Goal: Task Accomplishment & Management: Manage account settings

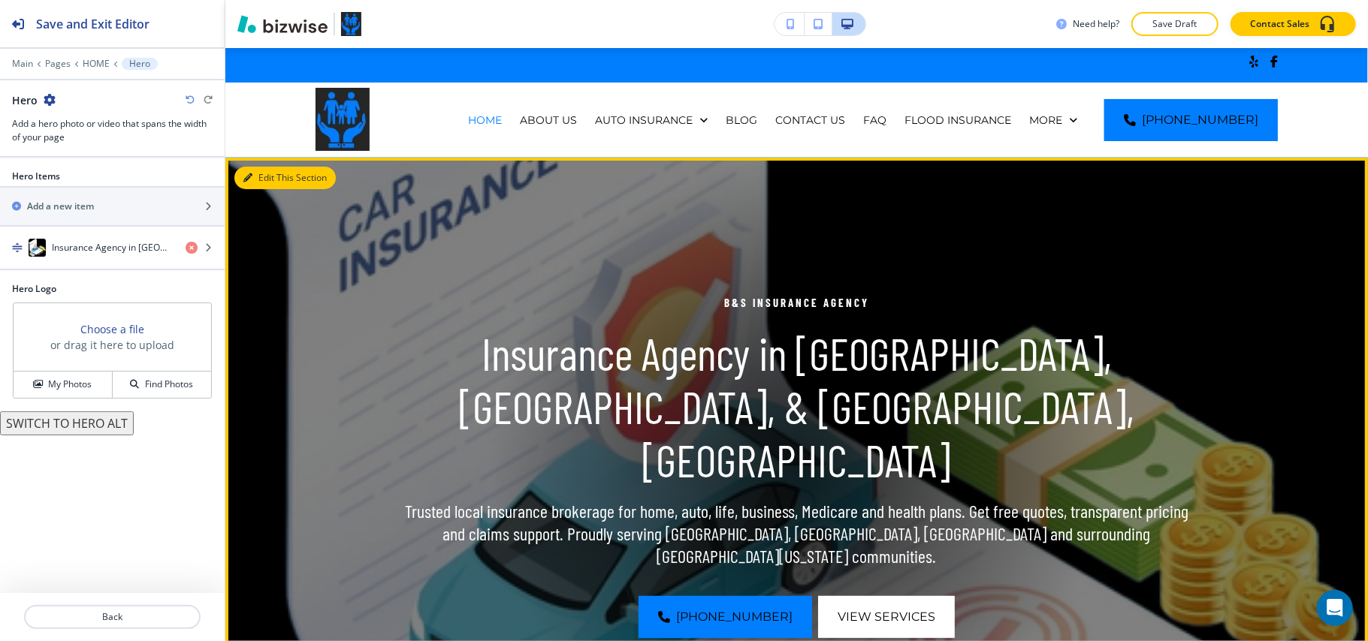
click at [257, 169] on button "Edit This Section" at bounding box center [284, 178] width 101 height 23
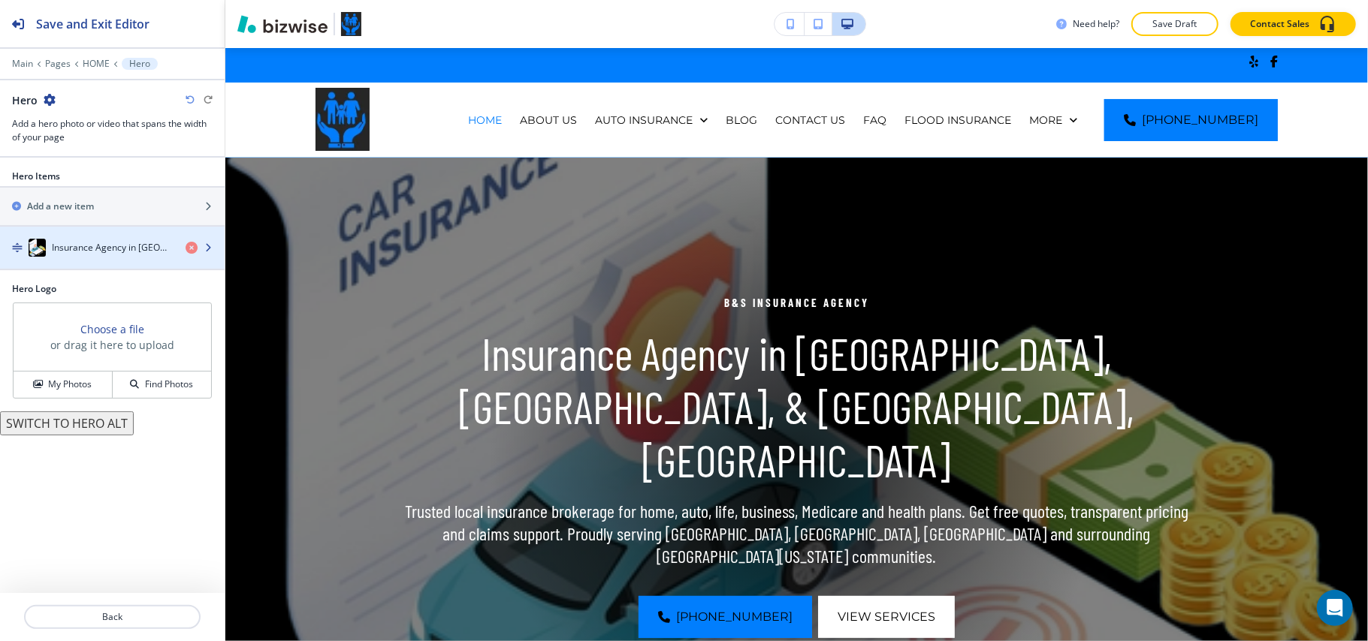
click at [152, 249] on h4 "Insurance Agency in [GEOGRAPHIC_DATA], [GEOGRAPHIC_DATA], & [GEOGRAPHIC_DATA], …" at bounding box center [113, 248] width 122 height 14
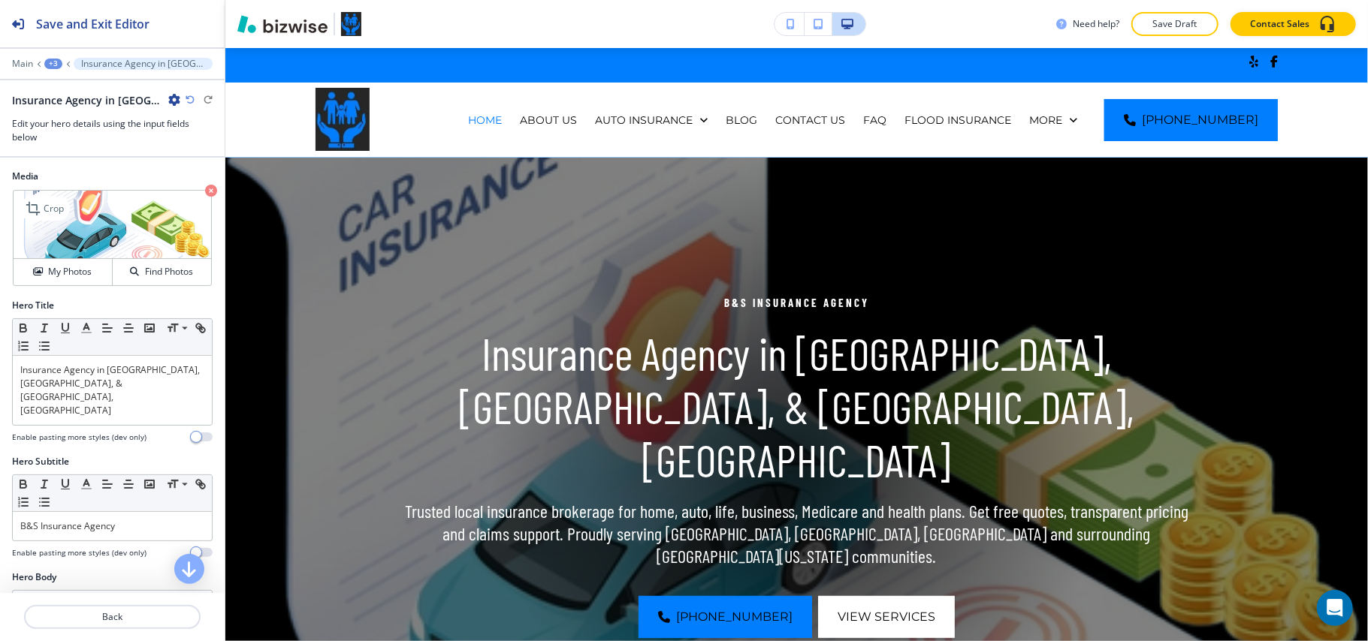
click at [205, 193] on icon "button" at bounding box center [211, 191] width 12 height 12
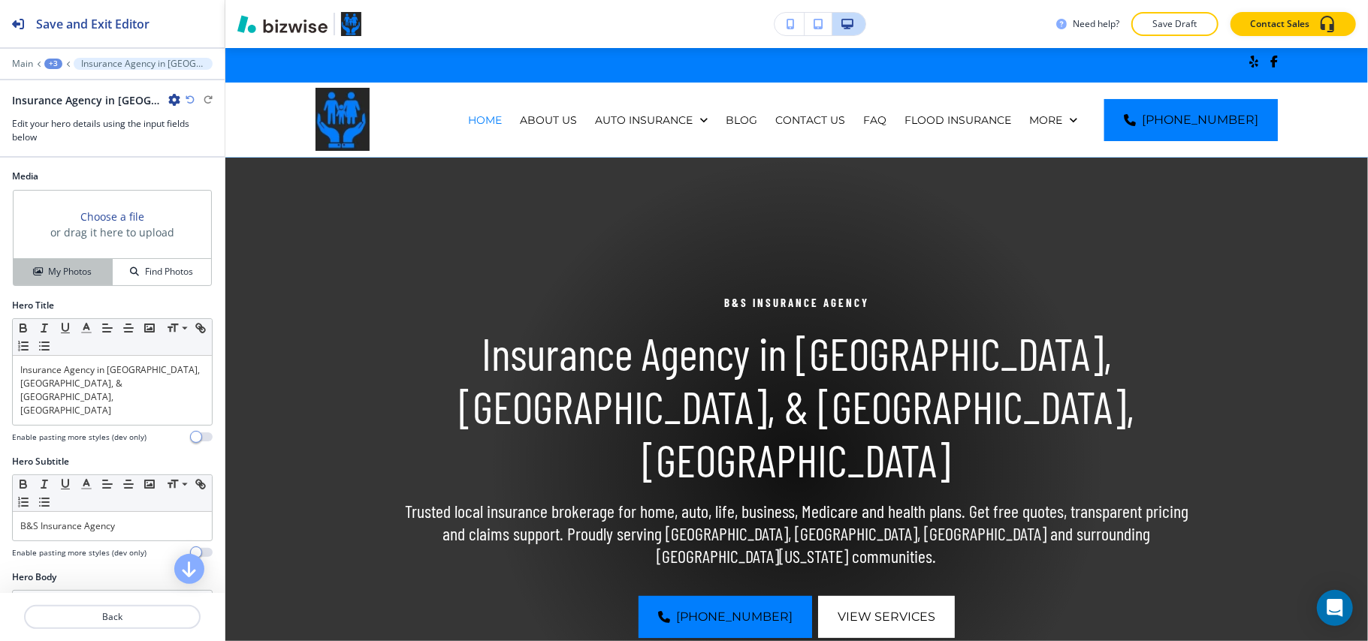
click at [66, 273] on h4 "My Photos" at bounding box center [70, 272] width 44 height 14
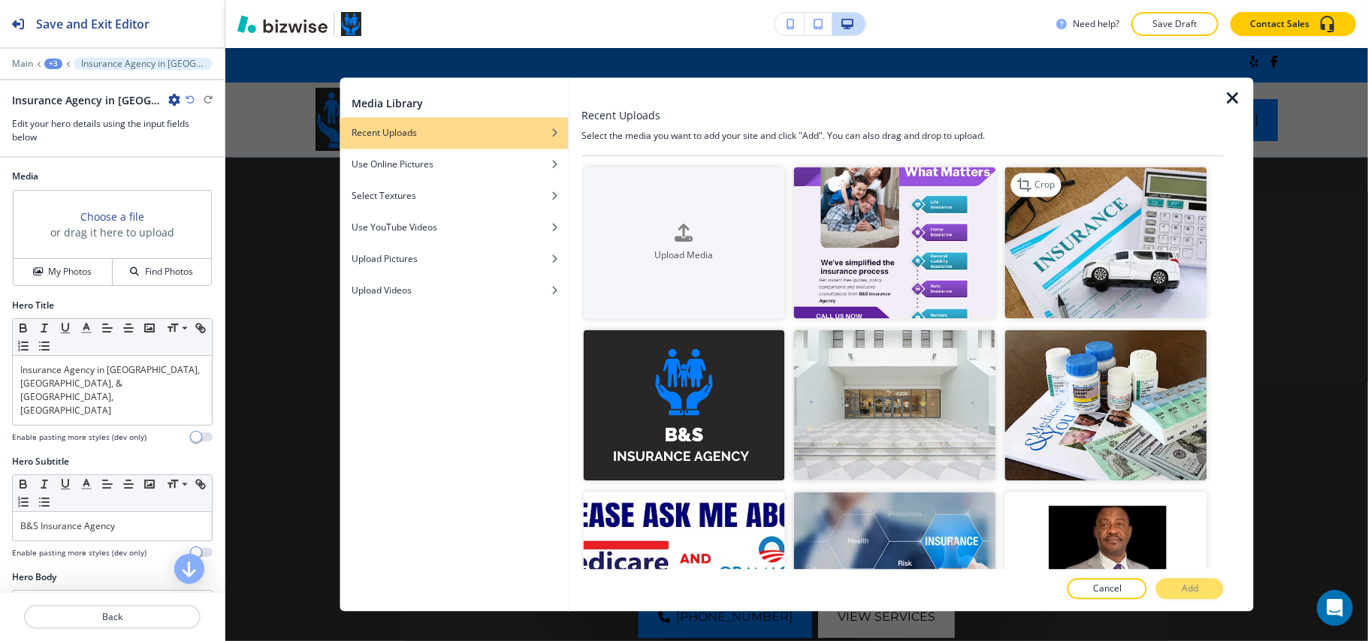
click at [1139, 217] on img "button" at bounding box center [1106, 243] width 202 height 152
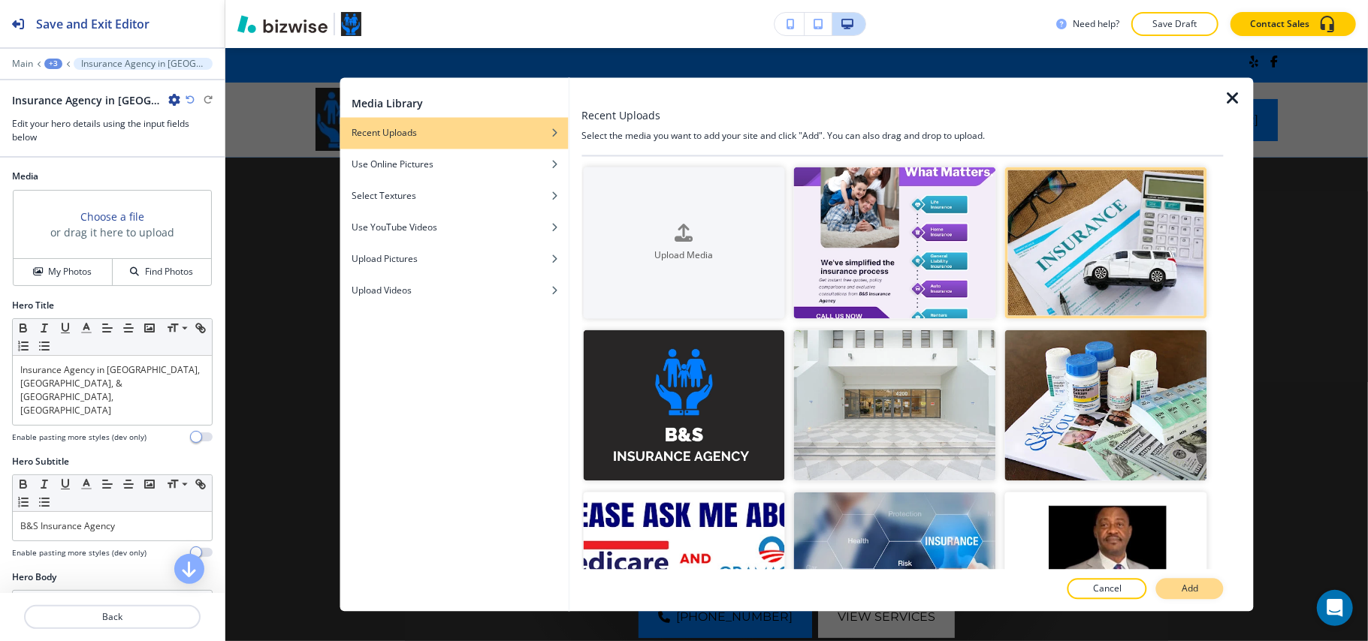
click at [1194, 583] on p "Add" at bounding box center [1189, 590] width 17 height 14
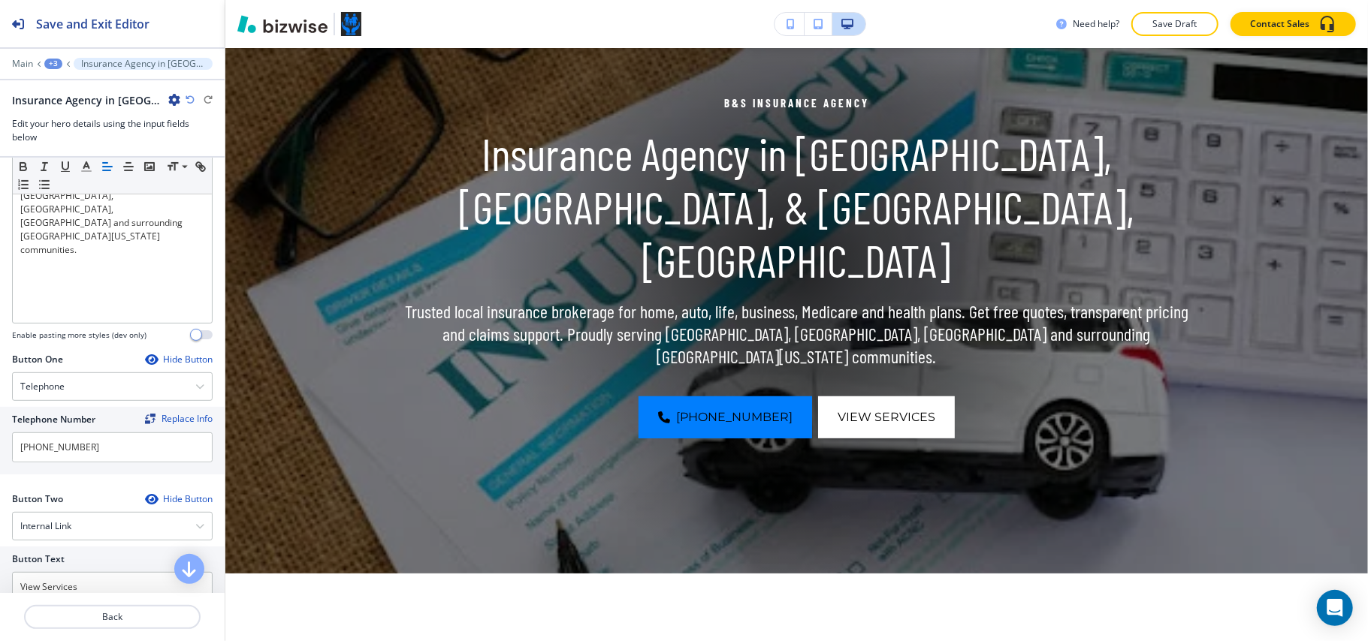
scroll to position [701, 0]
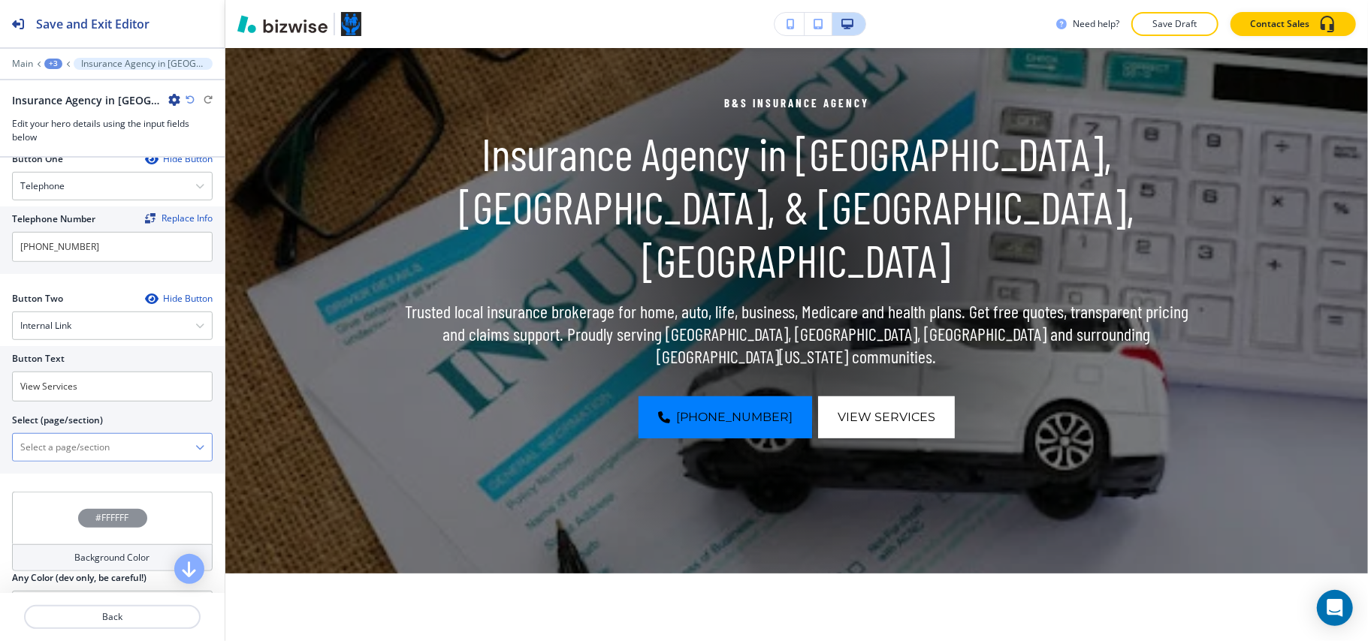
click at [85, 435] on \(page\/section\) "Manual Input" at bounding box center [104, 448] width 183 height 26
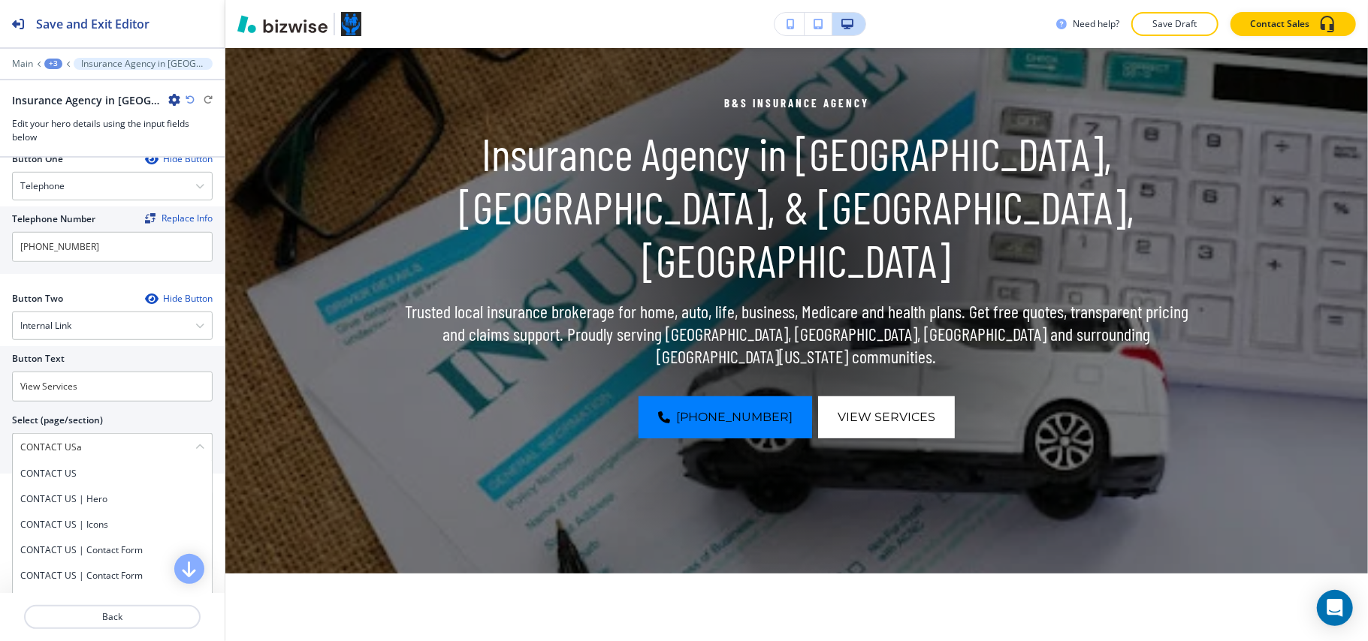
type \(page\/section\) "CONTACT US"
click at [86, 467] on h4 "CONTACT US" at bounding box center [112, 474] width 184 height 14
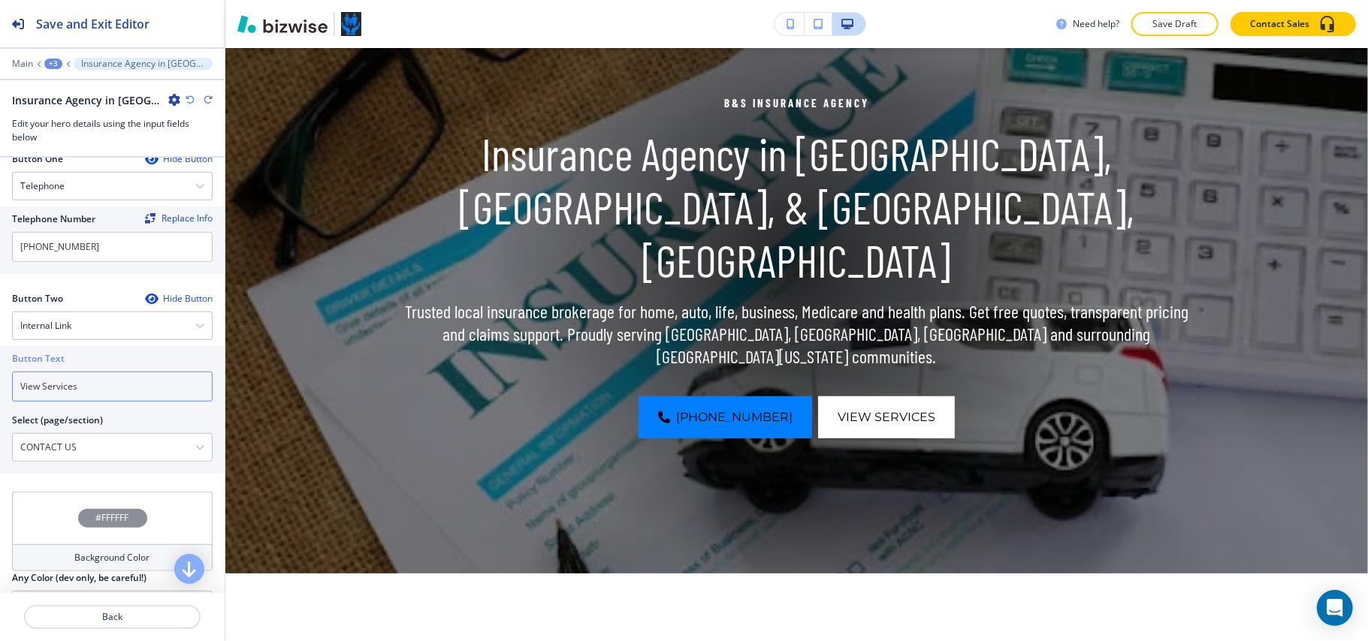
click at [42, 372] on input "View Services" at bounding box center [112, 387] width 201 height 30
paste input "CONTACT US"
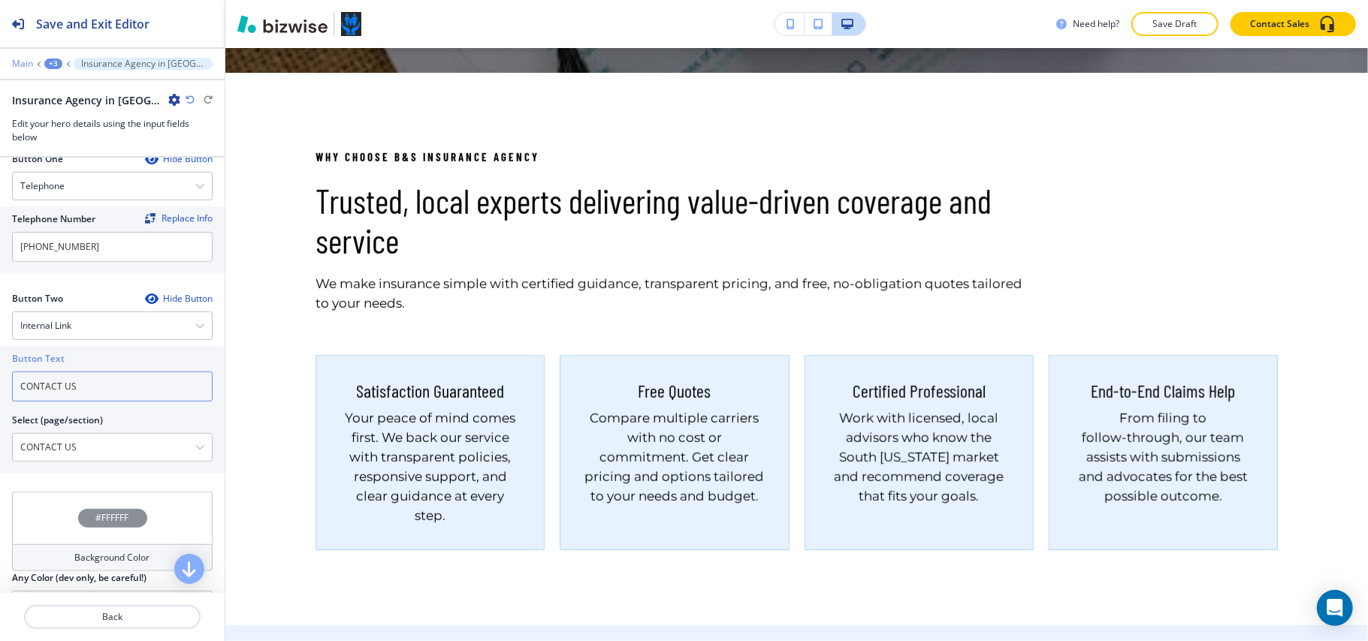
type input "CONTACT US"
click at [17, 66] on p "Main" at bounding box center [22, 64] width 21 height 11
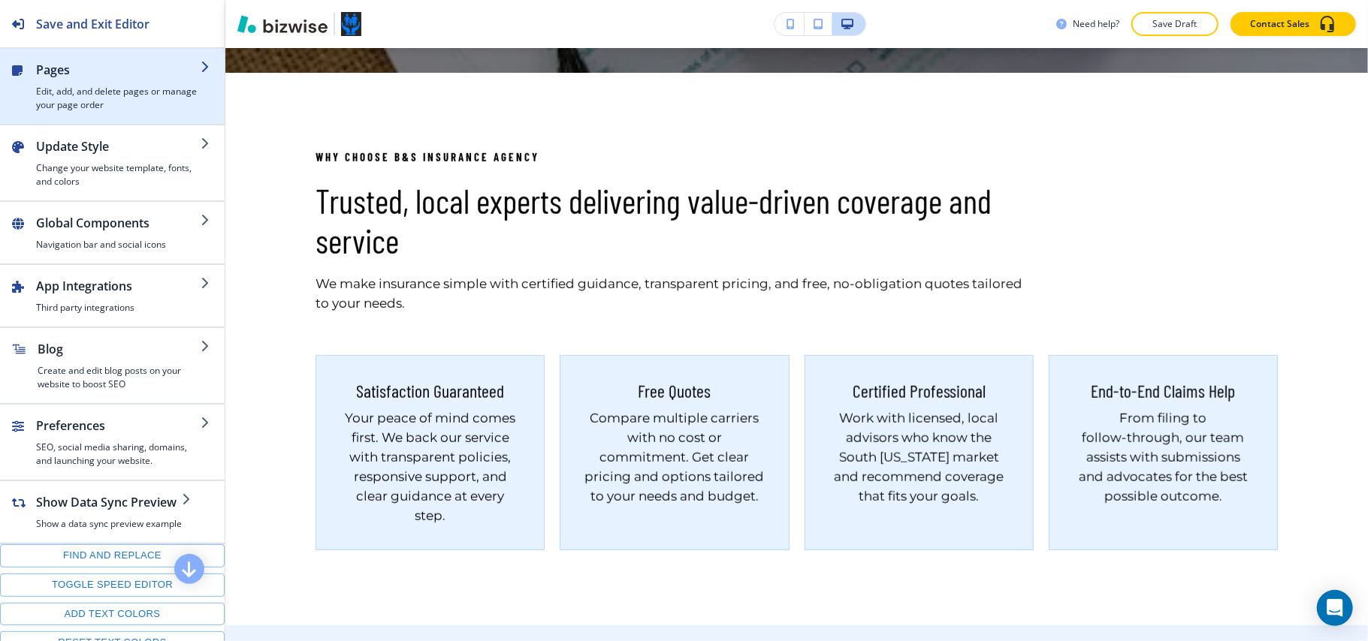
click at [60, 80] on div "button" at bounding box center [118, 82] width 164 height 6
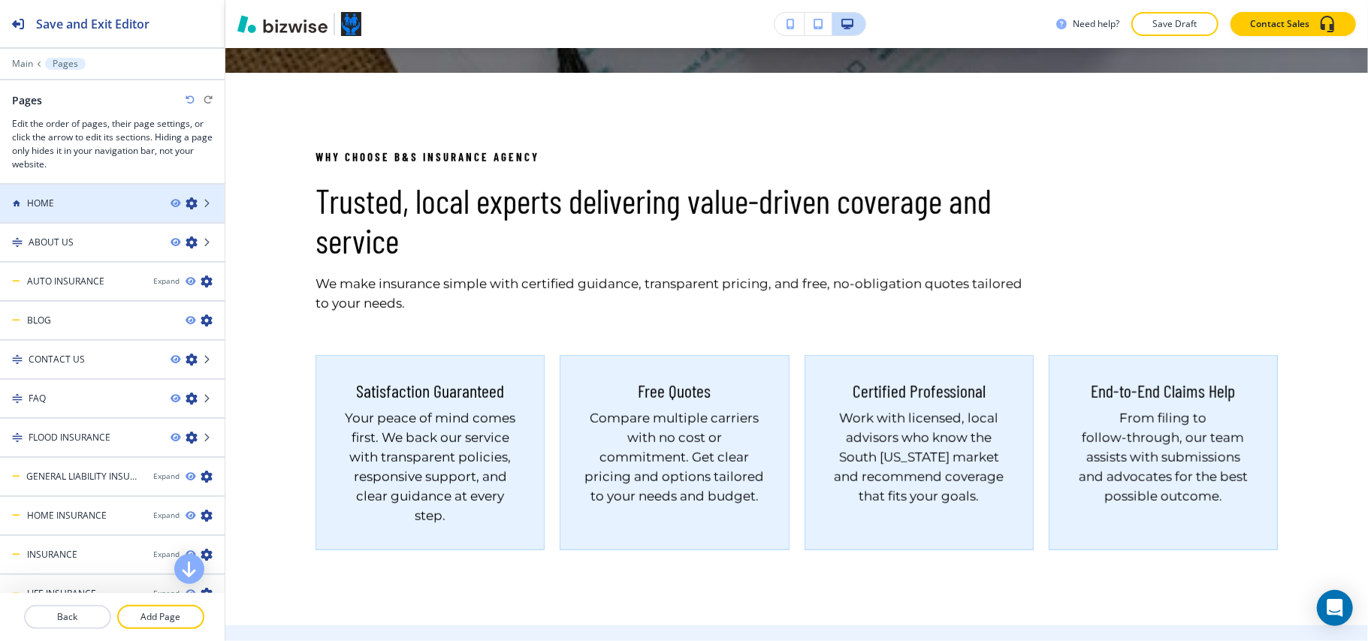
click at [84, 192] on div at bounding box center [112, 191] width 225 height 12
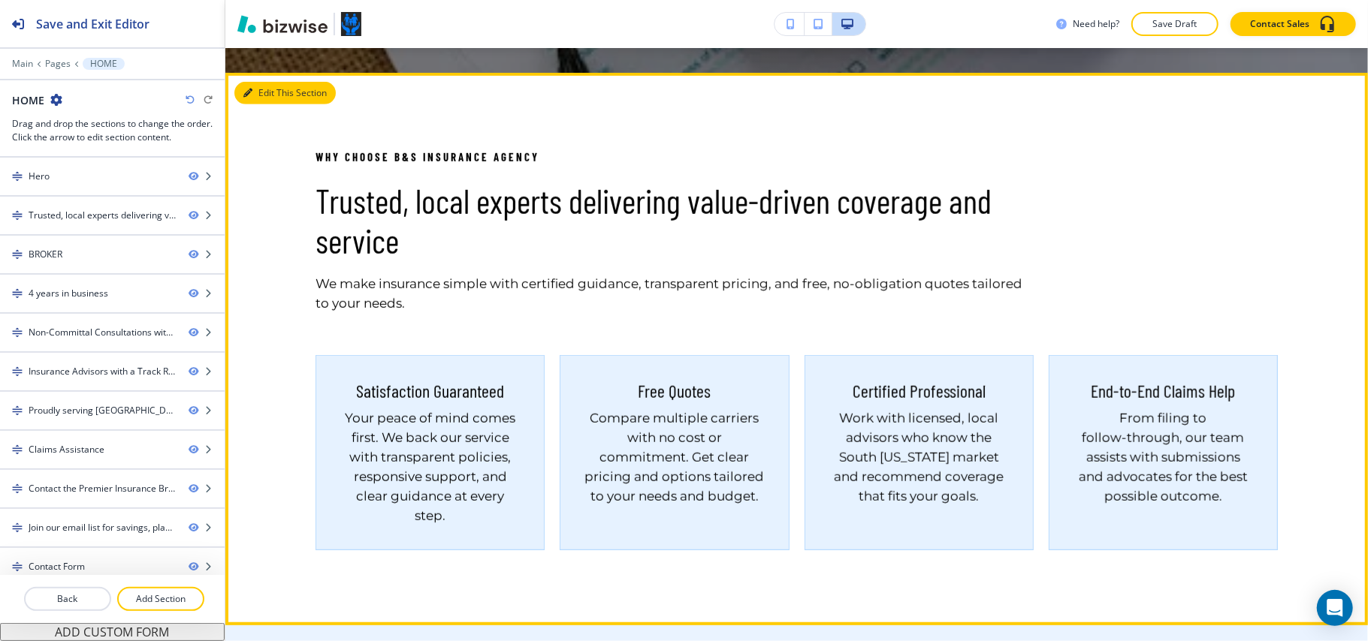
click at [270, 91] on button "Edit This Section" at bounding box center [284, 93] width 101 height 23
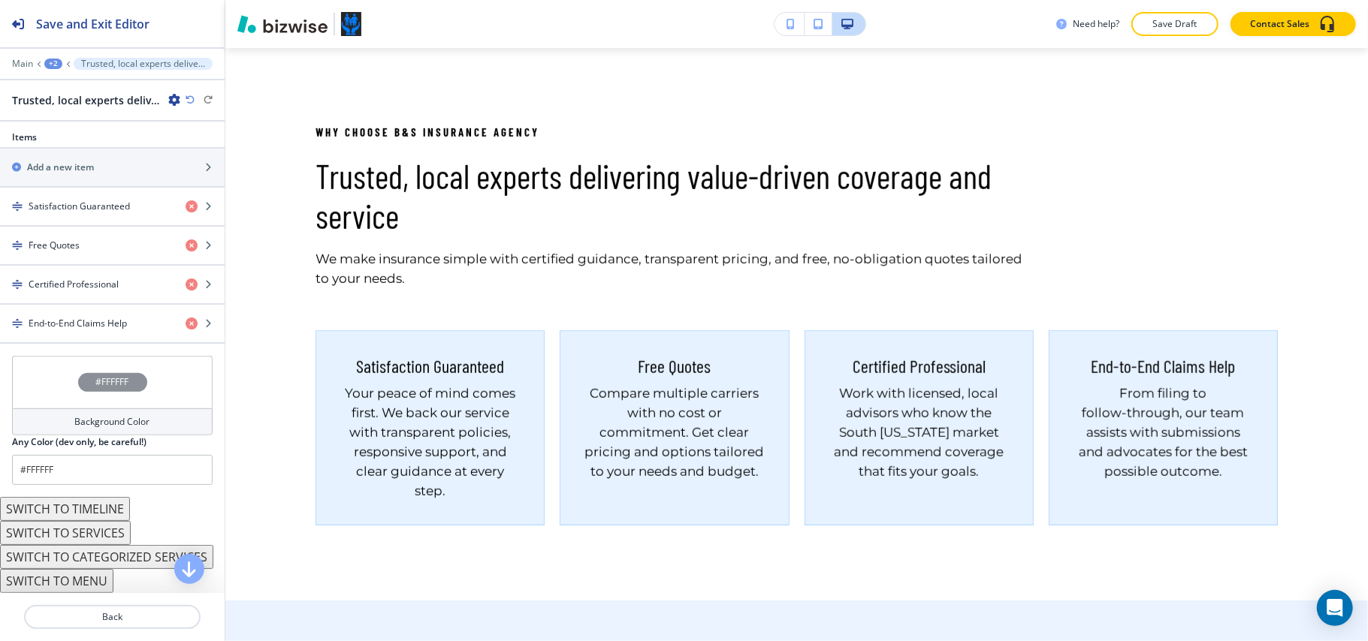
scroll to position [601, 0]
click at [78, 203] on h4 "Satisfaction Guaranteed" at bounding box center [79, 207] width 101 height 14
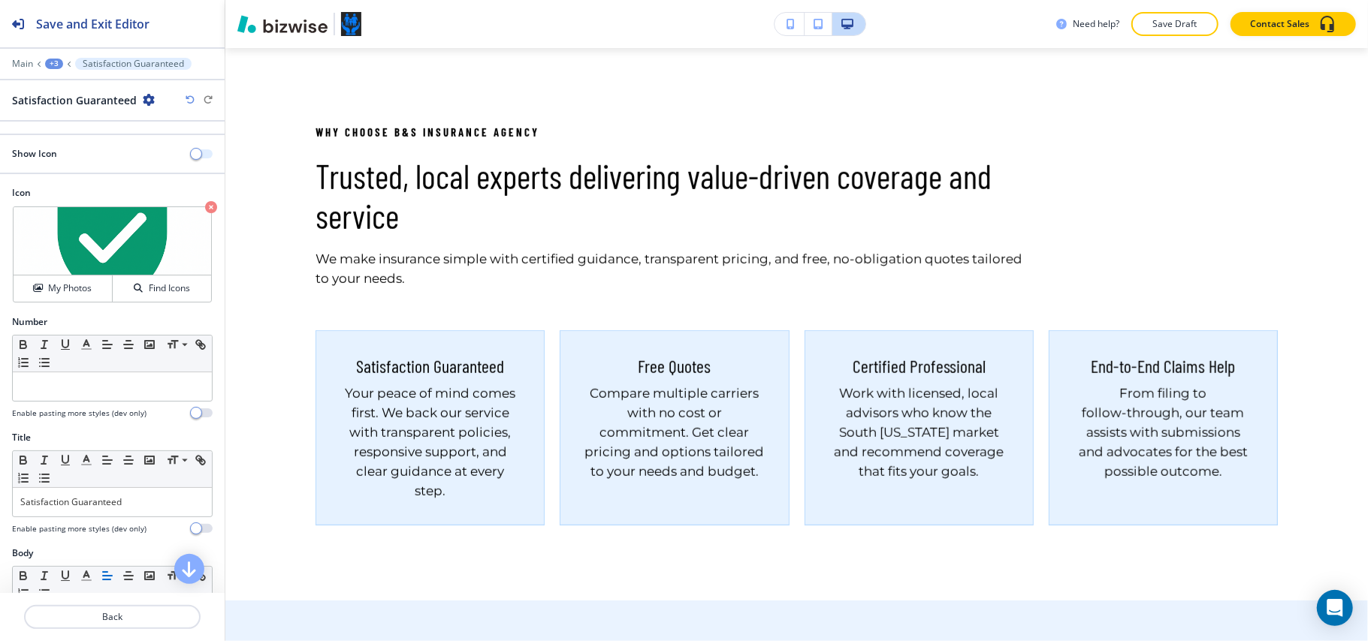
click at [190, 157] on span "button" at bounding box center [196, 154] width 12 height 12
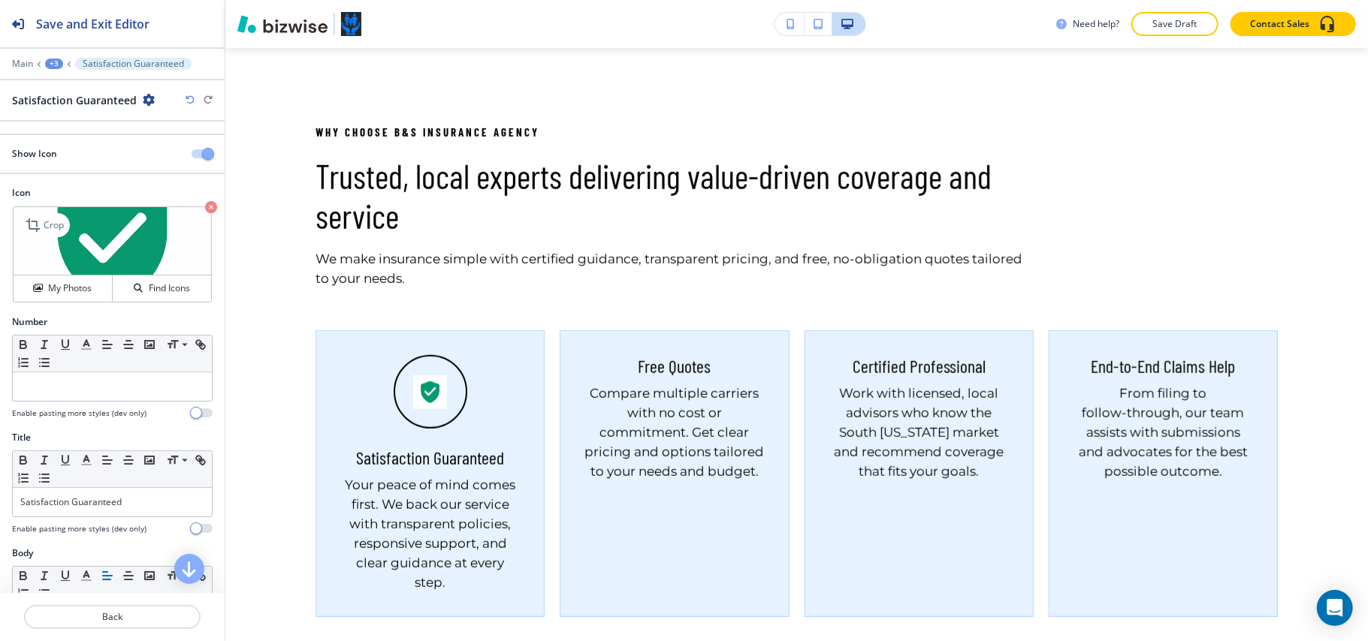
click at [205, 205] on icon "button" at bounding box center [211, 207] width 12 height 12
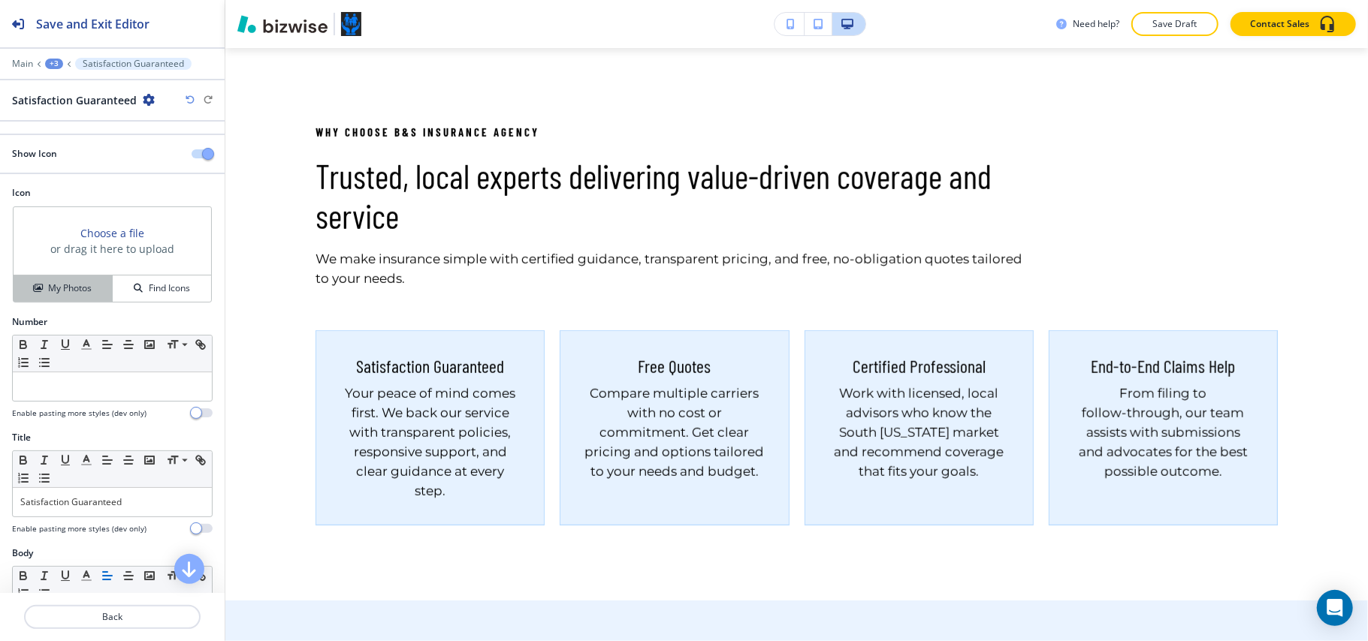
click at [68, 291] on h4 "My Photos" at bounding box center [70, 289] width 44 height 14
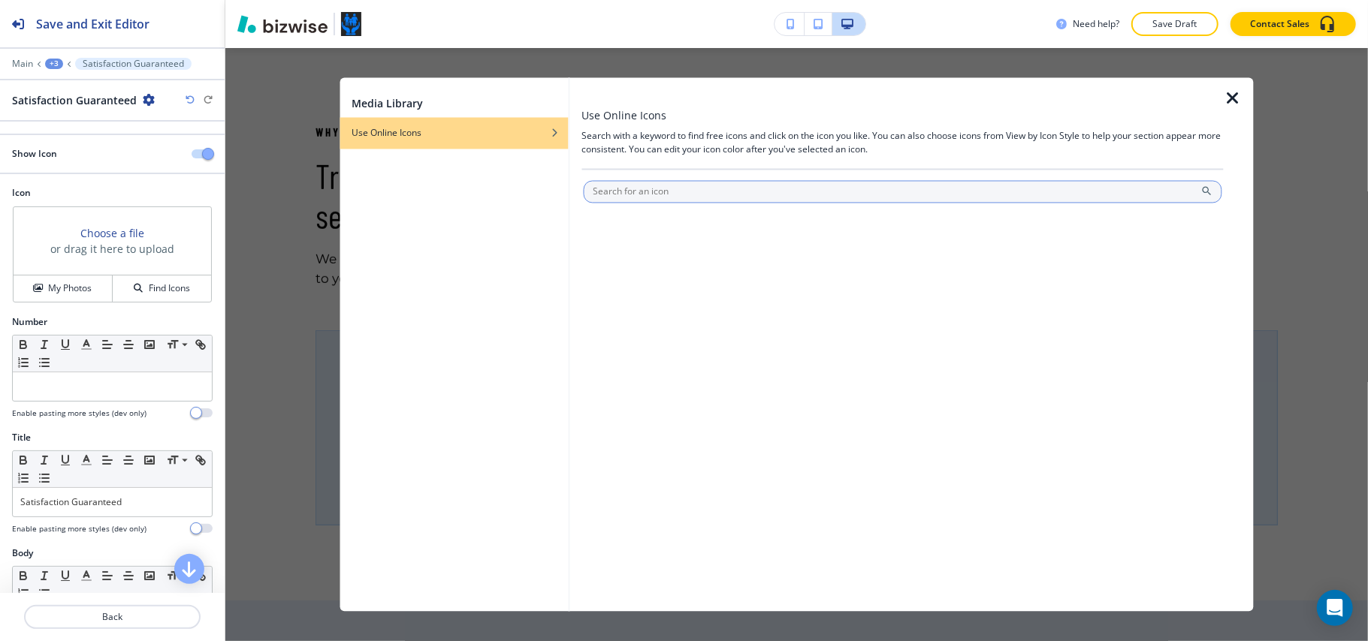
click at [626, 181] on input "text" at bounding box center [902, 192] width 639 height 23
type input "guaranteed"
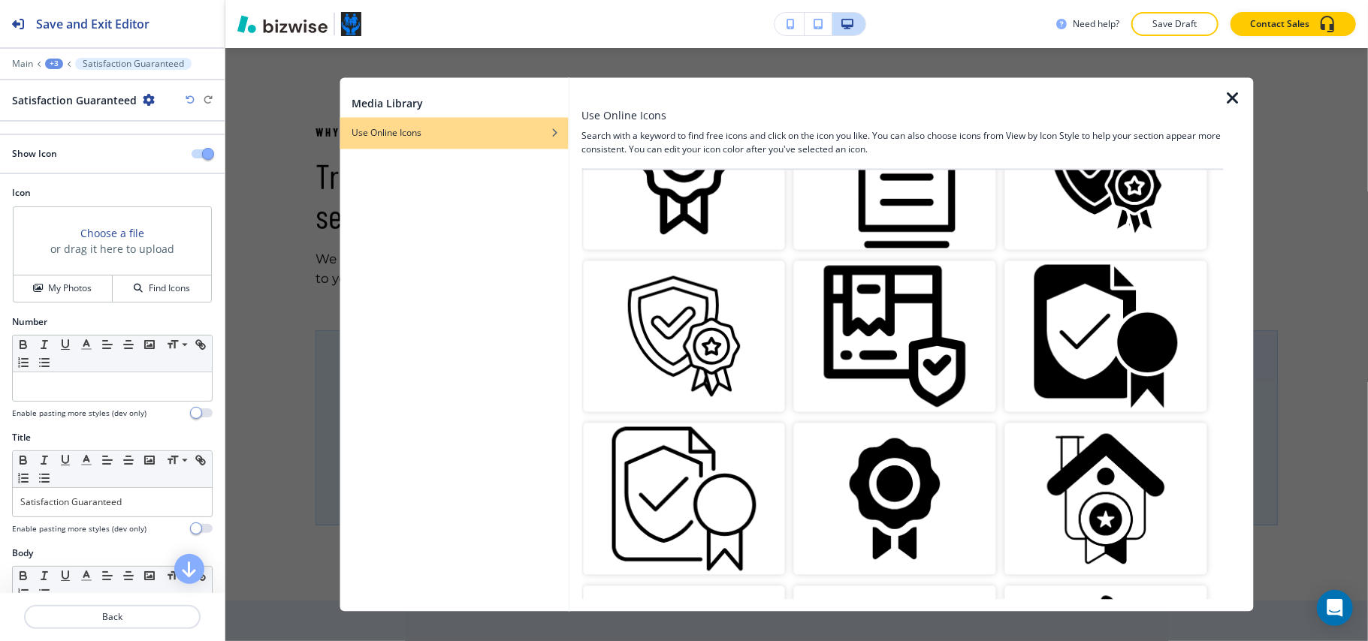
scroll to position [100, 0]
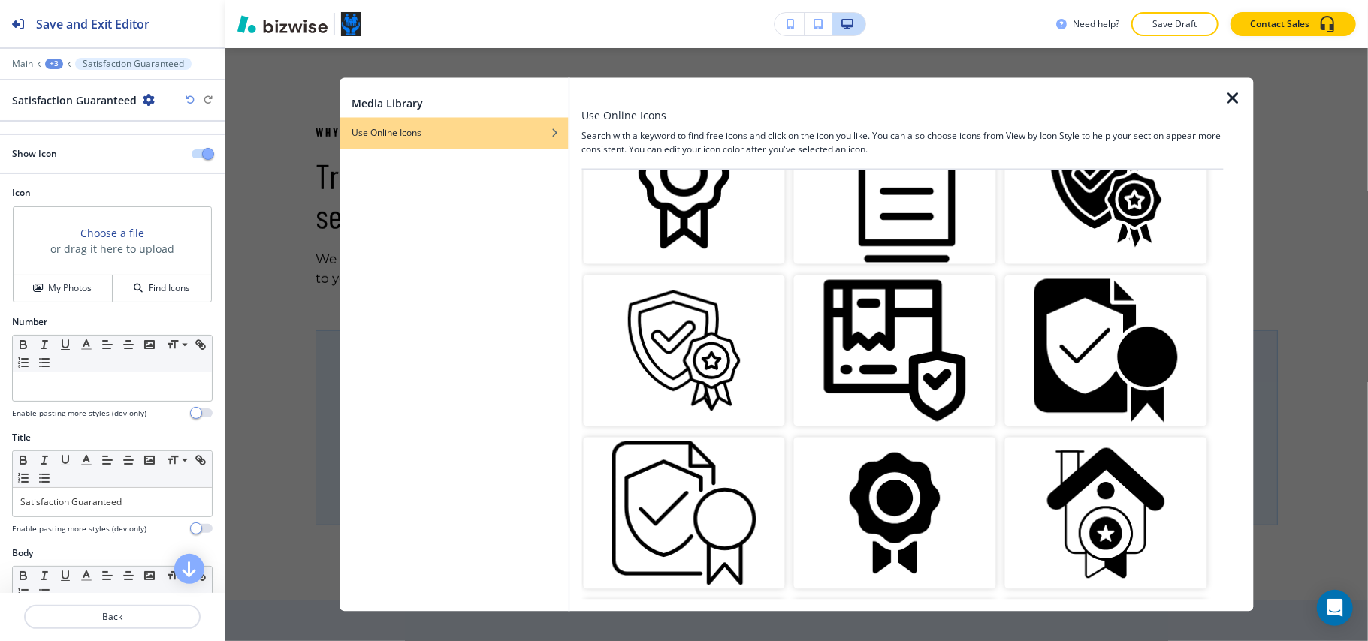
click at [1100, 350] on img "button" at bounding box center [1106, 351] width 202 height 152
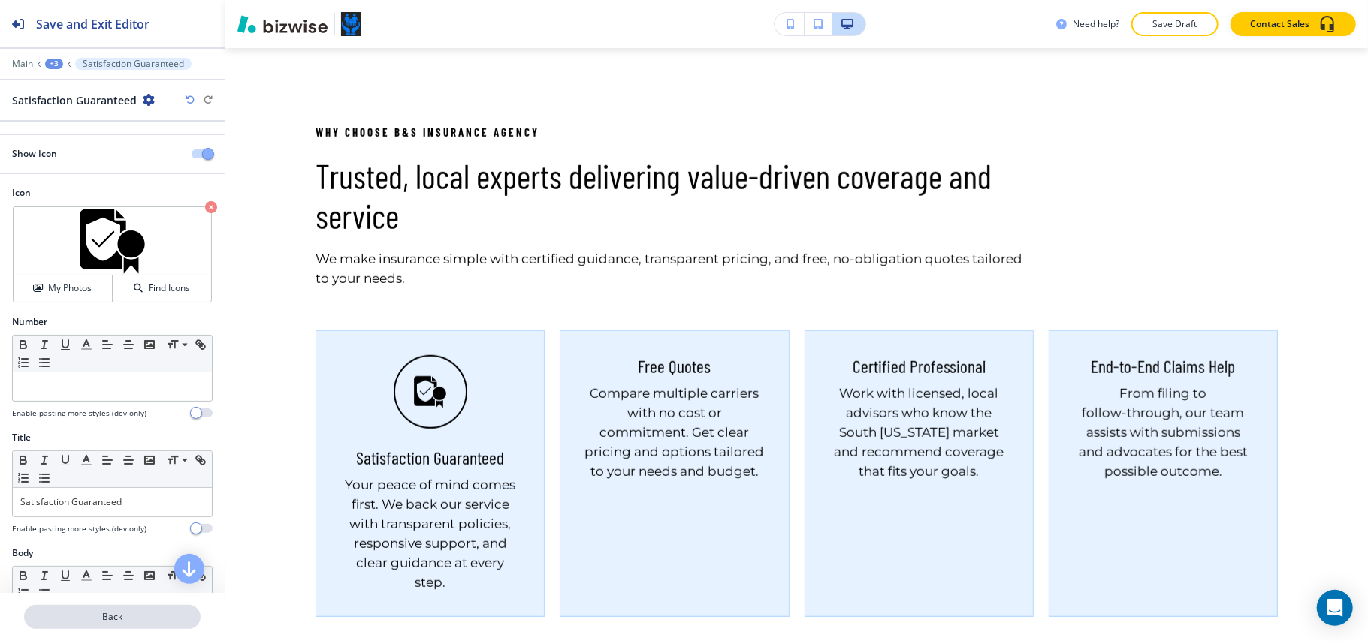
click at [130, 617] on p "Back" at bounding box center [112, 618] width 173 height 14
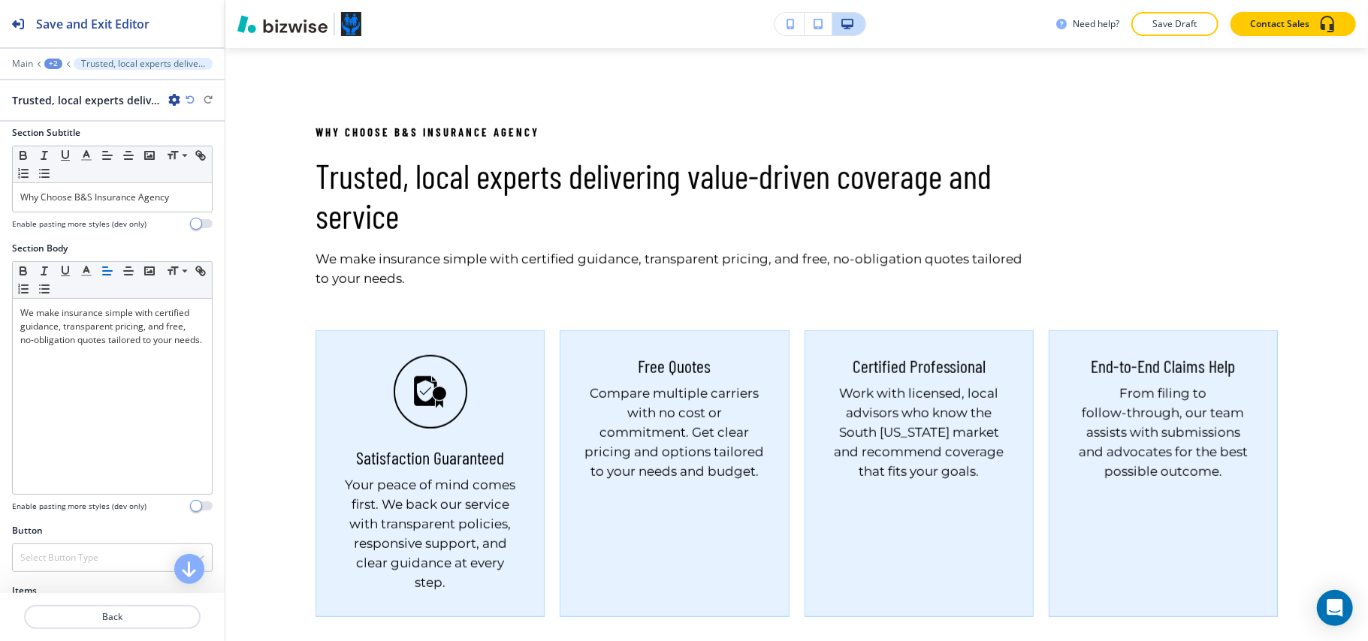
scroll to position [400, 0]
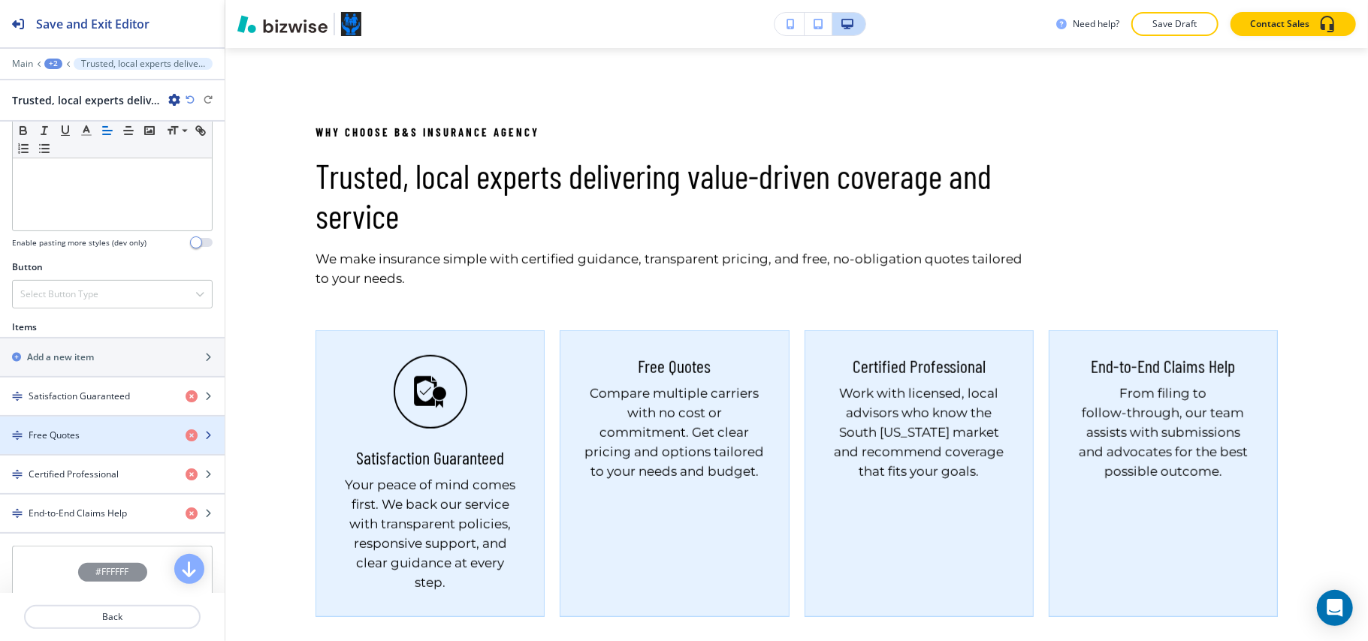
click at [80, 429] on div "button" at bounding box center [112, 423] width 225 height 12
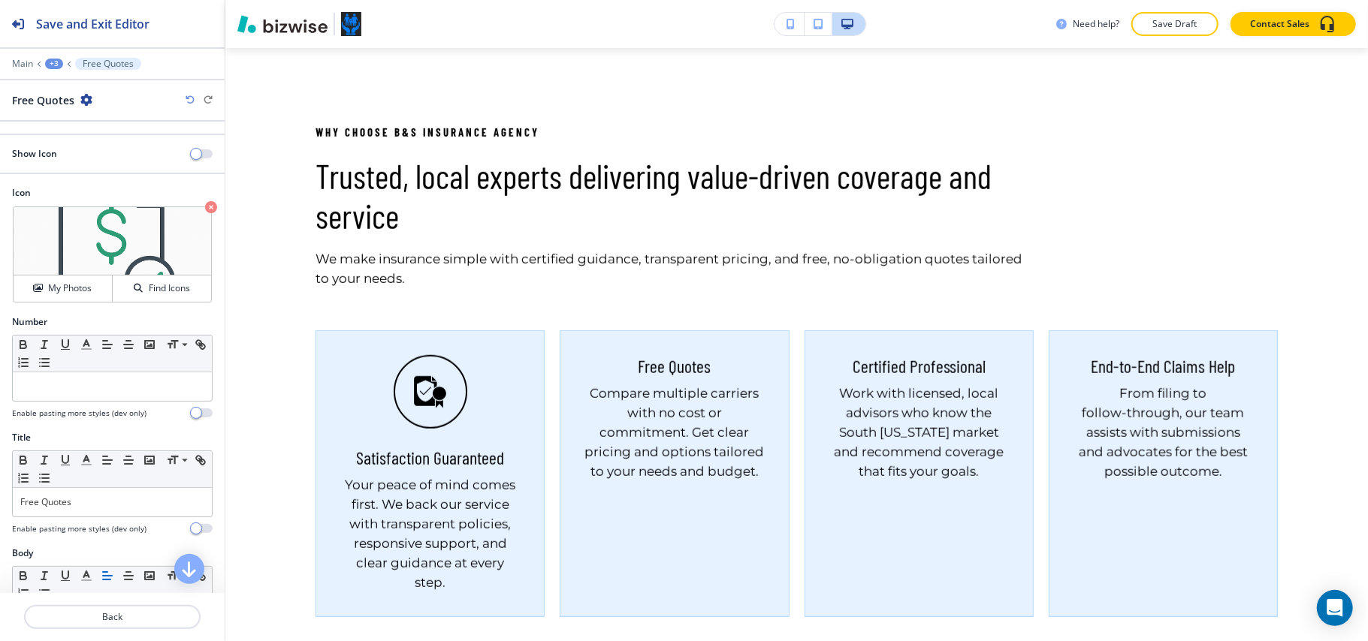
click at [188, 161] on div "Show Icon" at bounding box center [112, 154] width 225 height 14
click at [192, 156] on button "button" at bounding box center [202, 153] width 21 height 9
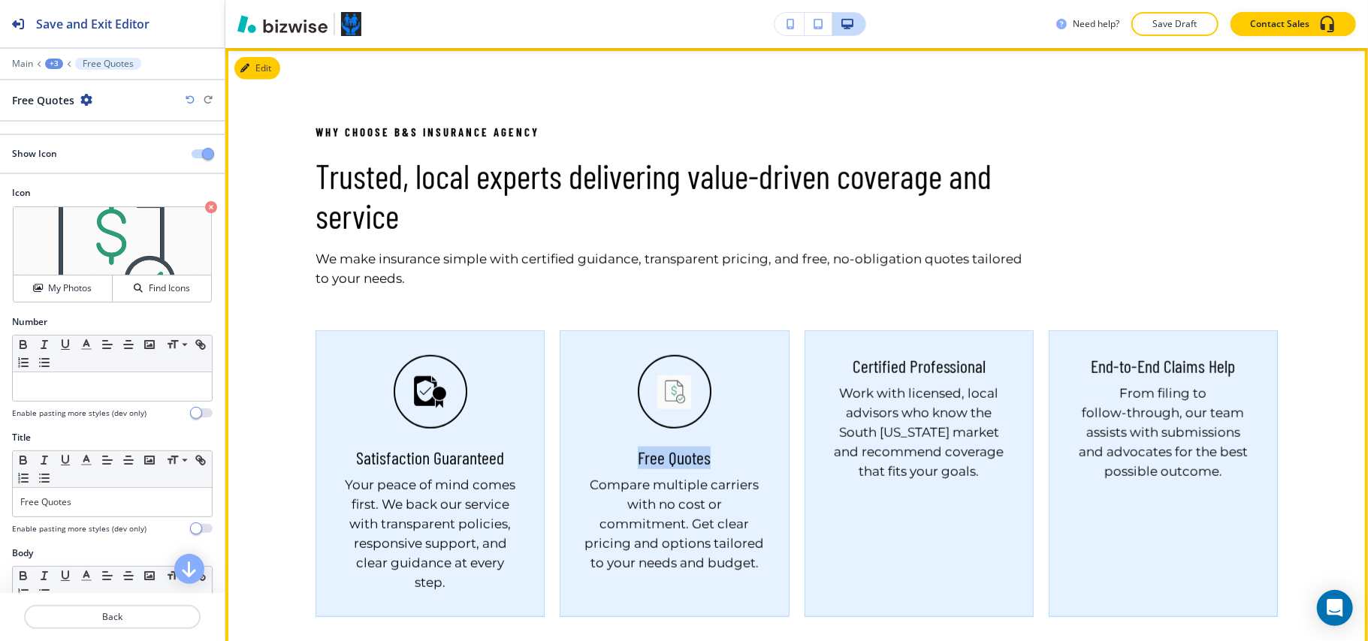
drag, startPoint x: 622, startPoint y: 464, endPoint x: 710, endPoint y: 464, distance: 88.6
click at [710, 464] on div "Free Quotes Compare multiple carriers with no cost or commitment. Get clear pri…" at bounding box center [673, 510] width 179 height 126
copy h5 "Free Quotes"
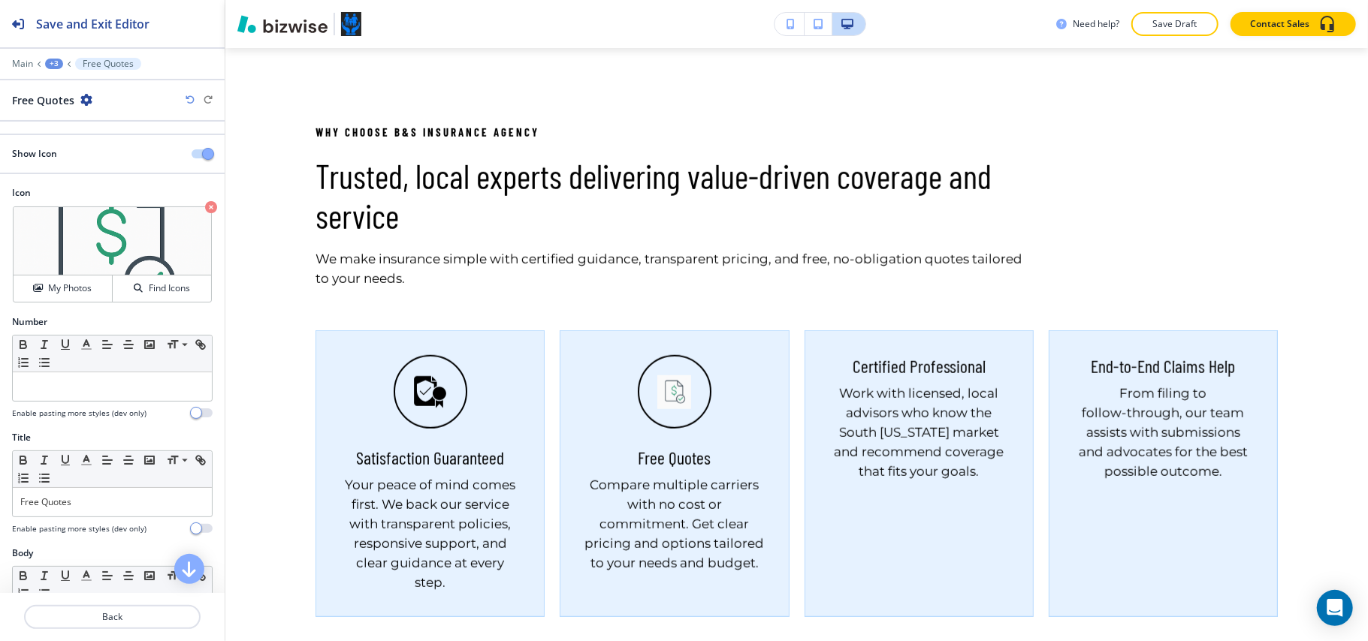
click at [204, 205] on div "Icon Crop My Photos Find Icons" at bounding box center [112, 250] width 225 height 129
click at [187, 208] on div "Crop My Photos Find Icons" at bounding box center [112, 255] width 199 height 96
click at [205, 207] on icon "button" at bounding box center [211, 207] width 12 height 12
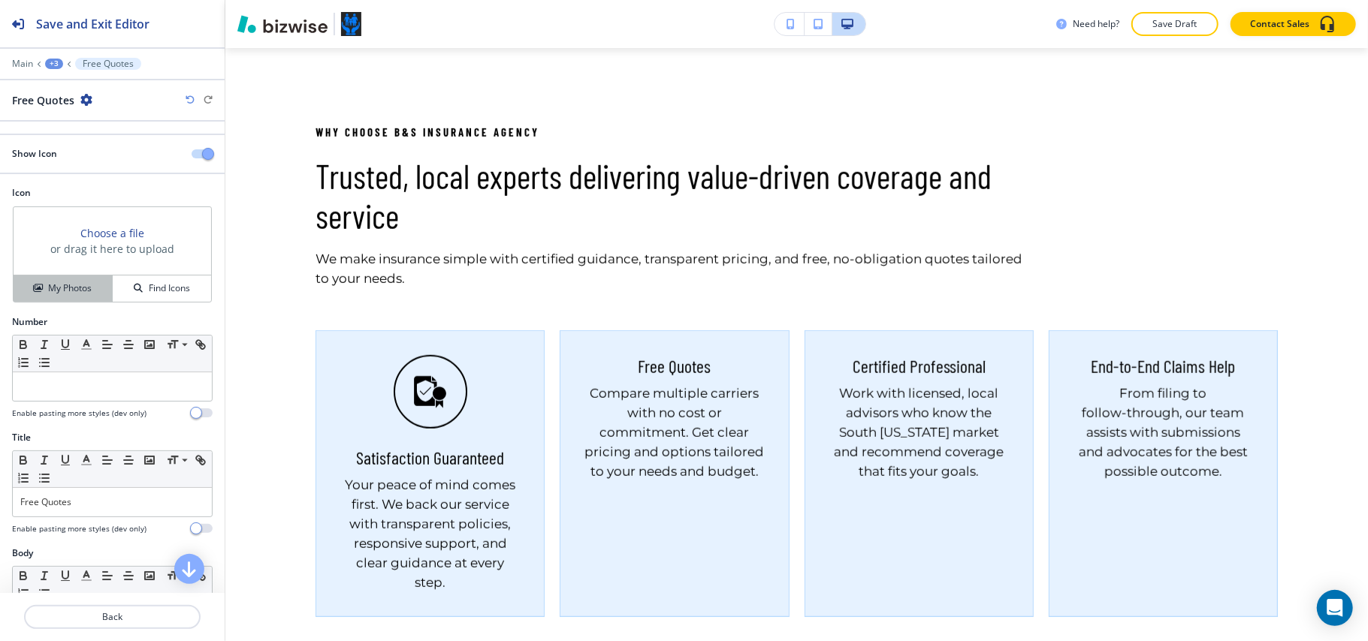
click at [54, 294] on h4 "My Photos" at bounding box center [70, 289] width 44 height 14
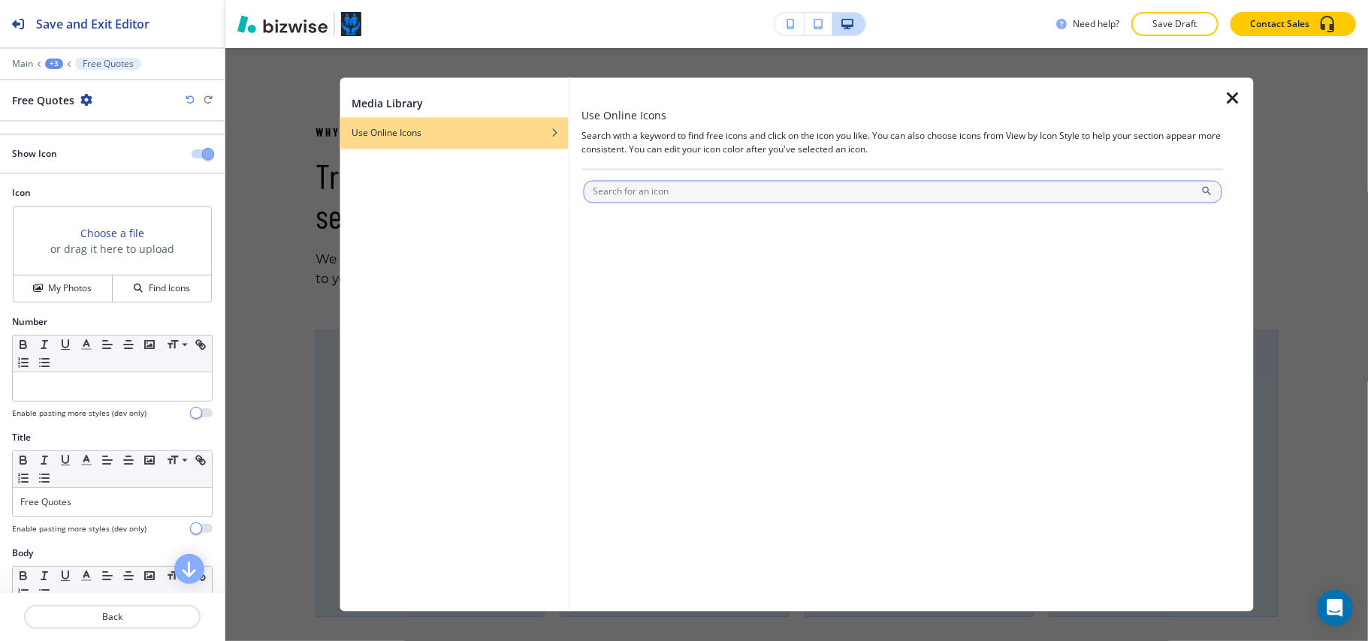
click at [779, 190] on input "text" at bounding box center [902, 192] width 639 height 23
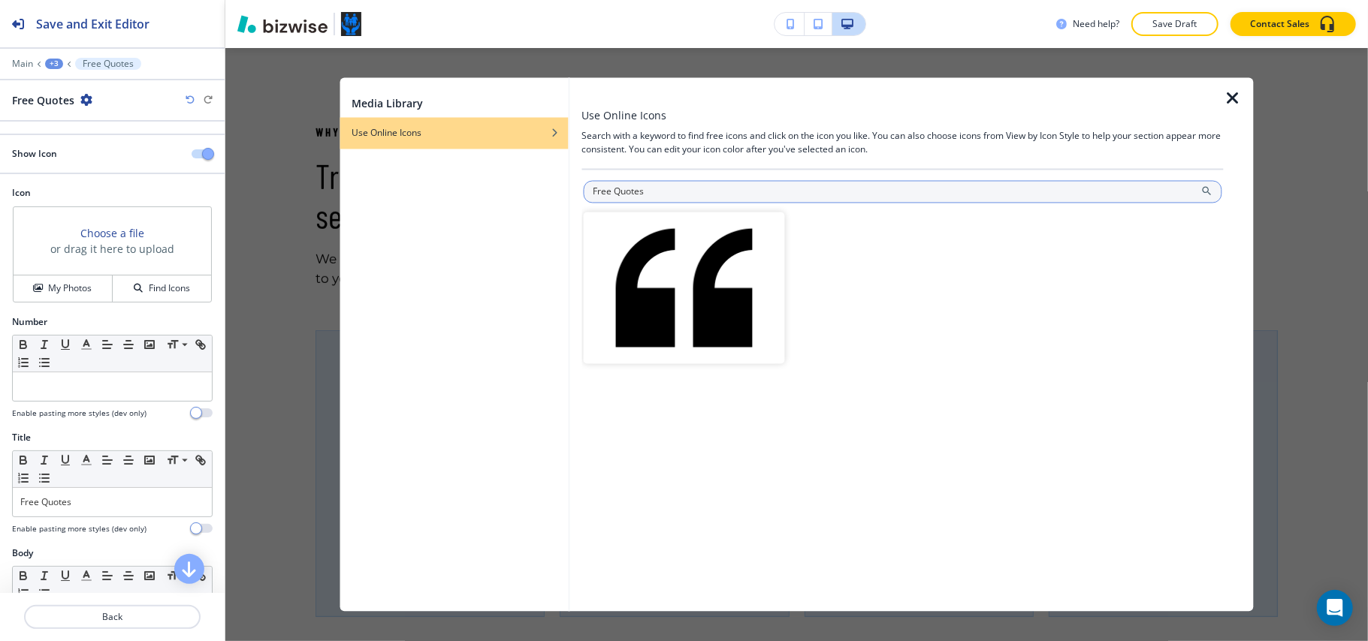
click at [665, 191] on input "Free Quotes" at bounding box center [902, 192] width 639 height 23
drag, startPoint x: 616, startPoint y: 191, endPoint x: 701, endPoint y: 191, distance: 85.6
click at [701, 191] on input "Free Quotes" at bounding box center [902, 192] width 639 height 23
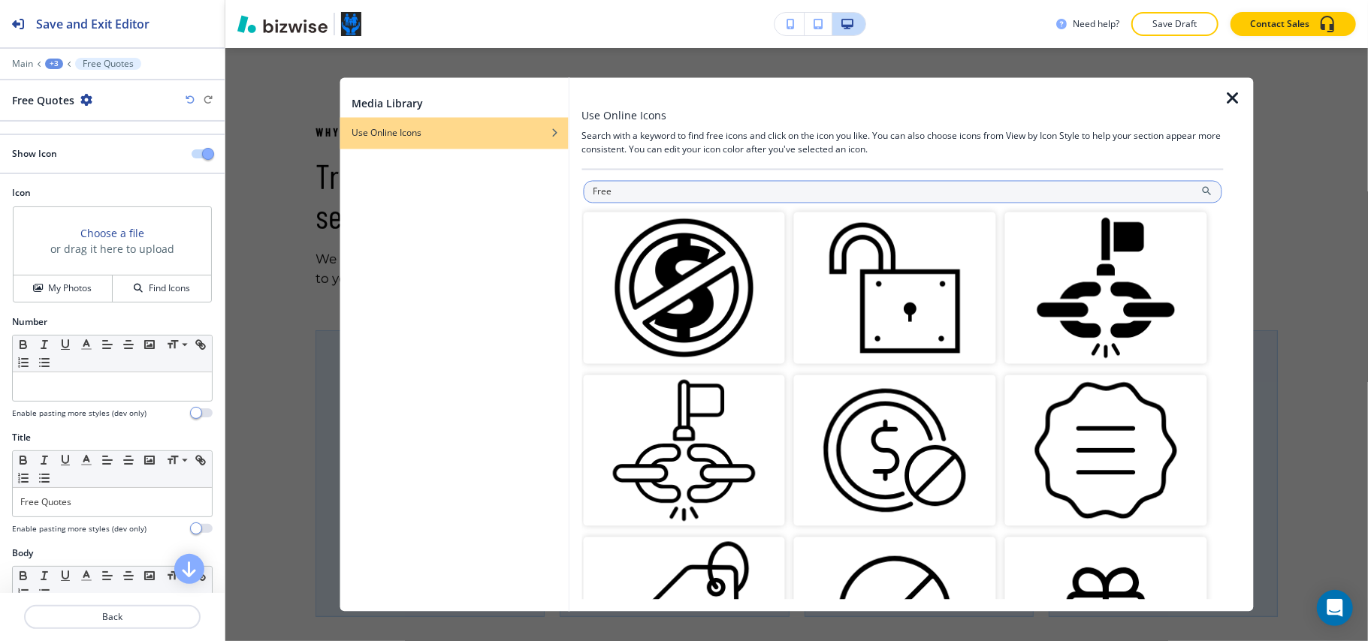
type input "Free"
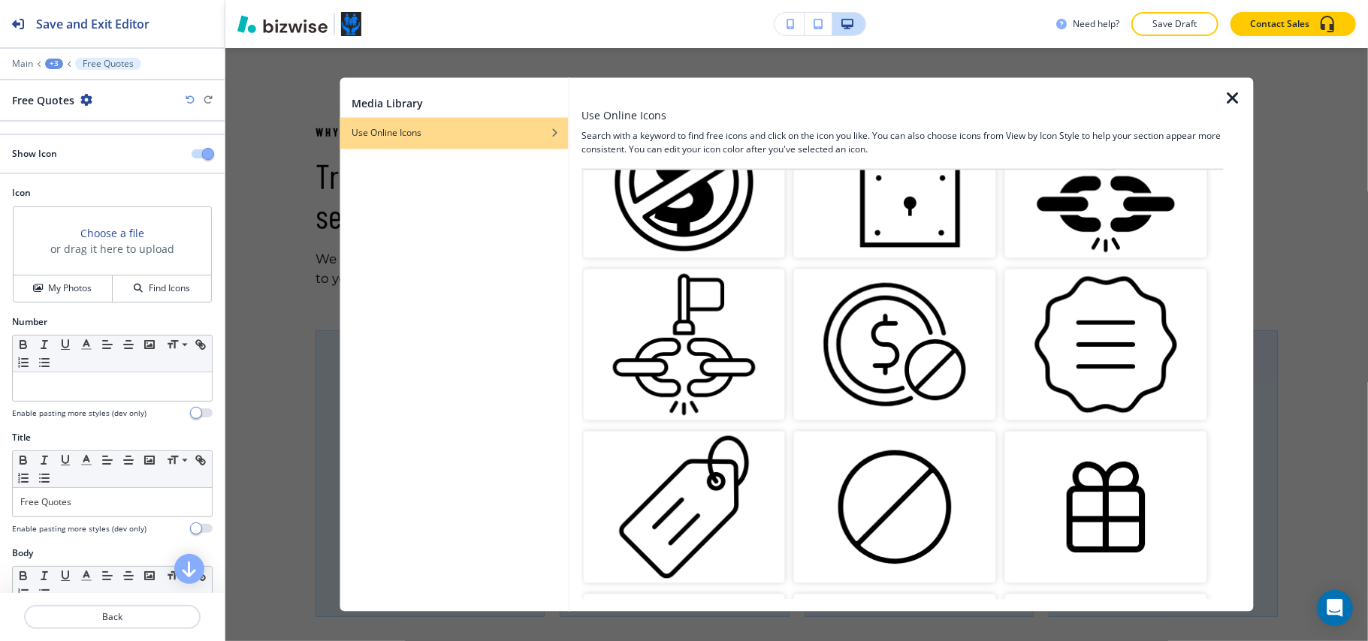
scroll to position [100, 0]
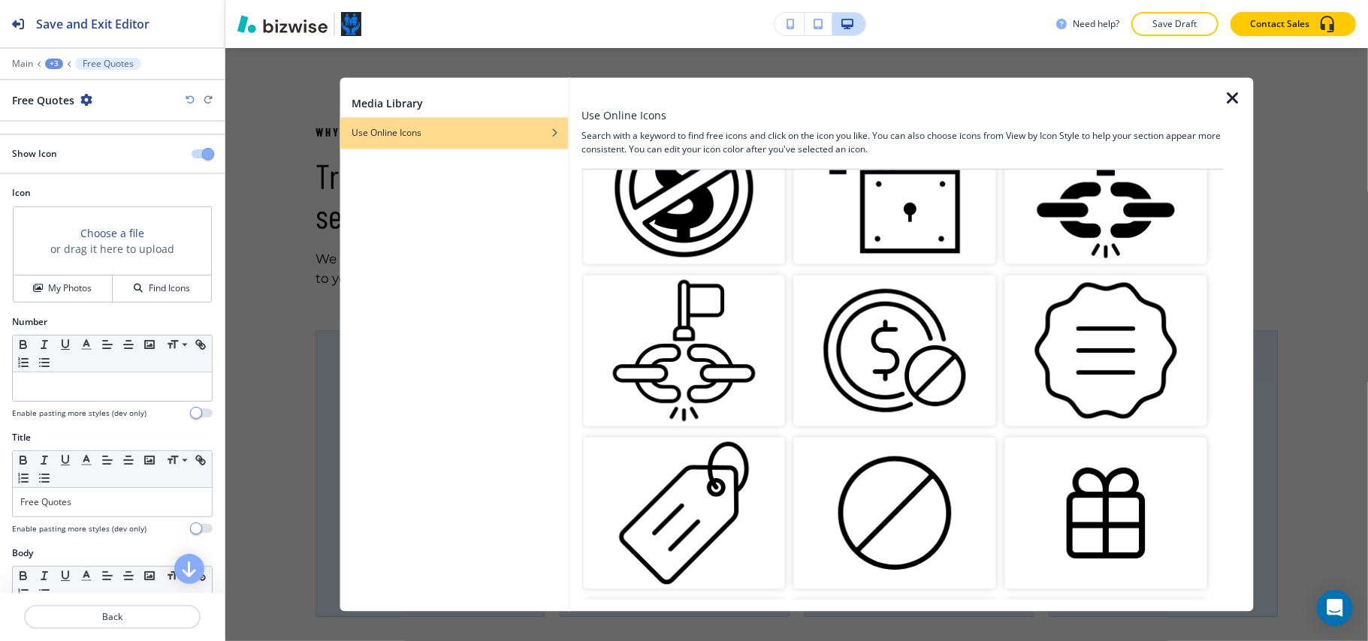
click at [924, 363] on img "button" at bounding box center [895, 351] width 202 height 152
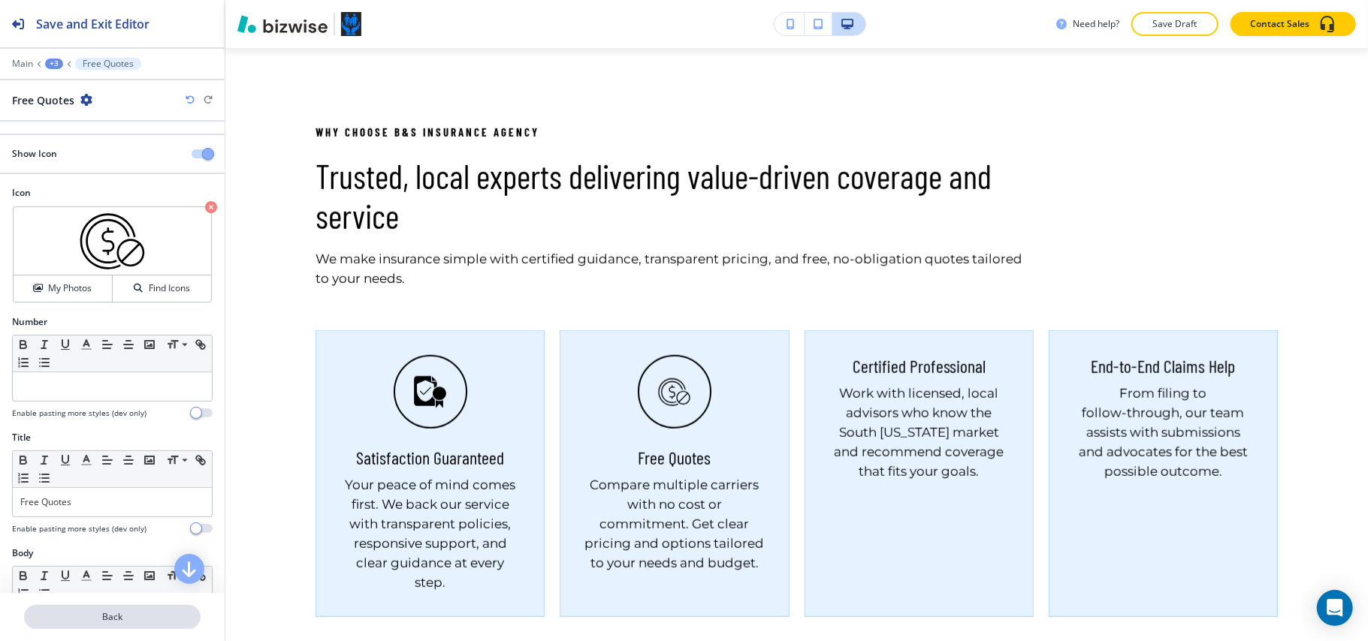
click at [114, 614] on p "Back" at bounding box center [112, 618] width 173 height 14
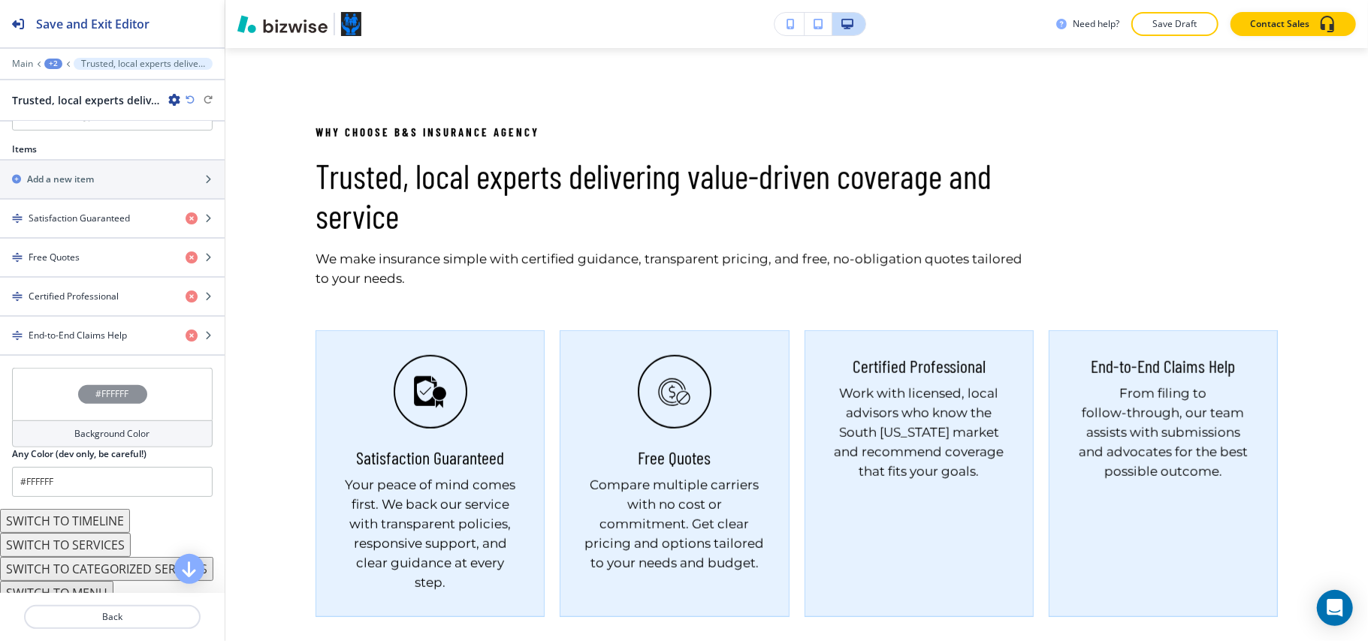
scroll to position [601, 0]
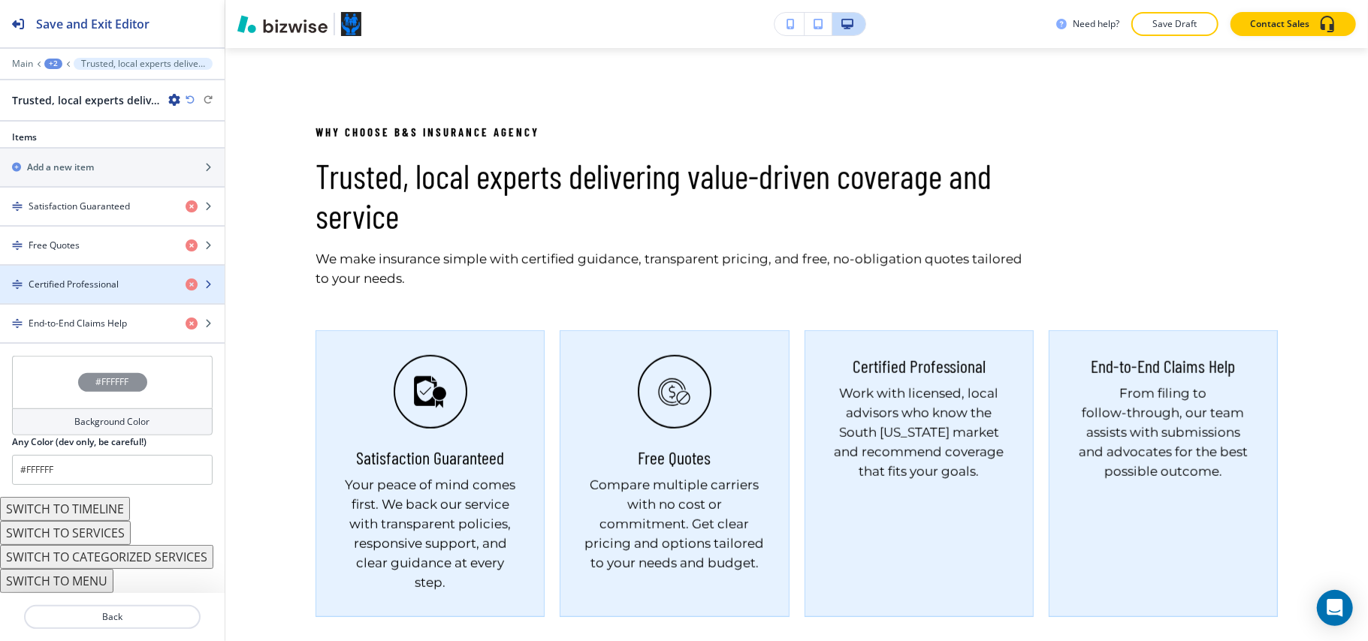
click at [67, 291] on div "button" at bounding box center [112, 297] width 225 height 12
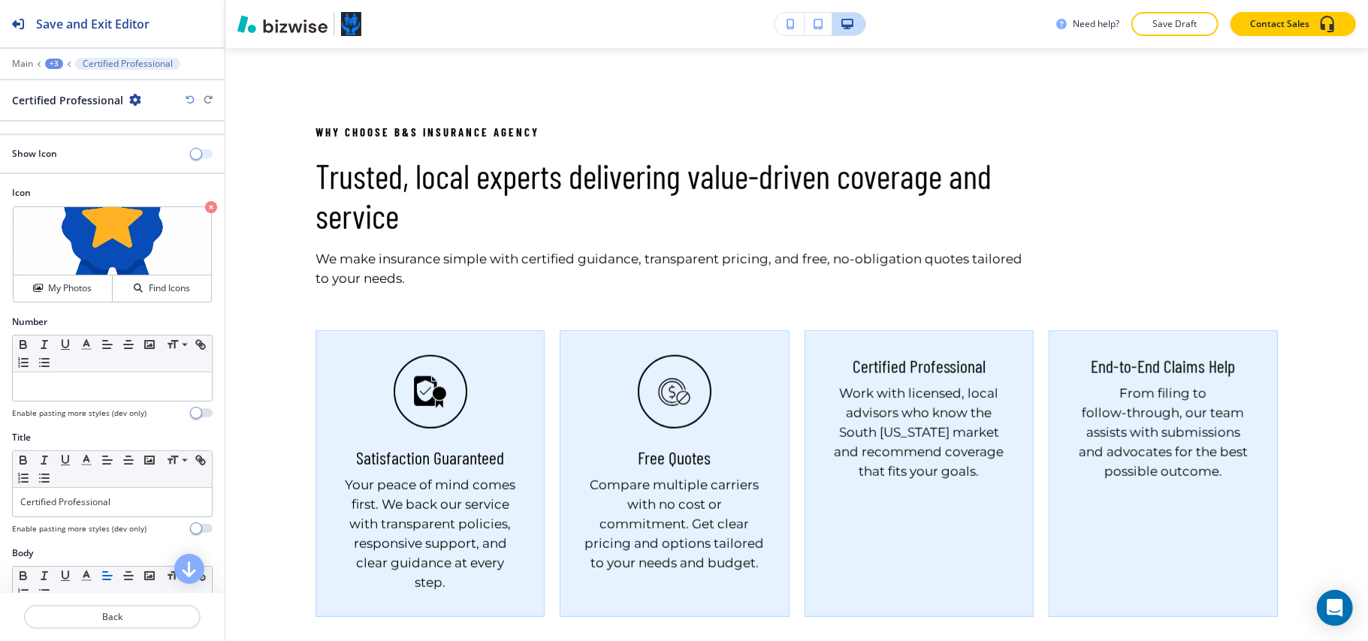
click at [192, 152] on button "button" at bounding box center [202, 153] width 21 height 9
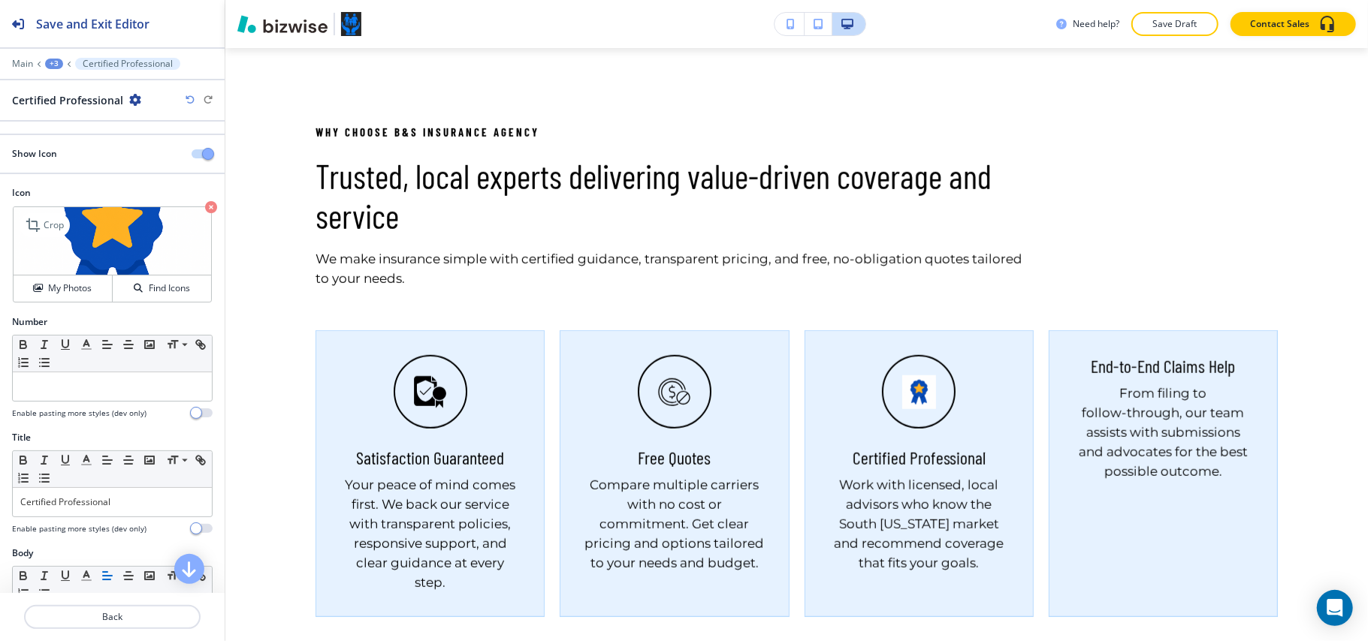
drag, startPoint x: 192, startPoint y: 207, endPoint x: 173, endPoint y: 214, distance: 20.7
click at [205, 206] on icon "button" at bounding box center [211, 207] width 12 height 12
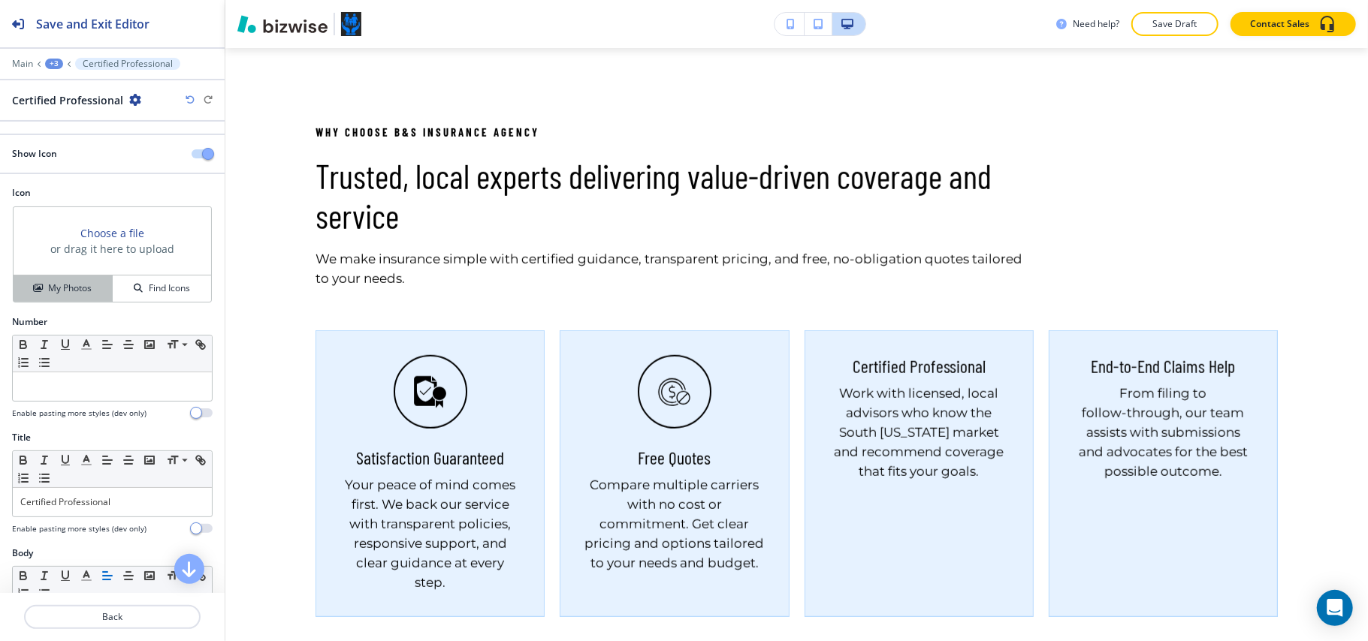
click at [66, 281] on button "My Photos" at bounding box center [63, 289] width 99 height 26
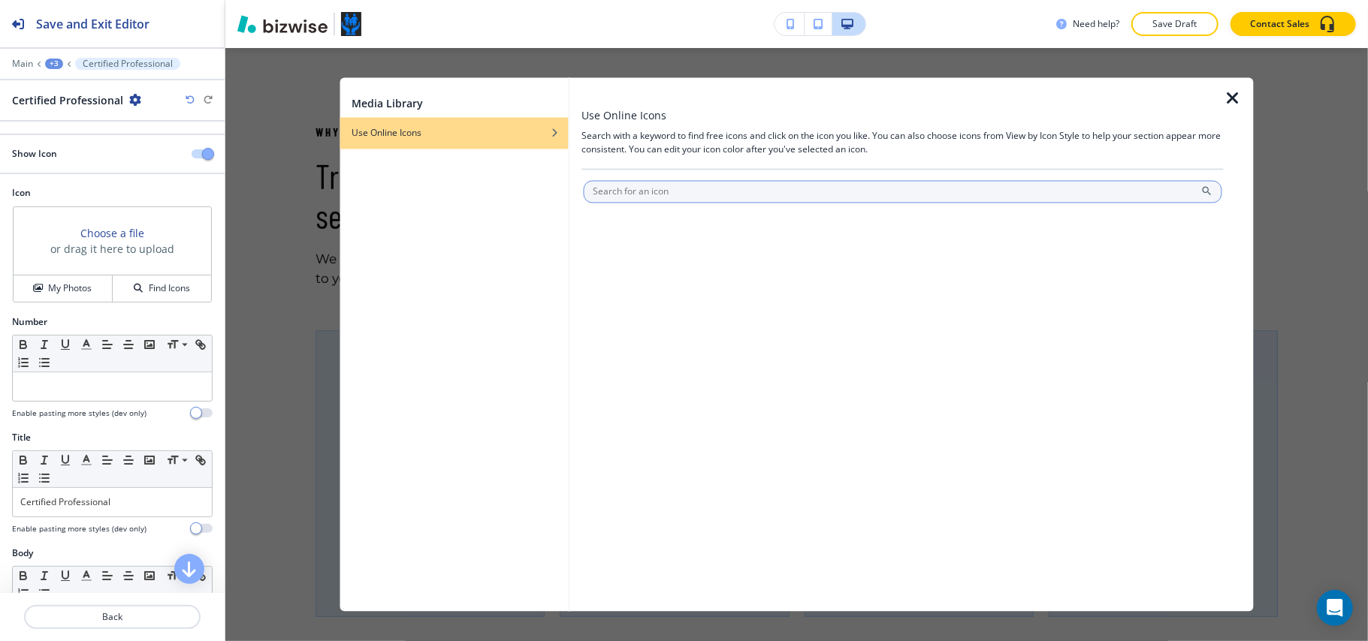
click at [632, 193] on input "text" at bounding box center [902, 192] width 639 height 23
type input "certified"
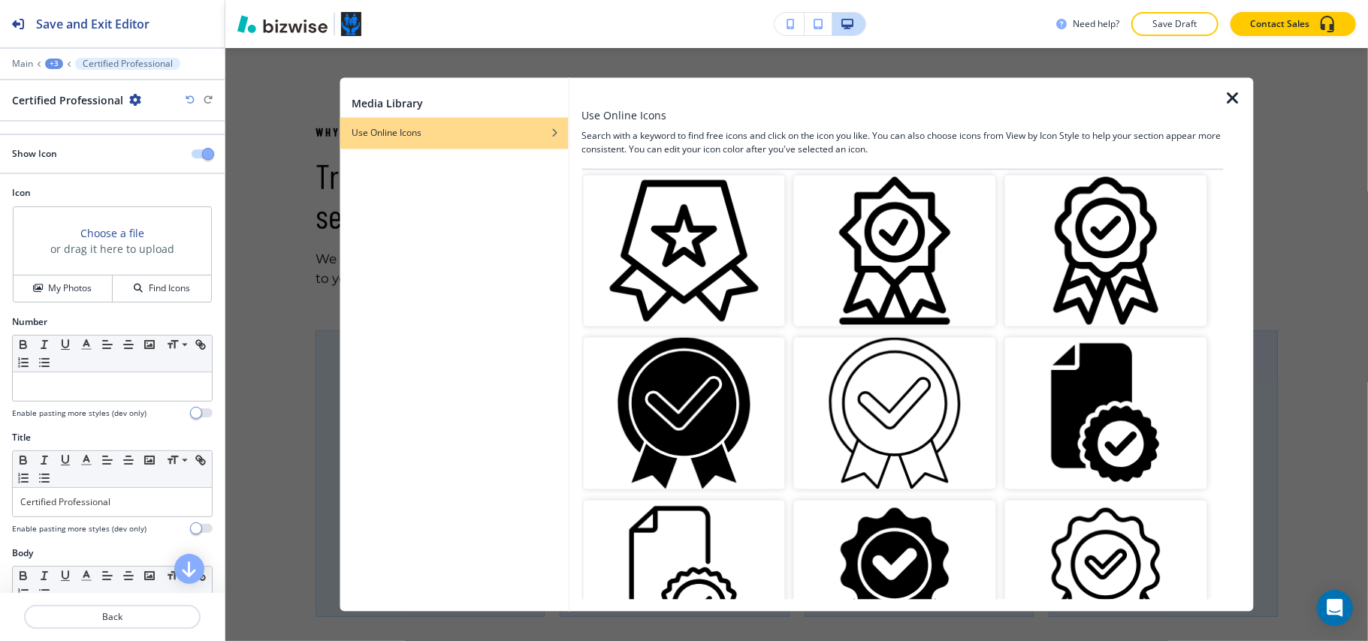
scroll to position [0, 0]
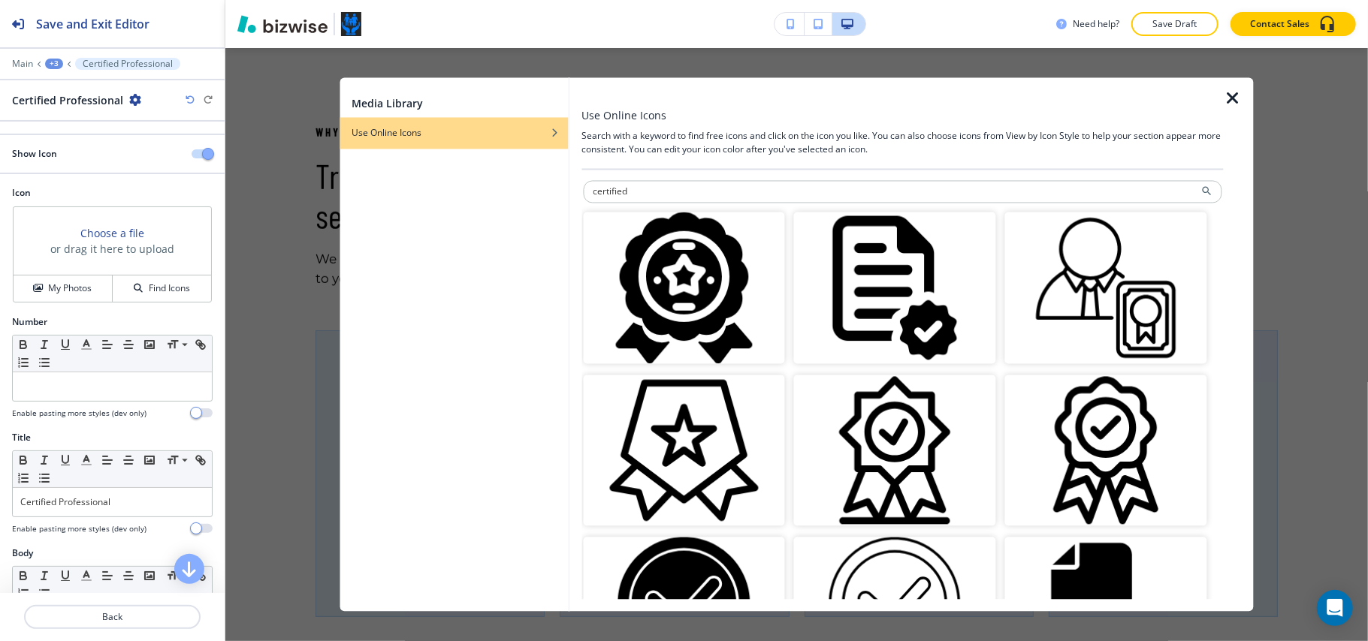
click at [886, 430] on img "button" at bounding box center [895, 451] width 202 height 152
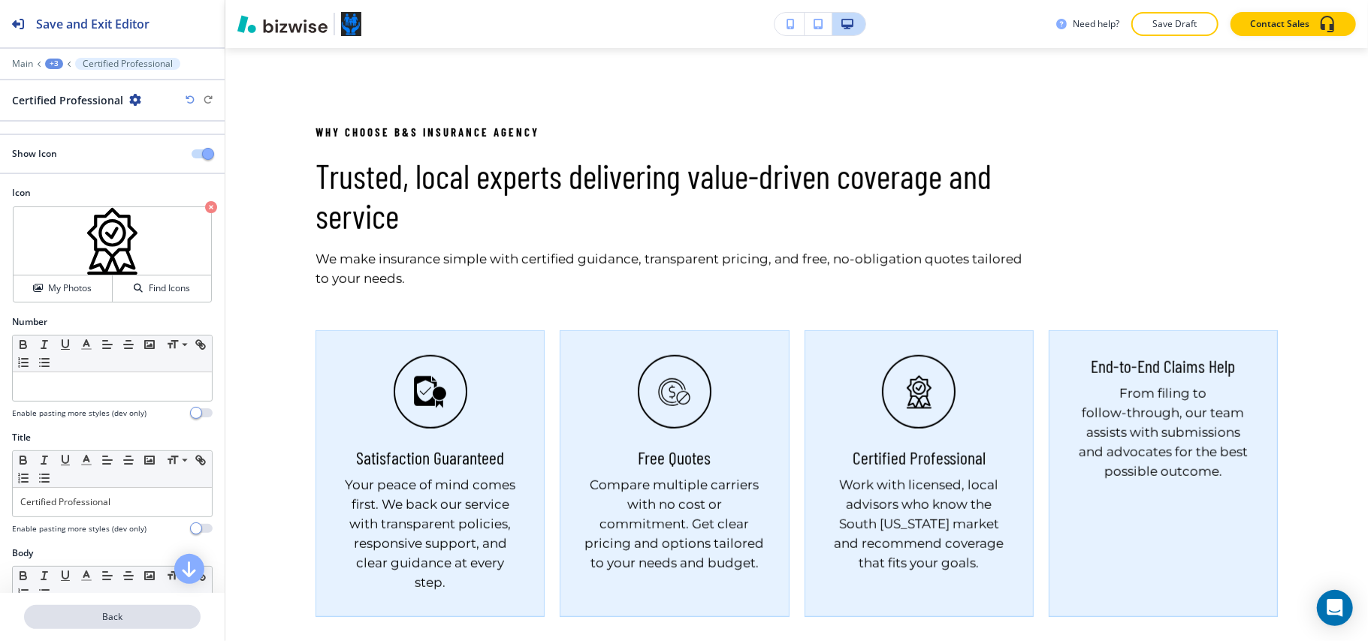
click at [129, 605] on div "Back" at bounding box center [112, 617] width 225 height 48
click at [123, 614] on p "Back" at bounding box center [112, 618] width 173 height 14
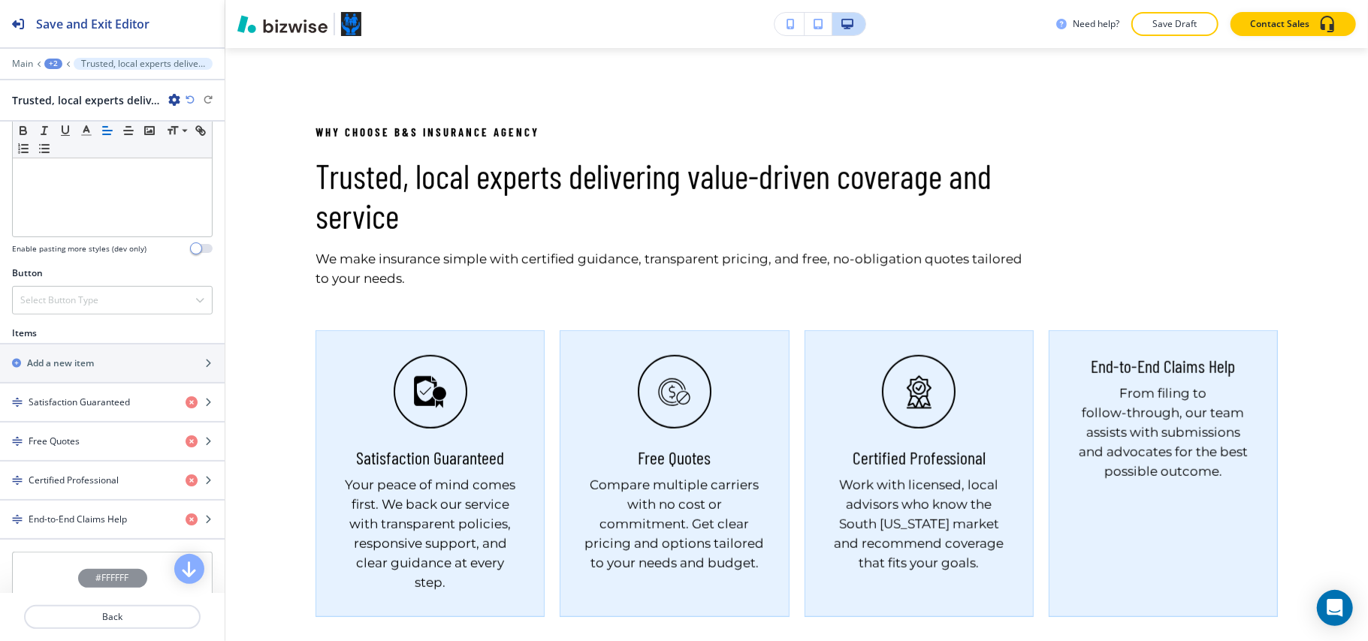
scroll to position [500, 0]
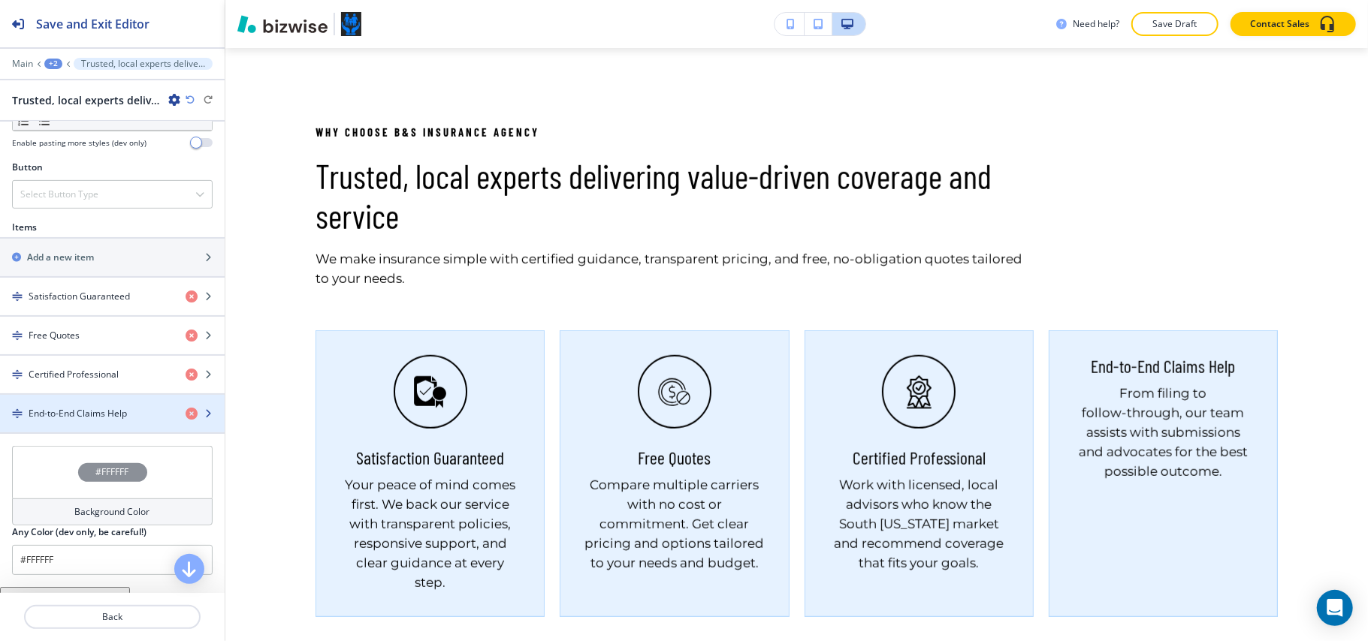
click at [112, 418] on h4 "End-to-End Claims Help" at bounding box center [78, 414] width 98 height 14
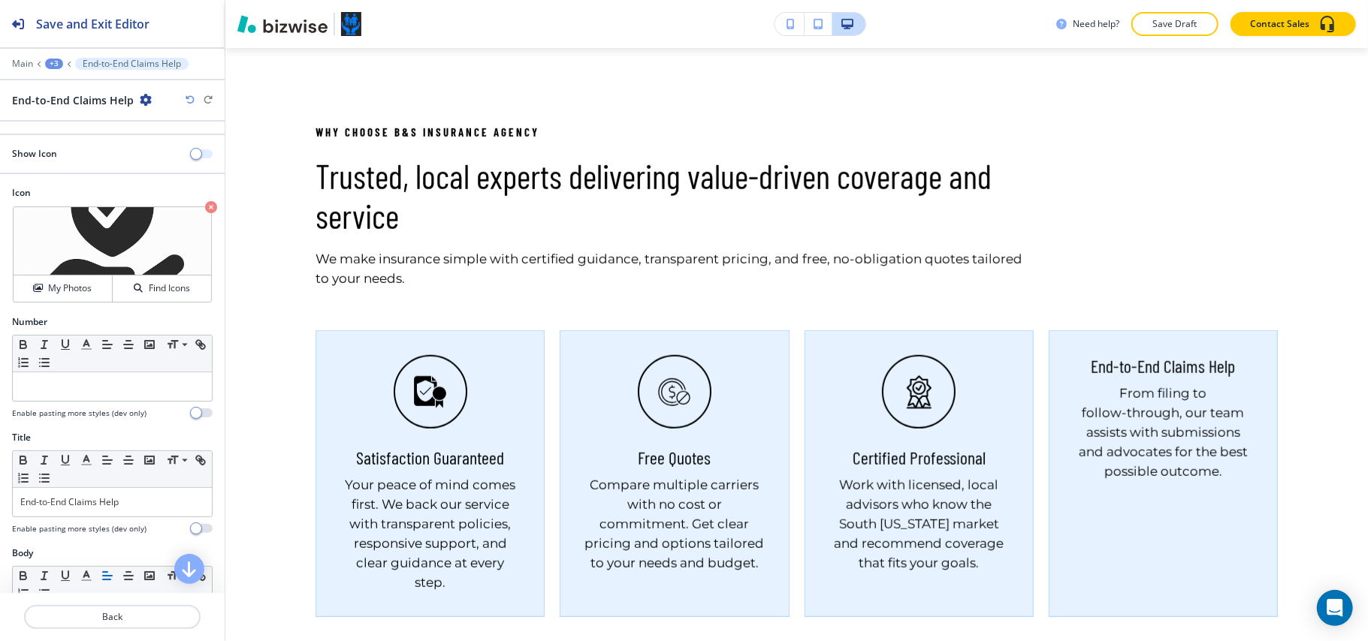
click at [192, 151] on button "button" at bounding box center [202, 153] width 21 height 9
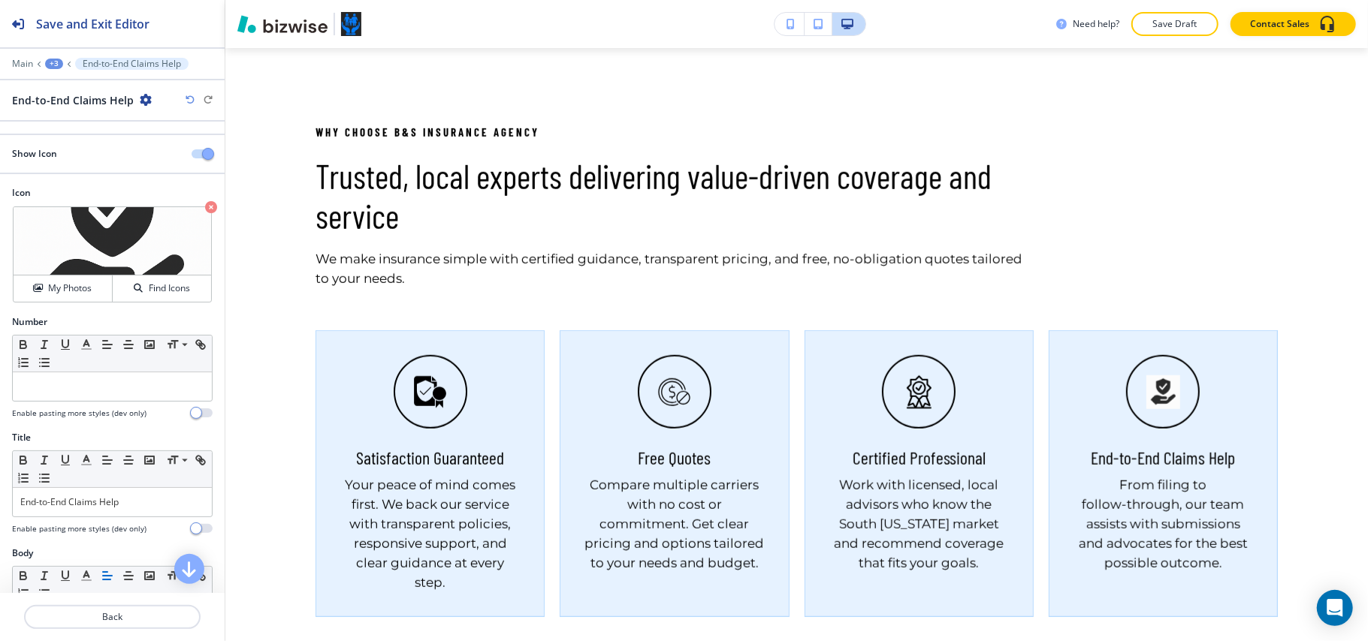
click at [205, 206] on icon "button" at bounding box center [211, 207] width 12 height 12
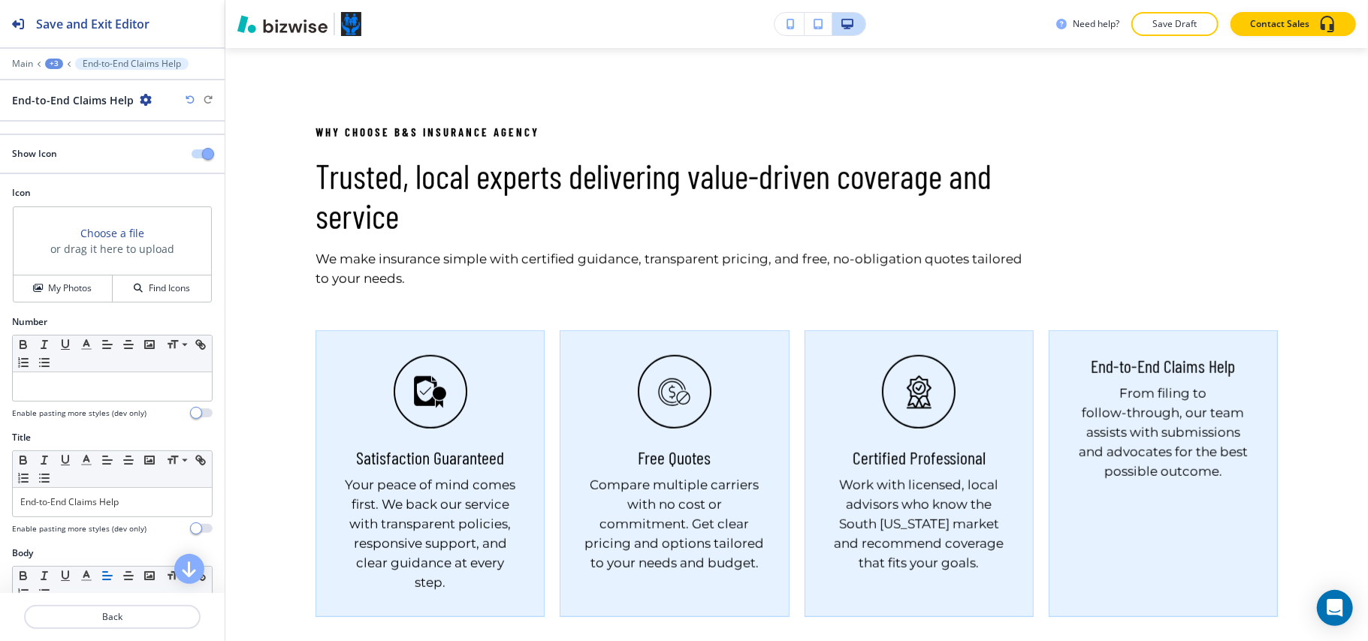
click at [193, 208] on div "Choose a file or drag it here to upload My Photos Find Icons" at bounding box center [112, 255] width 199 height 96
click at [65, 288] on h4 "My Photos" at bounding box center [70, 289] width 44 height 14
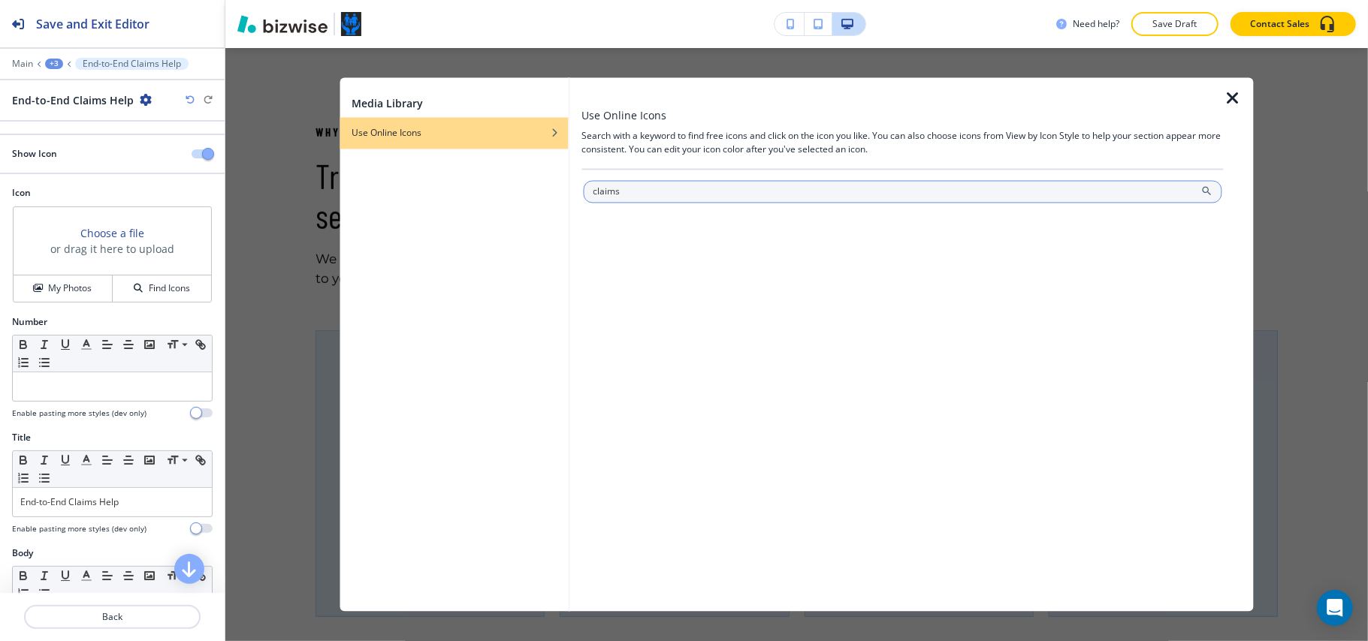
type input "claims"
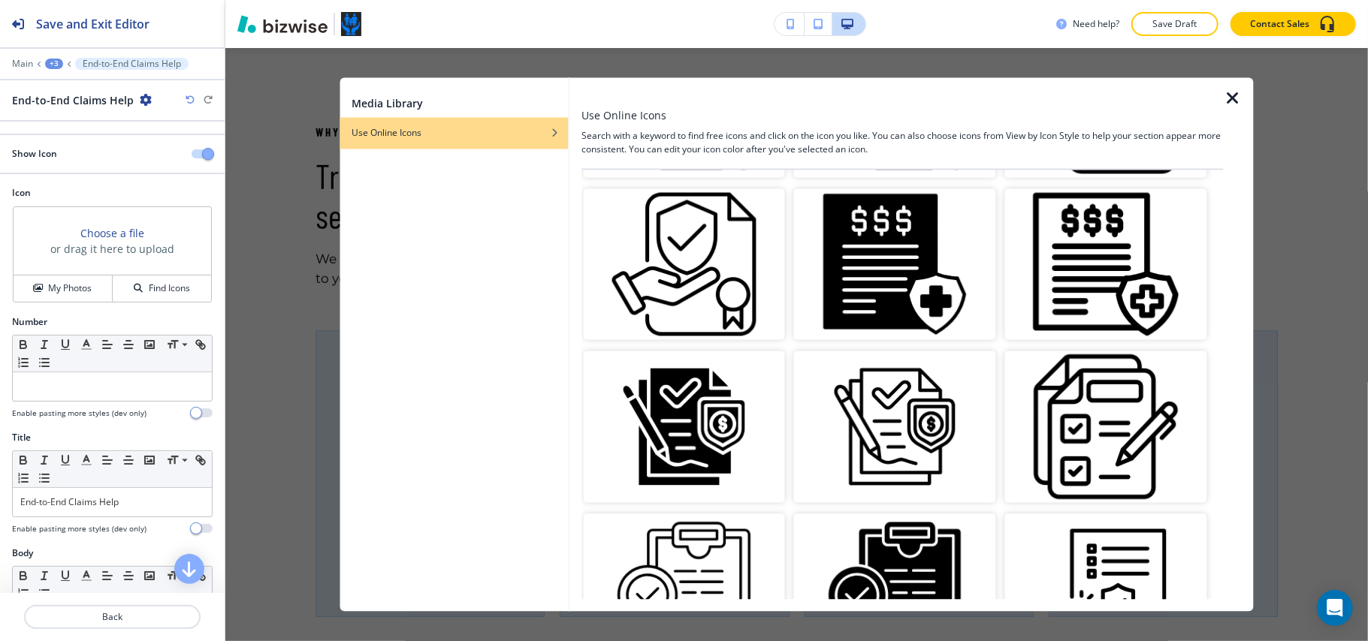
scroll to position [0, 0]
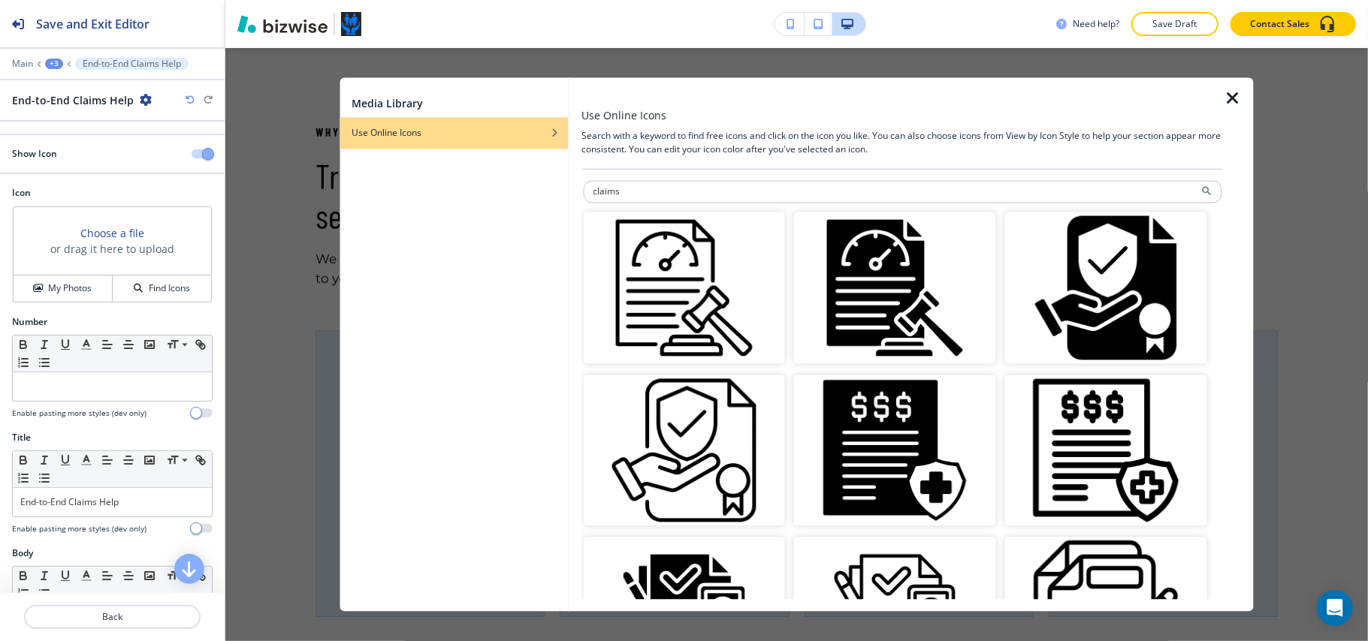
click at [707, 427] on img "button" at bounding box center [684, 451] width 202 height 152
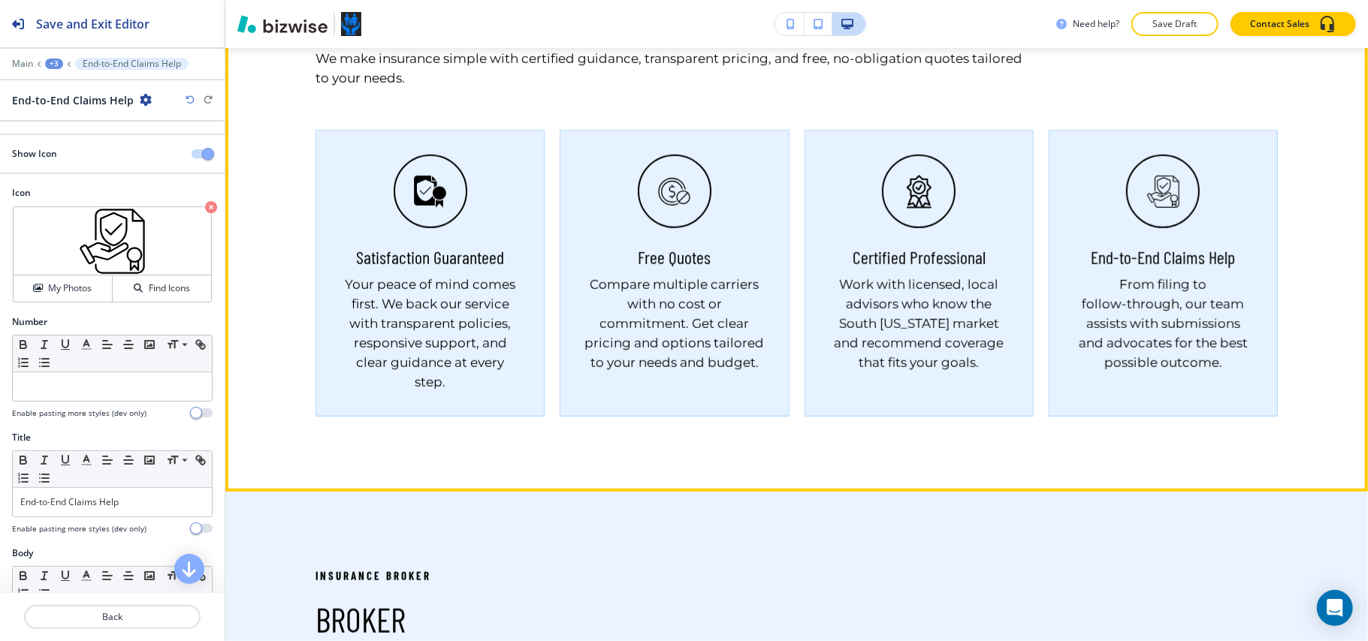
scroll to position [1226, 0]
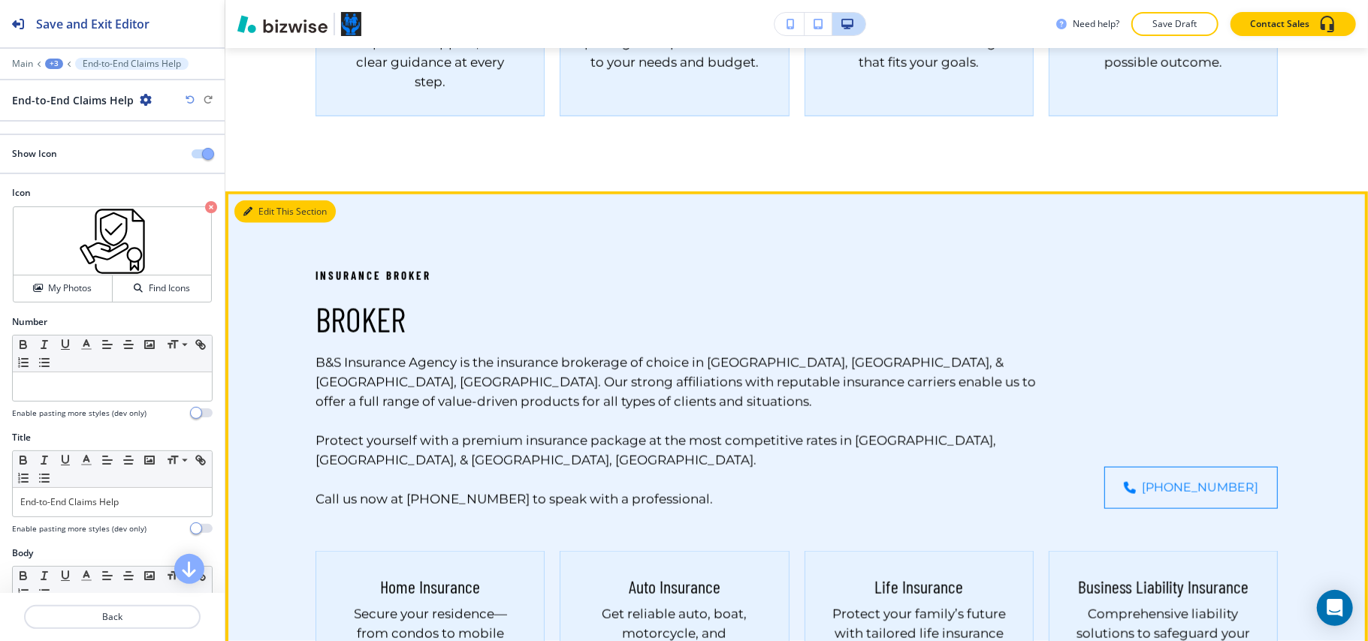
click at [258, 208] on button "Edit This Section" at bounding box center [284, 212] width 101 height 23
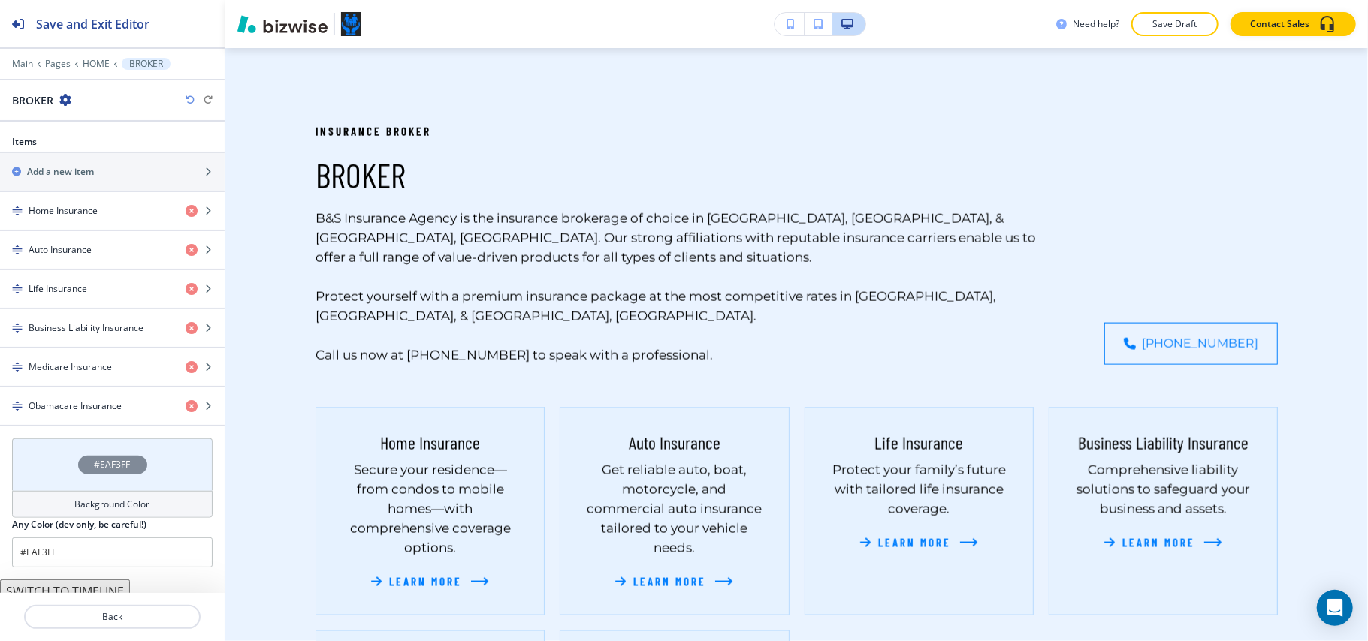
scroll to position [781, 0]
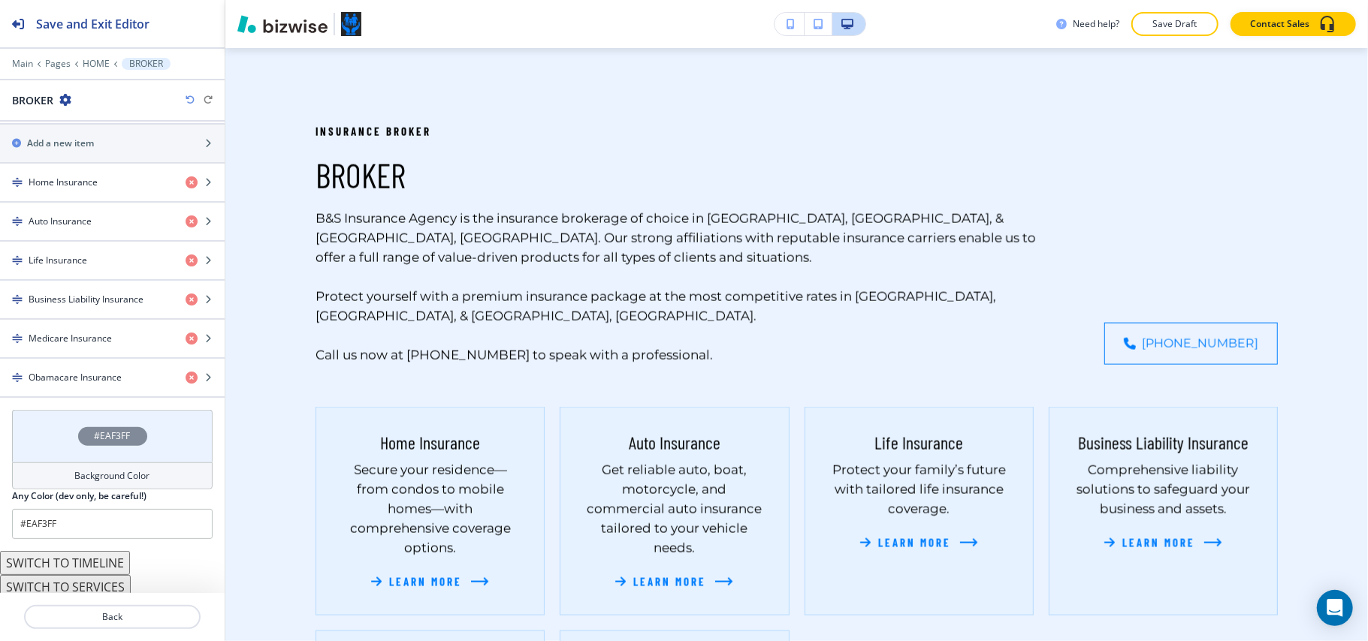
click at [64, 623] on button "SWITCH TO MENU" at bounding box center [56, 635] width 113 height 24
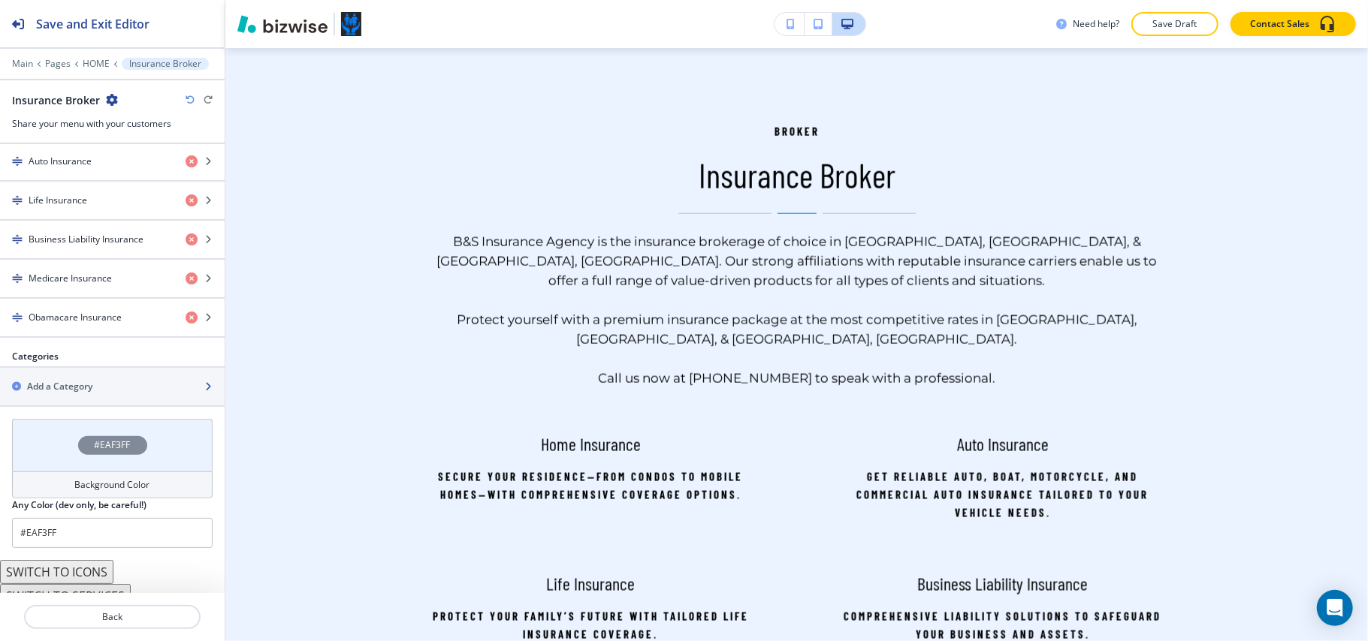
scroll to position [728, 0]
click at [105, 629] on button "SWITCH TO PRODUCTS" at bounding box center [70, 641] width 141 height 24
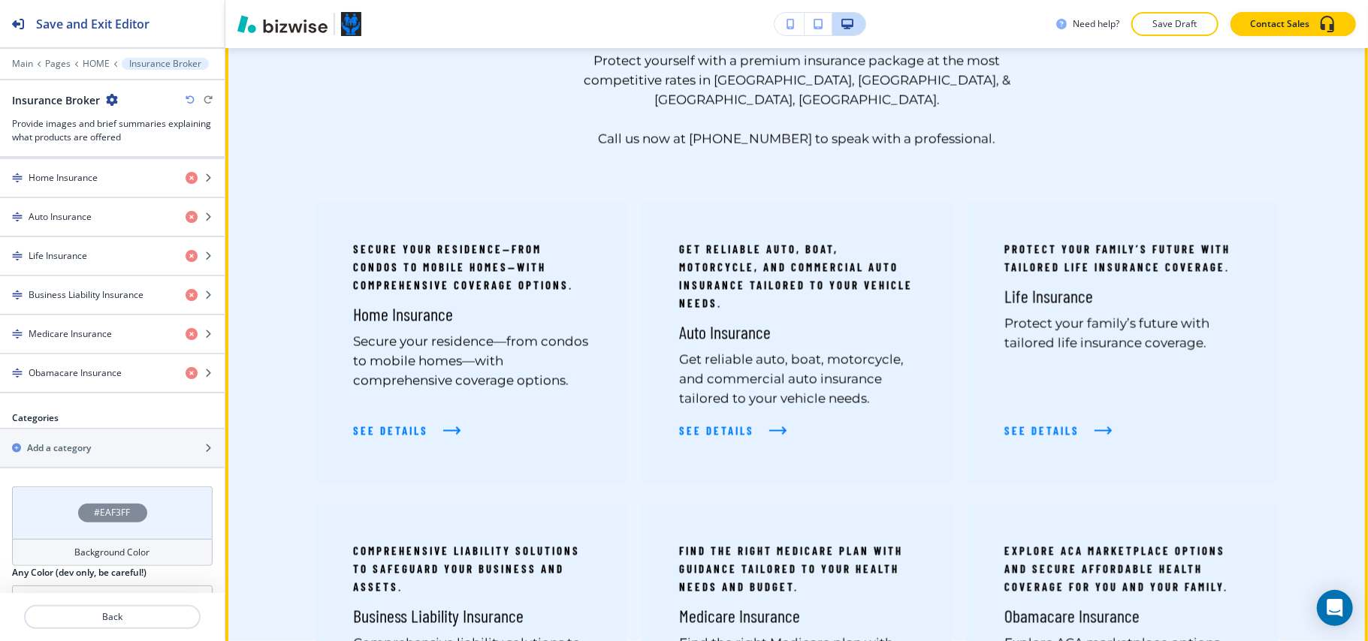
scroll to position [1671, 0]
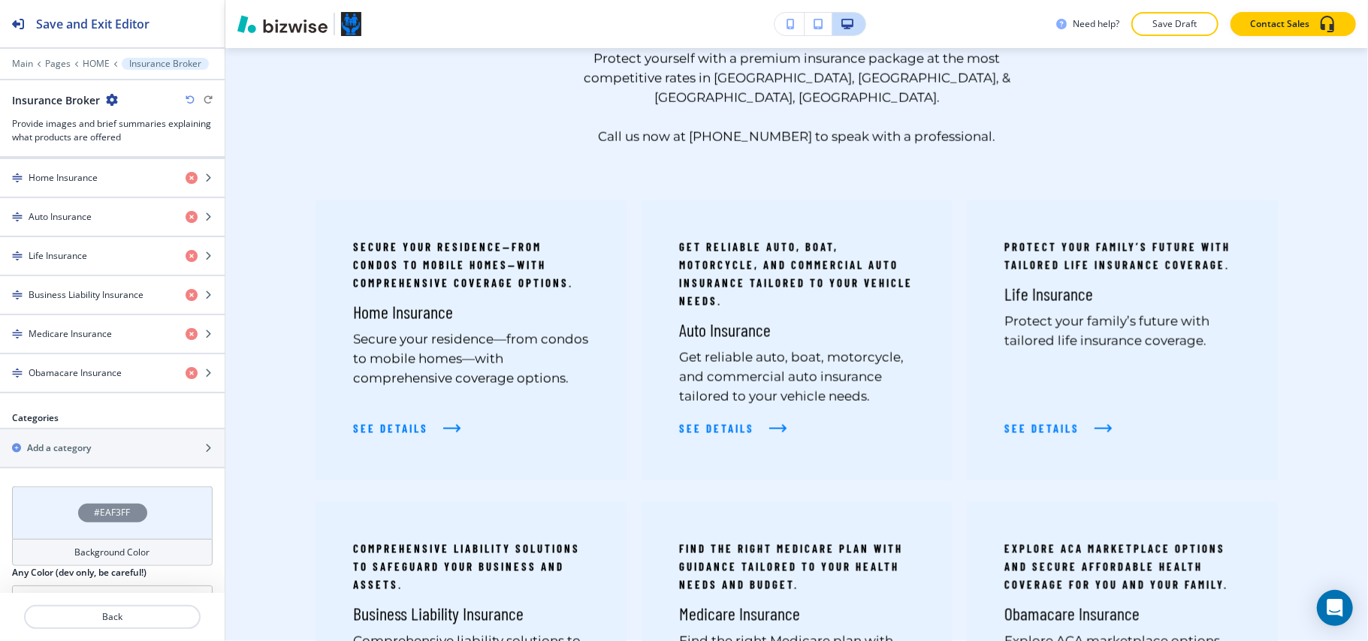
click at [186, 100] on icon "button" at bounding box center [190, 99] width 9 height 9
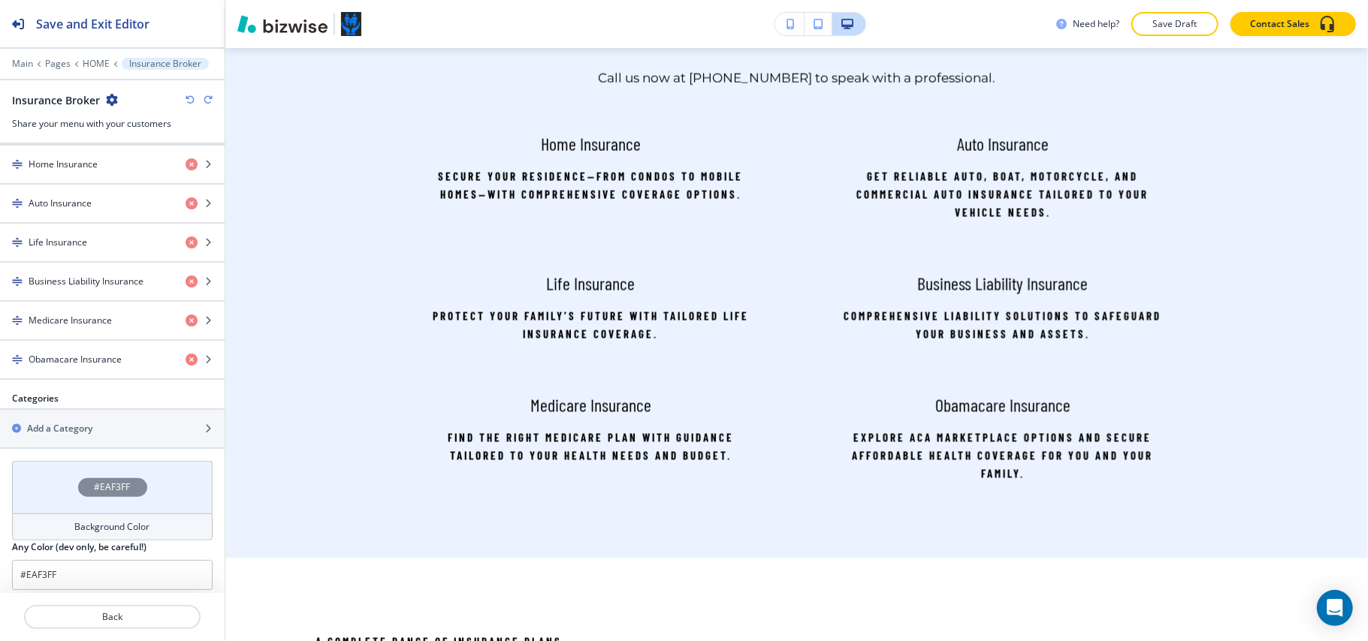
scroll to position [728, 0]
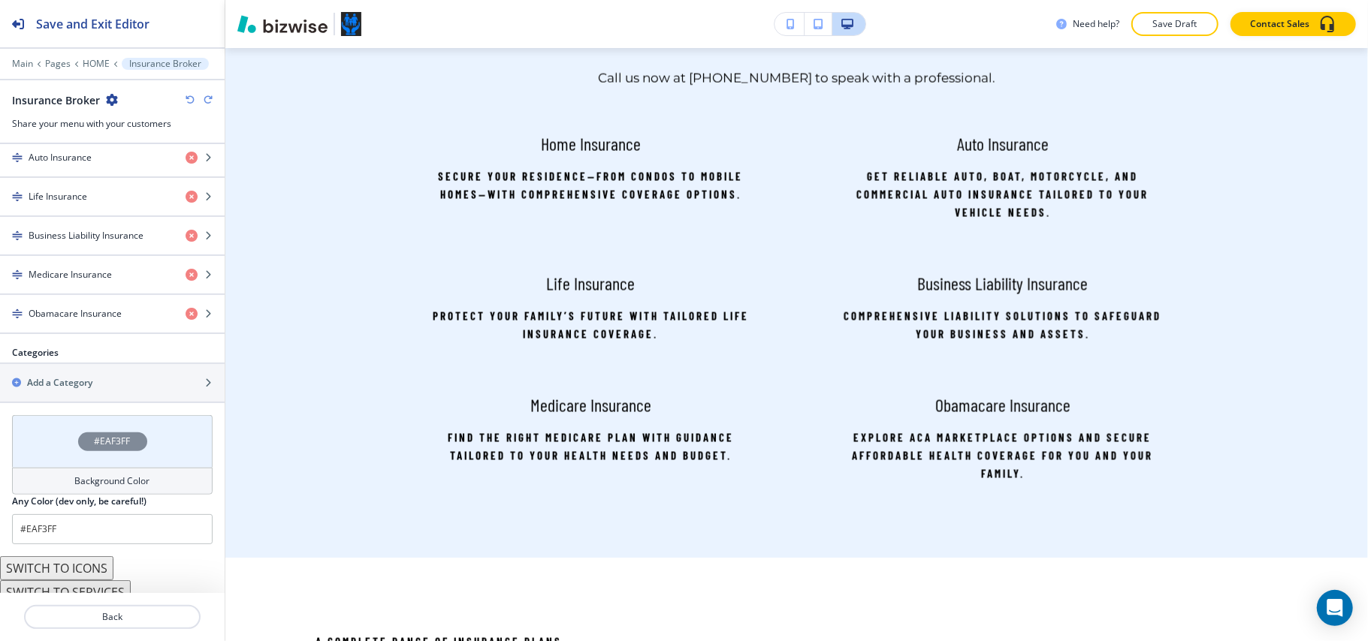
click at [184, 101] on div "Insurance Broker" at bounding box center [112, 100] width 201 height 16
click at [190, 97] on icon "button" at bounding box center [190, 99] width 9 height 9
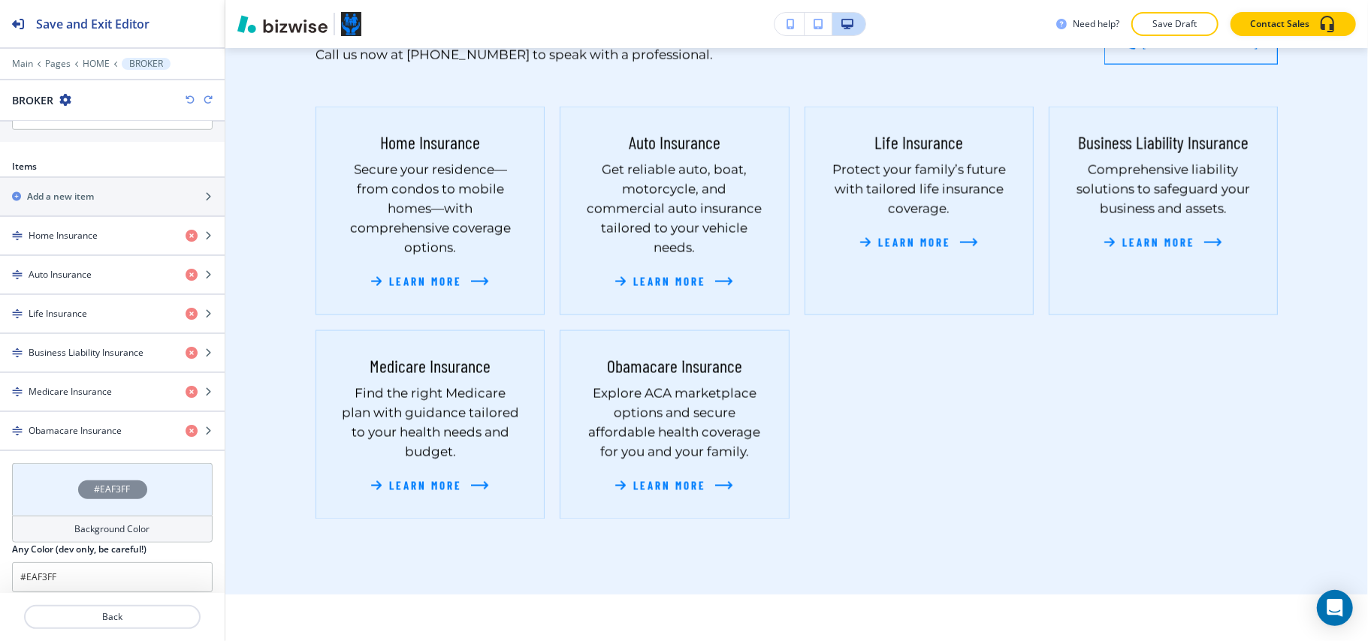
scroll to position [781, 0]
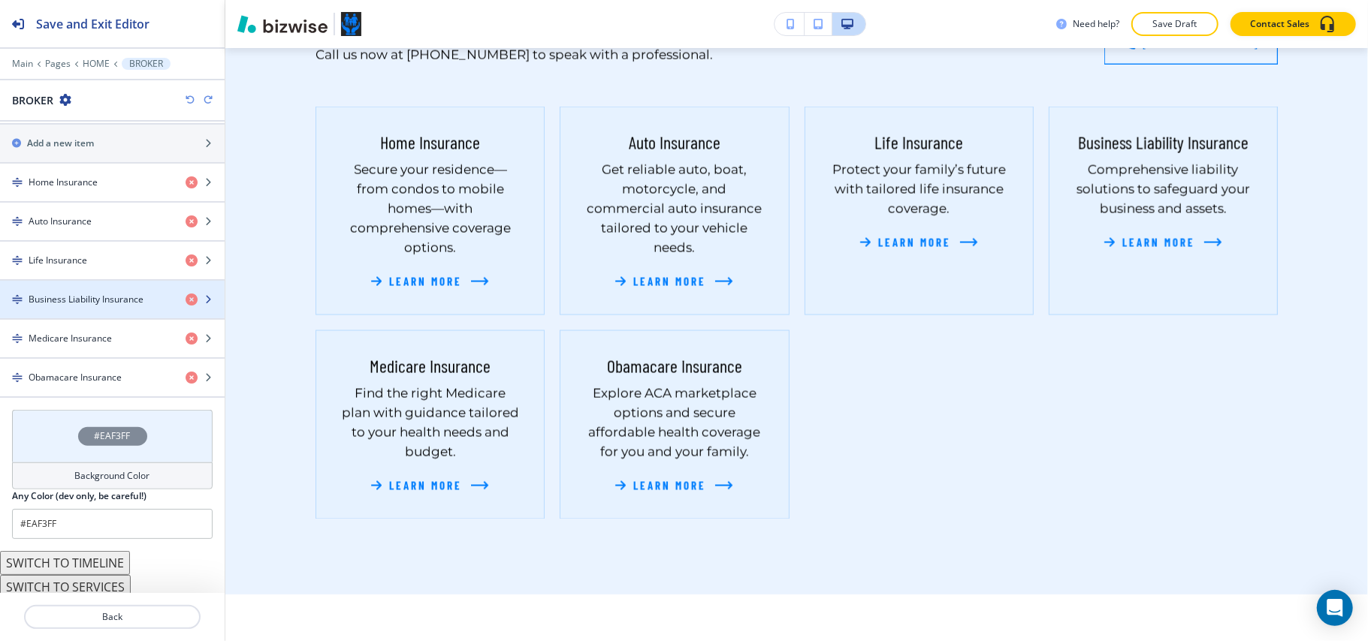
click at [51, 293] on h4 "Business Liability Insurance" at bounding box center [86, 300] width 115 height 14
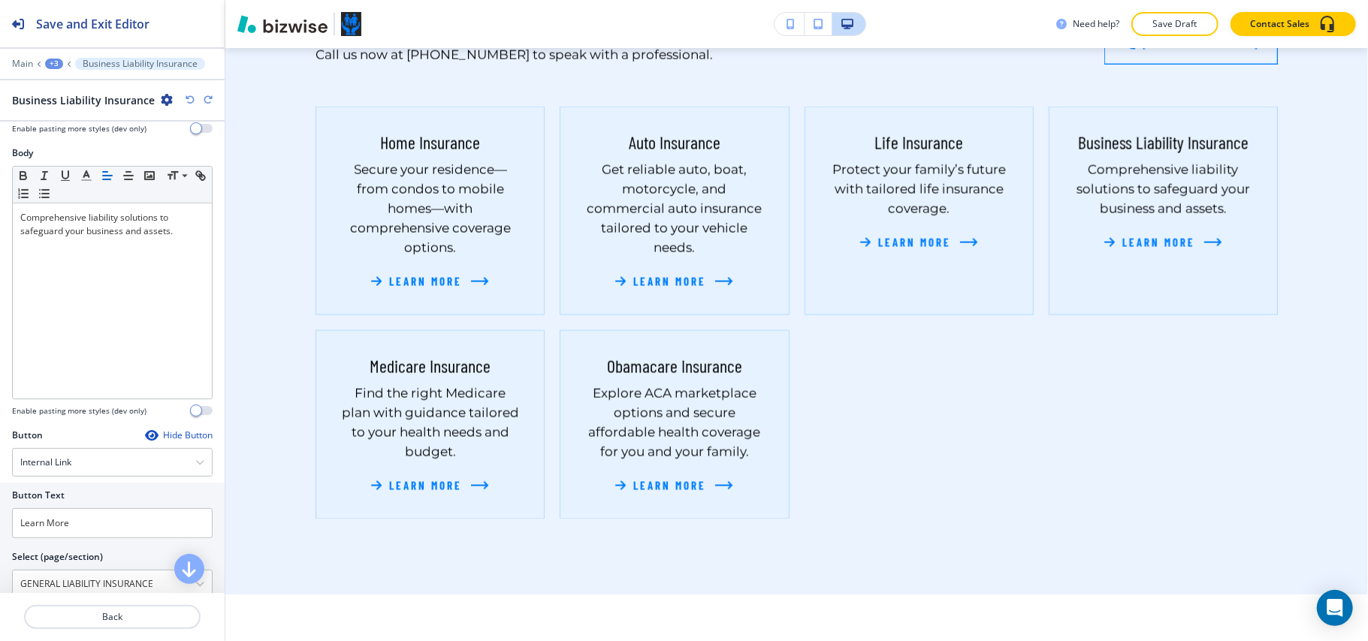
scroll to position [442, 0]
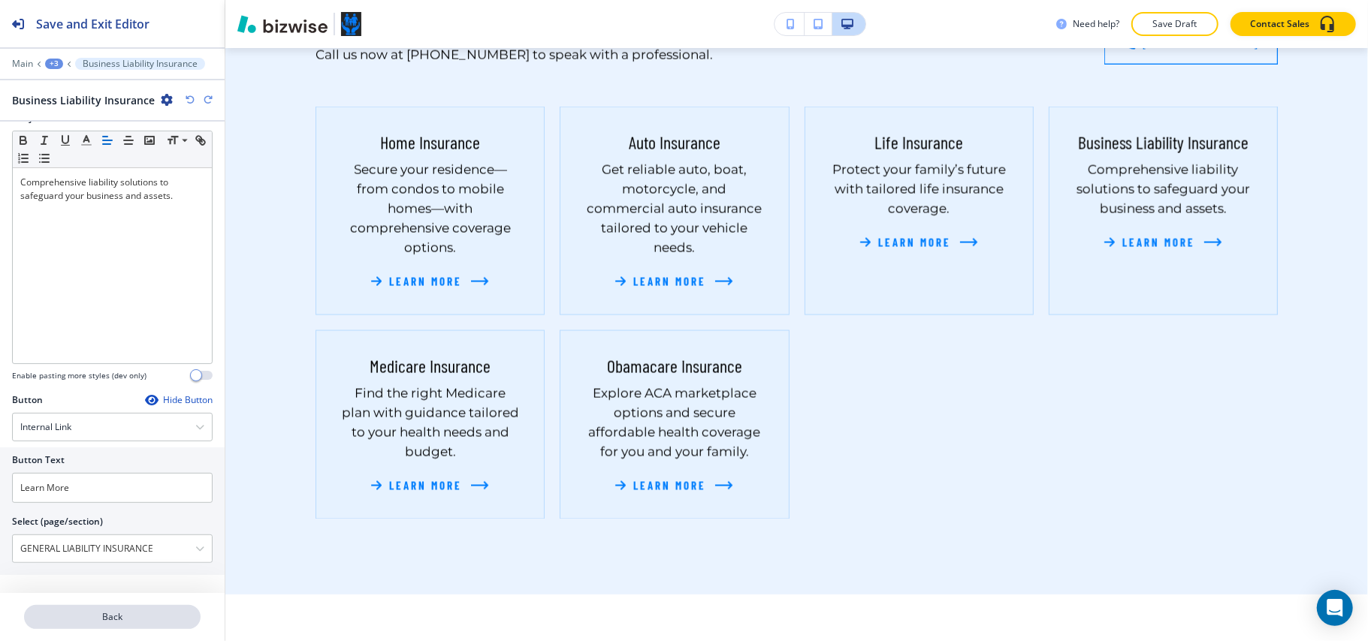
click at [130, 616] on p "Back" at bounding box center [112, 618] width 173 height 14
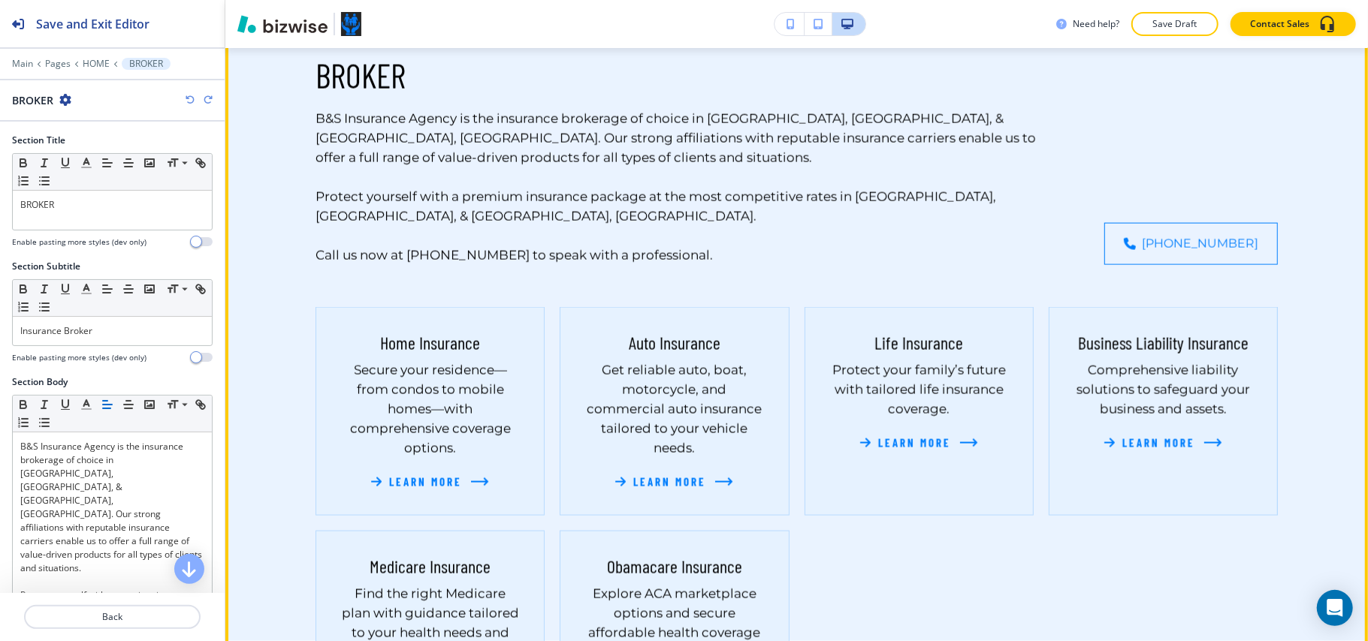
scroll to position [1170, 0]
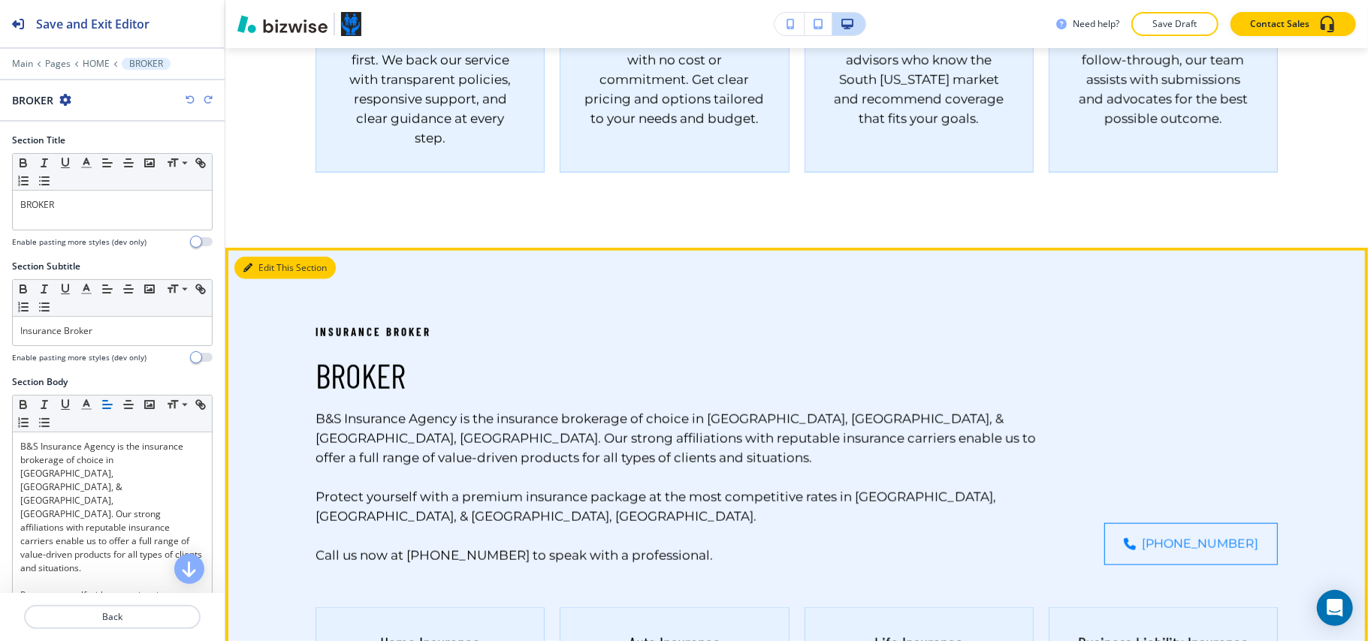
click at [242, 266] on button "Edit This Section" at bounding box center [284, 268] width 101 height 23
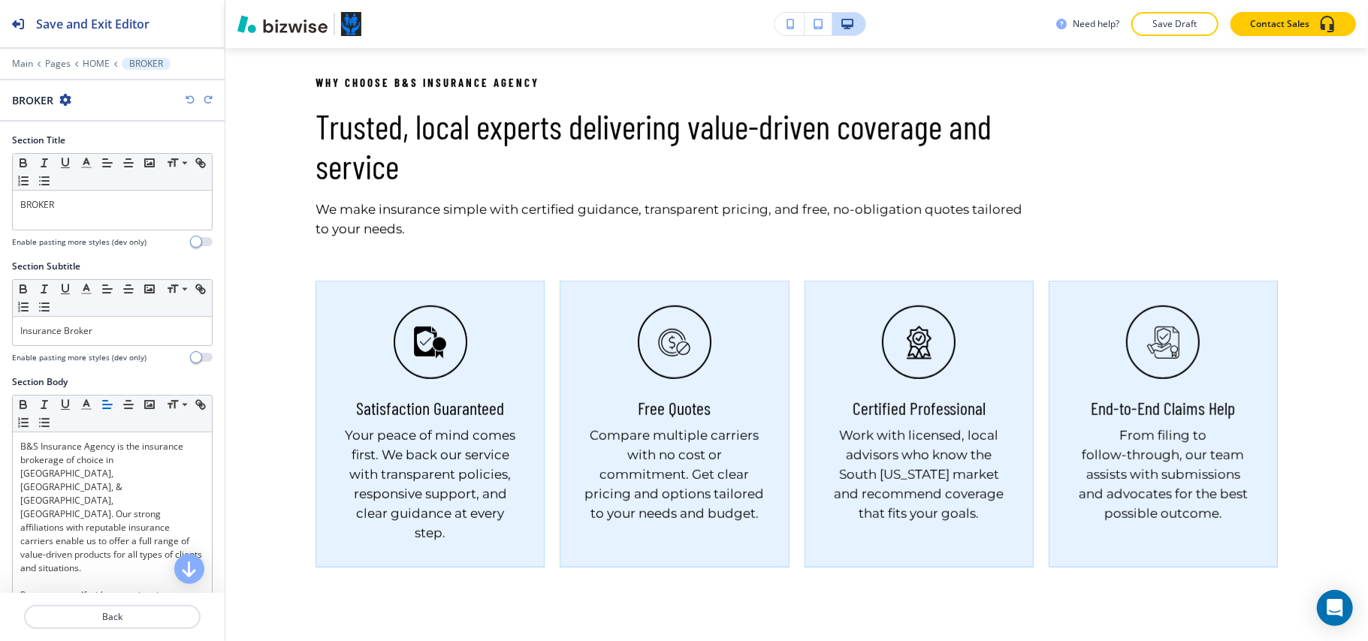
scroll to position [770, 0]
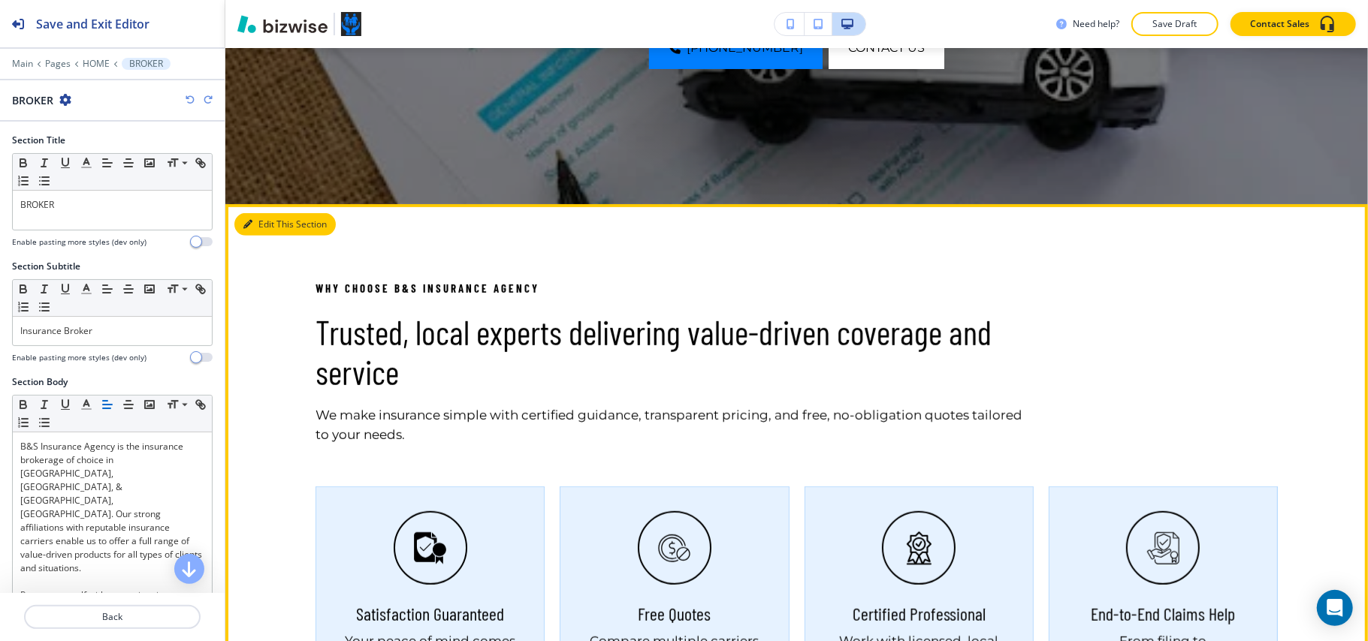
click at [278, 227] on button "Edit This Section" at bounding box center [284, 224] width 101 height 23
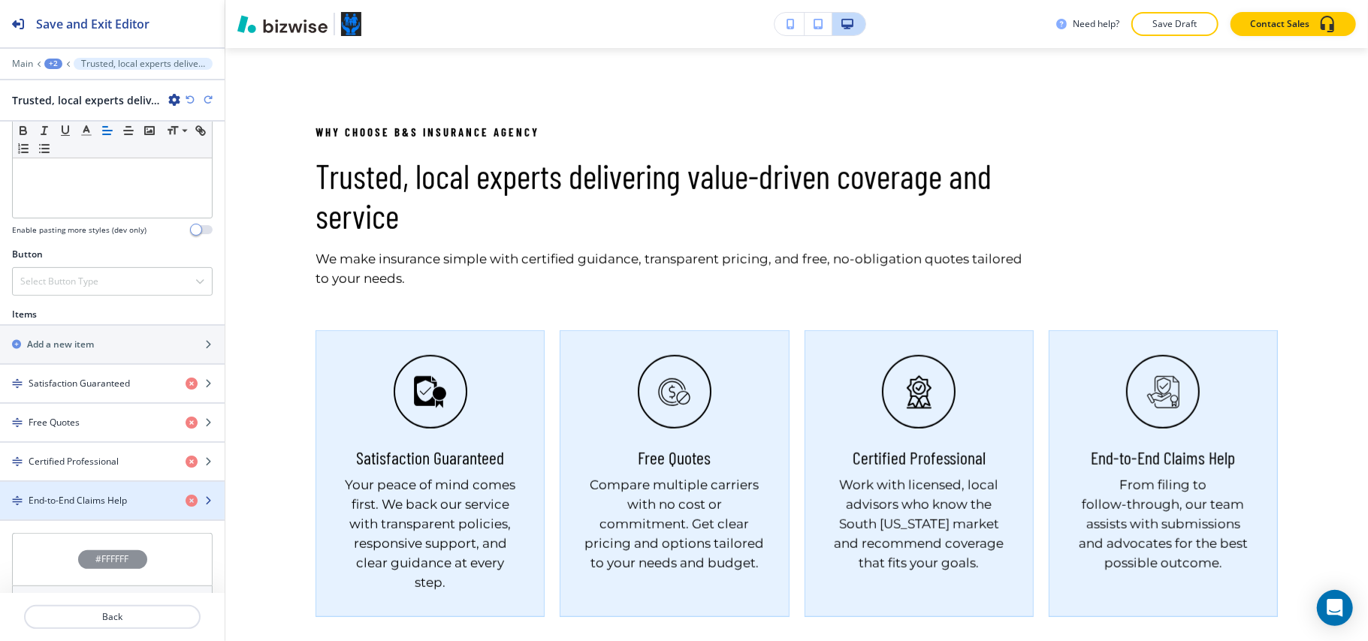
scroll to position [602, 0]
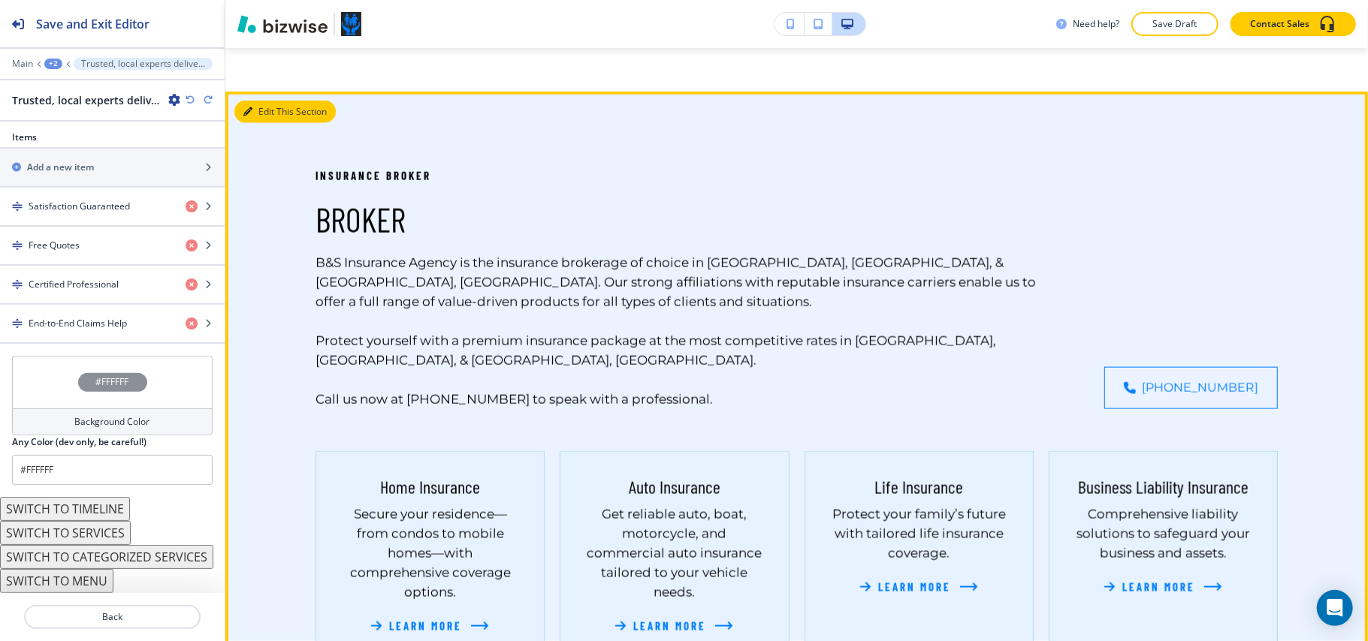
click at [261, 108] on button "Edit This Section" at bounding box center [284, 112] width 101 height 23
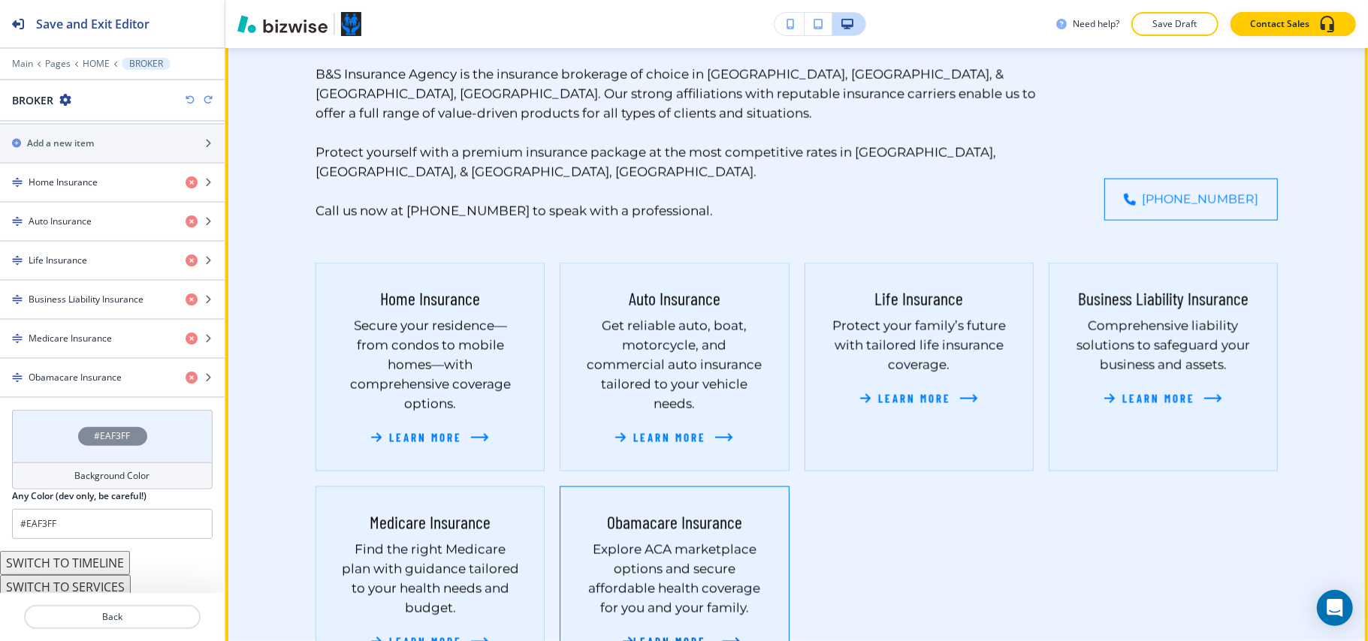
scroll to position [1671, 0]
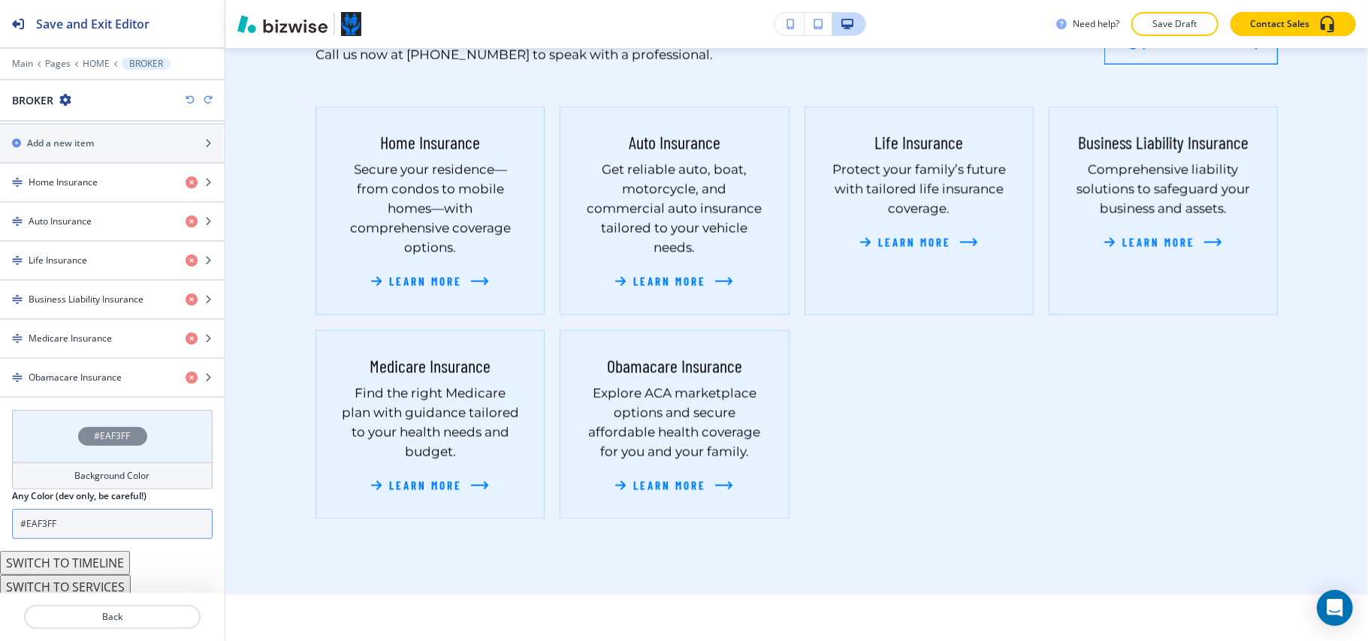
click at [78, 551] on button "SWITCH TO TIMELINE" at bounding box center [65, 563] width 130 height 24
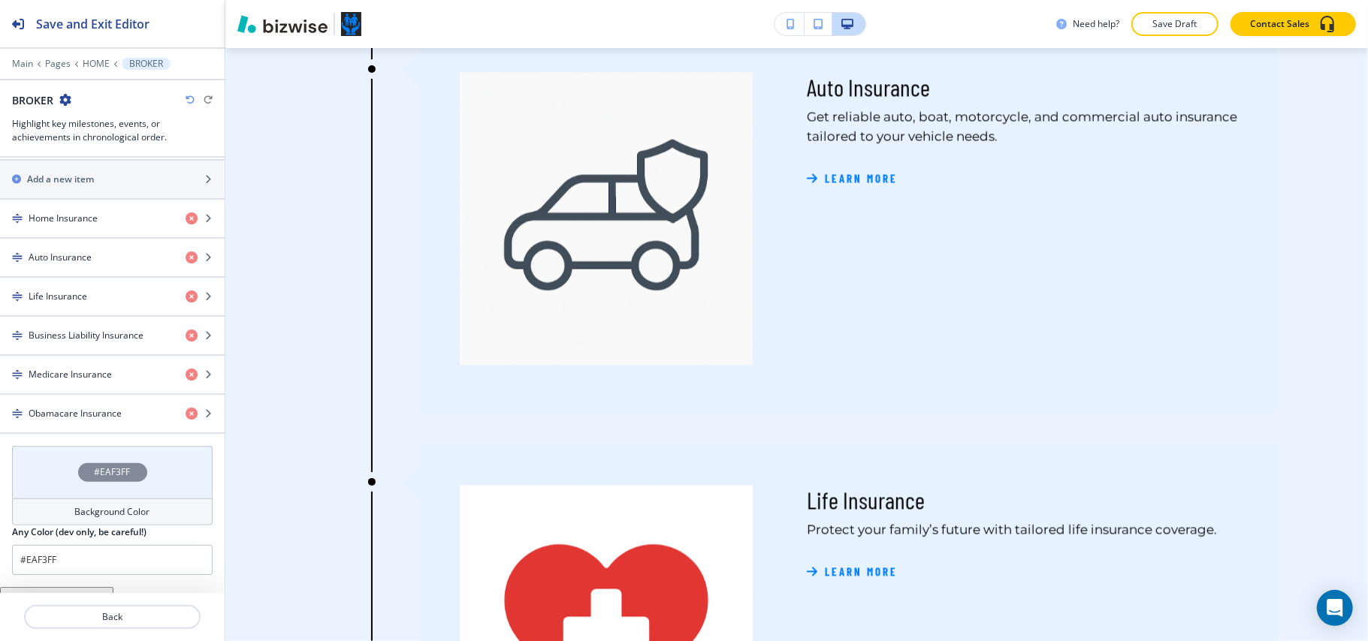
scroll to position [795, 0]
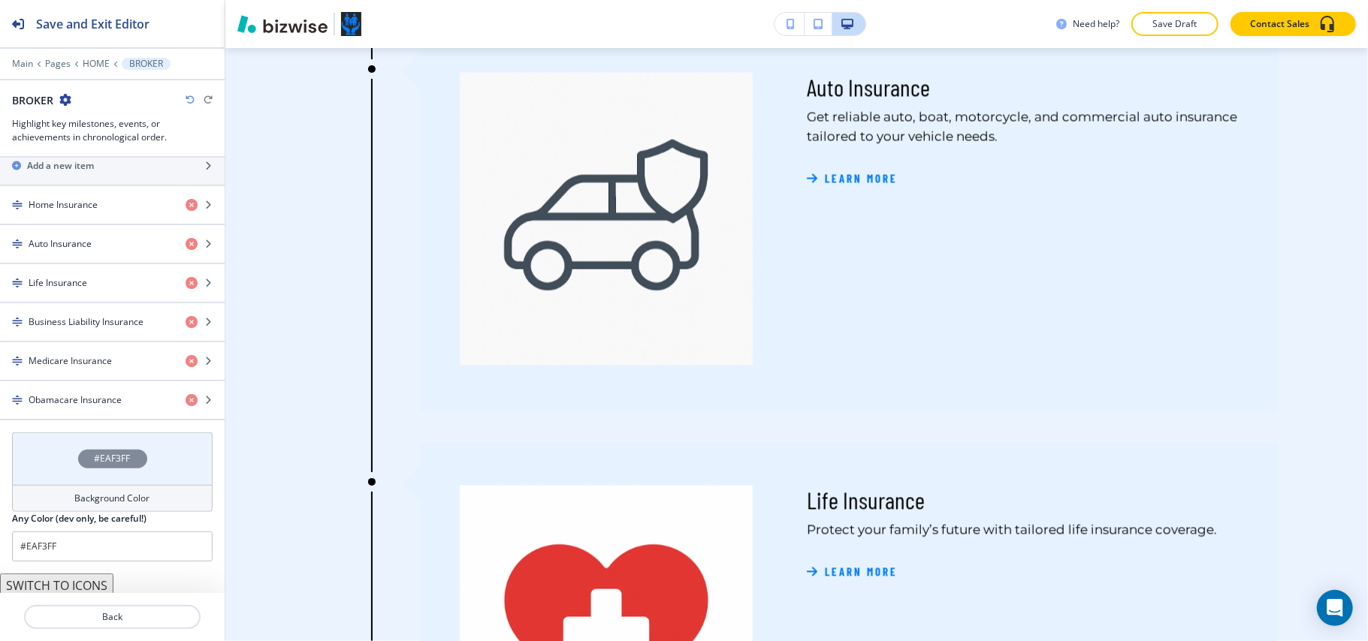
click at [101, 598] on button "SWITCH TO SERVICES" at bounding box center [65, 610] width 131 height 24
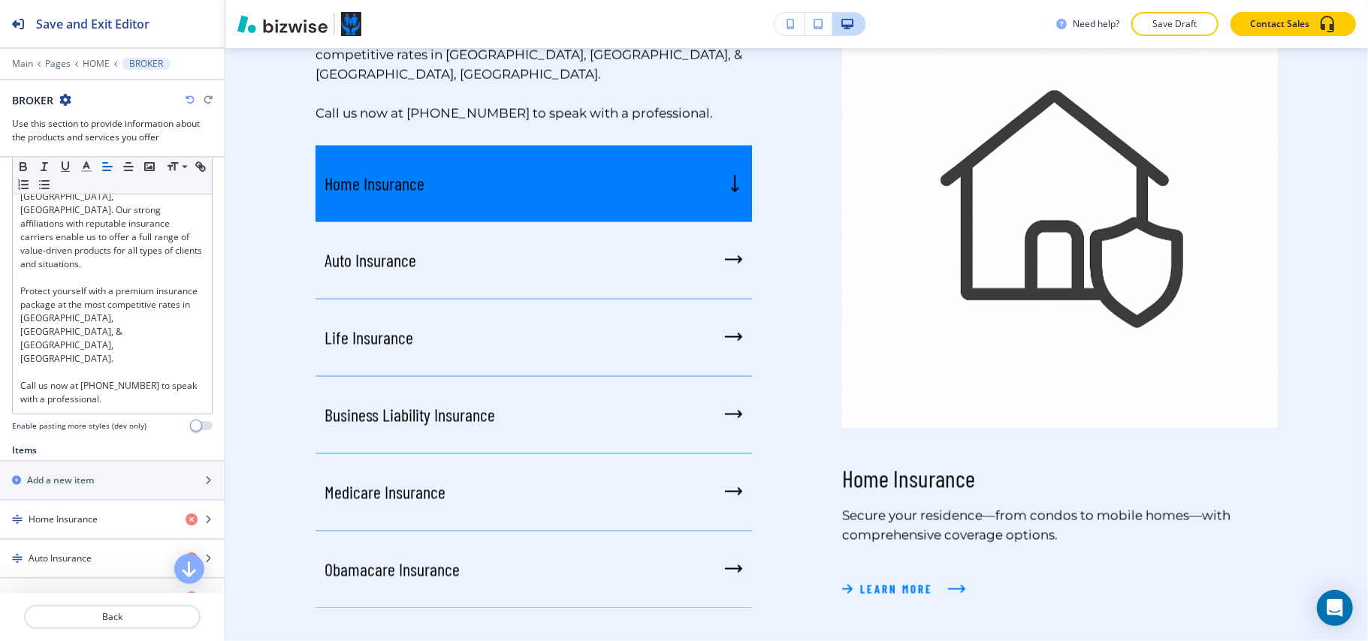
scroll to position [454, 0]
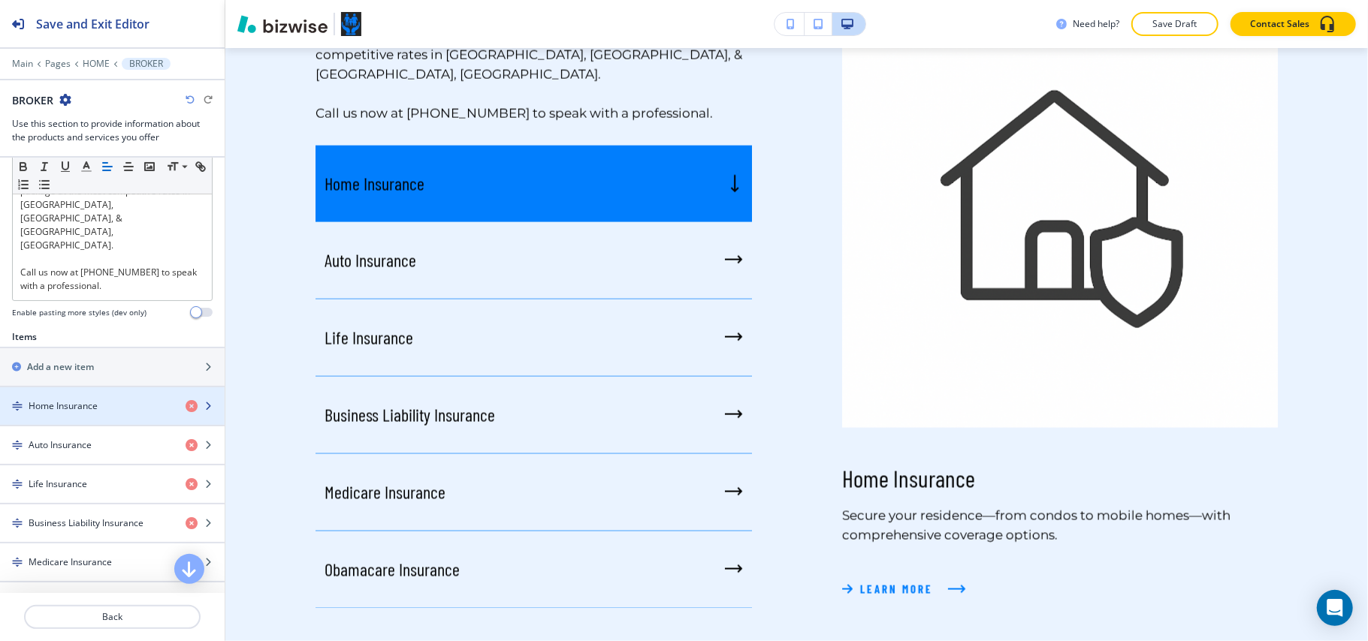
click at [92, 400] on h4 "Home Insurance" at bounding box center [63, 407] width 69 height 14
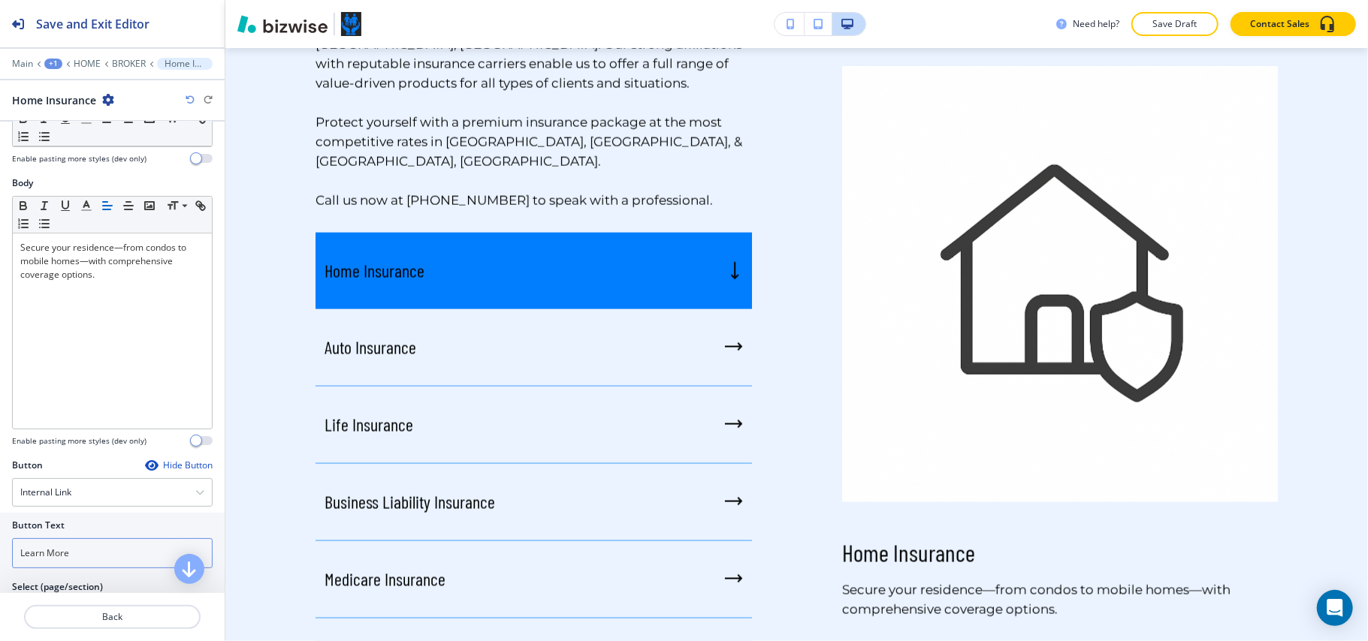
scroll to position [271, 0]
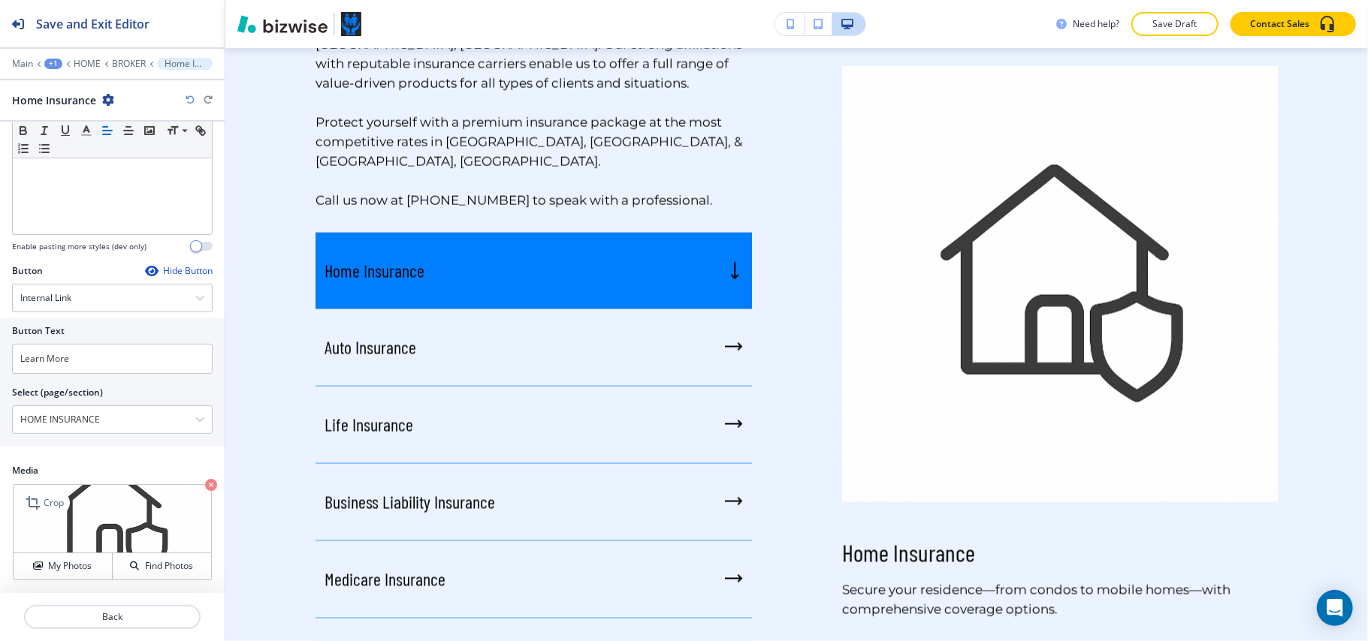
click at [205, 484] on icon "button" at bounding box center [211, 485] width 12 height 12
click at [49, 551] on div "Choose a file or drag it here to upload" at bounding box center [113, 519] width 198 height 68
click at [49, 557] on button "My Photos" at bounding box center [63, 567] width 99 height 26
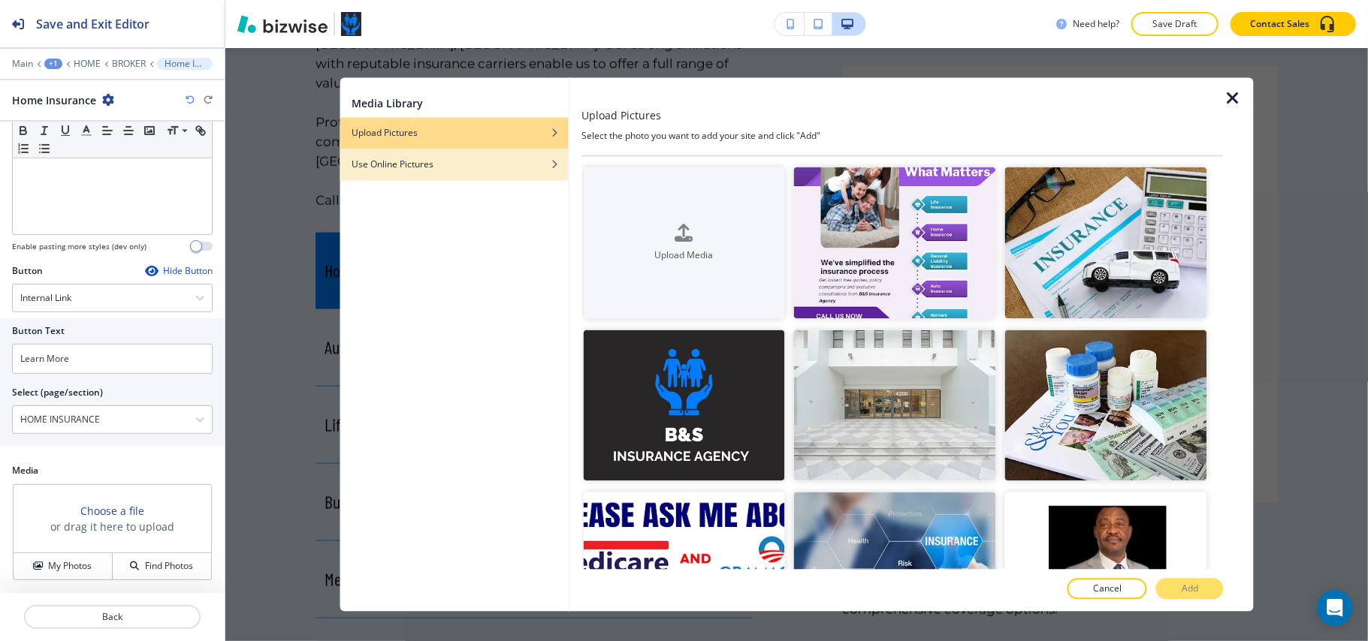
click at [485, 175] on div "button" at bounding box center [453, 176] width 228 height 9
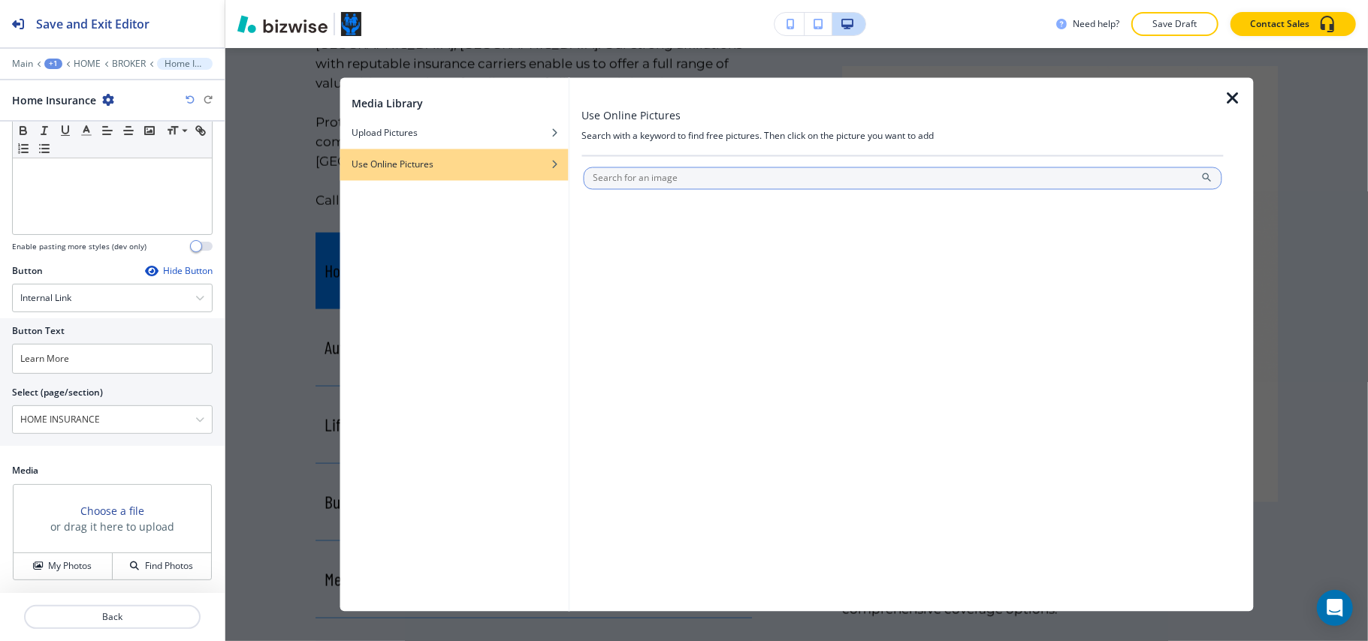
click at [631, 180] on input "text" at bounding box center [902, 178] width 639 height 23
type input "home insurance"
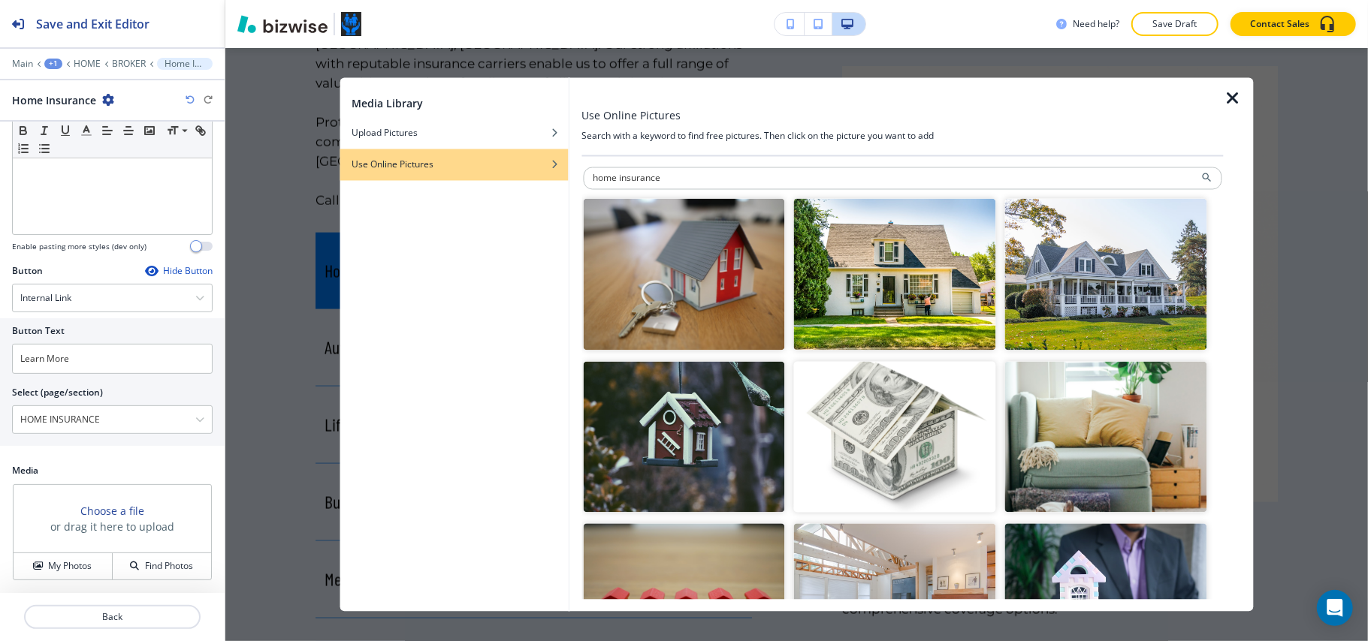
click at [736, 269] on img "button" at bounding box center [684, 275] width 202 height 152
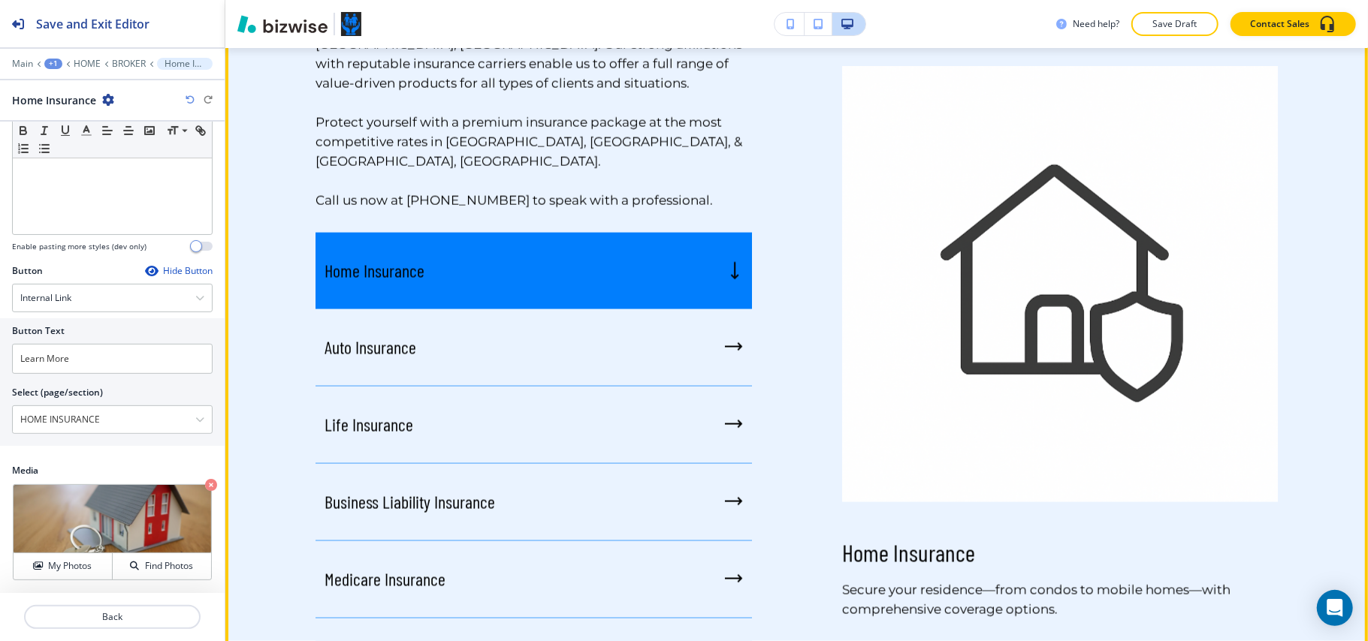
click at [514, 233] on div "Home Insurance" at bounding box center [533, 271] width 436 height 77
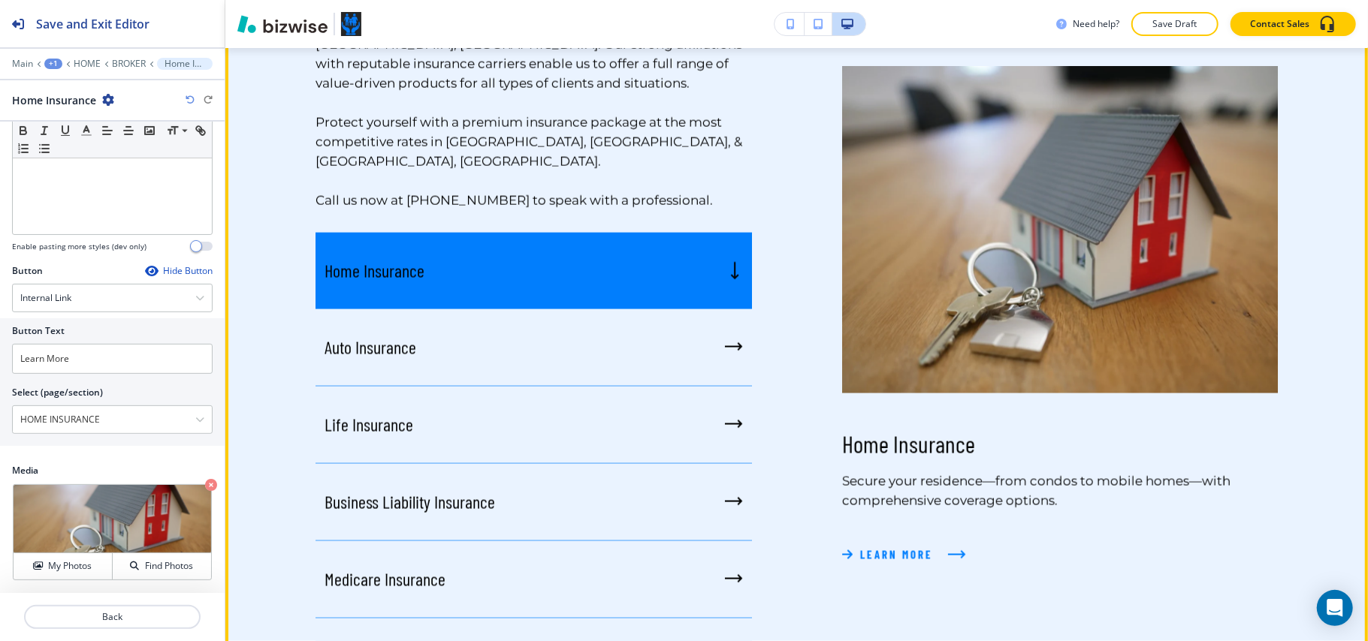
click at [500, 309] on div "Auto Insurance" at bounding box center [533, 347] width 436 height 77
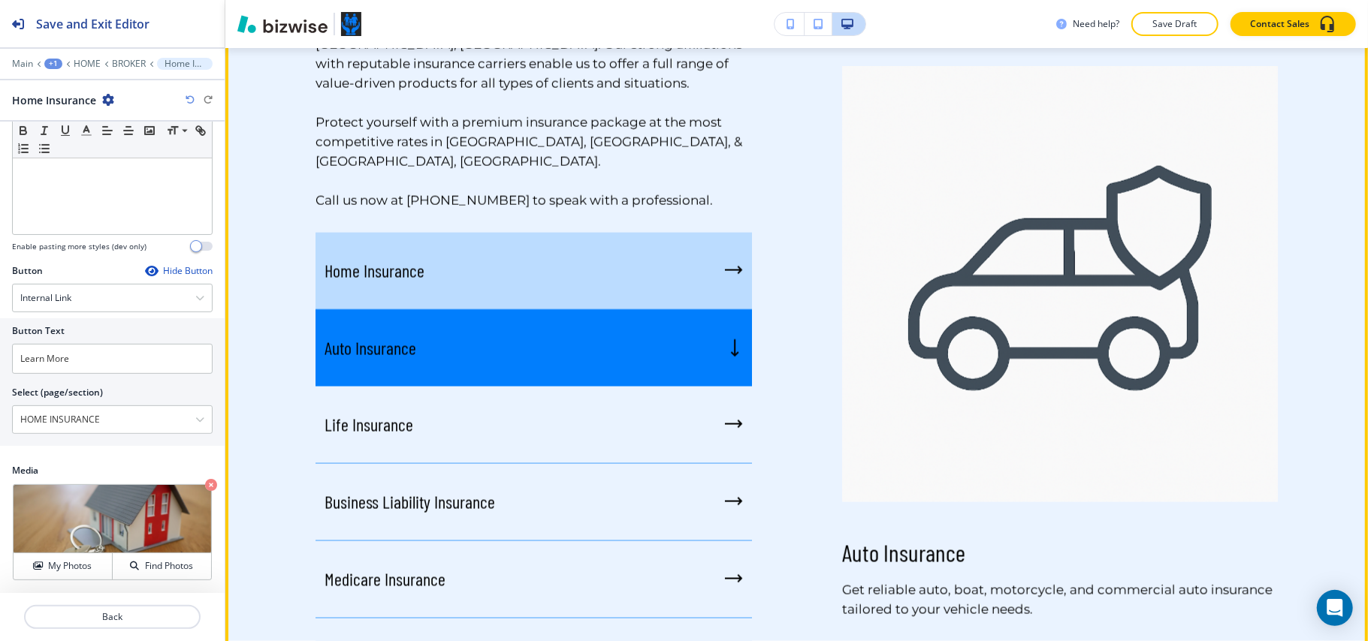
click at [529, 235] on div "Home Insurance" at bounding box center [533, 271] width 436 height 77
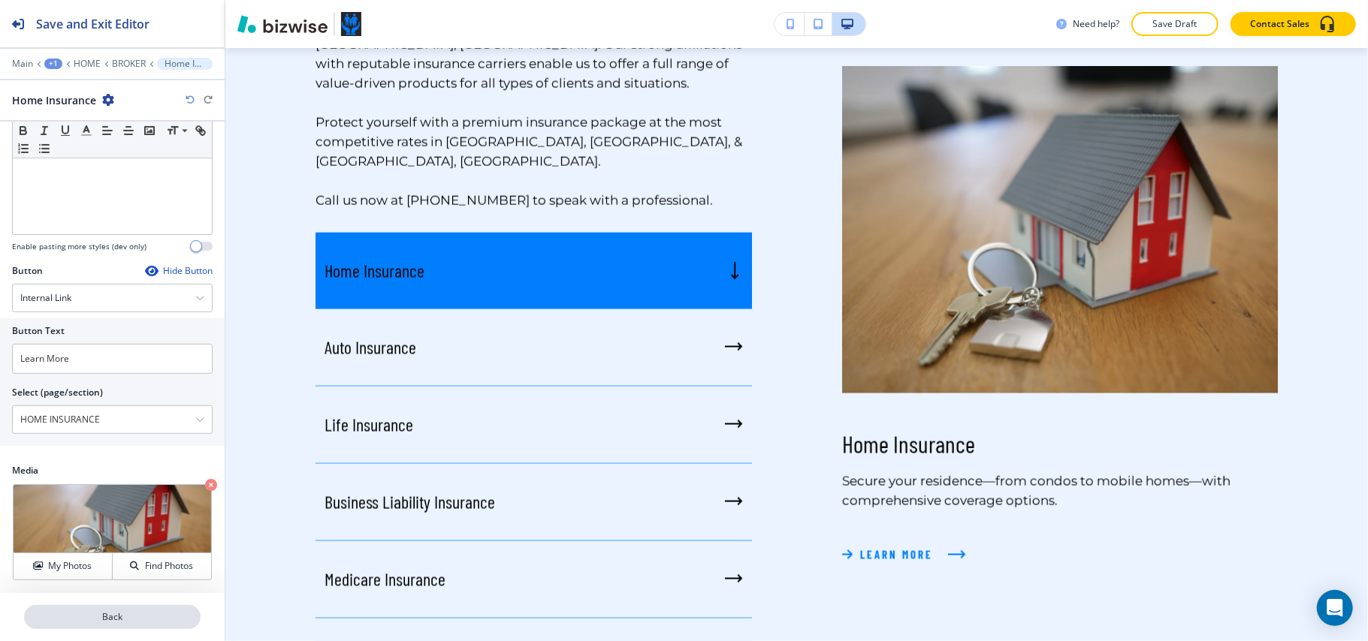
click at [144, 623] on p "Back" at bounding box center [112, 618] width 173 height 14
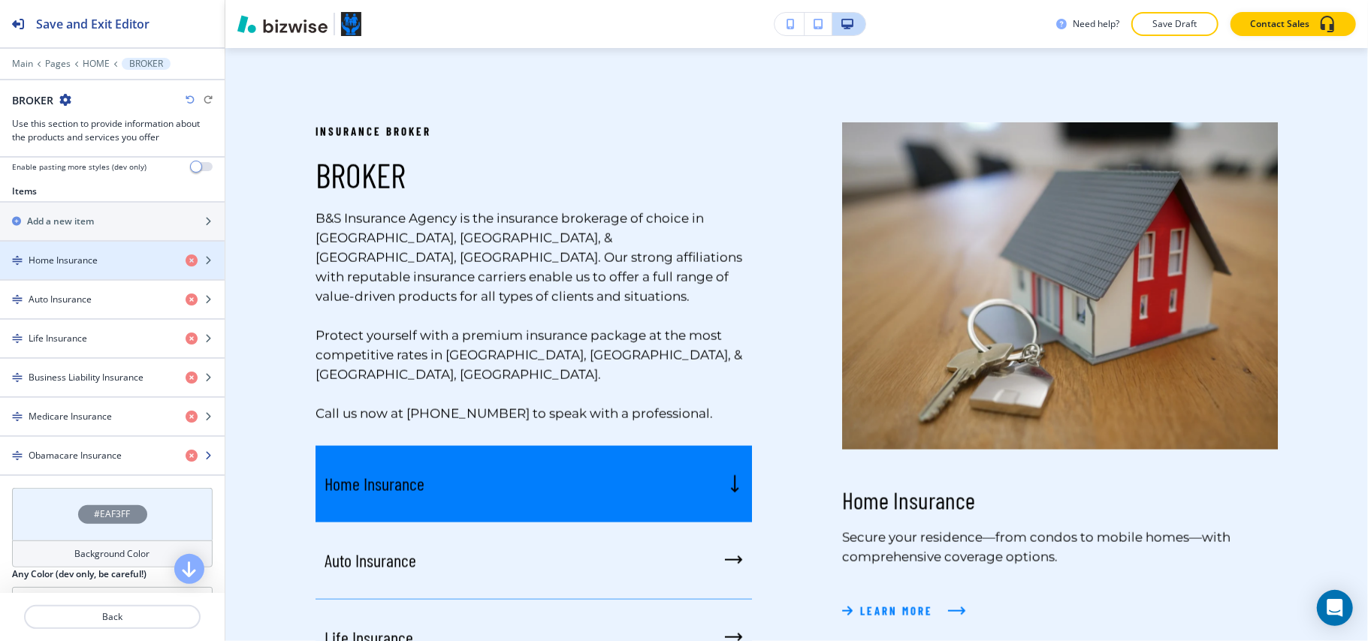
scroll to position [601, 0]
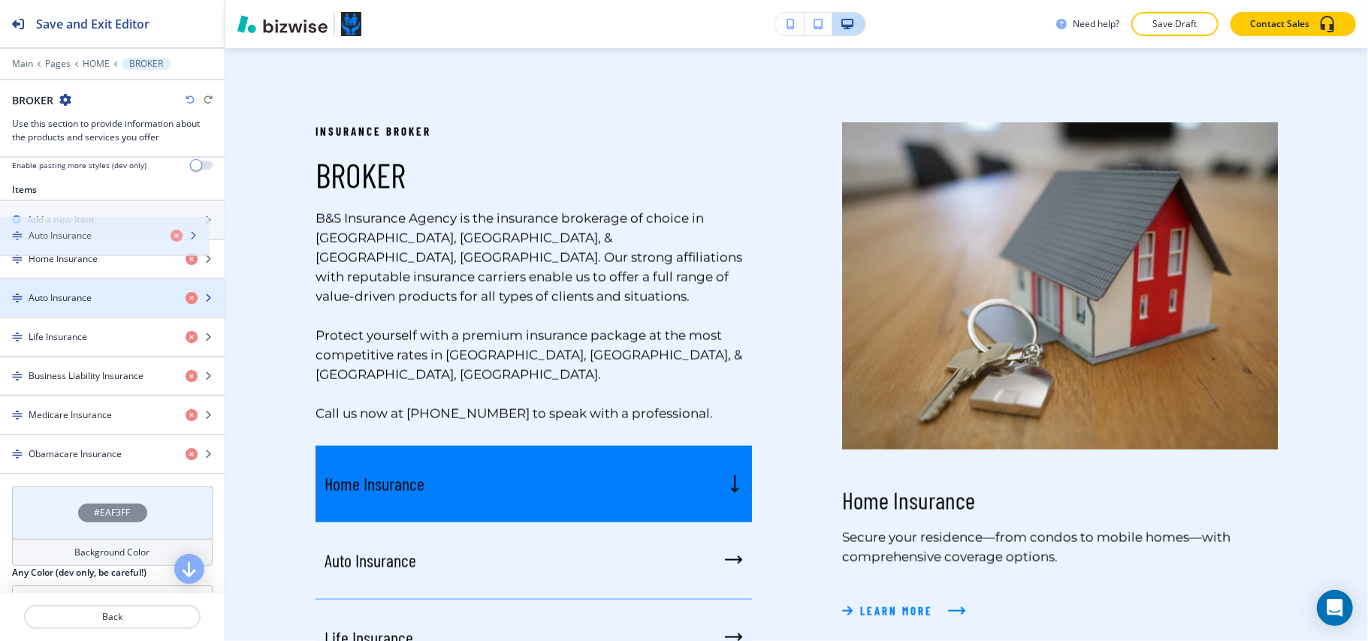
click at [90, 291] on h4 "Auto Insurance" at bounding box center [60, 298] width 63 height 14
click at [72, 291] on h4 "Auto Insurance" at bounding box center [60, 298] width 63 height 14
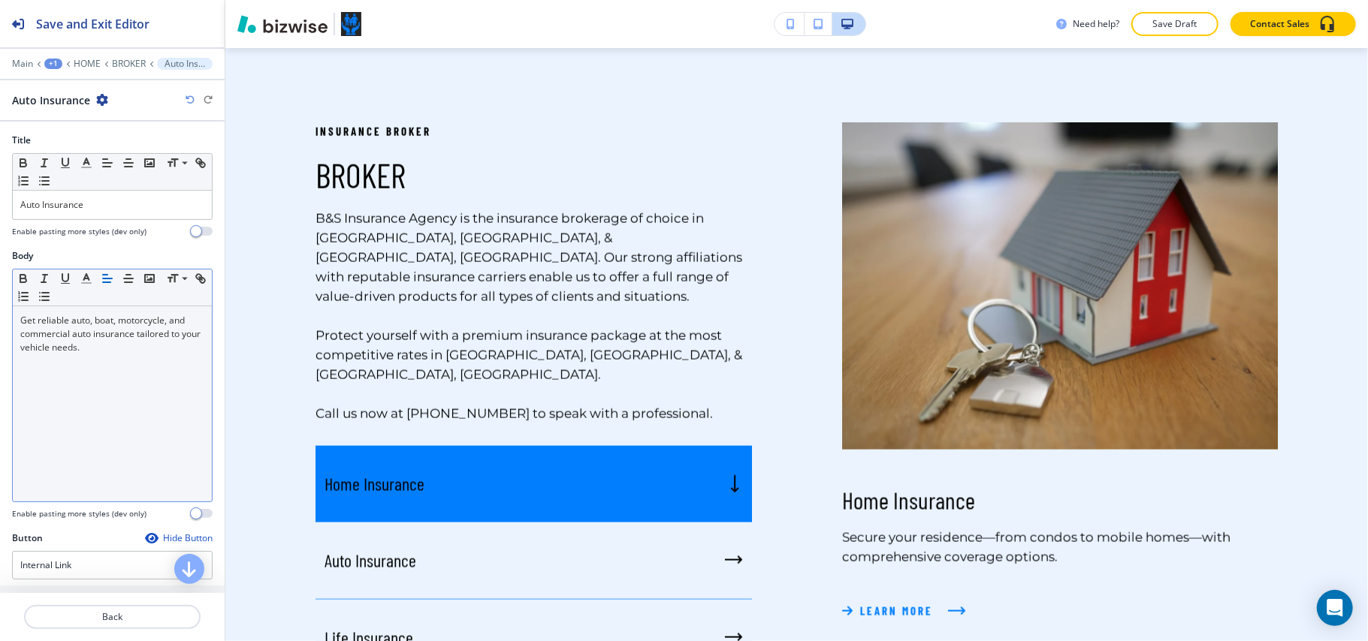
scroll to position [271, 0]
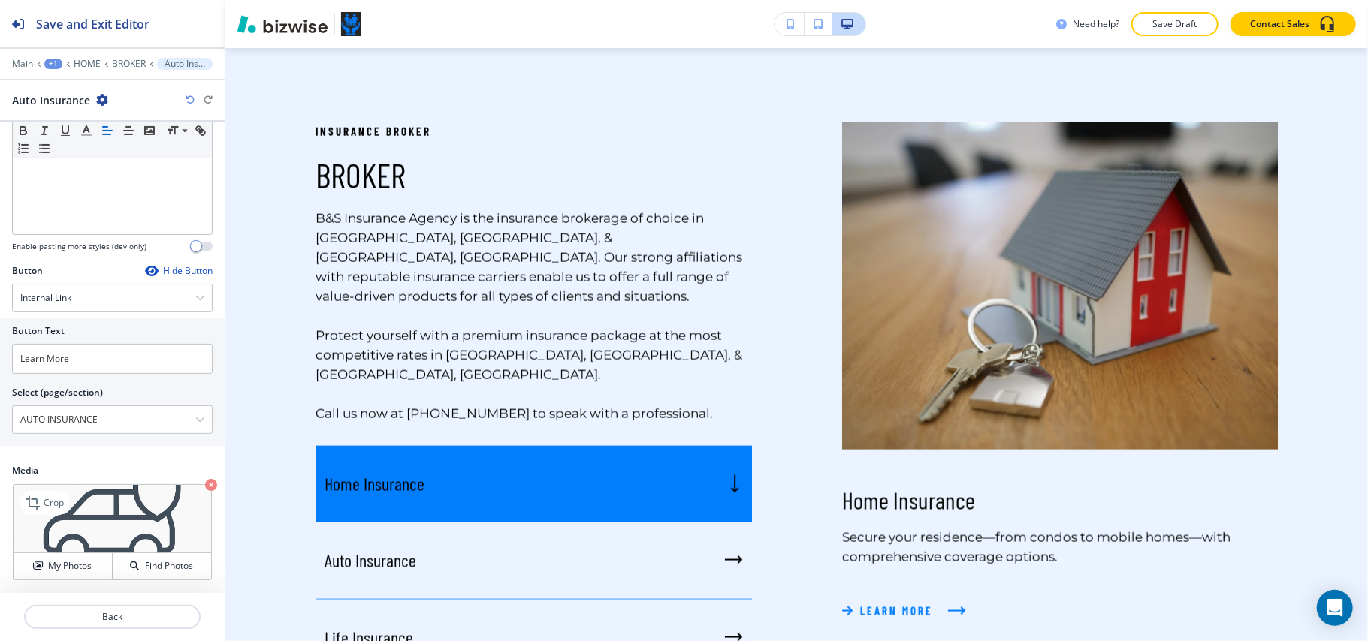
click at [205, 484] on icon "button" at bounding box center [211, 485] width 12 height 12
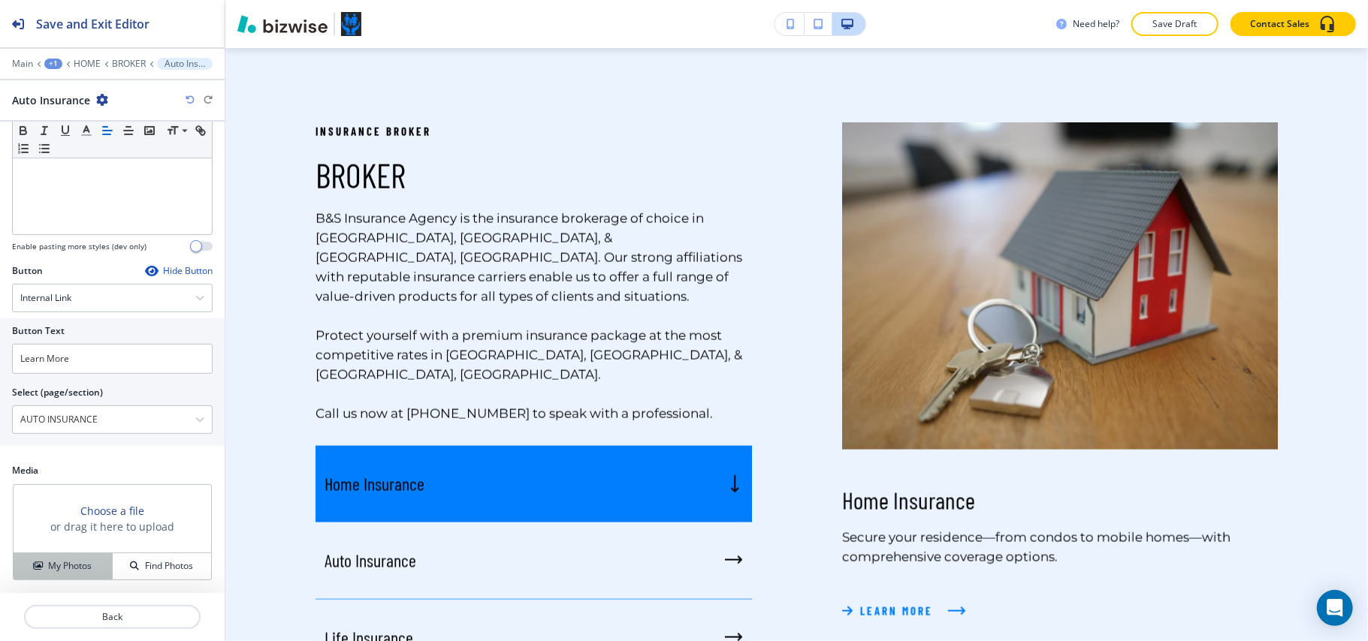
click at [68, 575] on button "My Photos" at bounding box center [63, 567] width 99 height 26
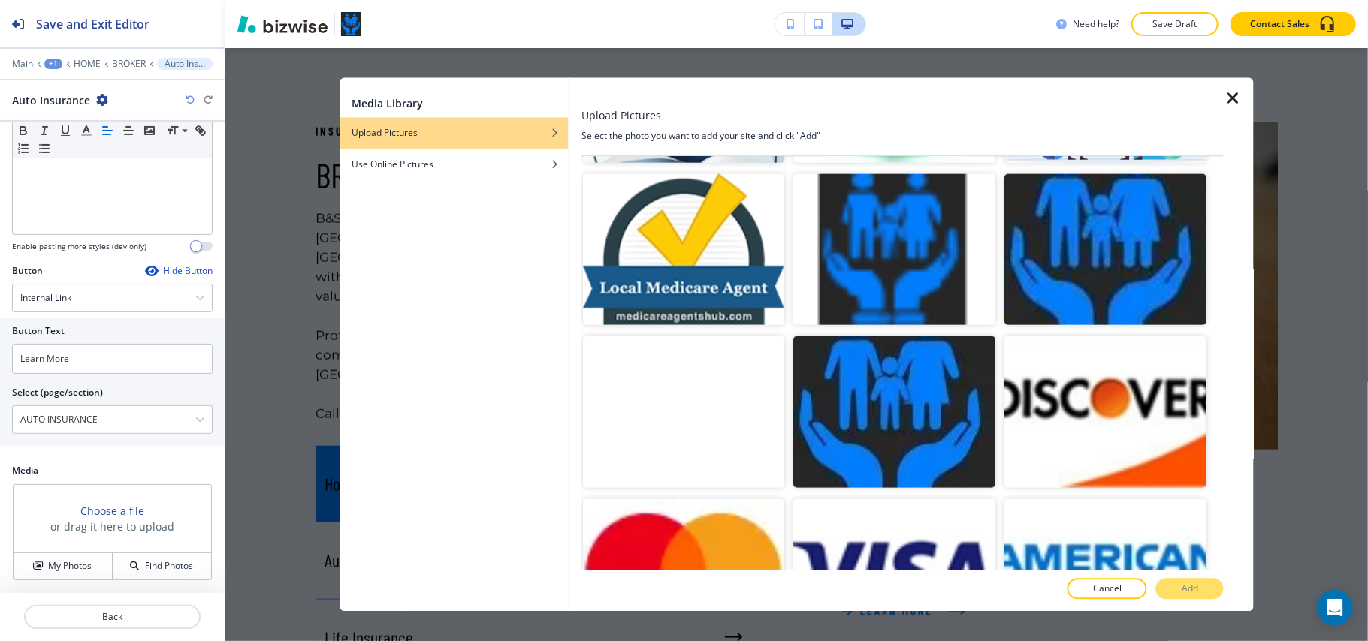
scroll to position [1504, 0]
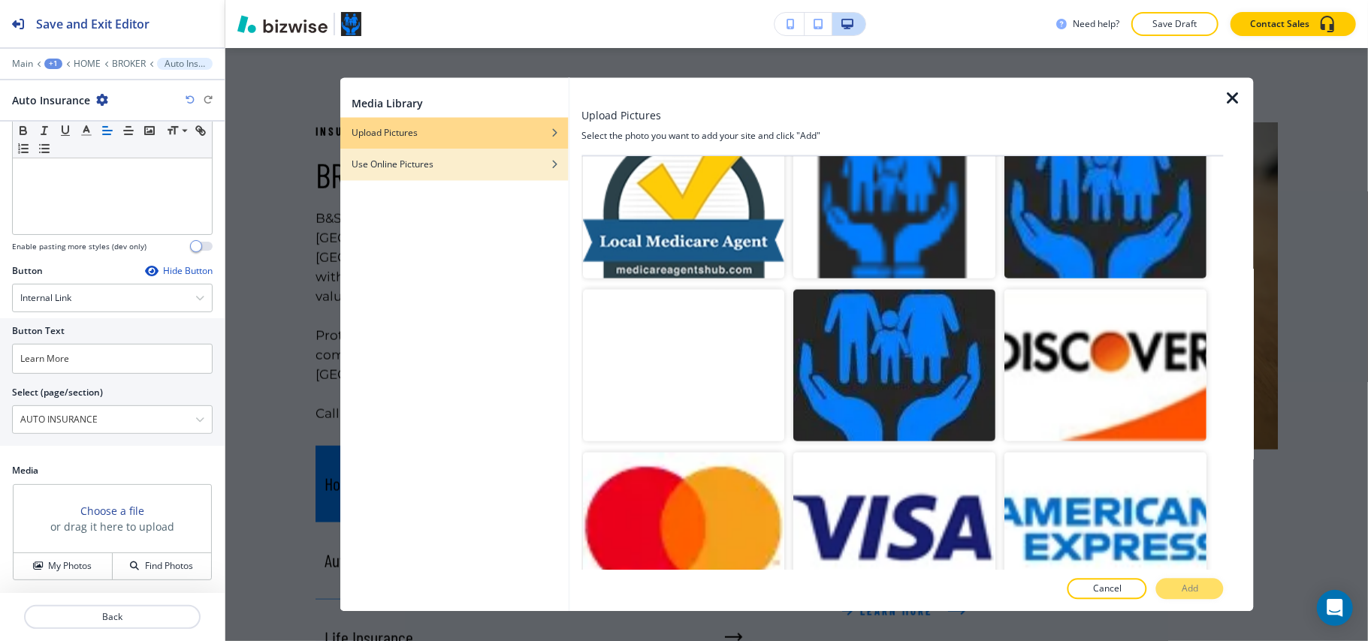
click at [418, 169] on h4 "Use Online Pictures" at bounding box center [392, 165] width 82 height 14
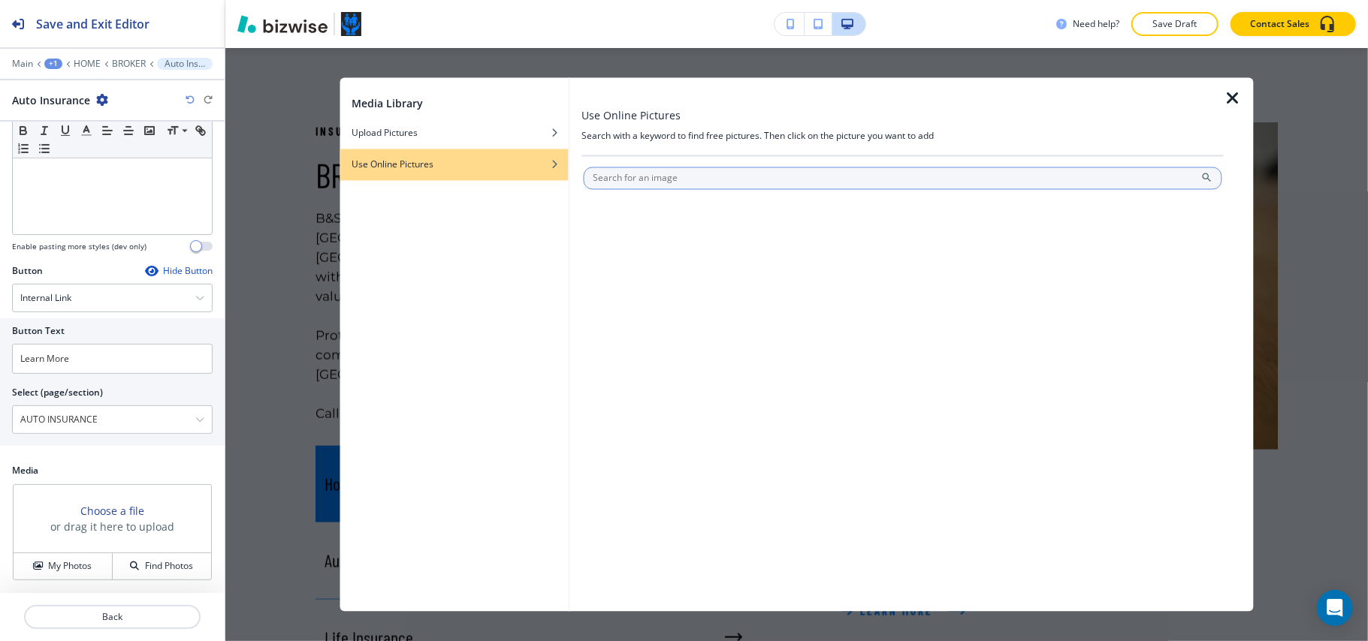
click at [650, 183] on input "text" at bounding box center [902, 178] width 639 height 23
type input "auto insurance"
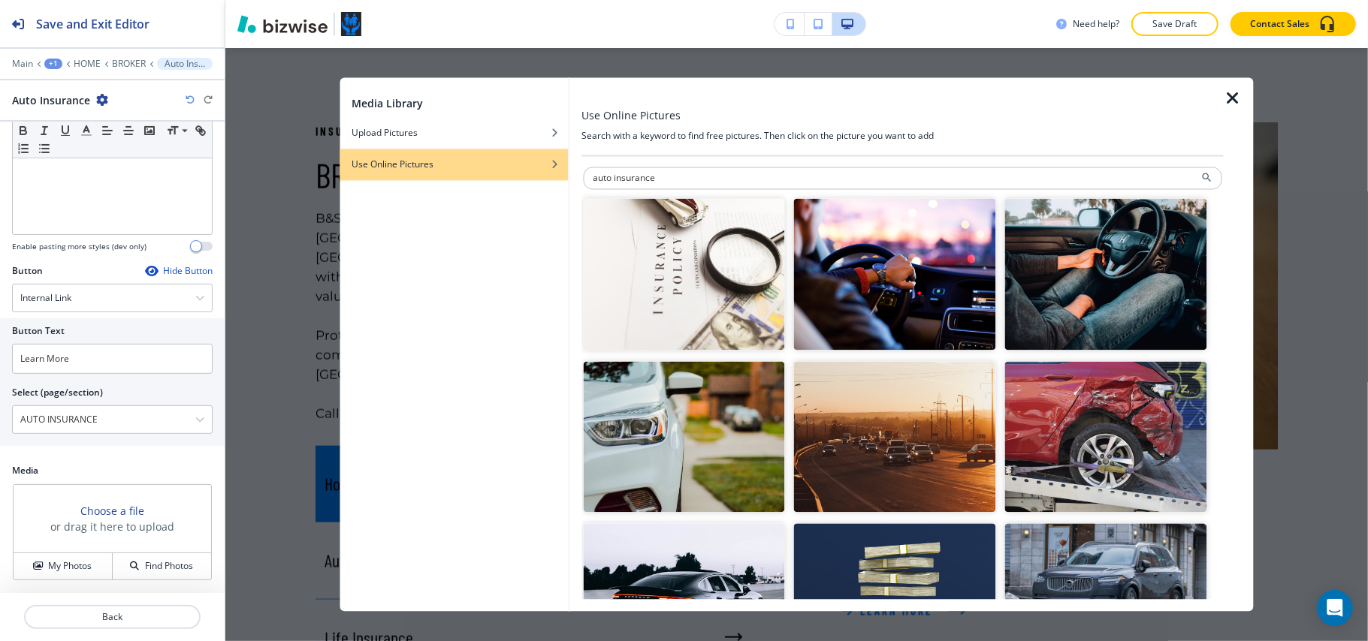
click at [721, 312] on img "button" at bounding box center [684, 275] width 202 height 152
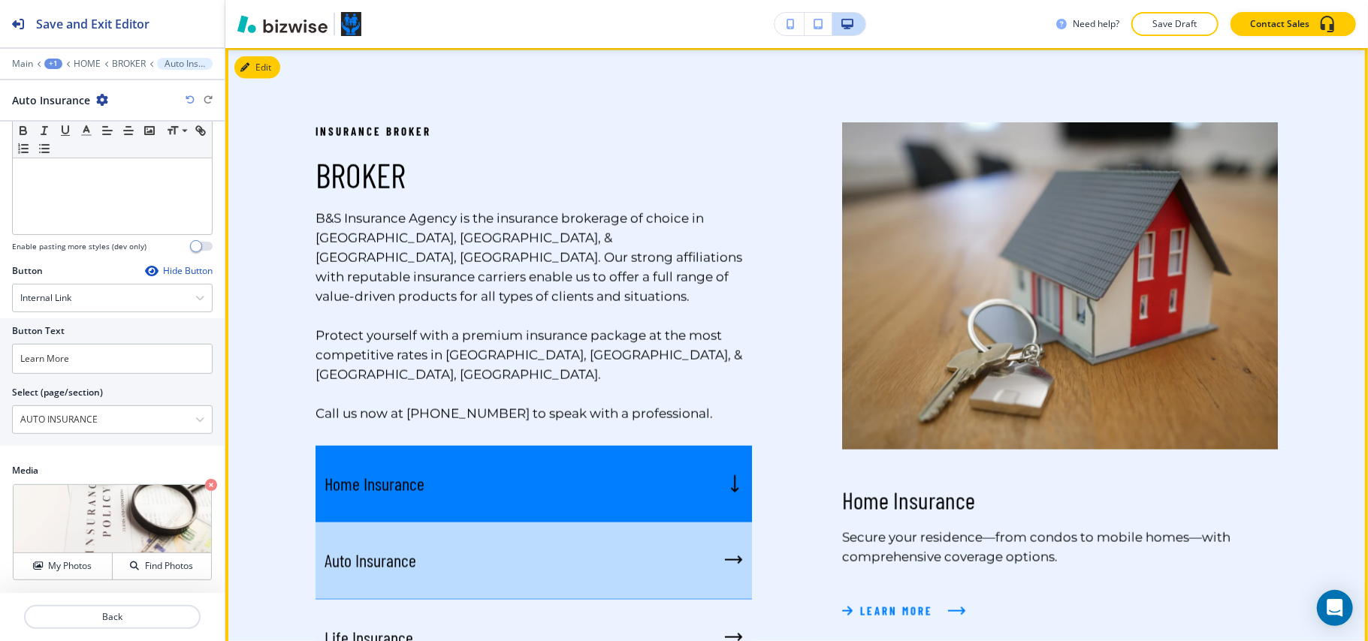
click at [379, 523] on div "Auto Insurance" at bounding box center [533, 561] width 436 height 77
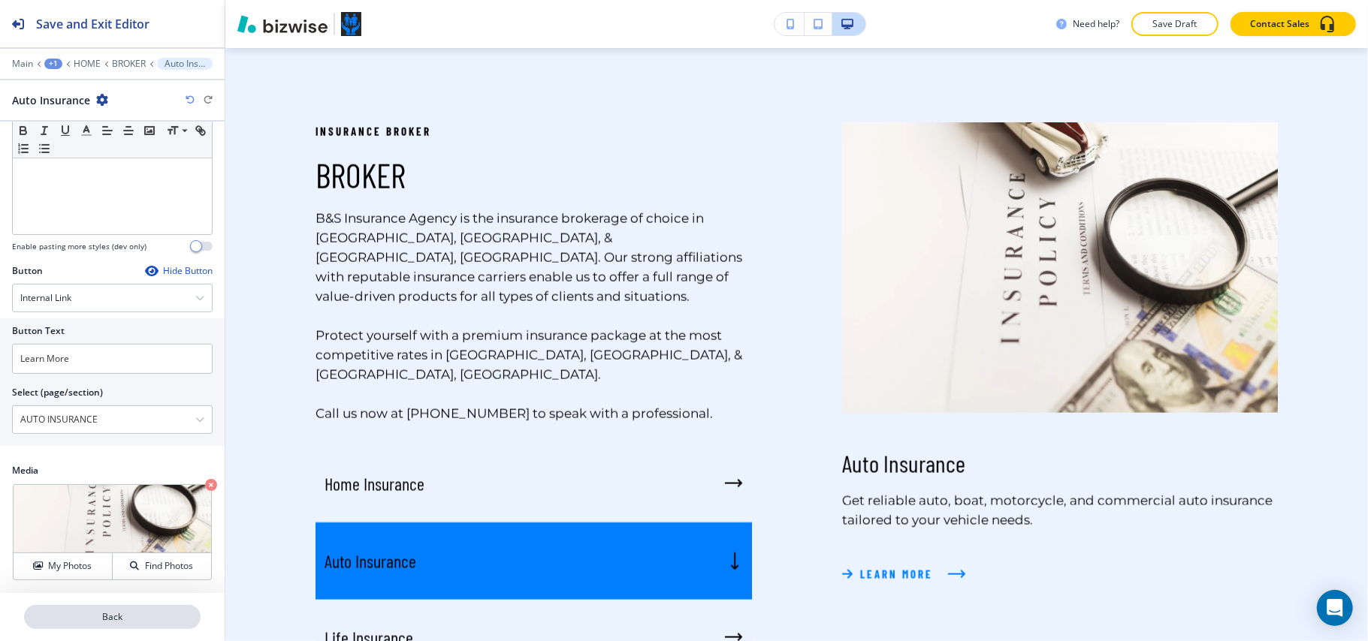
click at [120, 622] on p "Back" at bounding box center [112, 618] width 173 height 14
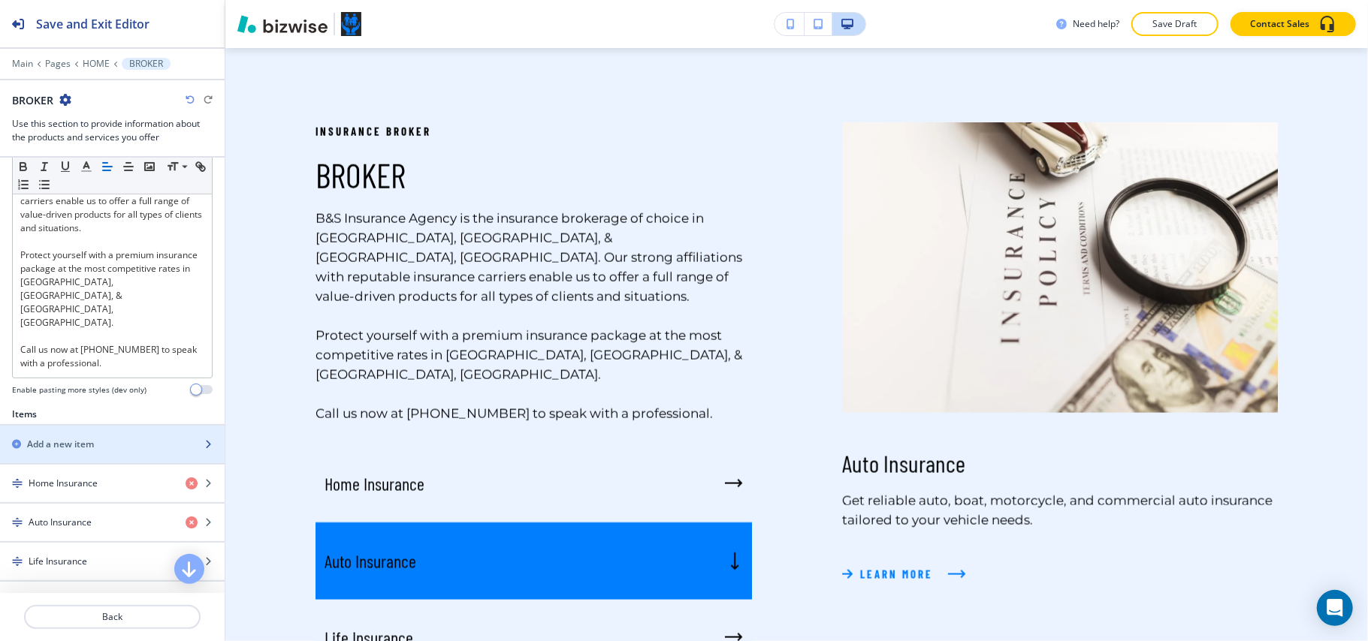
scroll to position [500, 0]
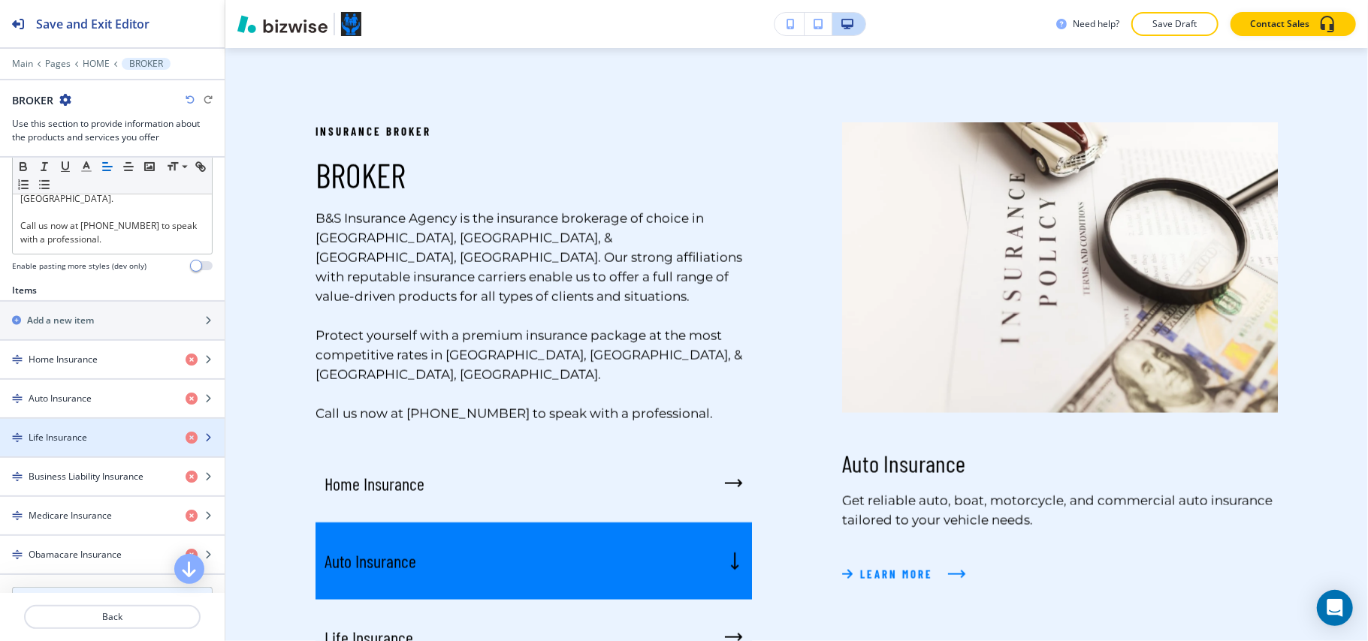
click at [98, 445] on div "button" at bounding box center [112, 451] width 225 height 12
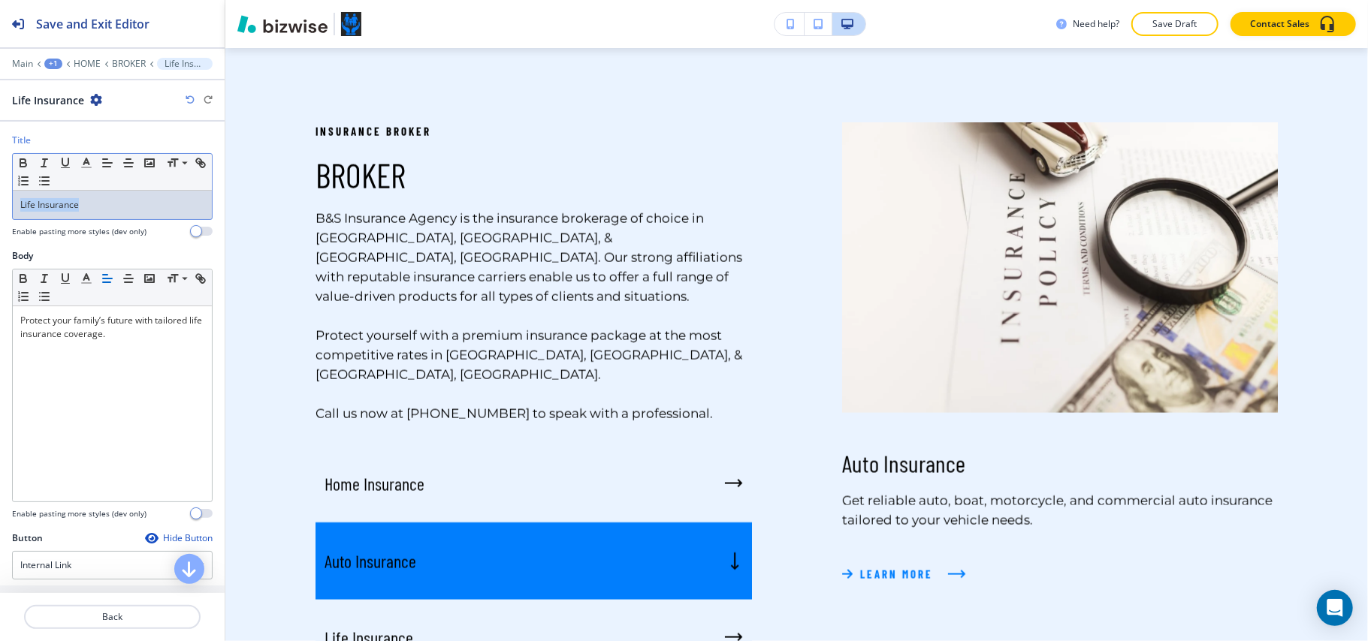
drag, startPoint x: 104, startPoint y: 203, endPoint x: 0, endPoint y: 205, distance: 103.7
click at [0, 205] on div "Title Small Normal Large Huge Life Insurance Enable pasting more styles (dev on…" at bounding box center [112, 192] width 225 height 116
copy p "Life Insurance"
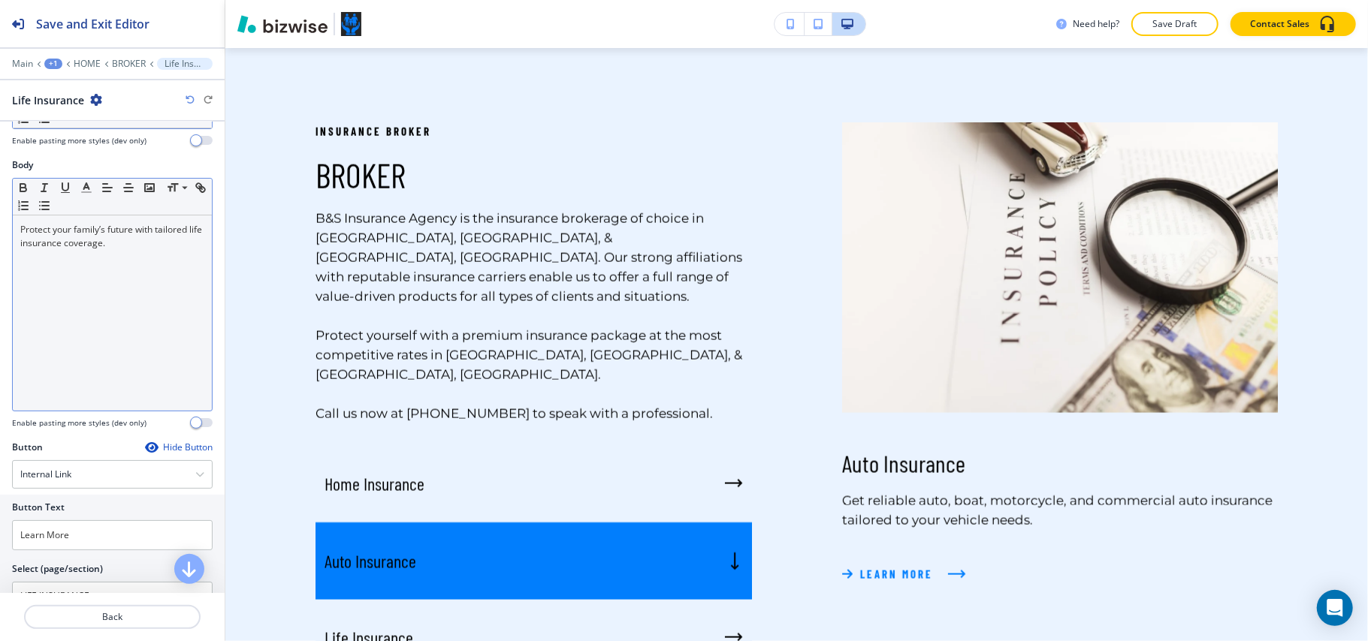
scroll to position [271, 0]
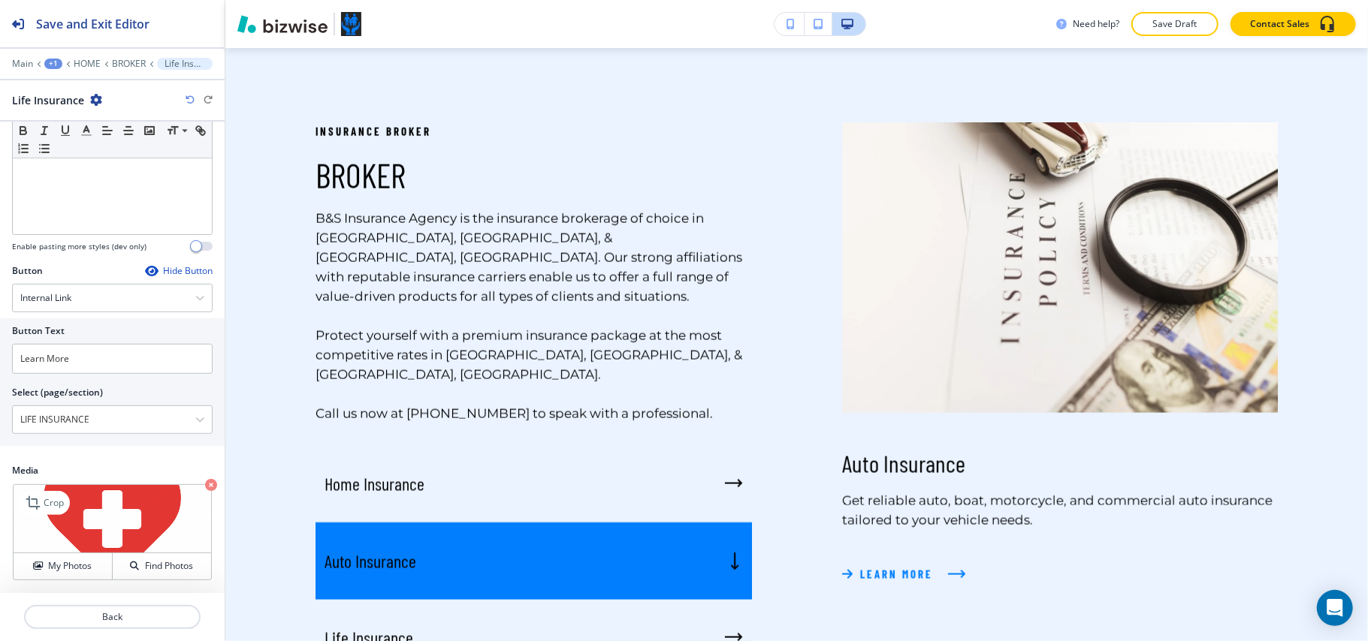
click at [205, 482] on icon "button" at bounding box center [211, 485] width 12 height 12
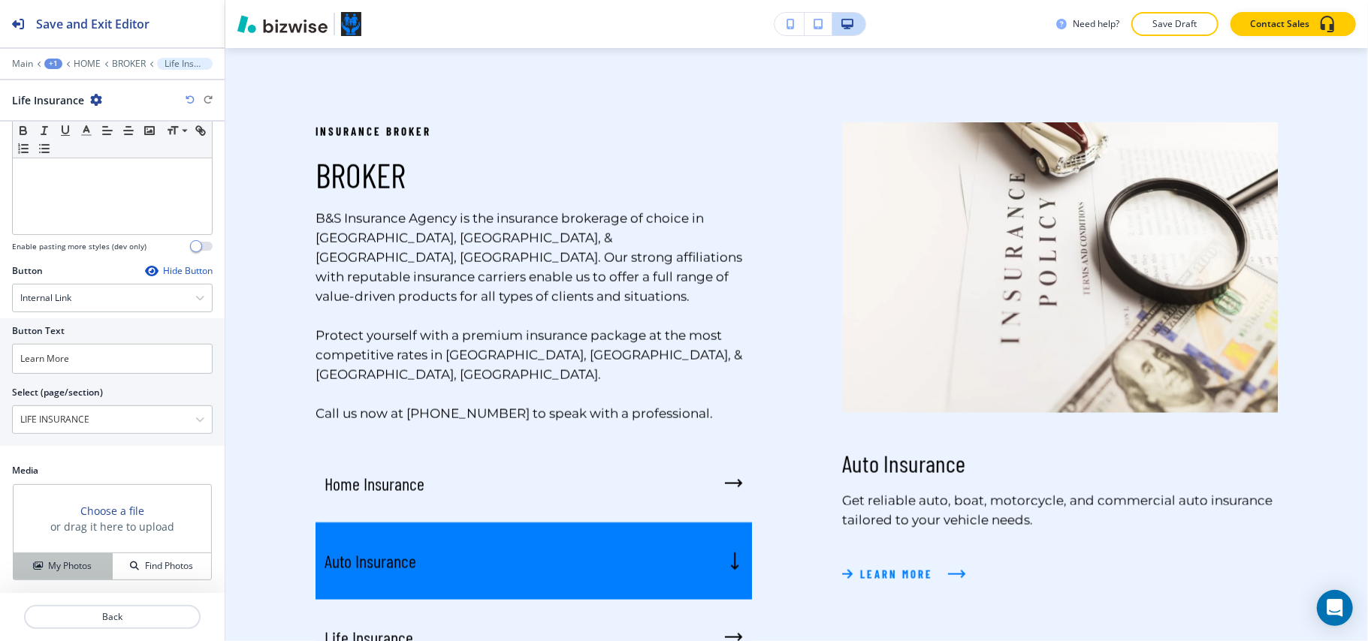
click at [71, 575] on button "My Photos" at bounding box center [63, 567] width 99 height 26
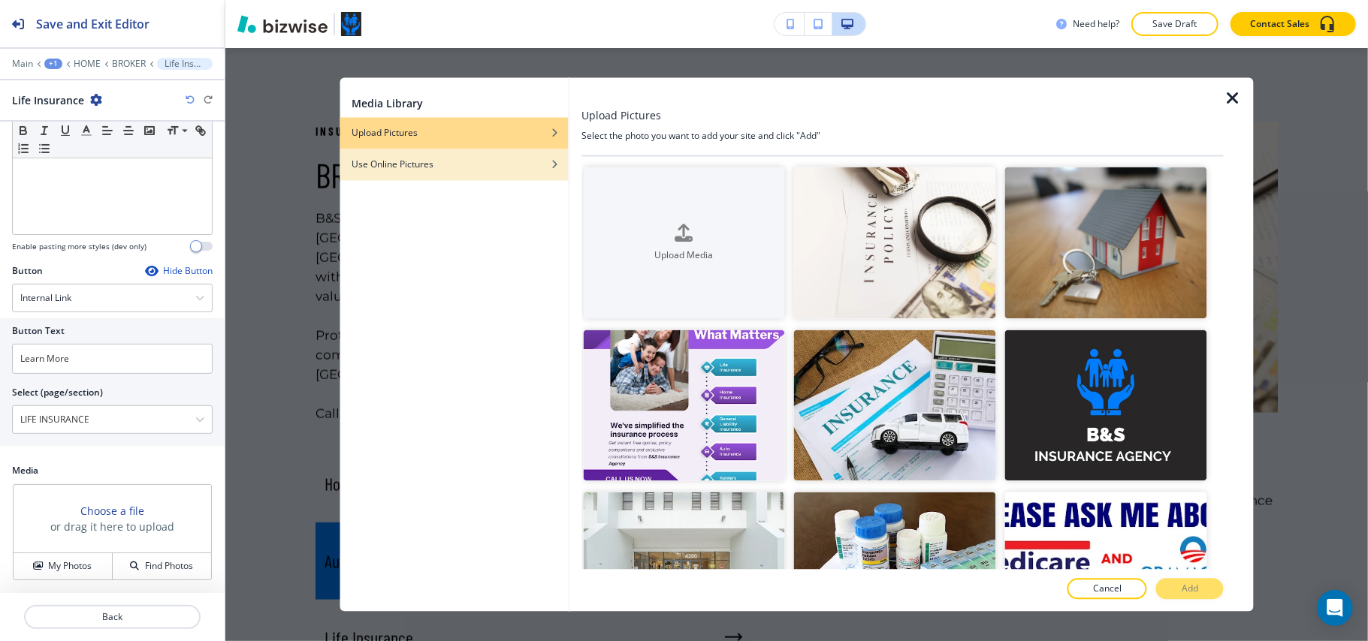
click at [485, 164] on div "Use Online Pictures" at bounding box center [453, 165] width 228 height 14
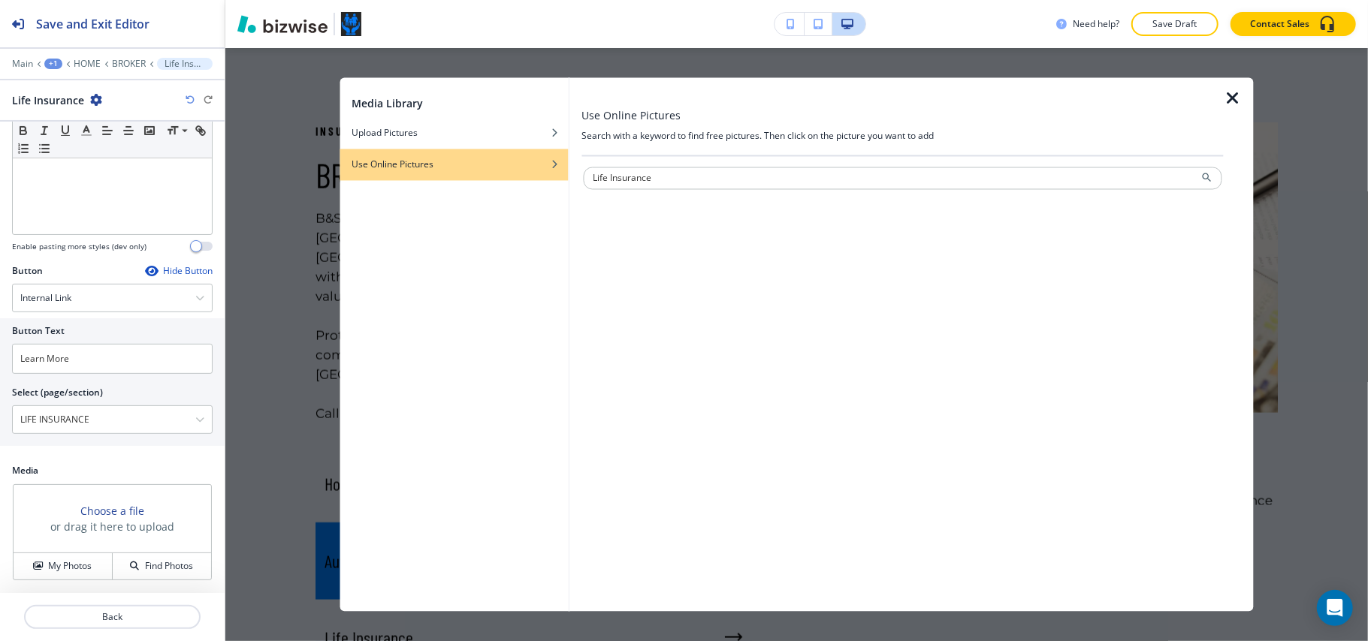
type input "Life Insurance"
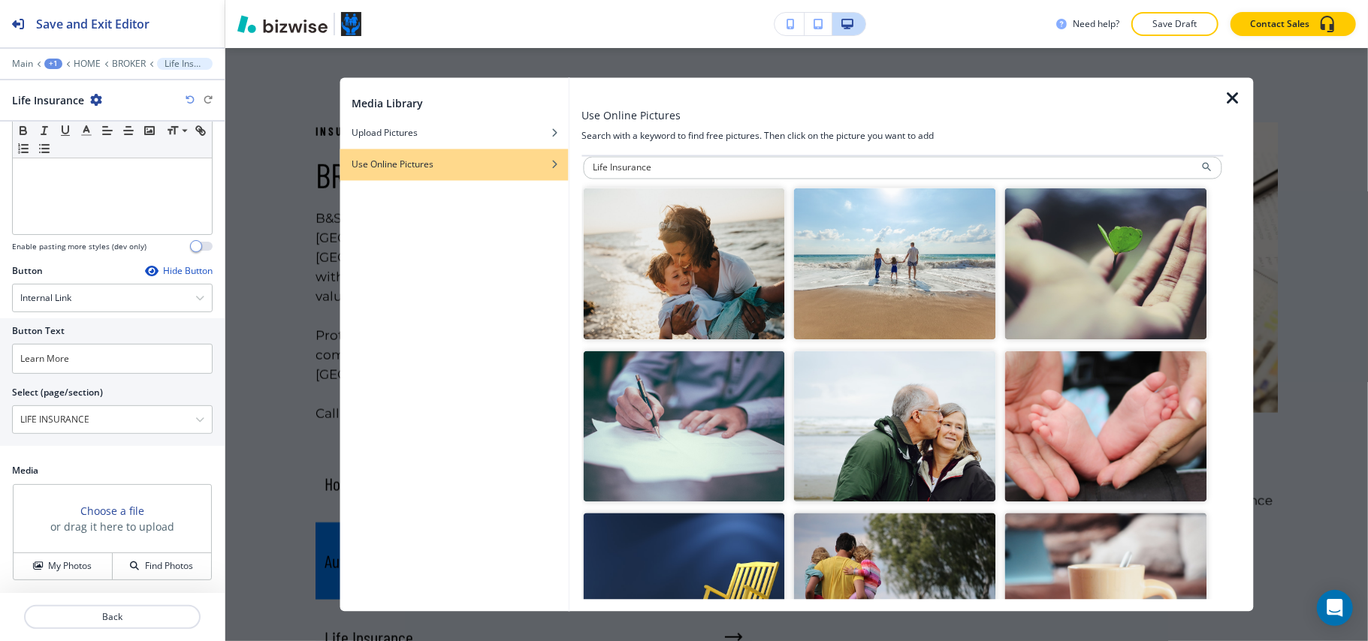
scroll to position [0, 0]
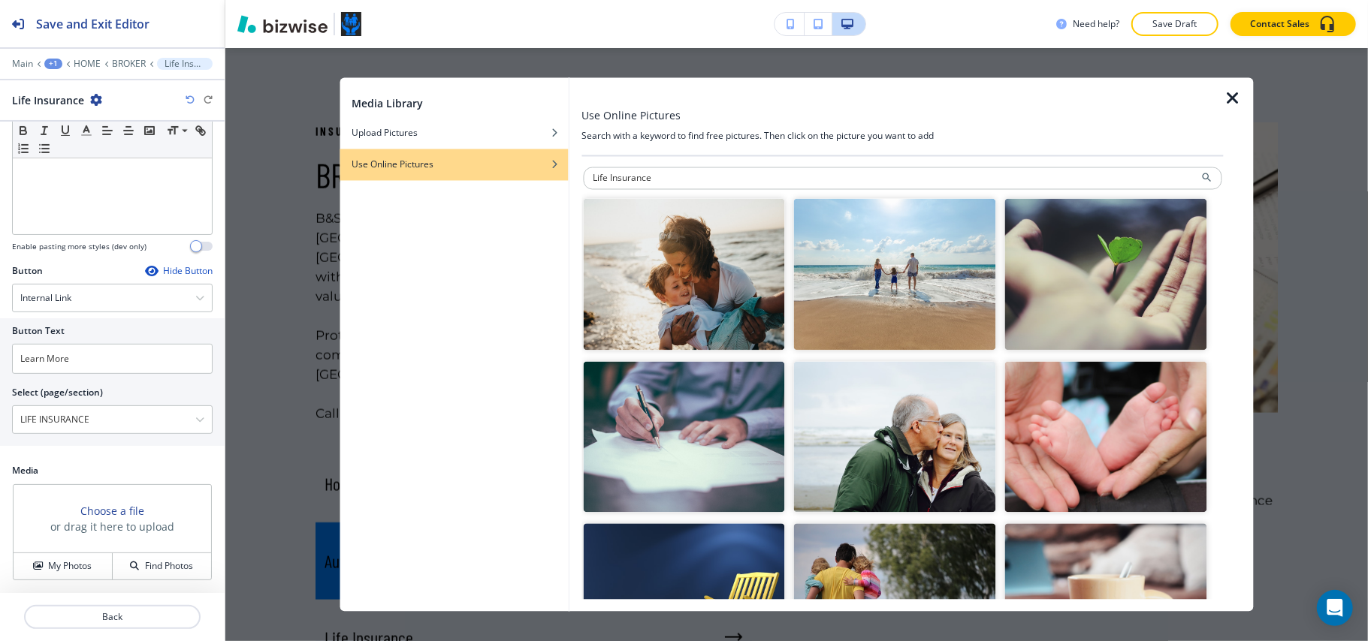
click at [707, 289] on img "button" at bounding box center [684, 275] width 202 height 152
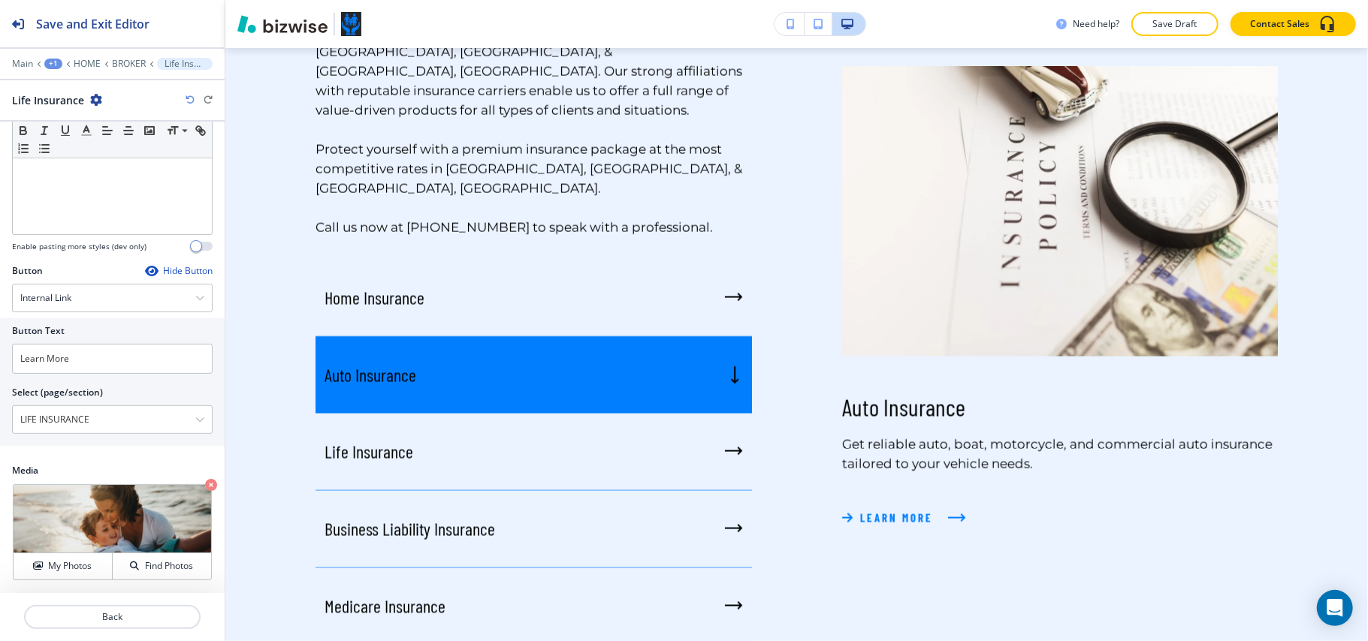
scroll to position [1571, 0]
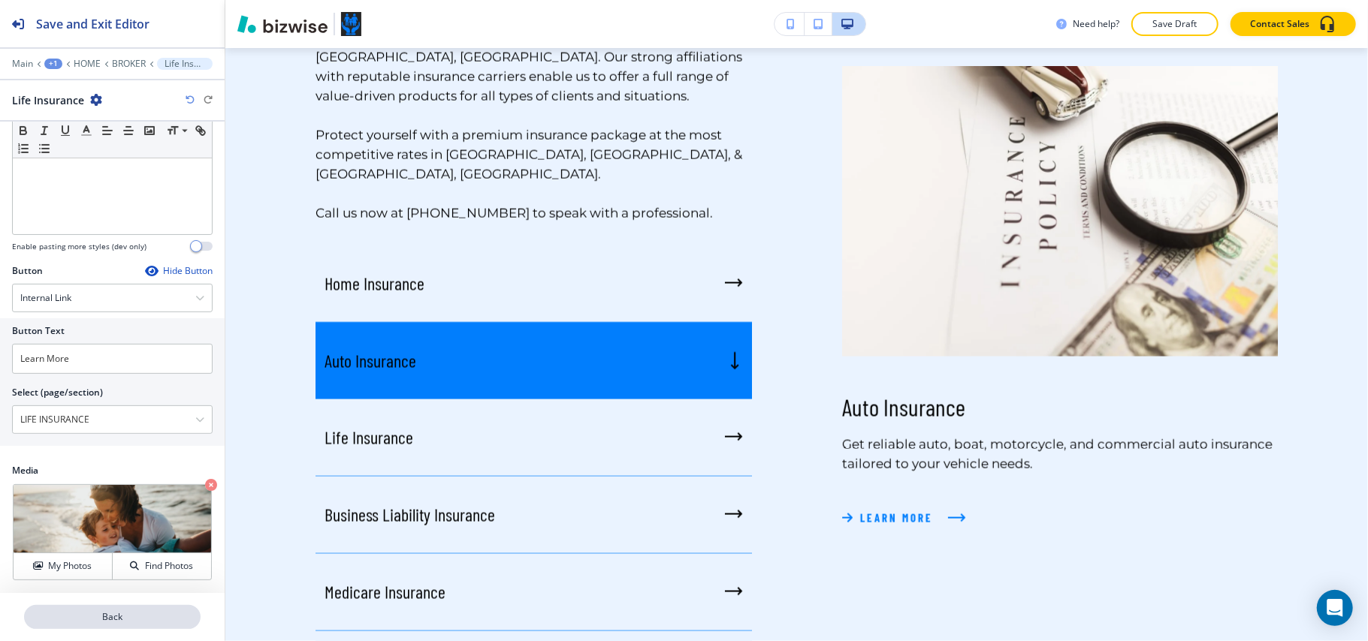
click at [142, 616] on p "Back" at bounding box center [112, 618] width 173 height 14
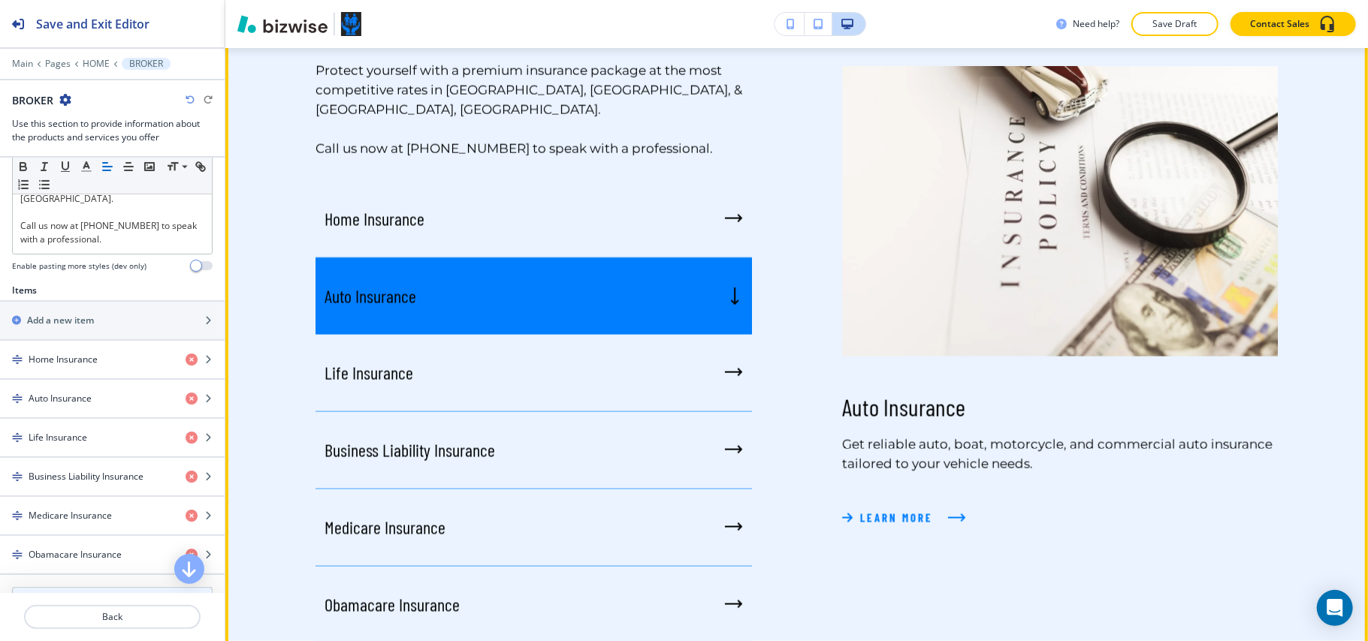
scroll to position [1671, 0]
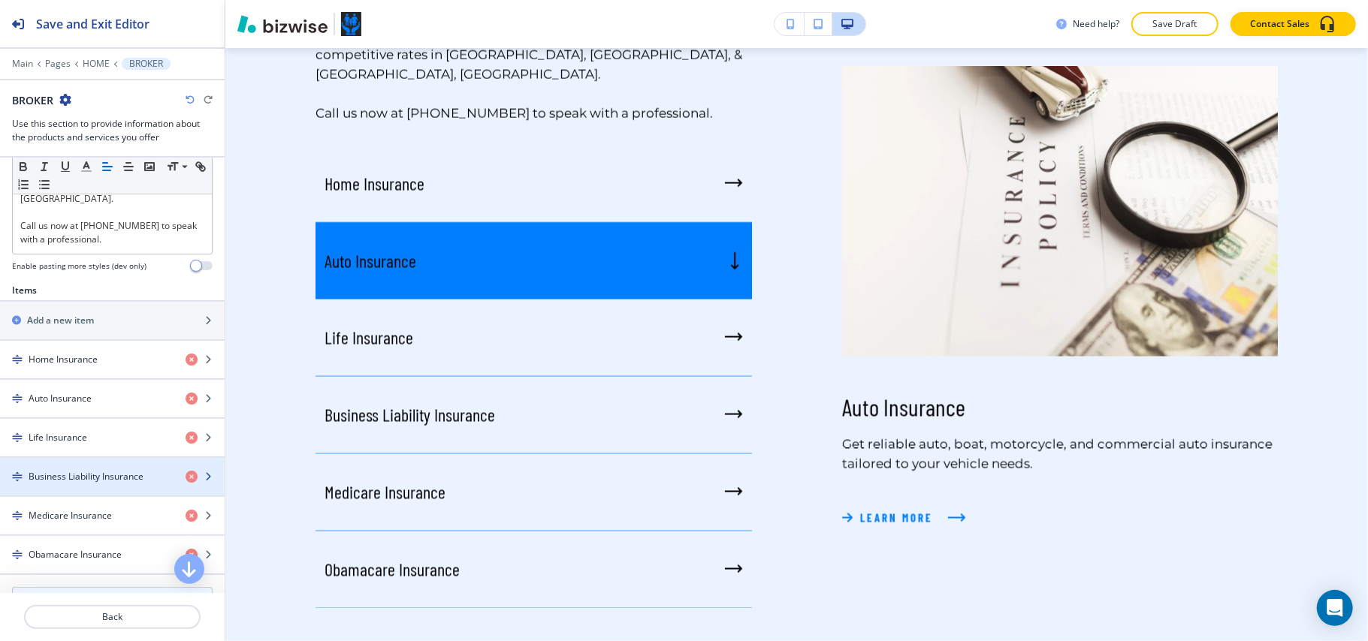
click at [52, 470] on h4 "Business Liability Insurance" at bounding box center [86, 477] width 115 height 14
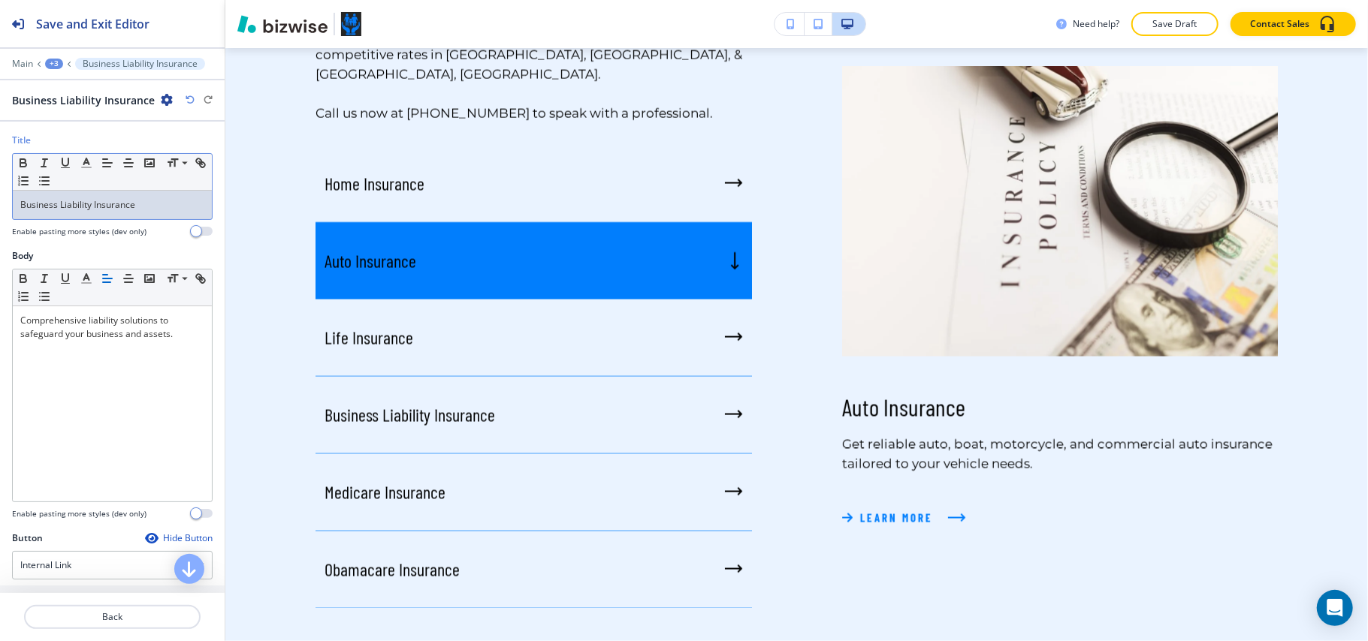
click at [153, 205] on p "Business Liability Insurance" at bounding box center [112, 205] width 184 height 14
copy p "Business Liability Insurance"
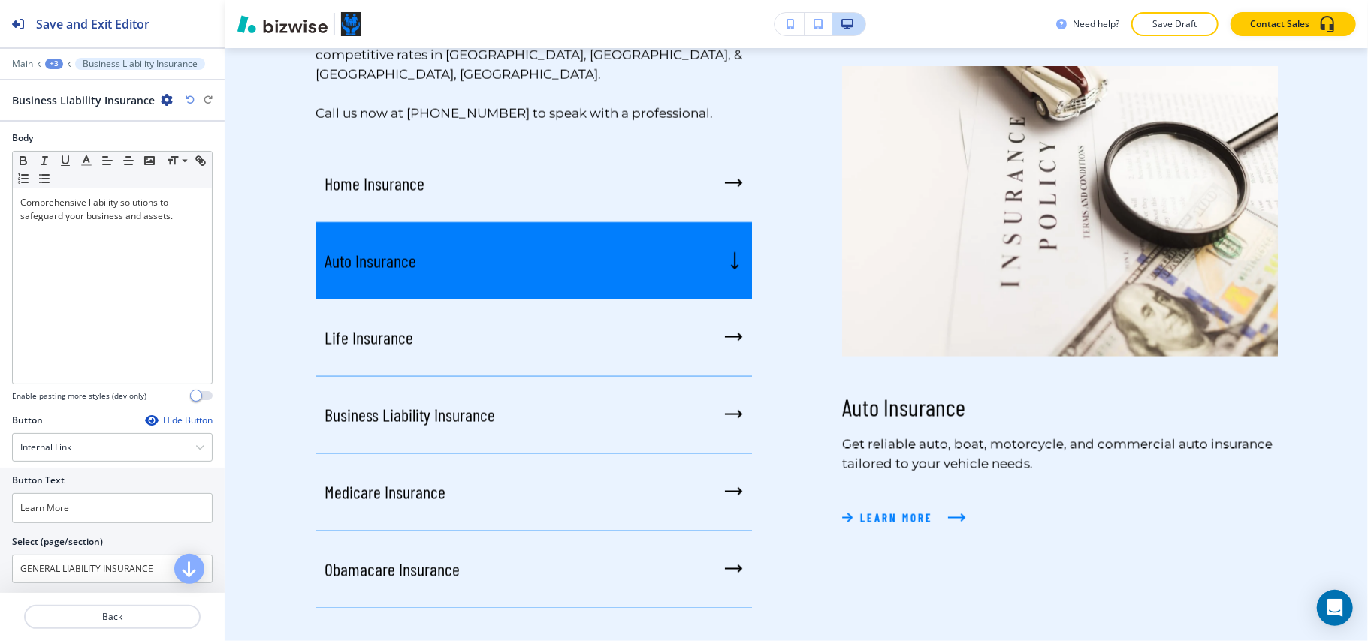
scroll to position [271, 0]
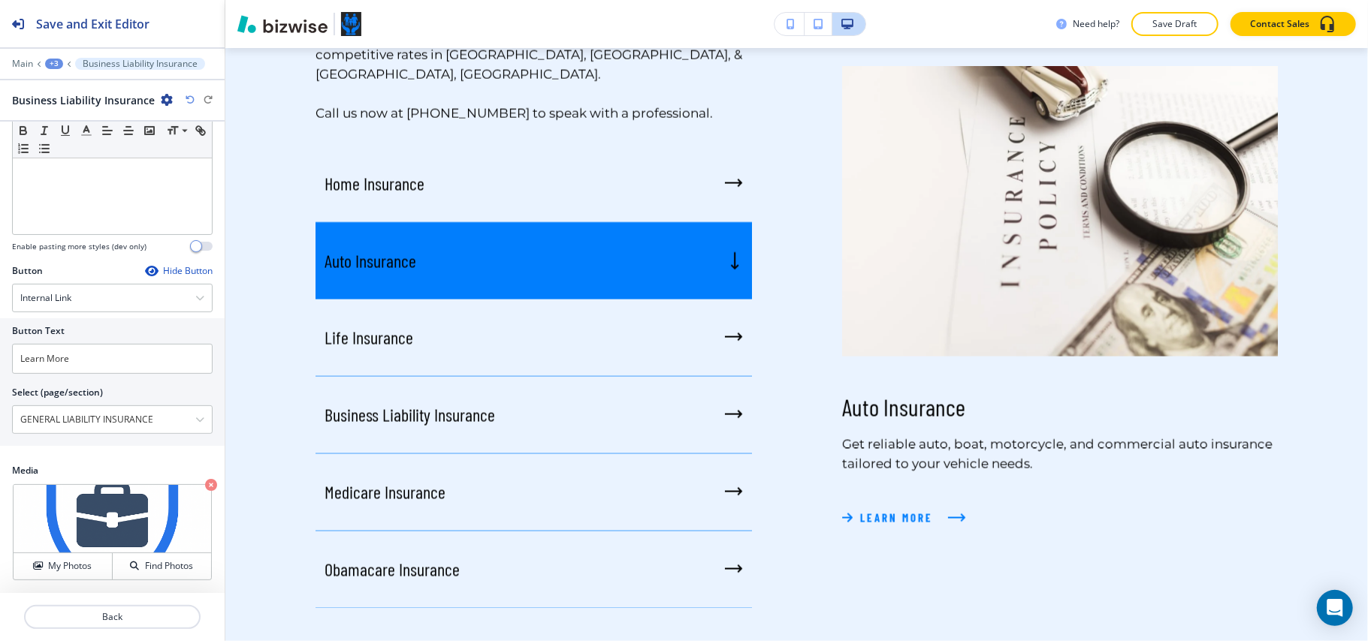
click at [201, 482] on div "Media Crop My Photos Find Photos" at bounding box center [112, 528] width 225 height 129
click at [205, 481] on icon "button" at bounding box center [211, 485] width 12 height 12
drag, startPoint x: 60, startPoint y: 559, endPoint x: 95, endPoint y: 535, distance: 41.7
click at [60, 557] on button "My Photos" at bounding box center [63, 567] width 99 height 26
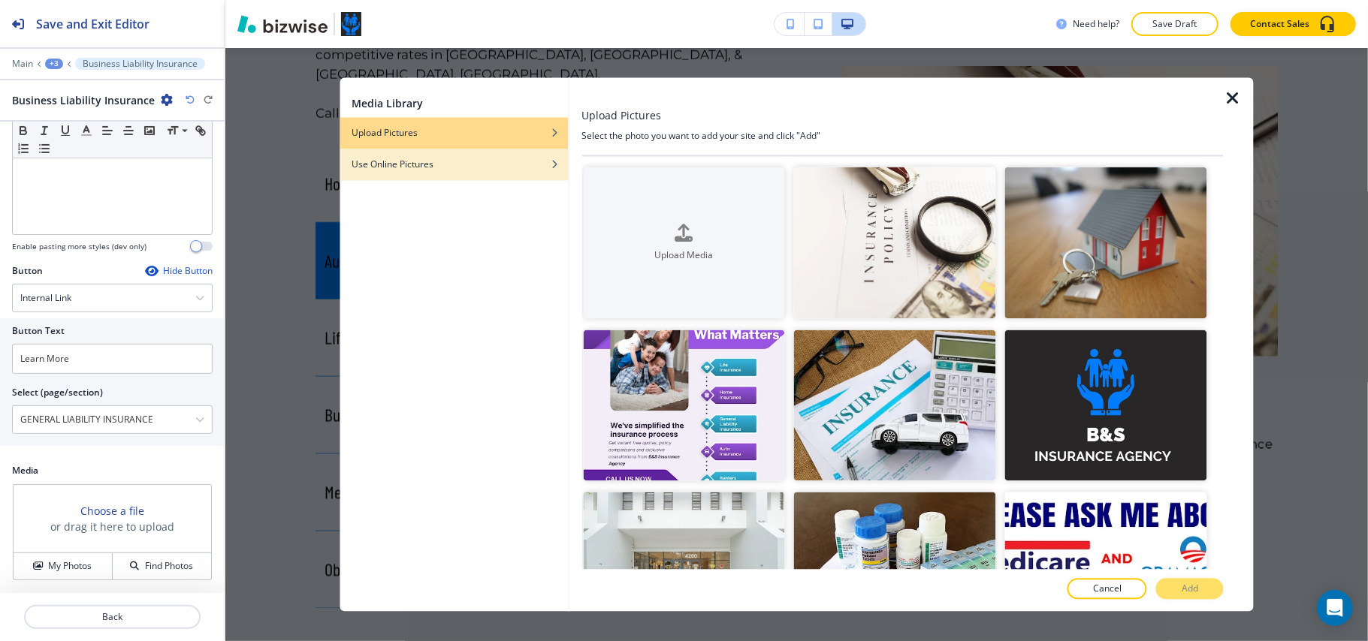
click at [481, 172] on div "button" at bounding box center [453, 176] width 228 height 9
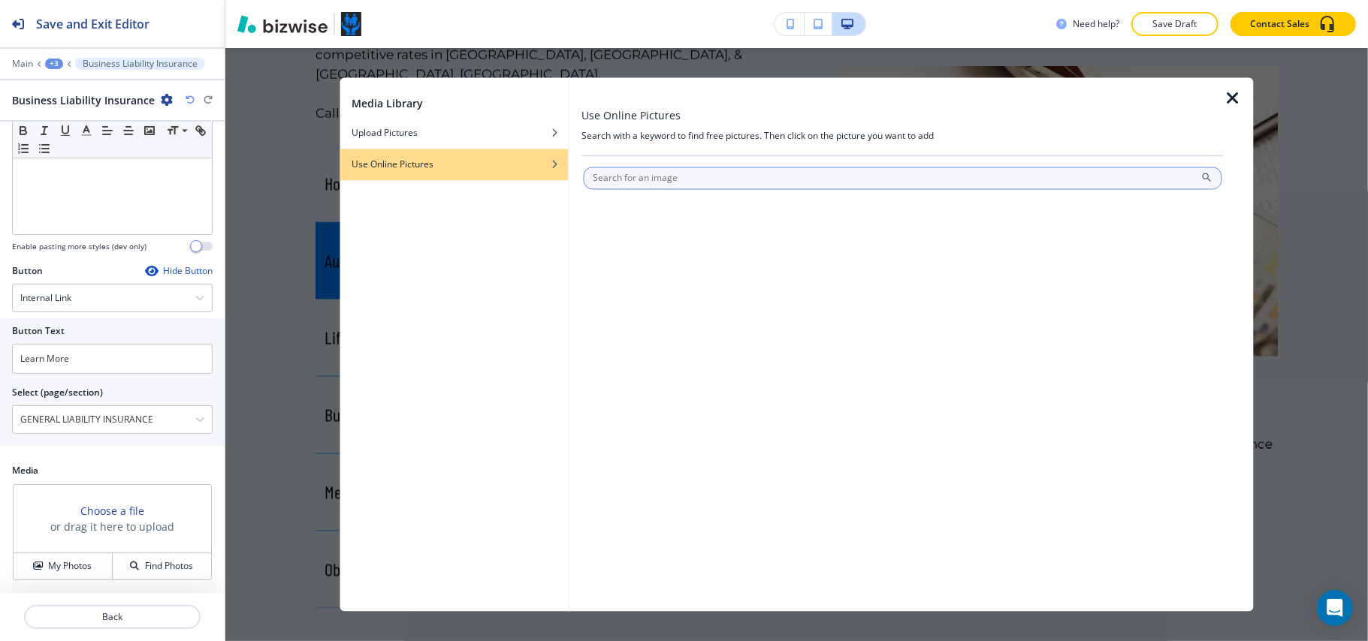
click at [619, 174] on input "text" at bounding box center [902, 178] width 639 height 23
type input "Business Liability Insurance"
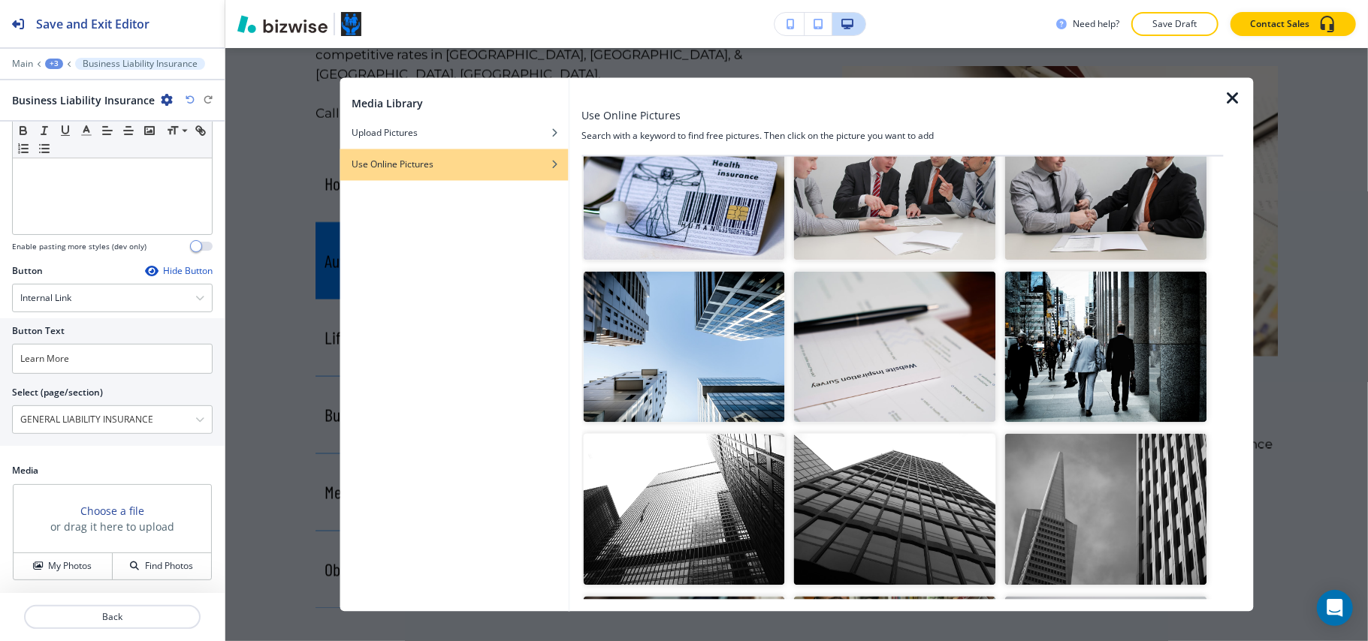
scroll to position [300, 0]
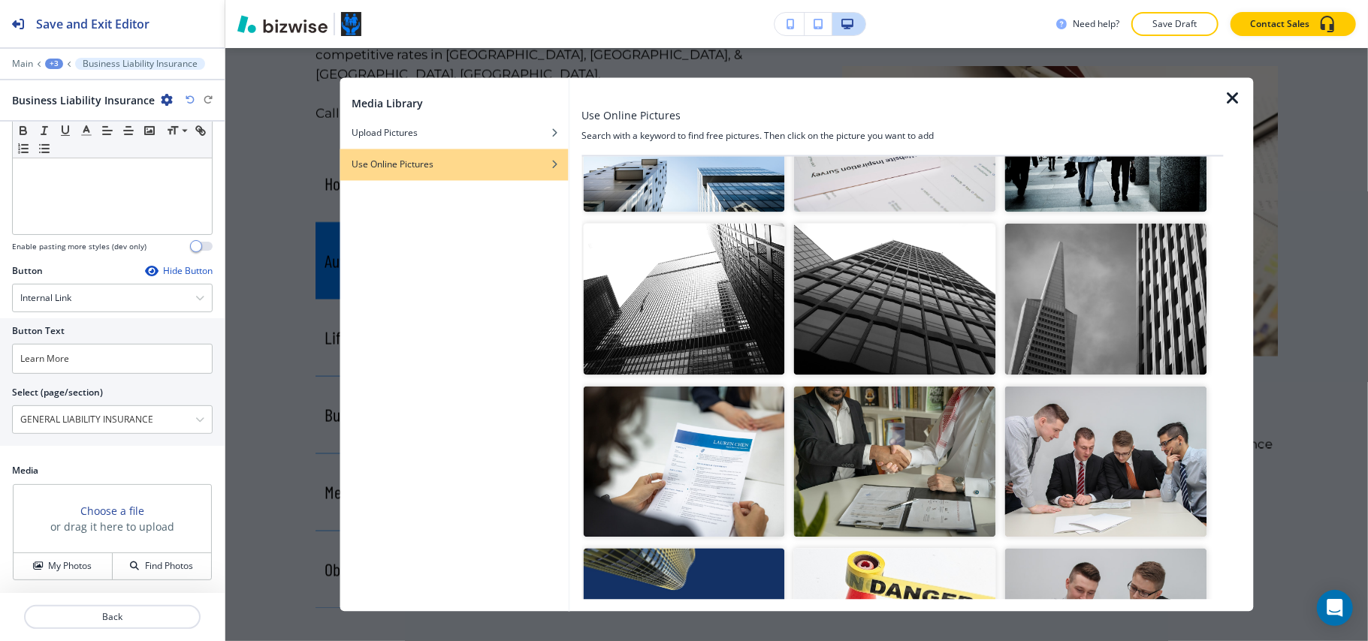
click at [876, 451] on img "button" at bounding box center [895, 462] width 202 height 152
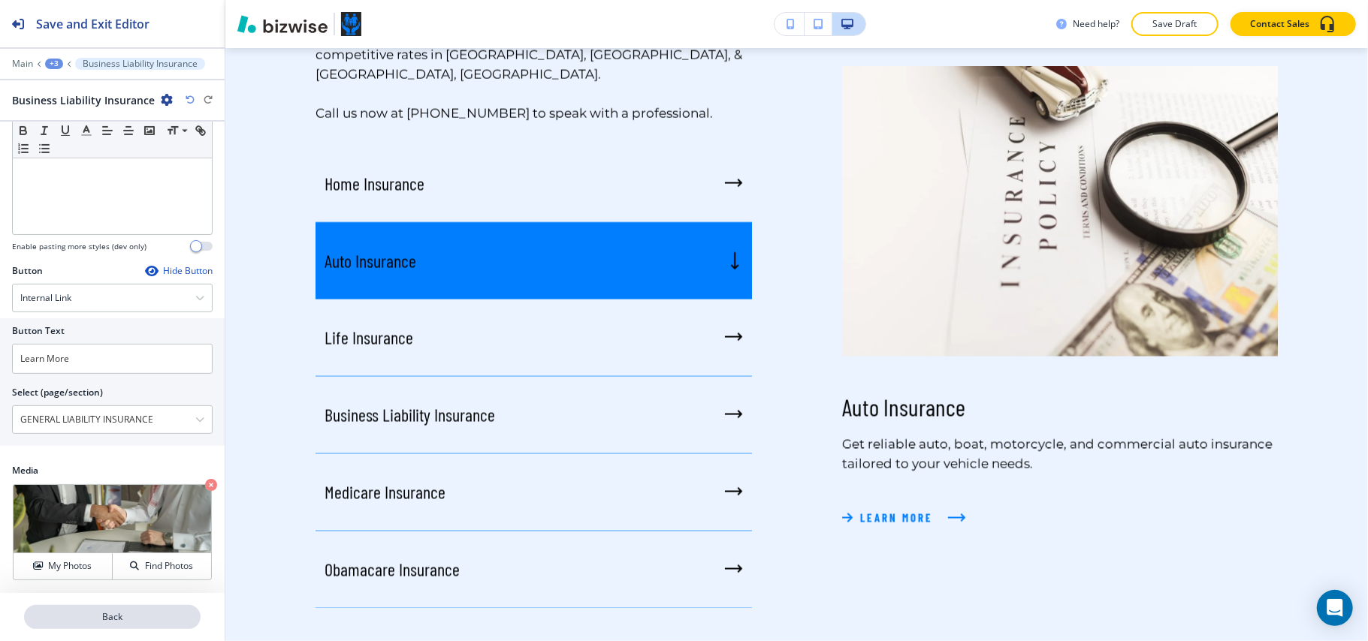
click at [116, 617] on p "Back" at bounding box center [112, 618] width 173 height 14
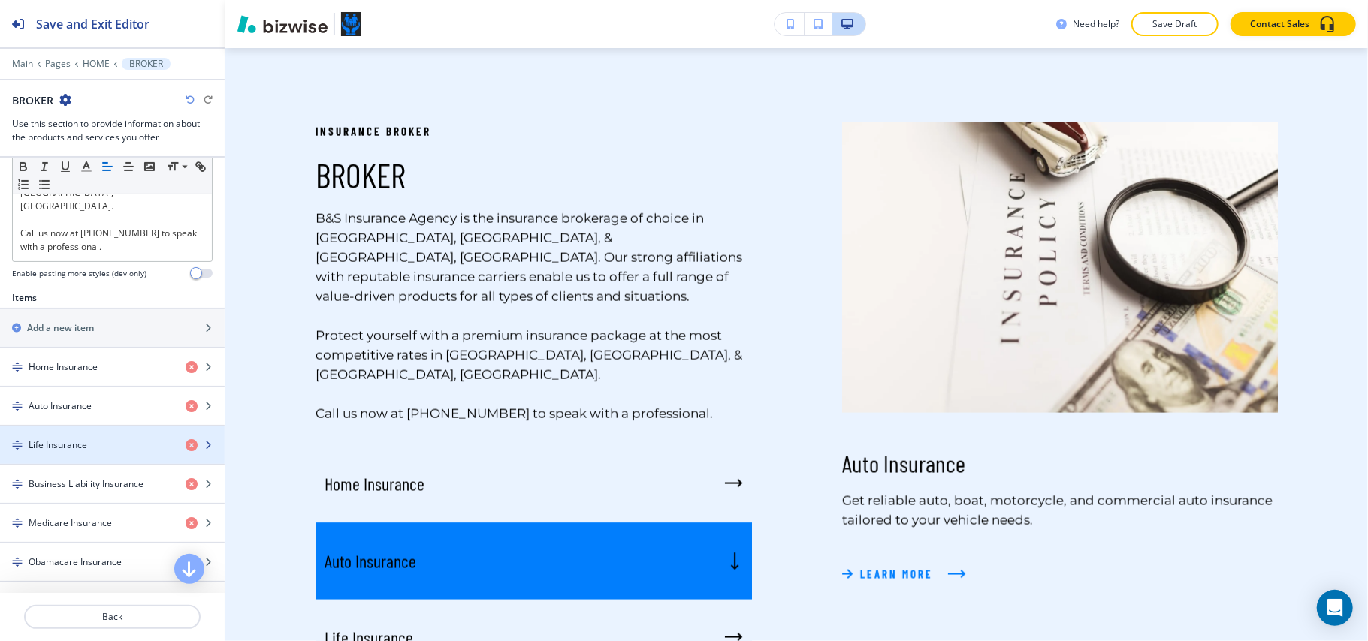
scroll to position [653, 0]
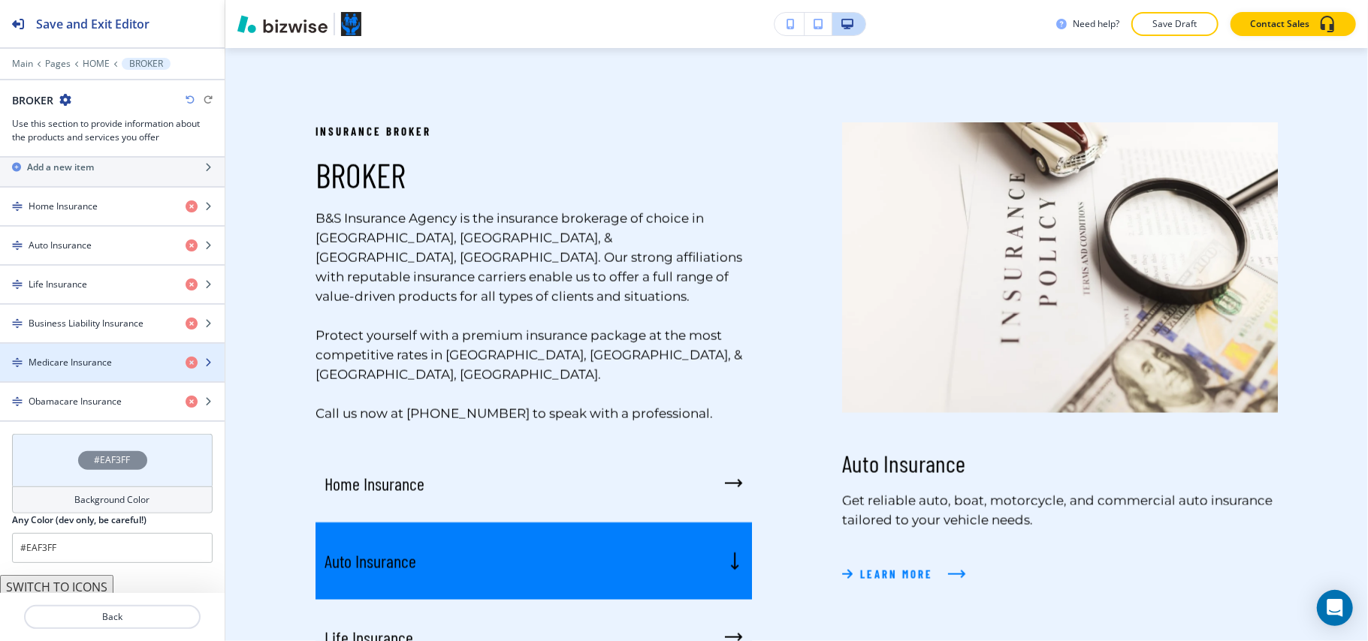
click at [85, 370] on div "button" at bounding box center [112, 376] width 225 height 12
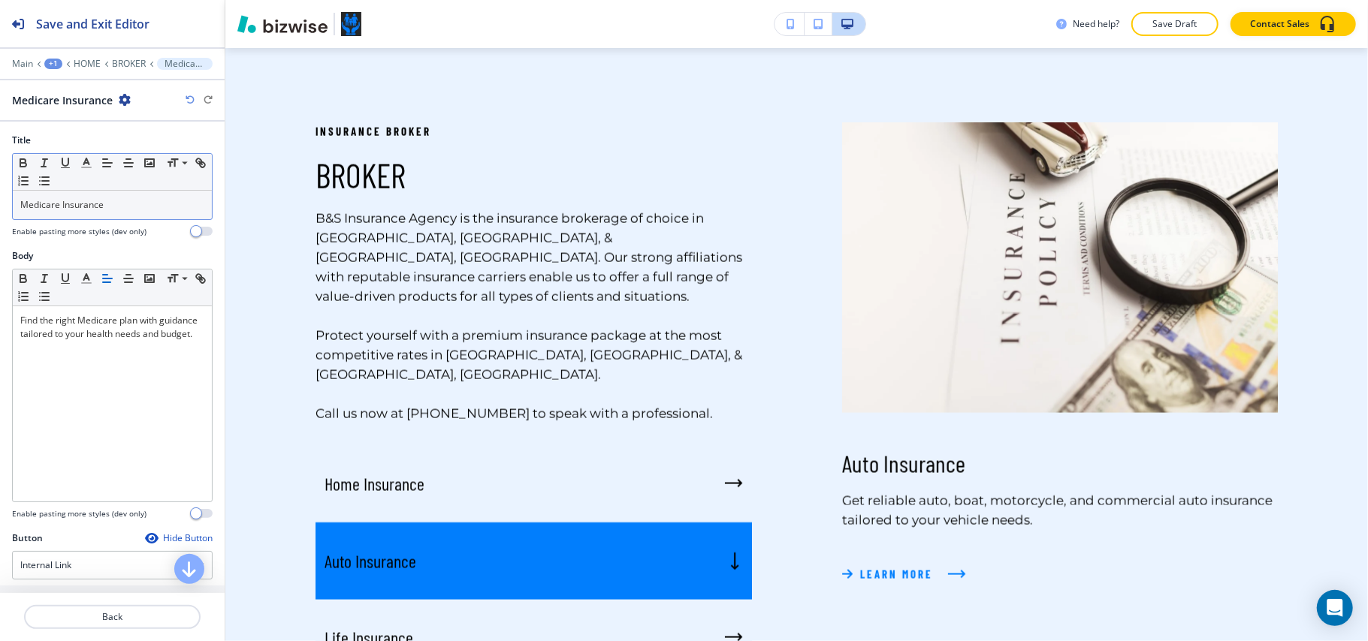
click at [116, 204] on p "Medicare Insurance" at bounding box center [112, 205] width 184 height 14
copy p "Medicare Insurance"
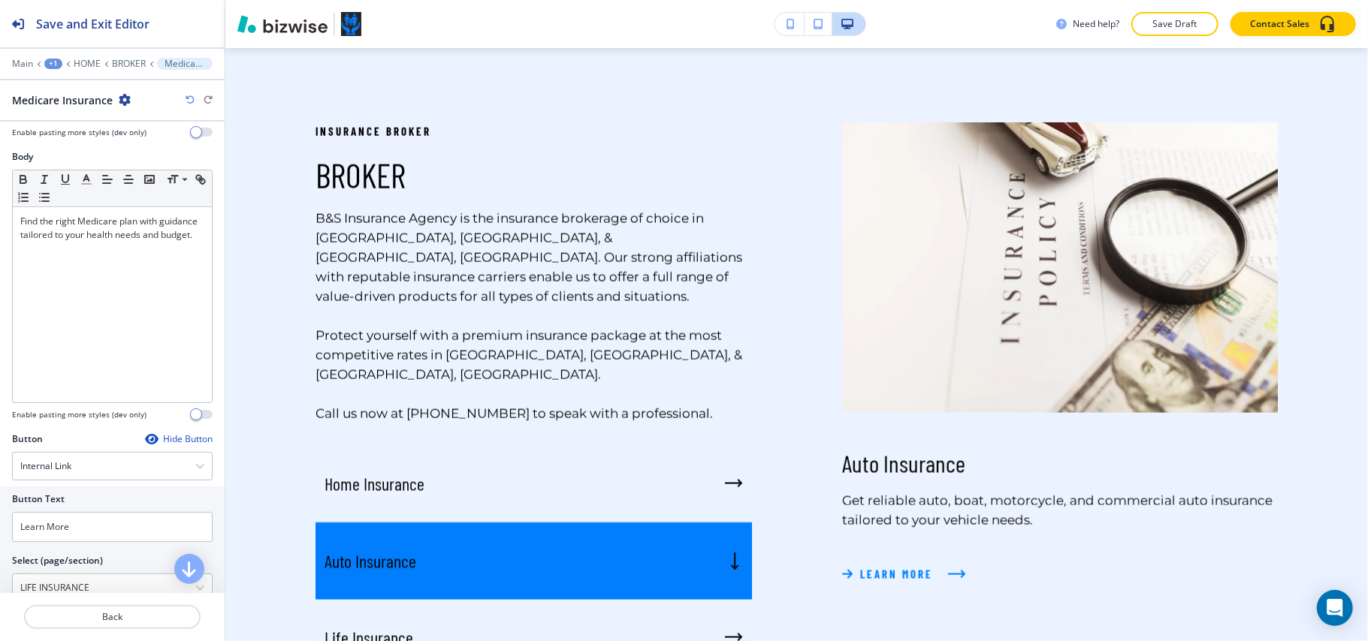
scroll to position [271, 0]
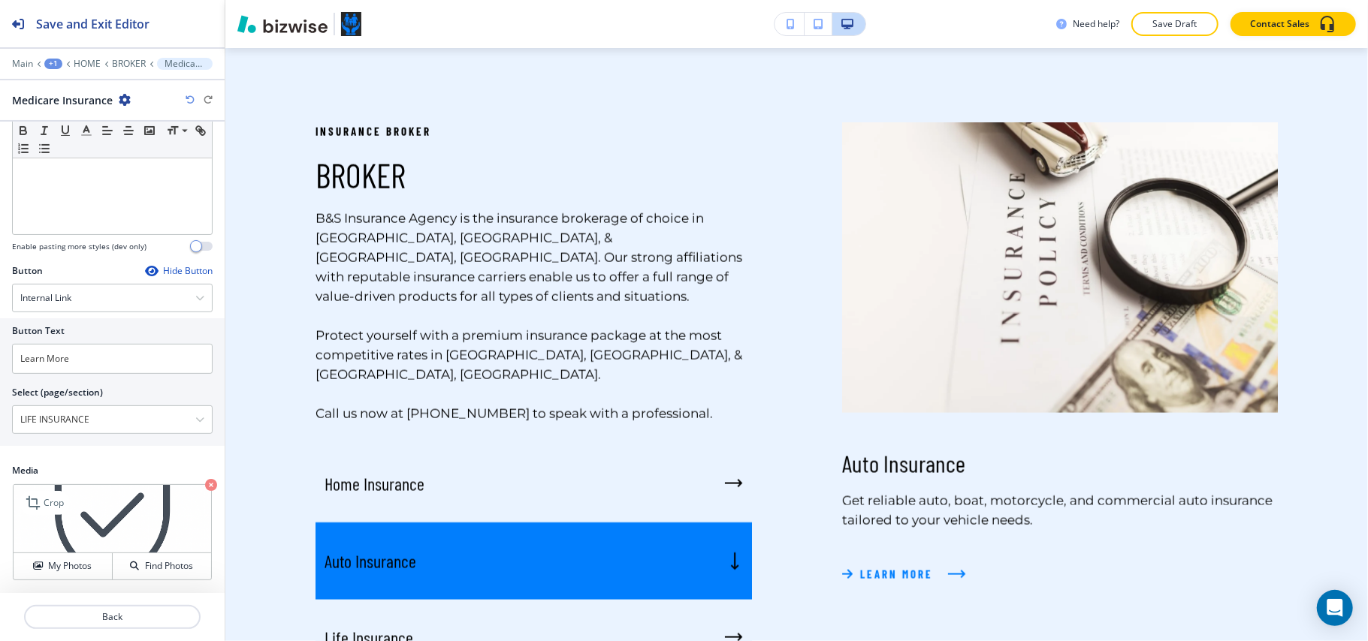
click at [205, 482] on icon "button" at bounding box center [211, 485] width 12 height 12
click at [71, 554] on button "My Photos" at bounding box center [63, 567] width 99 height 26
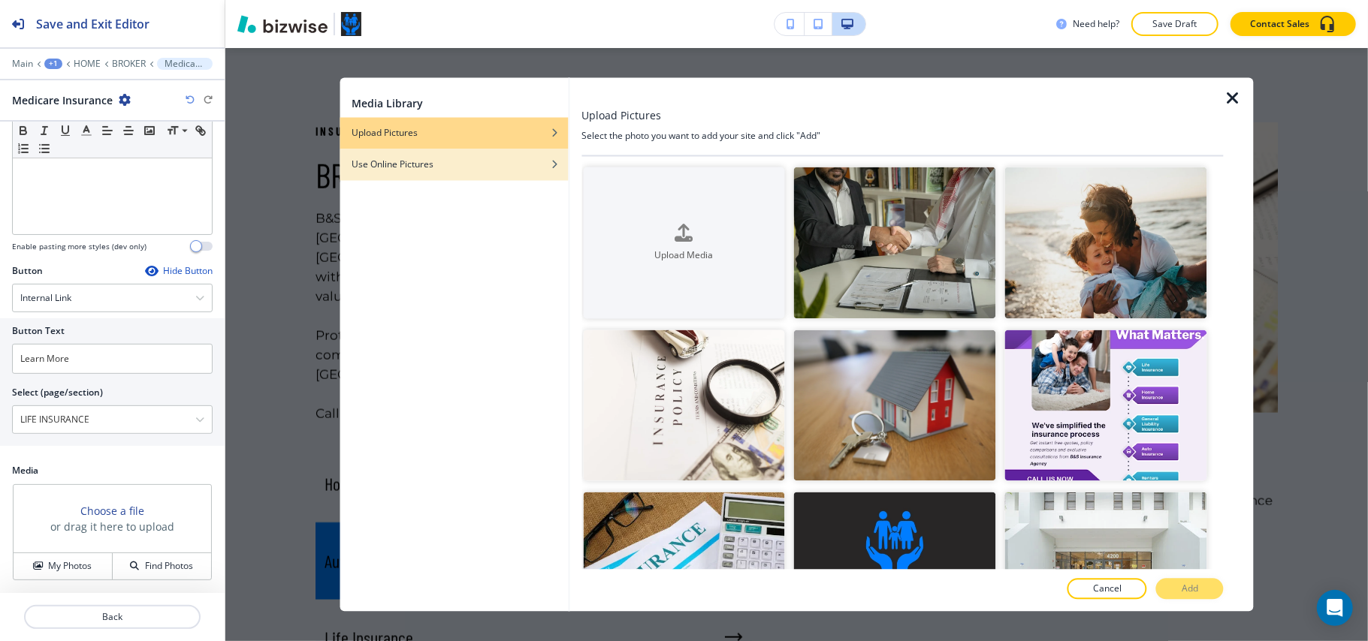
click at [412, 166] on h4 "Use Online Pictures" at bounding box center [392, 165] width 82 height 14
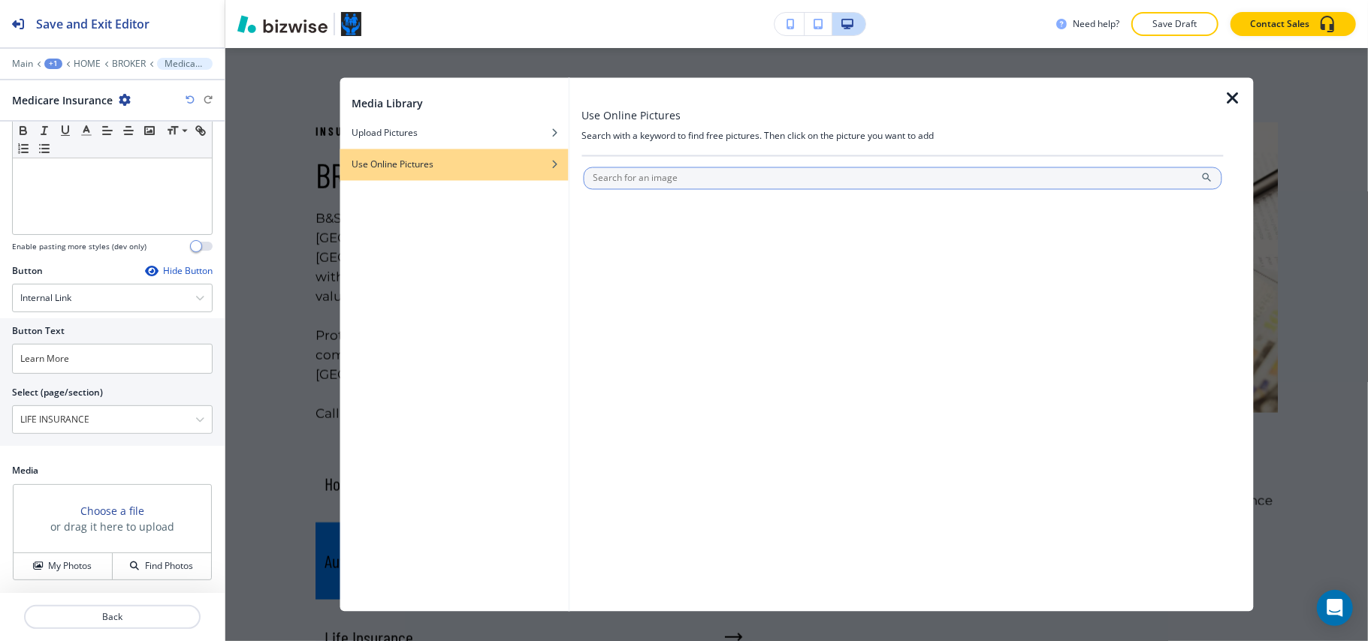
click at [637, 177] on input "text" at bounding box center [902, 178] width 639 height 23
type input "Medicare Insurance"
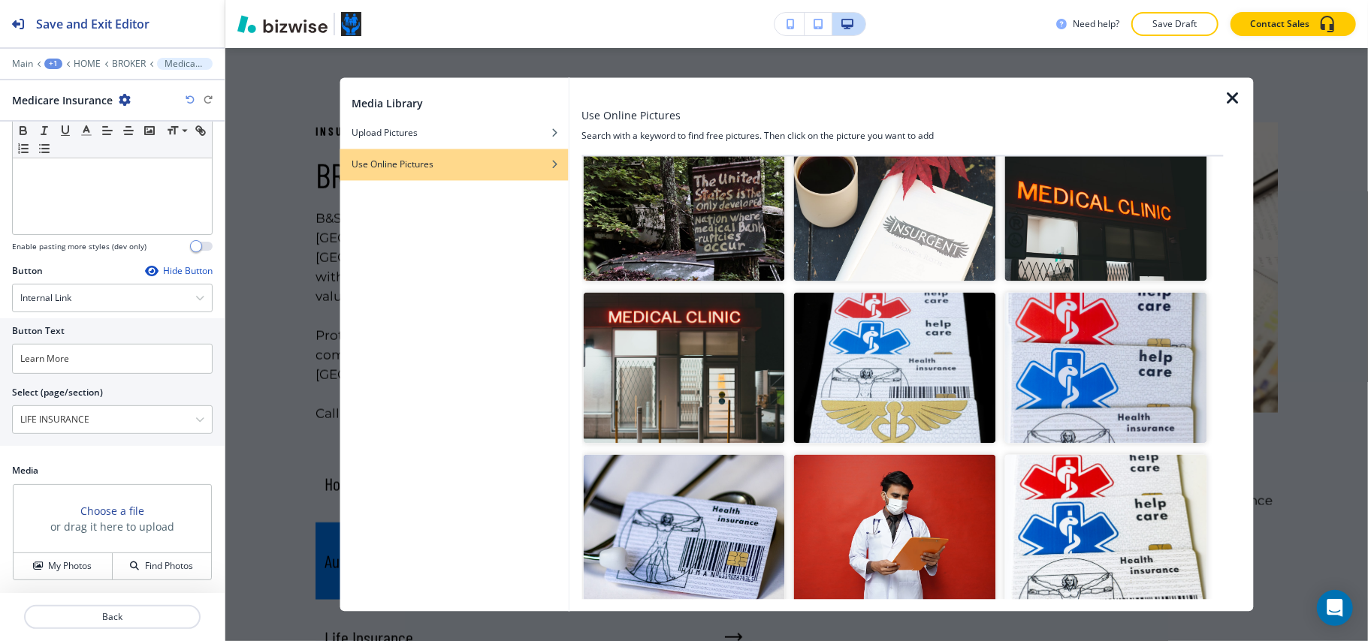
scroll to position [100, 0]
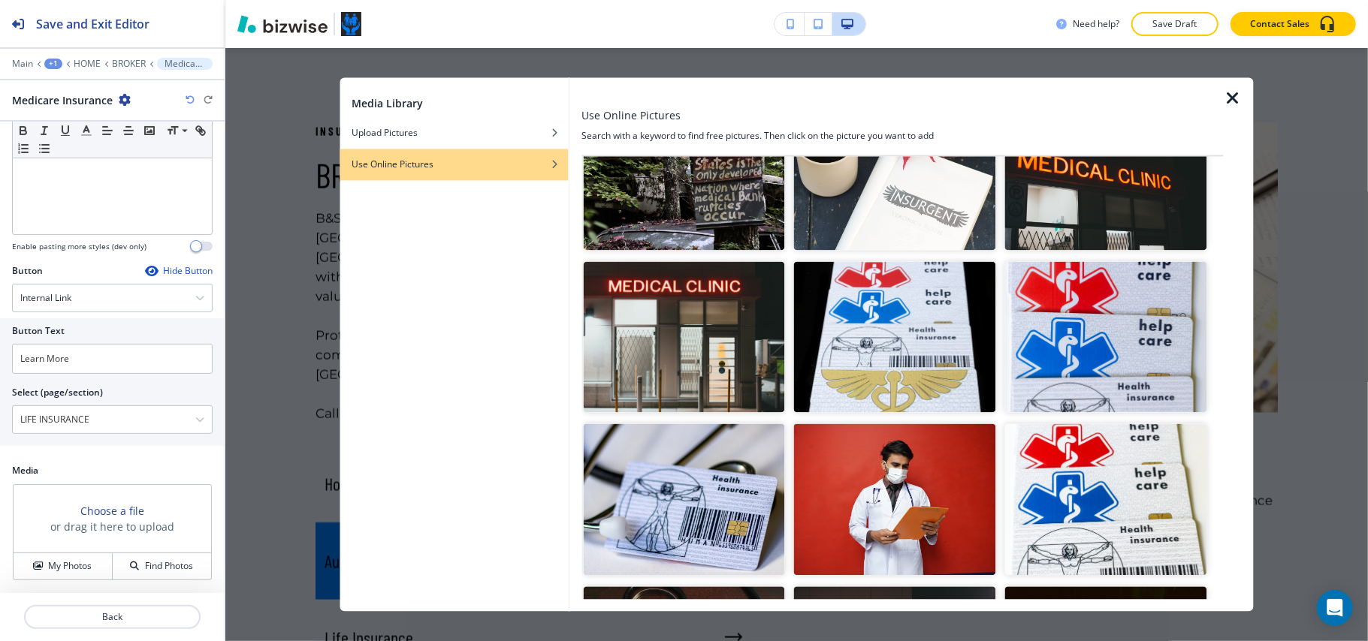
click at [674, 455] on img "button" at bounding box center [684, 500] width 202 height 152
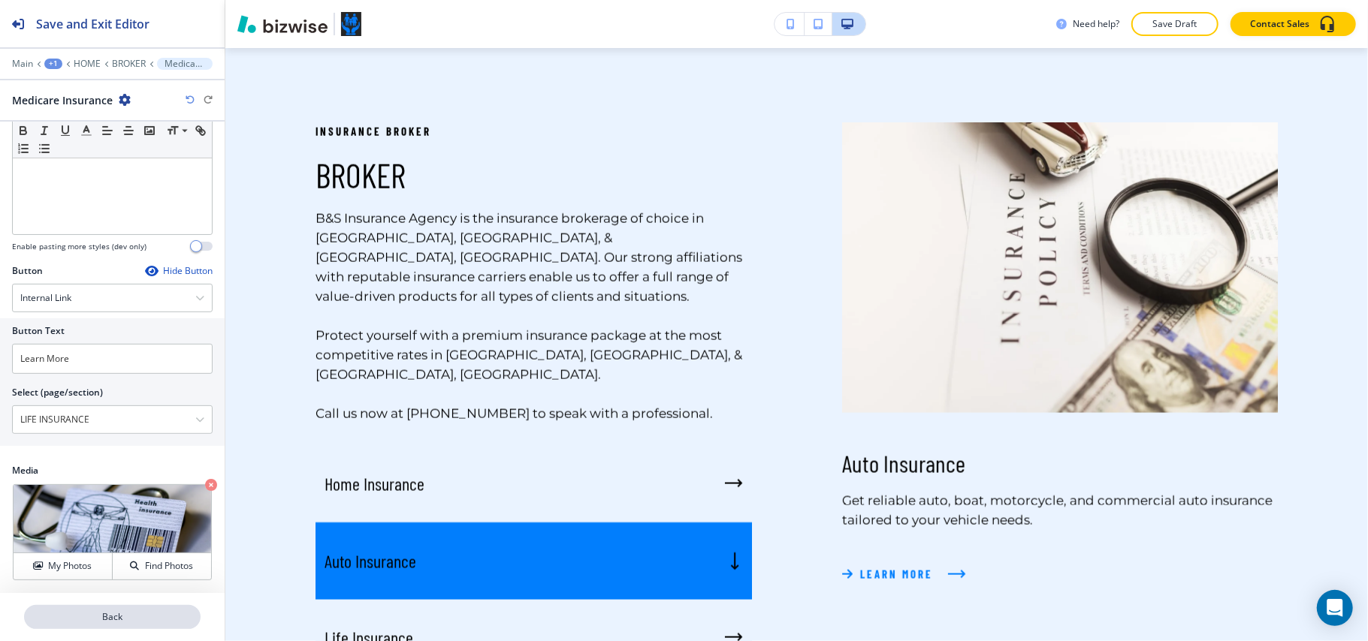
click at [108, 614] on p "Back" at bounding box center [112, 618] width 173 height 14
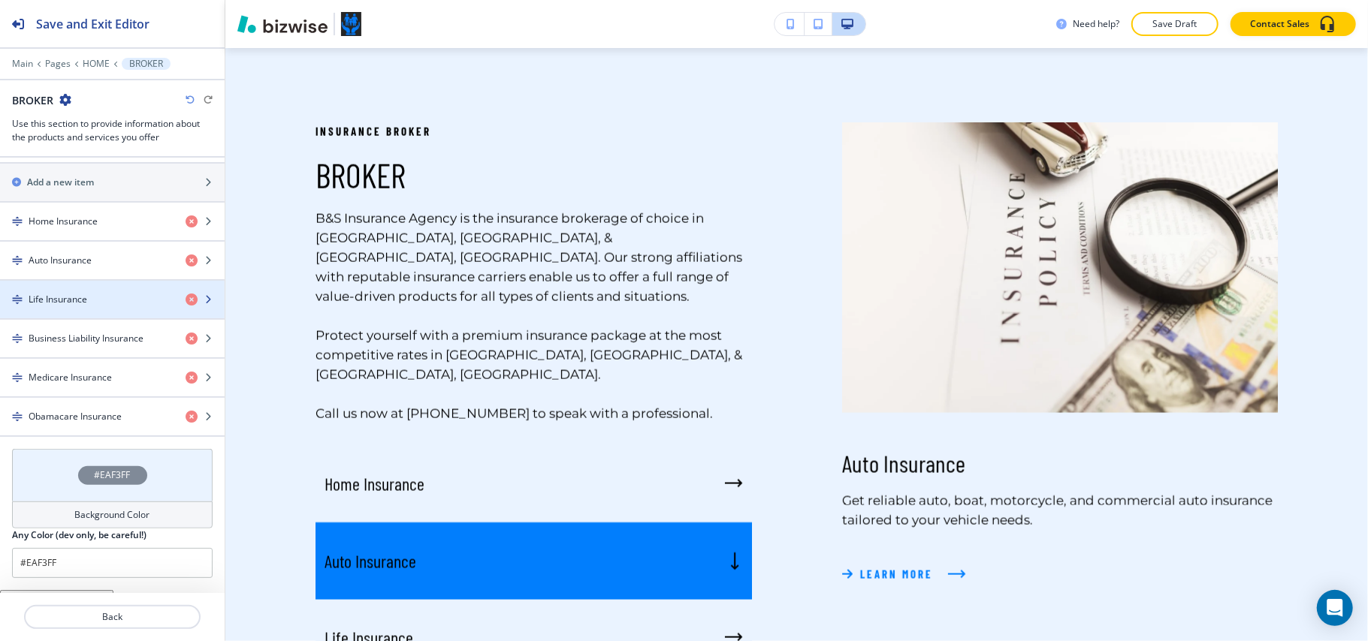
scroll to position [653, 0]
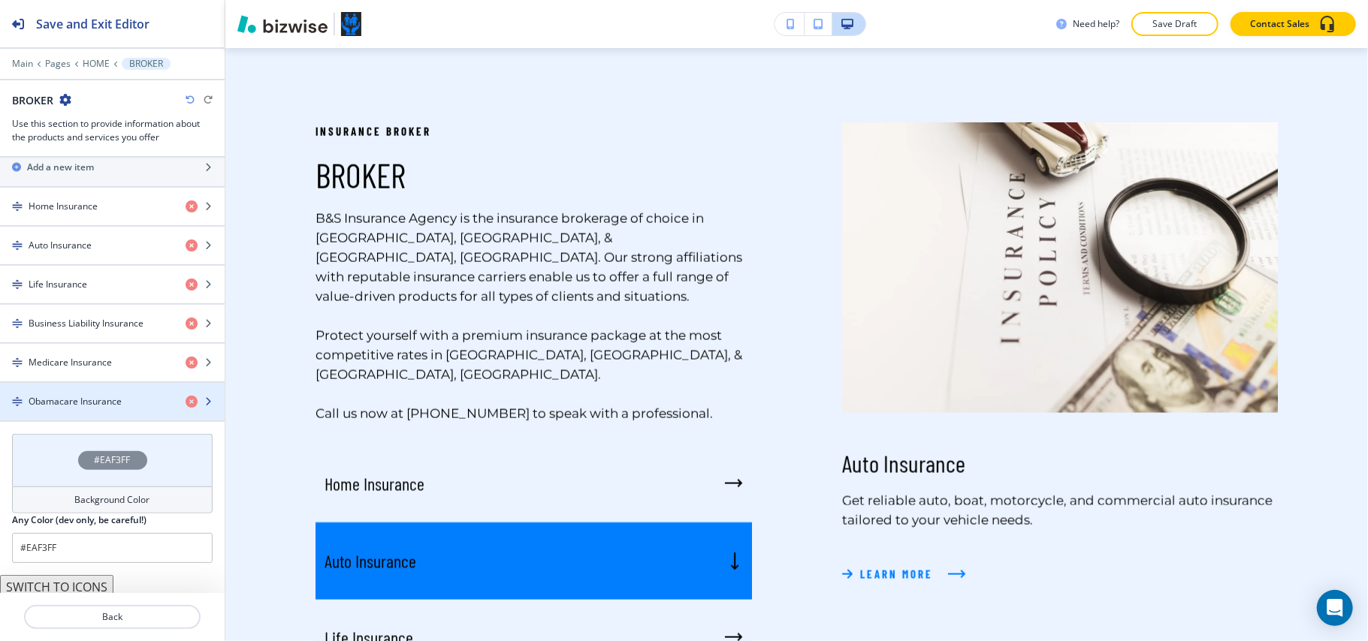
click at [103, 395] on h4 "Obamacare Insurance" at bounding box center [75, 402] width 93 height 14
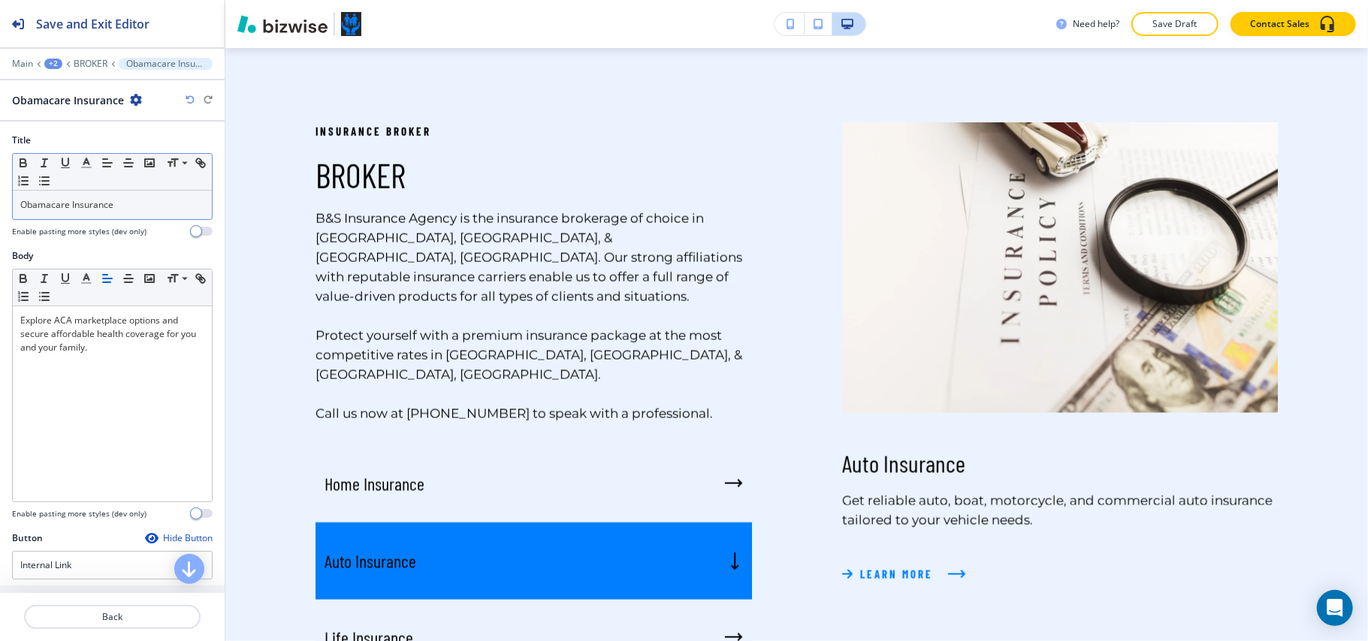
click at [128, 196] on div "Obamacare Insurance" at bounding box center [112, 205] width 199 height 29
copy p "Obamacare Insurance"
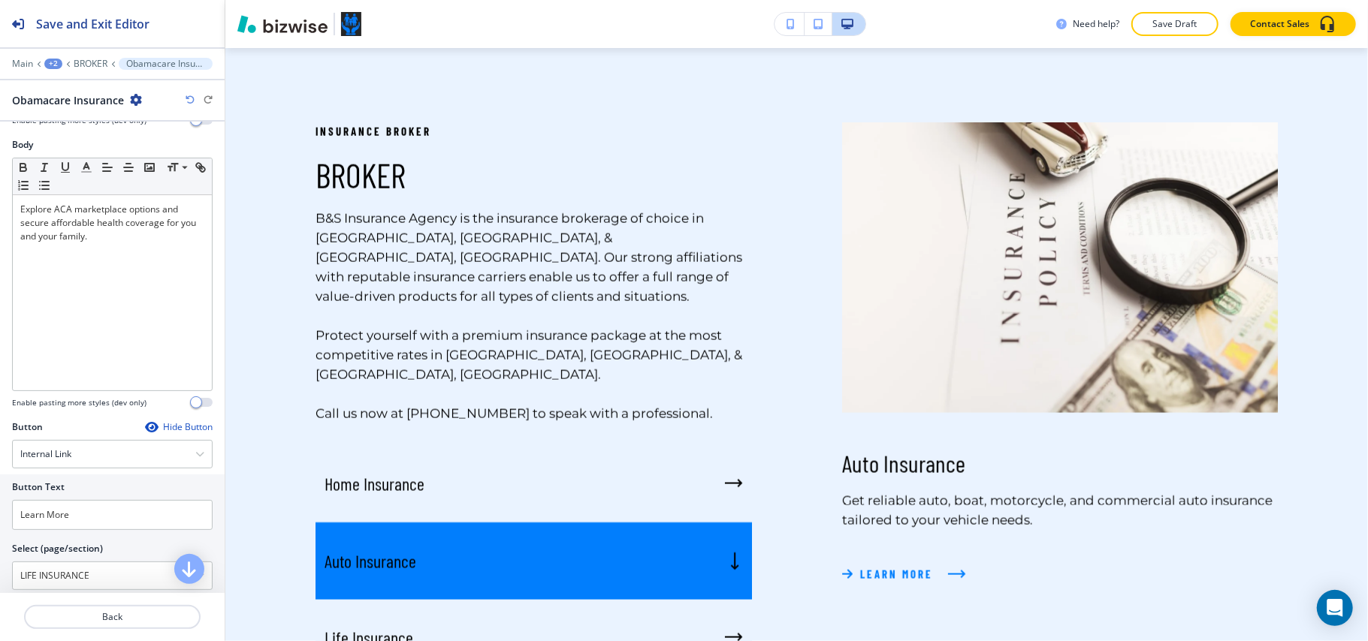
scroll to position [271, 0]
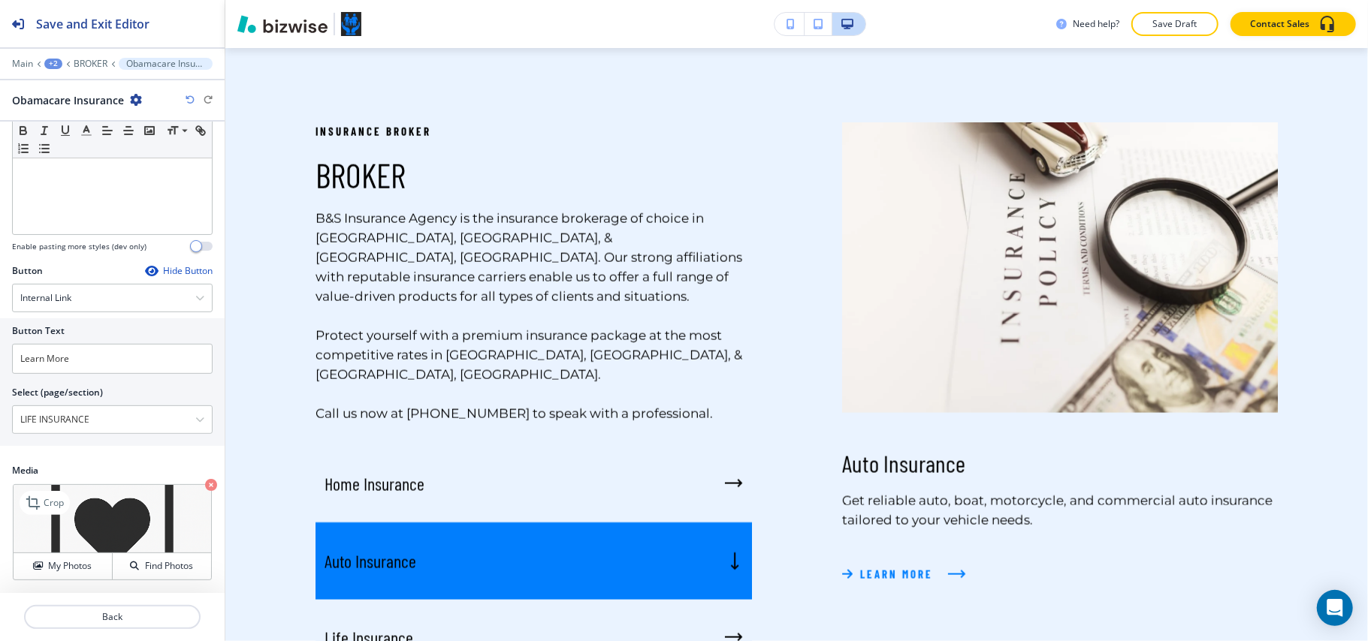
click at [205, 487] on icon "button" at bounding box center [211, 485] width 12 height 12
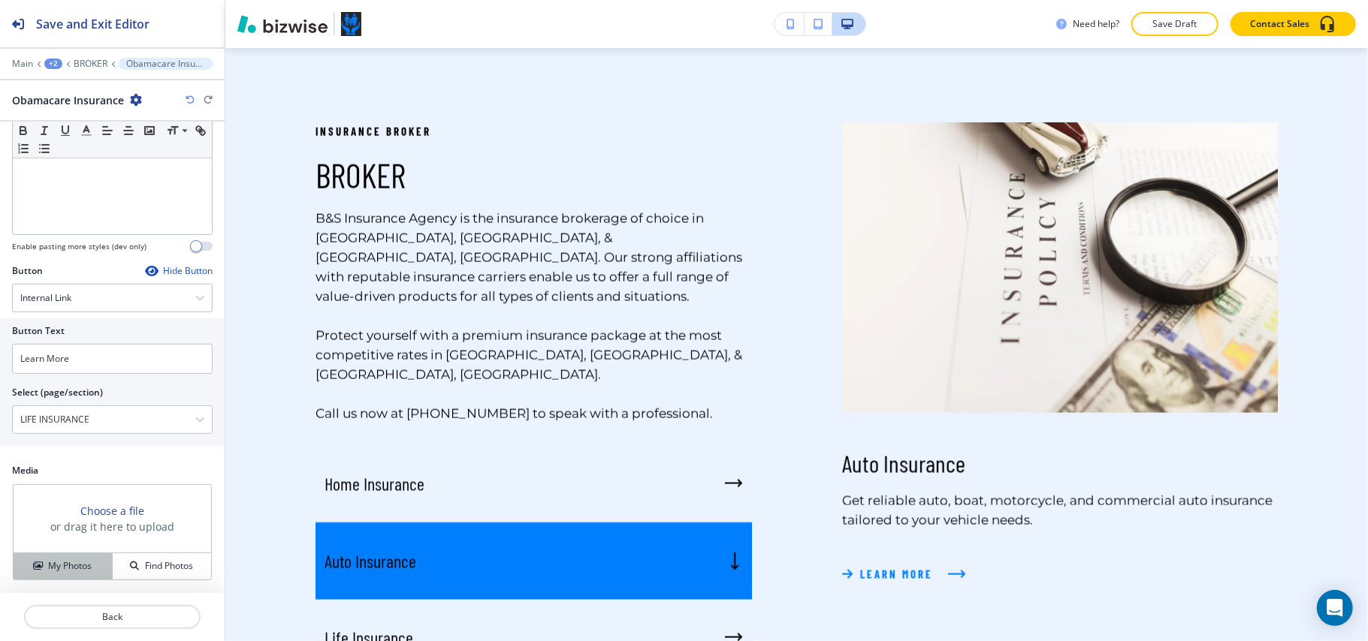
click at [71, 557] on button "My Photos" at bounding box center [63, 567] width 99 height 26
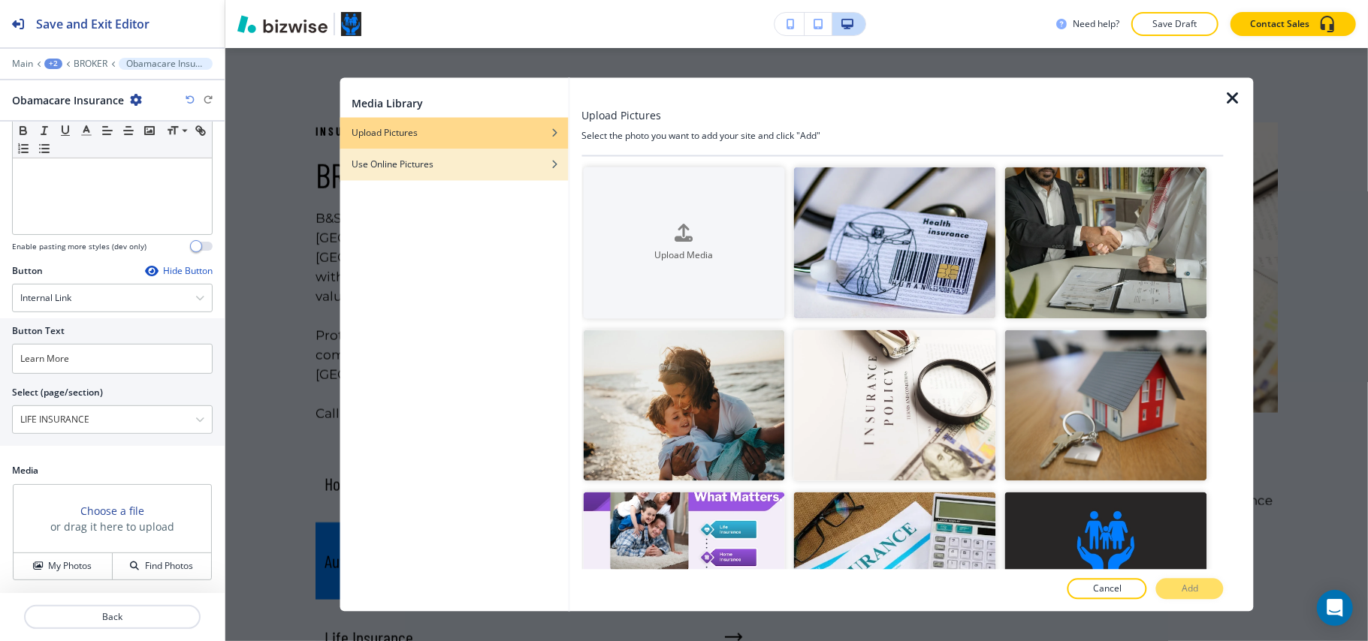
click at [470, 159] on div "Use Online Pictures" at bounding box center [453, 165] width 228 height 14
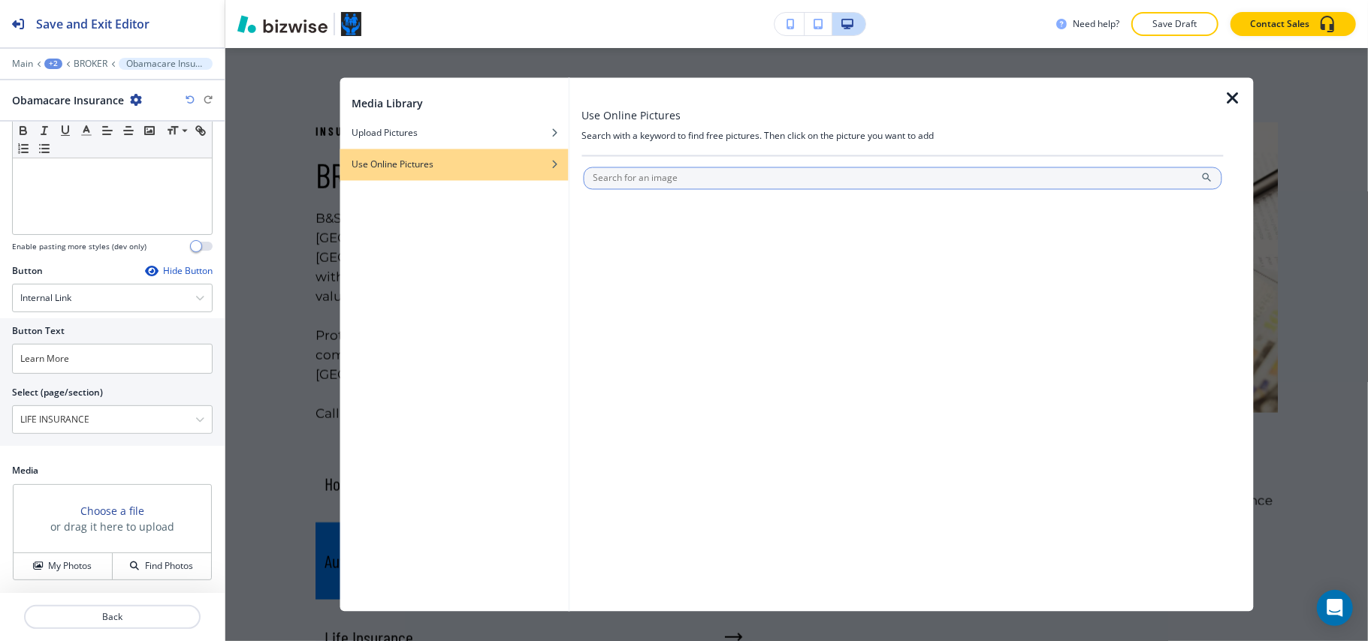
click at [611, 167] on input "text" at bounding box center [902, 178] width 639 height 23
type input "Obamacare Insurance"
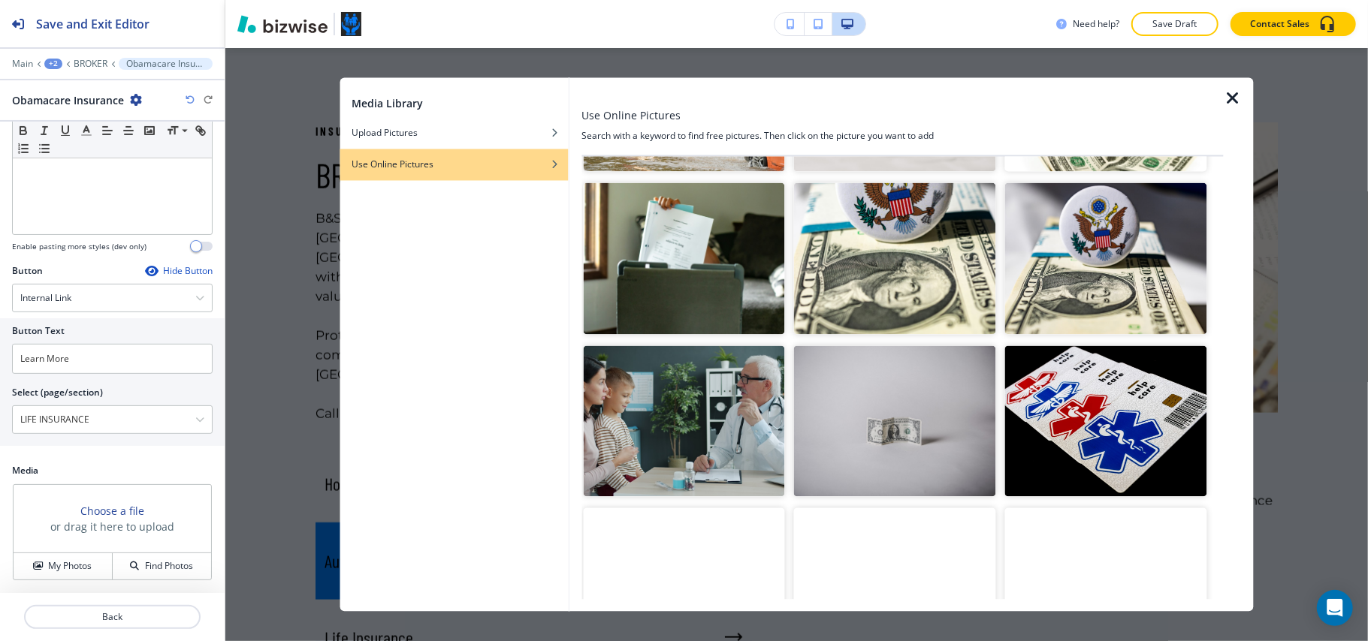
scroll to position [1323, 0]
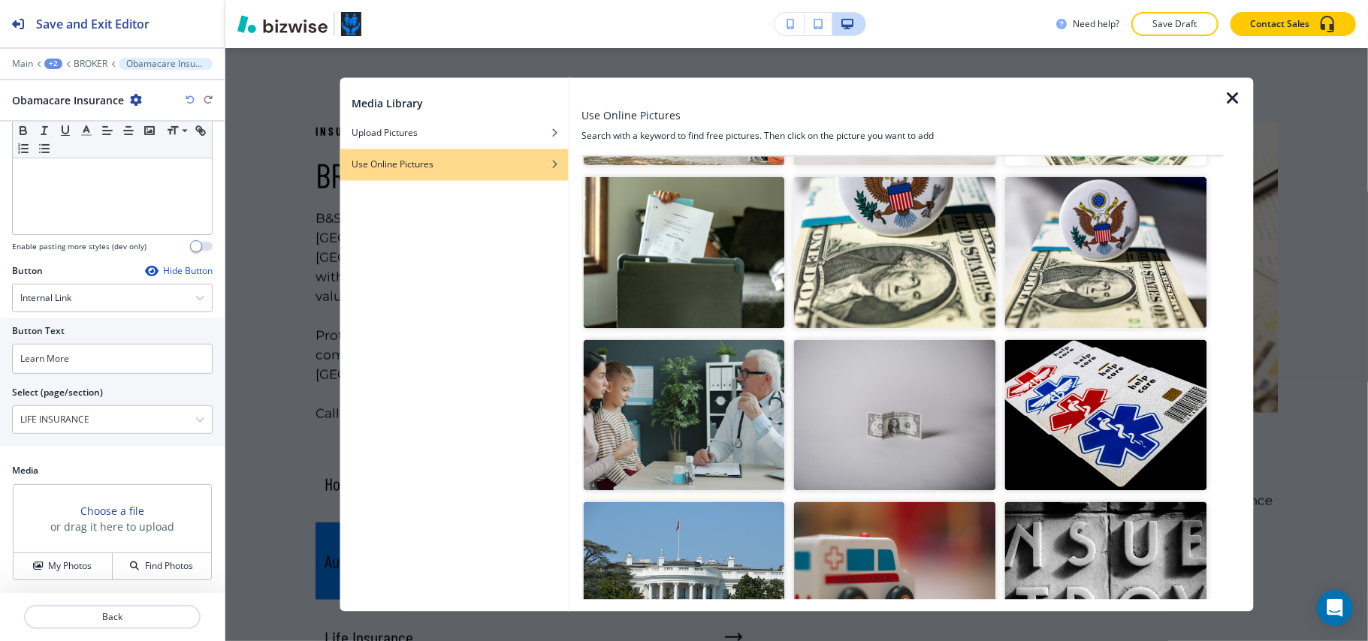
click at [744, 377] on img "button" at bounding box center [684, 415] width 202 height 152
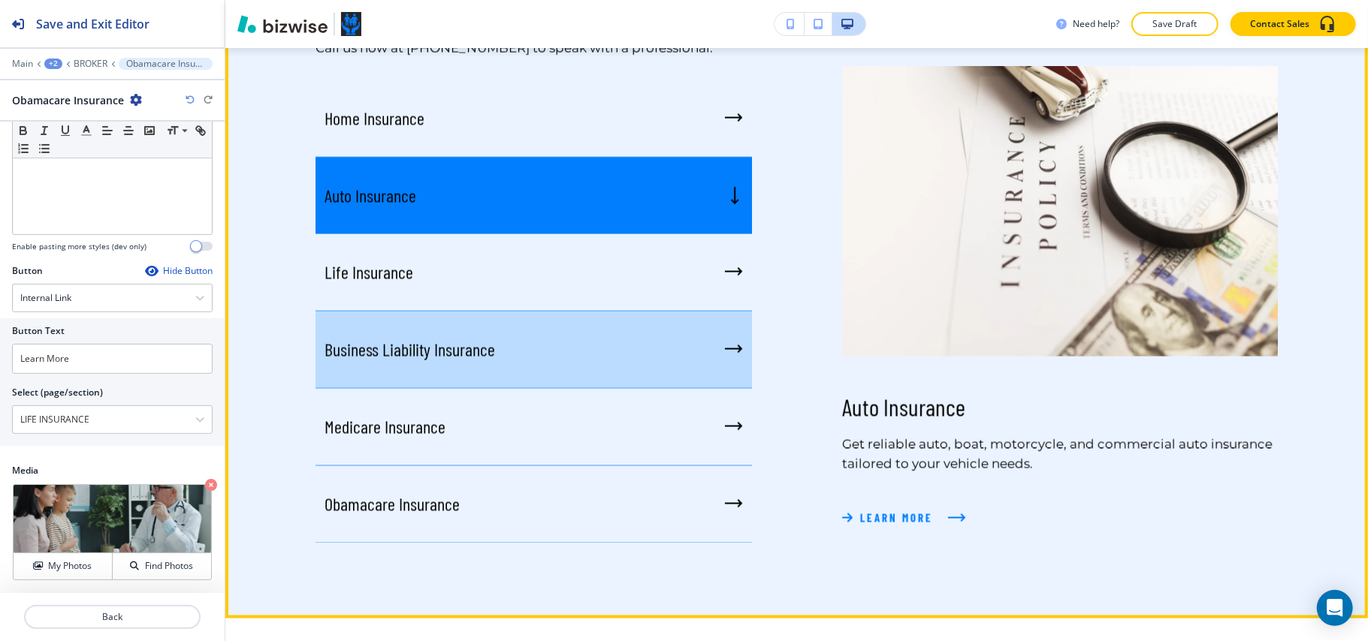
scroll to position [1771, 0]
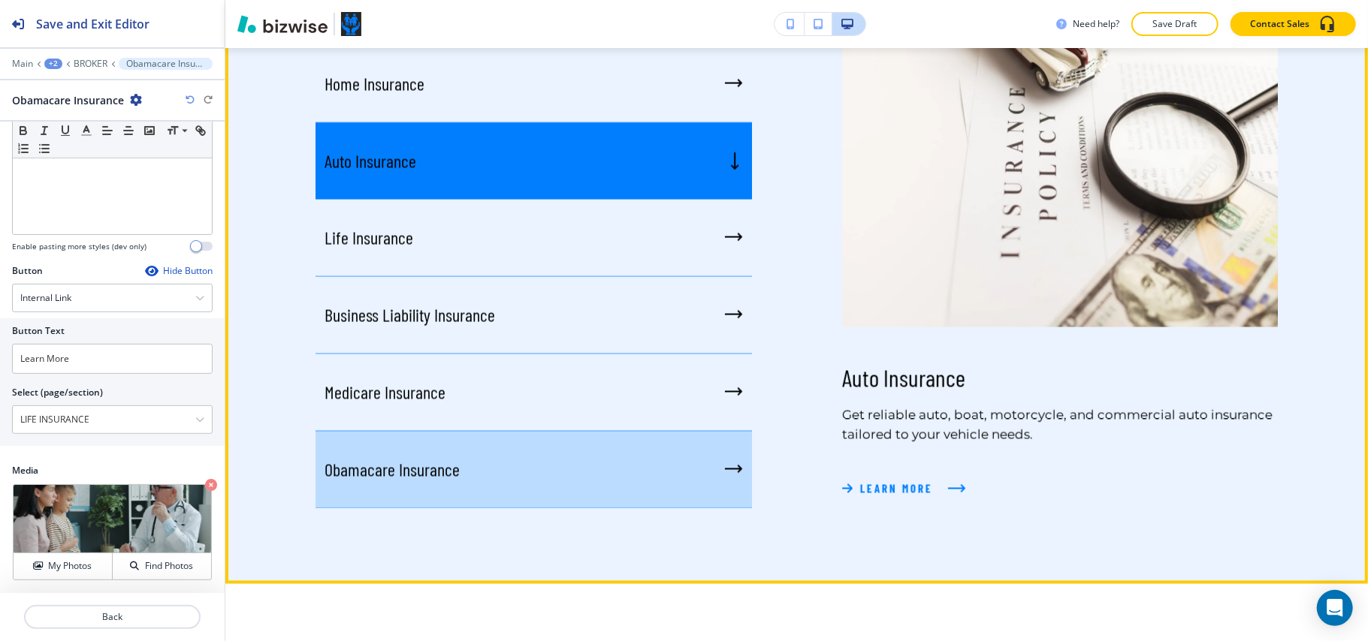
click at [448, 445] on div "Obamacare Insurance" at bounding box center [533, 470] width 436 height 77
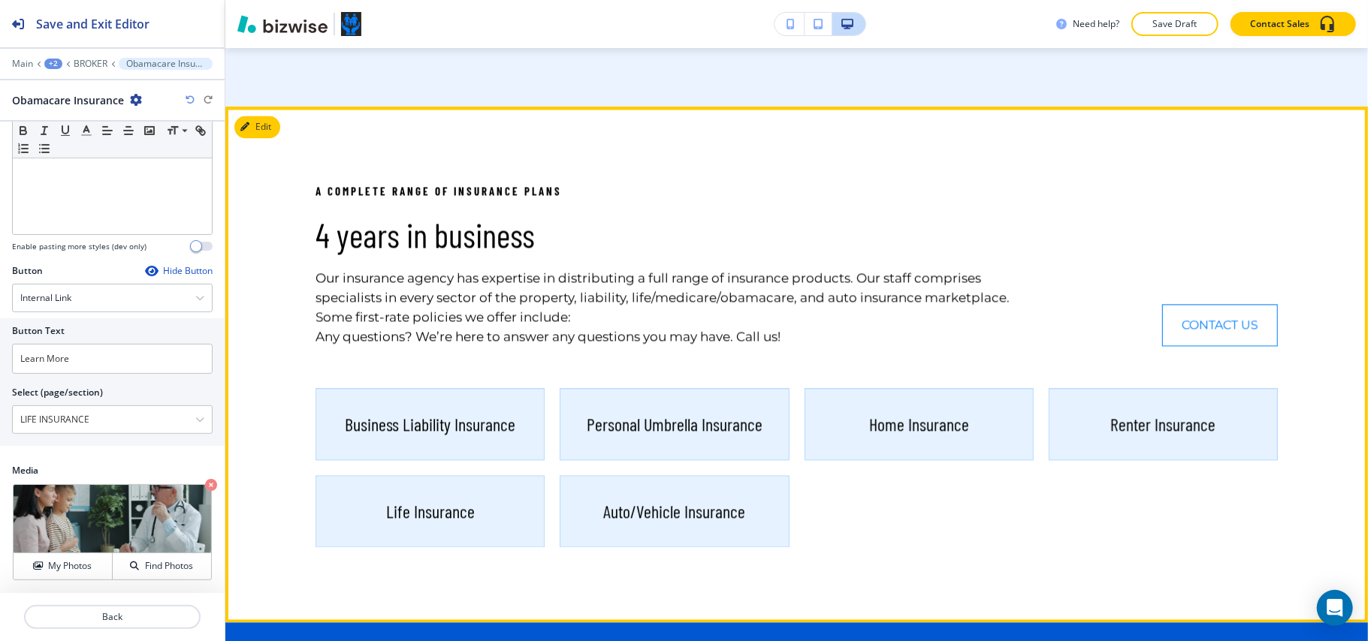
scroll to position [2272, 0]
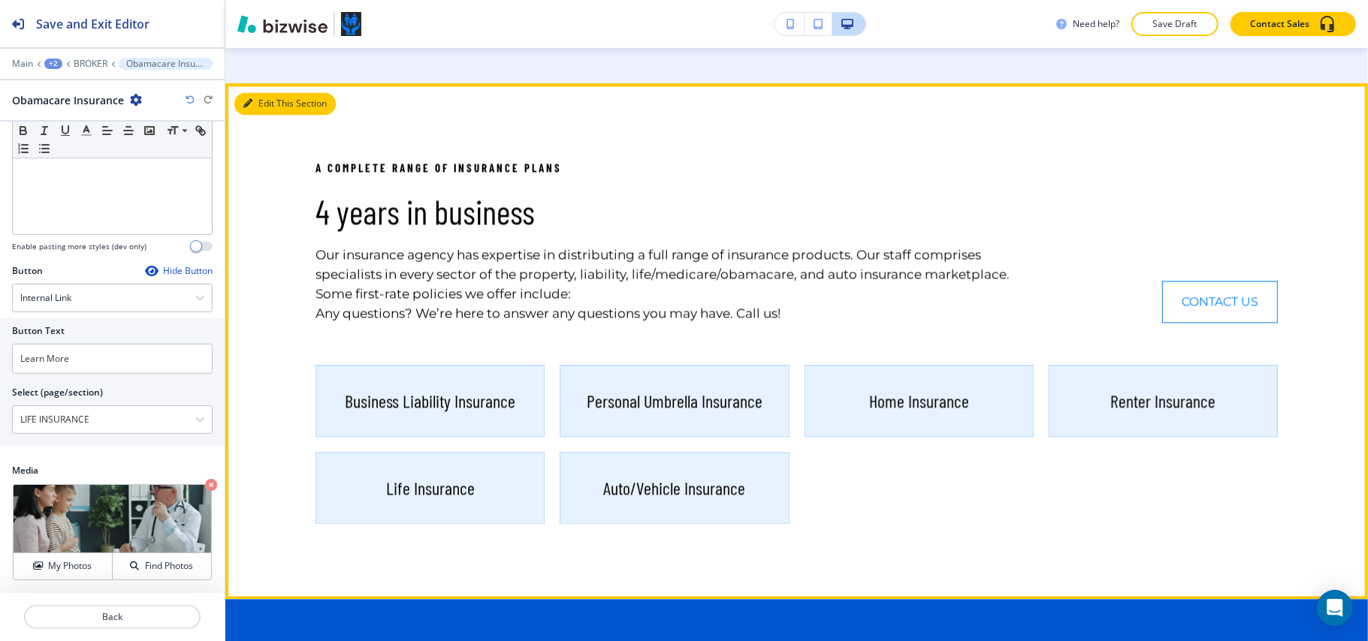
click at [257, 92] on button "Edit This Section" at bounding box center [284, 103] width 101 height 23
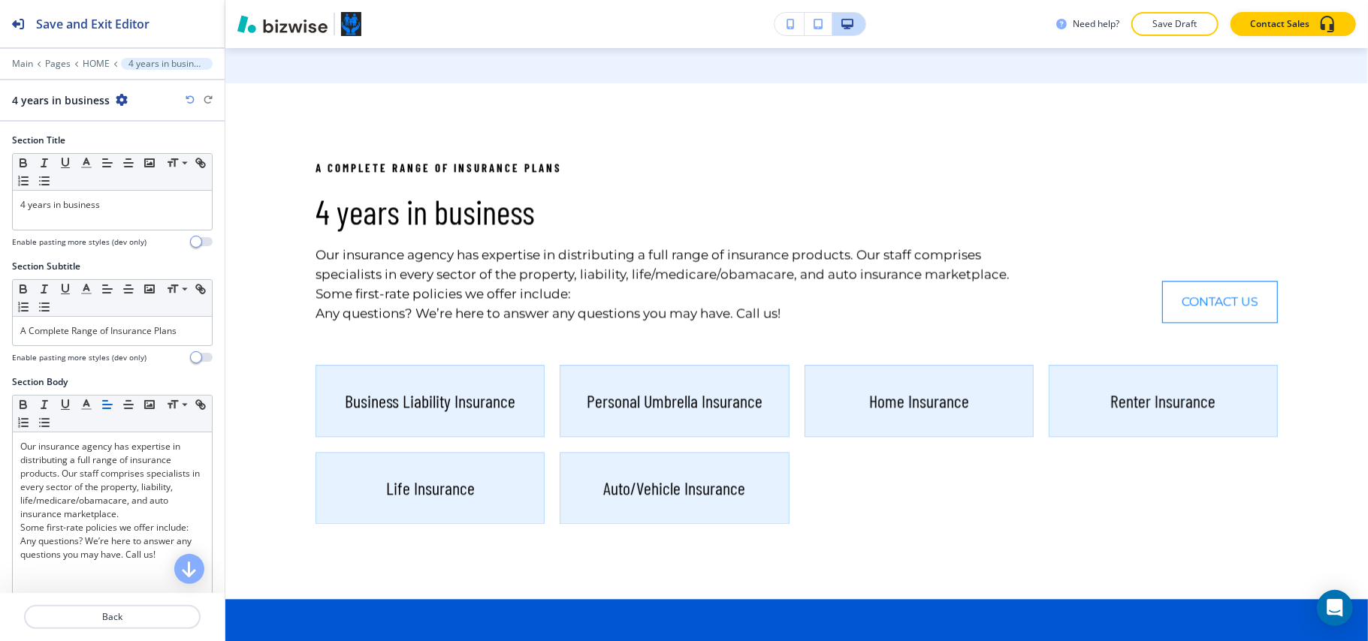
scroll to position [2270, 0]
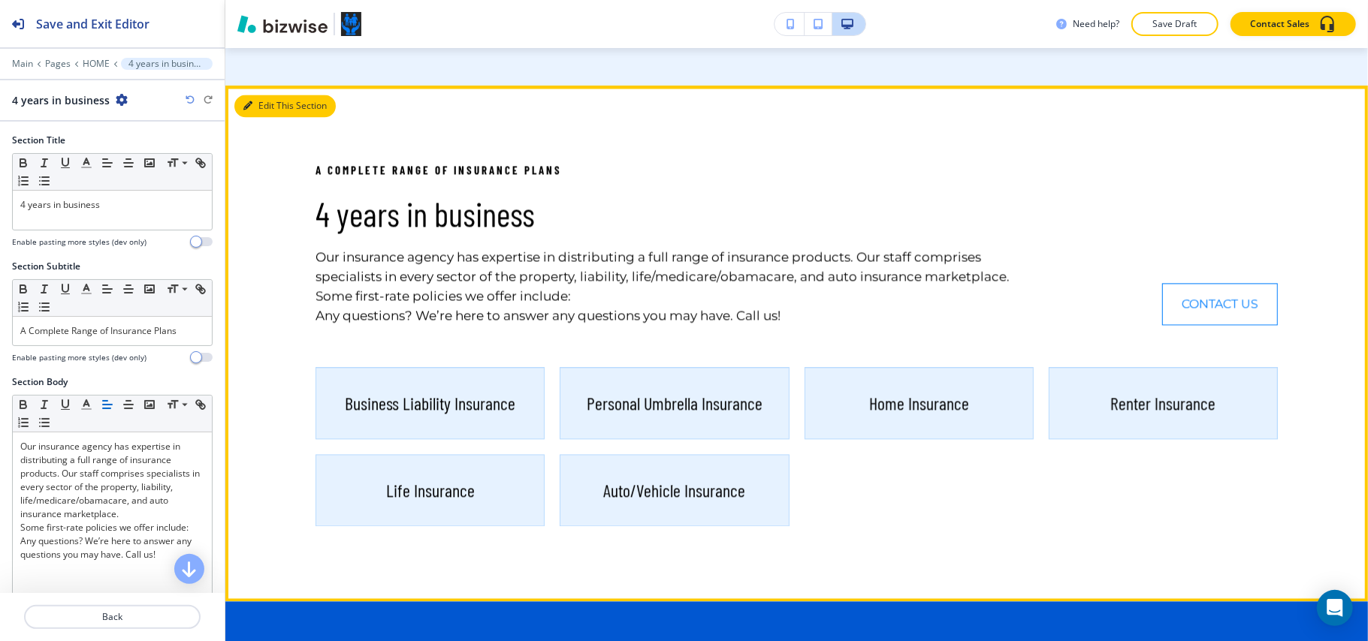
click at [276, 95] on button "Edit This Section" at bounding box center [284, 106] width 101 height 23
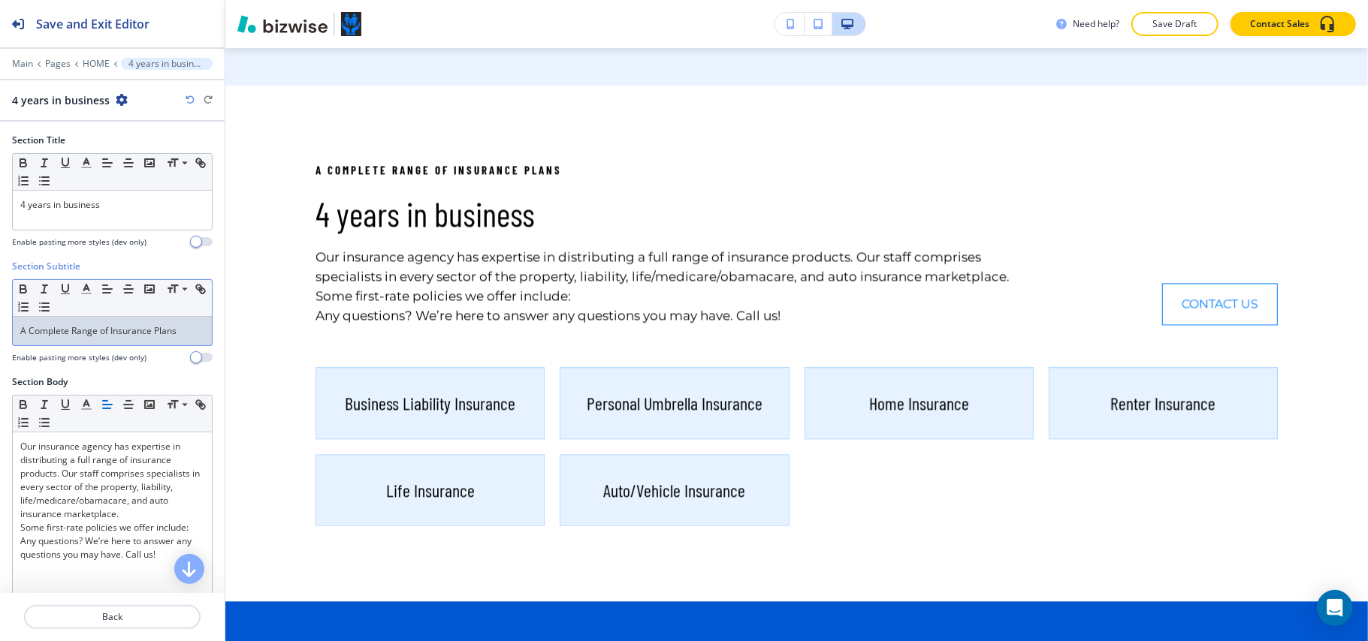
click at [126, 337] on p "A Complete Range of Insurance Plans" at bounding box center [112, 331] width 184 height 14
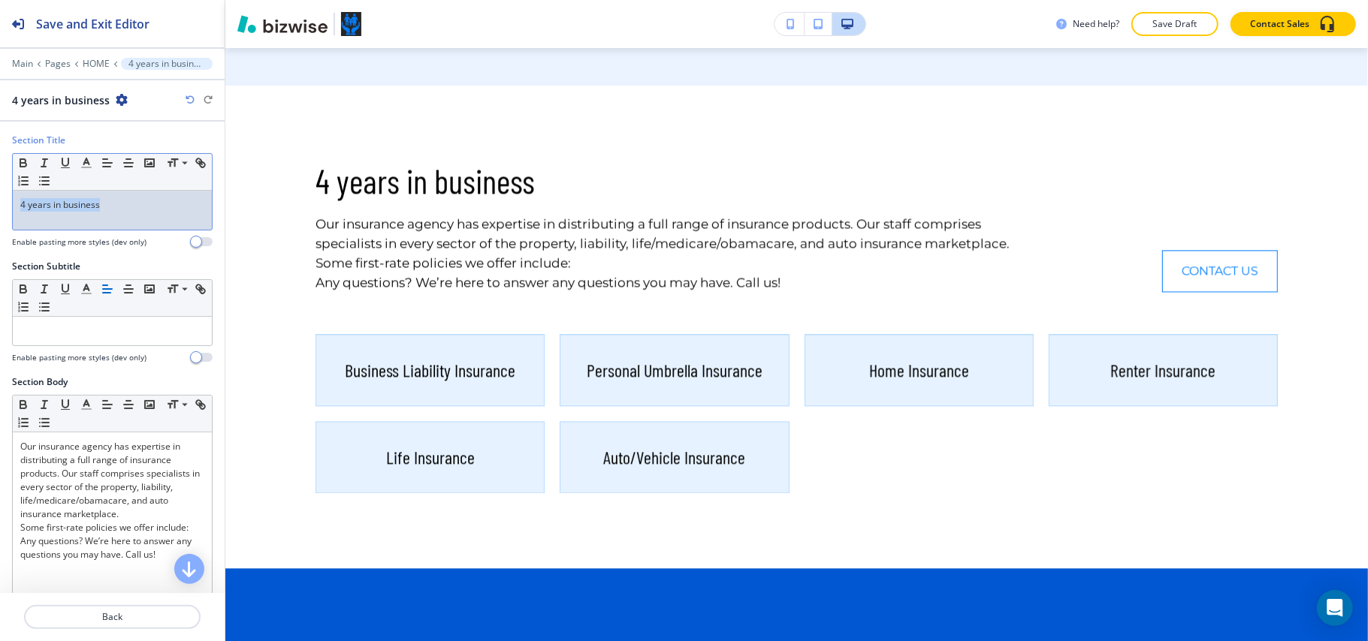
drag, startPoint x: 145, startPoint y: 210, endPoint x: 0, endPoint y: 202, distance: 145.2
click at [0, 202] on div "Section Title Small Normal Large Huge 4 years in business Enable pasting more s…" at bounding box center [112, 197] width 225 height 126
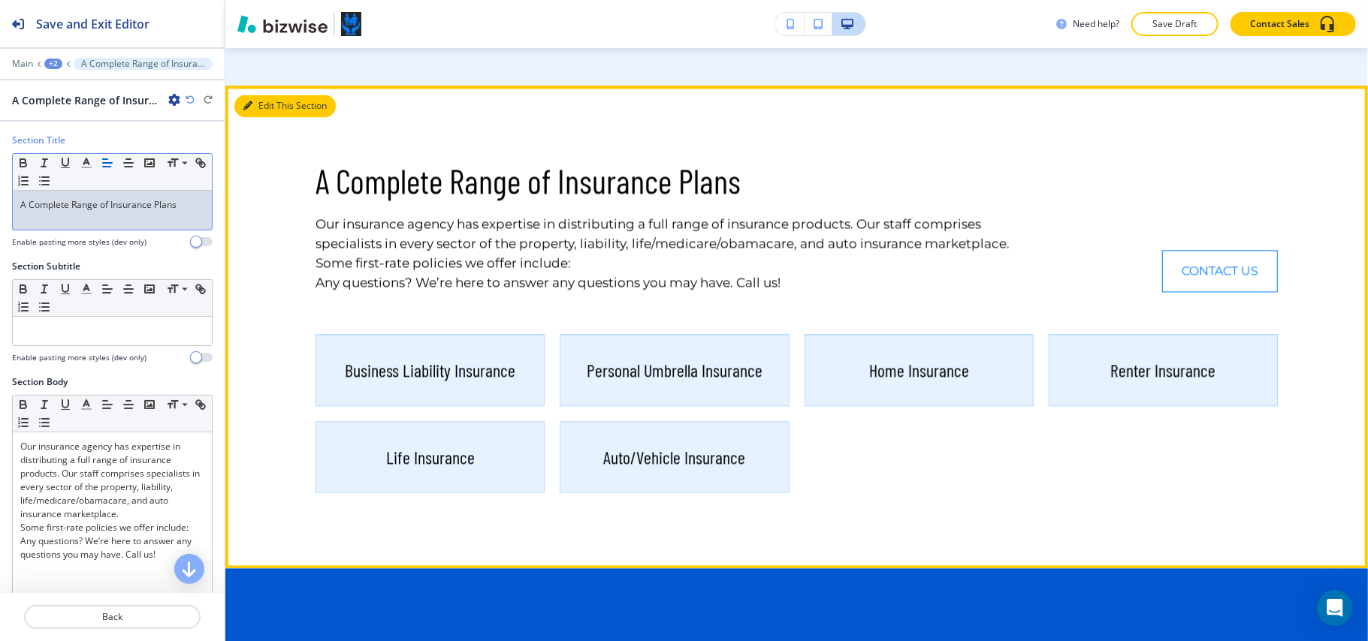
click at [252, 95] on button "Edit This Section" at bounding box center [284, 106] width 101 height 23
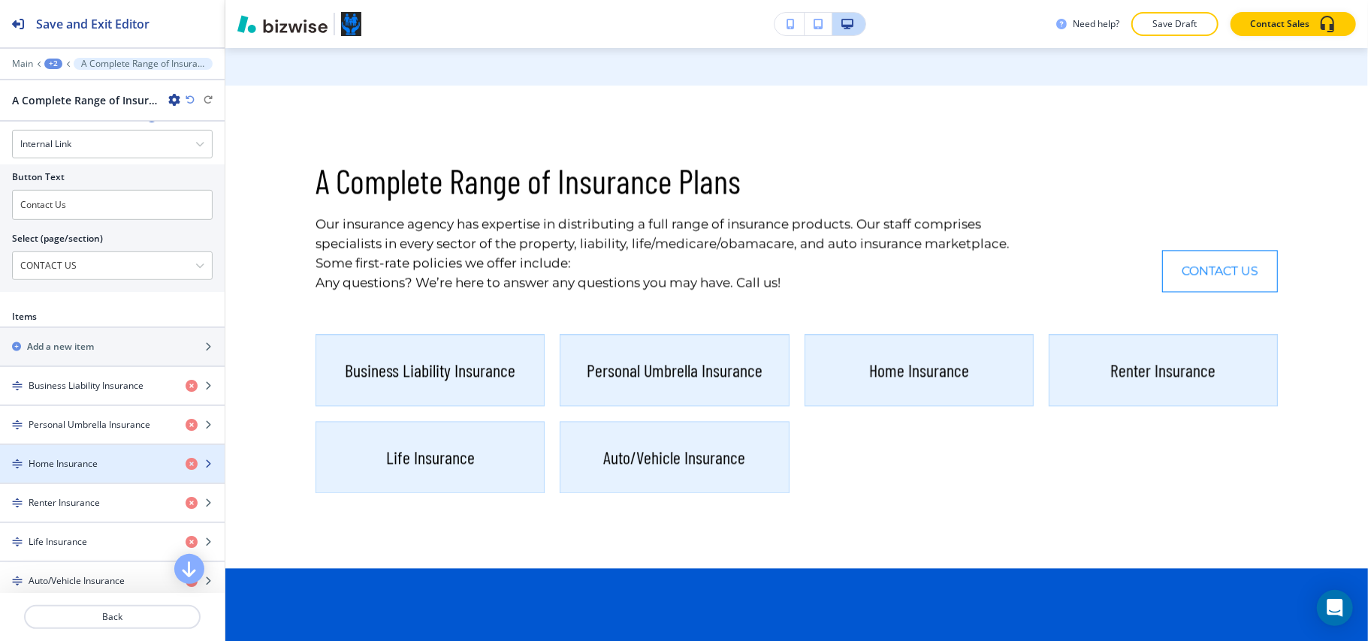
scroll to position [701, 0]
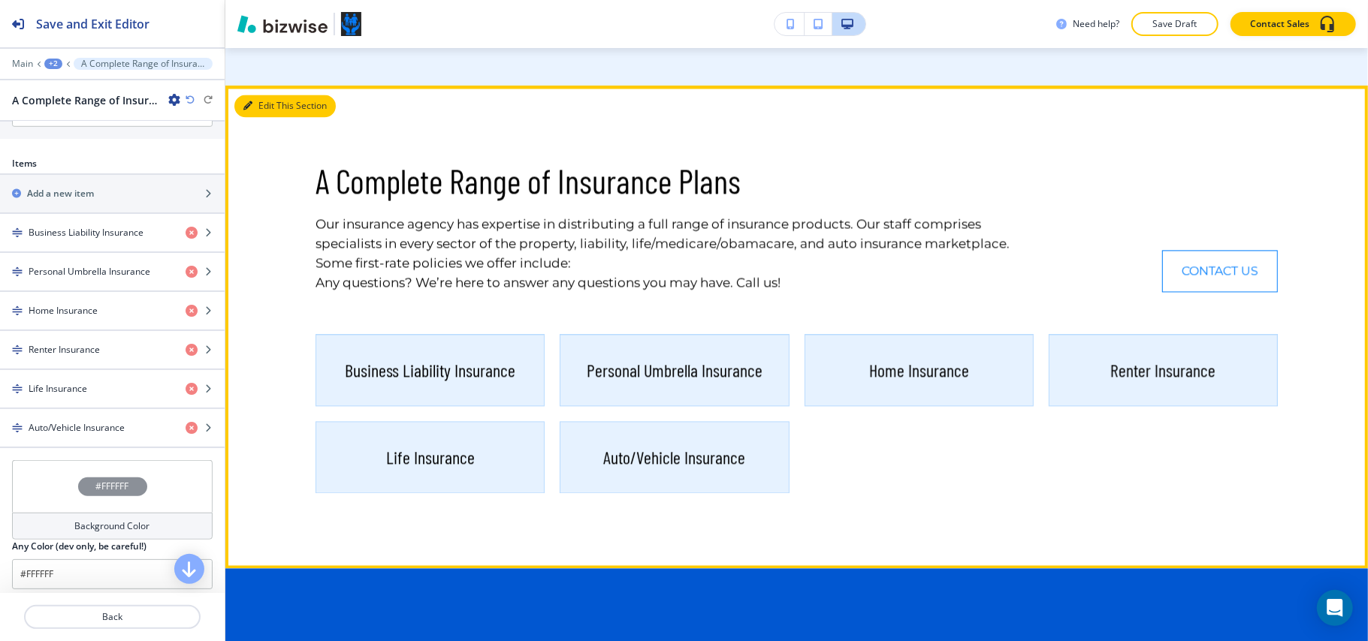
click at [269, 95] on button "Edit This Section" at bounding box center [284, 106] width 101 height 23
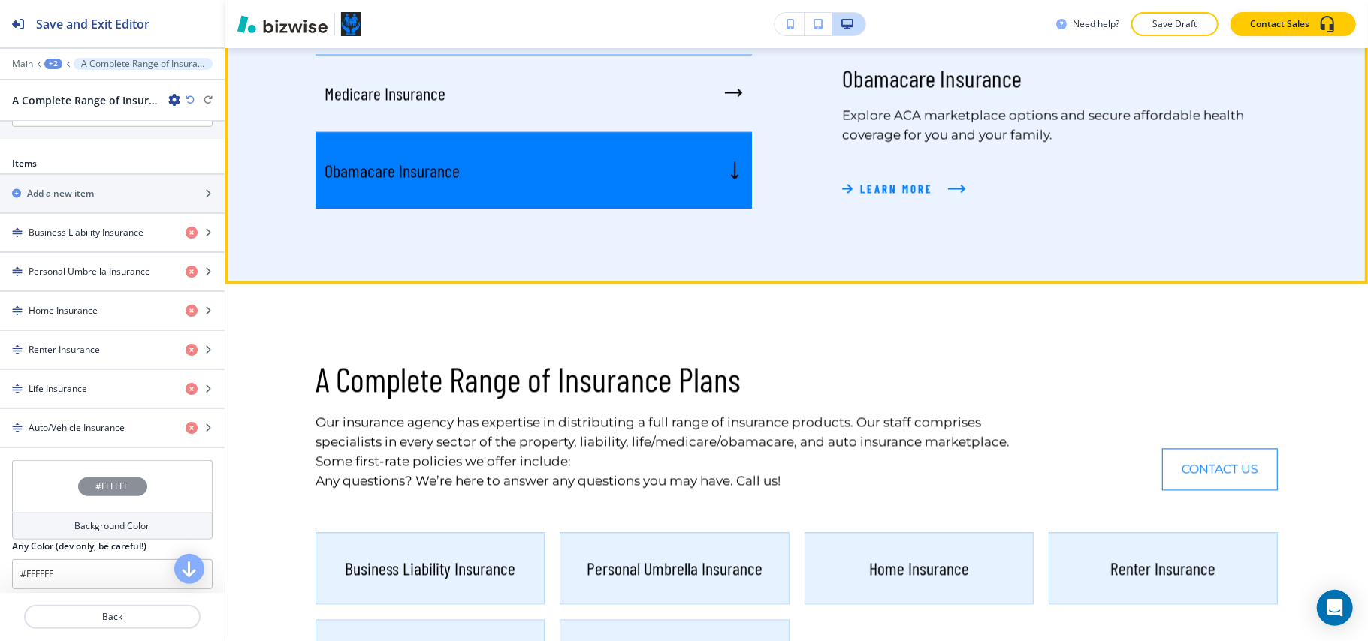
scroll to position [2170, 0]
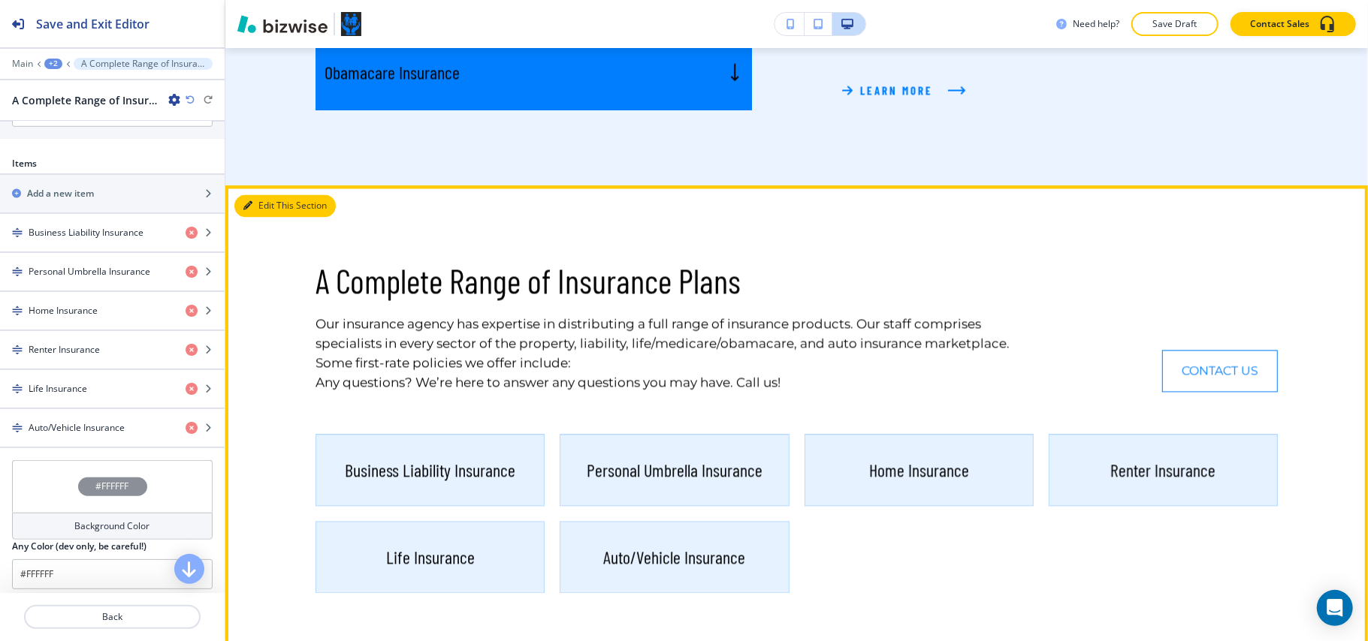
click at [247, 201] on icon "button" at bounding box center [247, 205] width 9 height 9
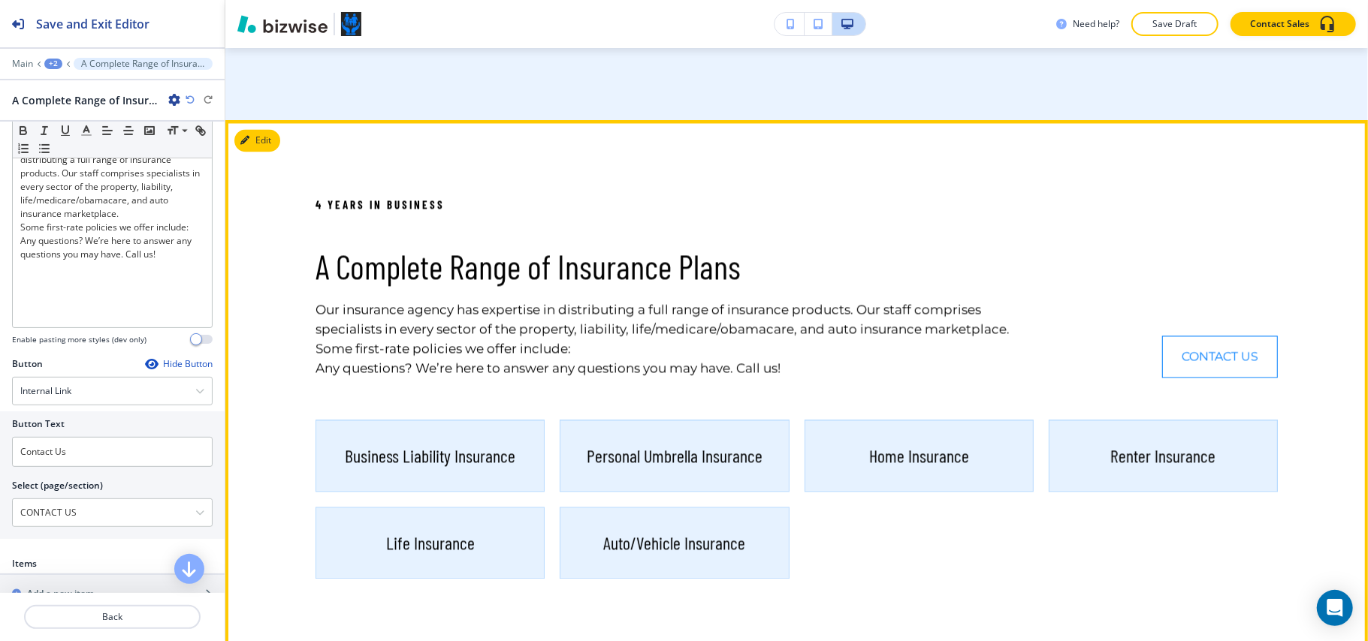
scroll to position [2270, 0]
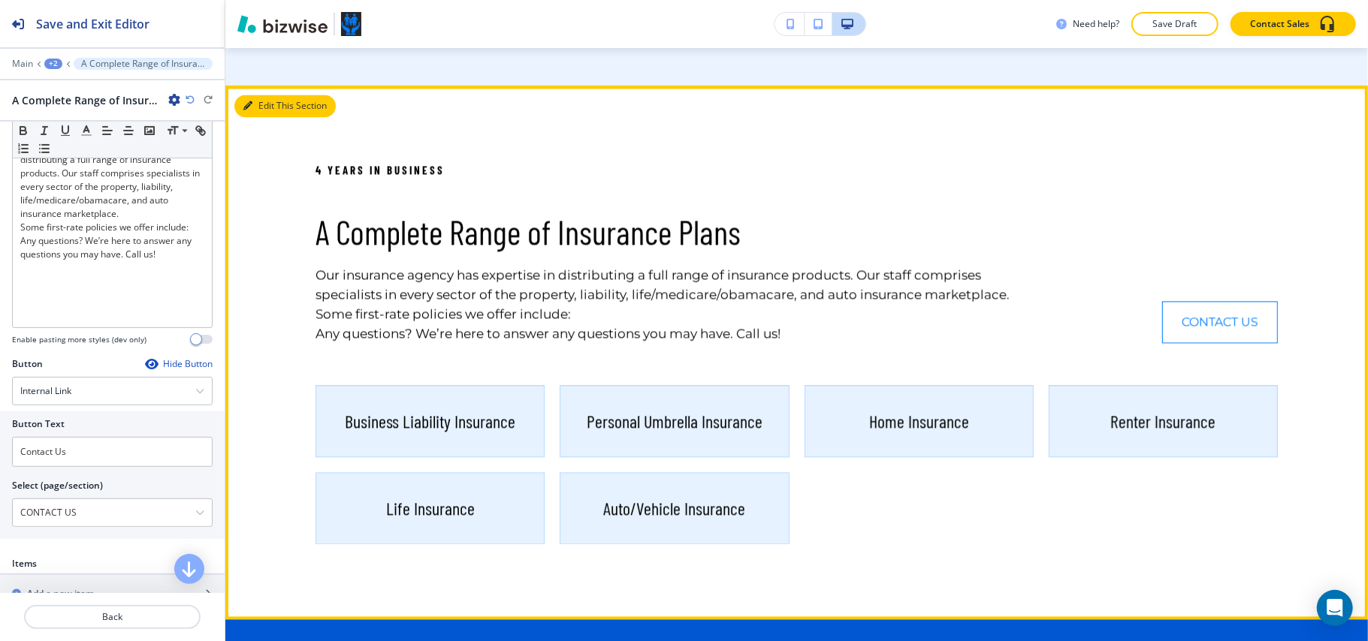
click at [273, 95] on button "Edit This Section" at bounding box center [284, 106] width 101 height 23
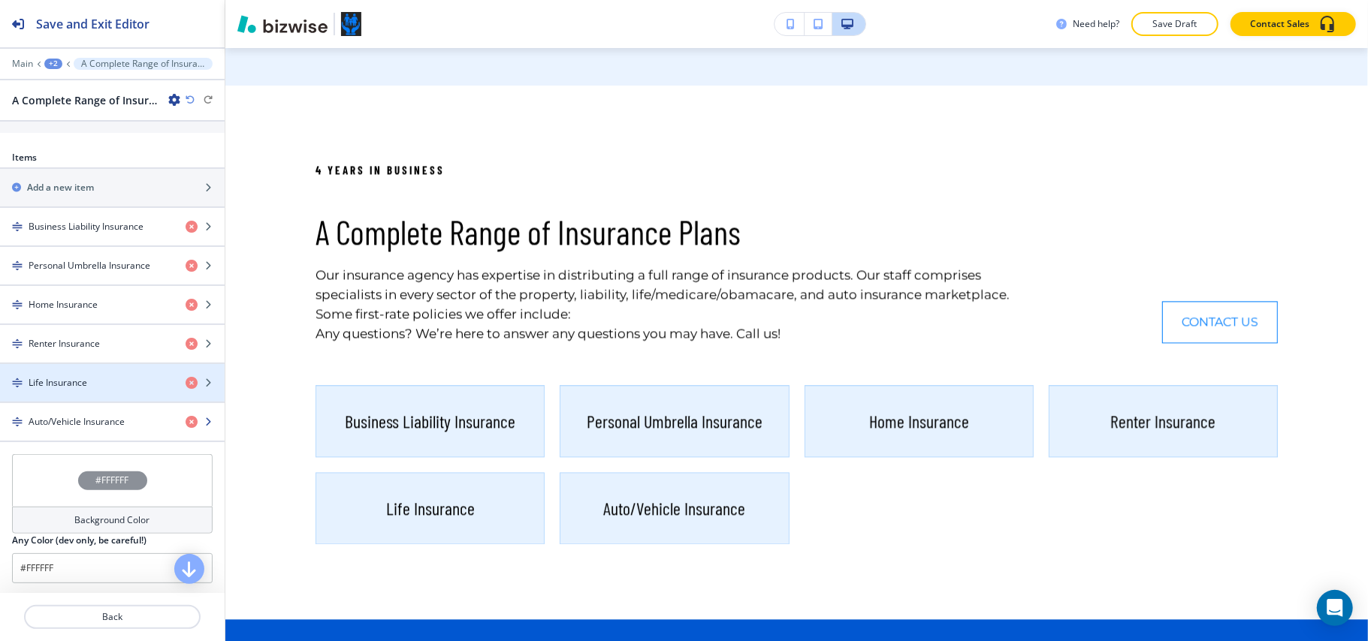
scroll to position [819, 0]
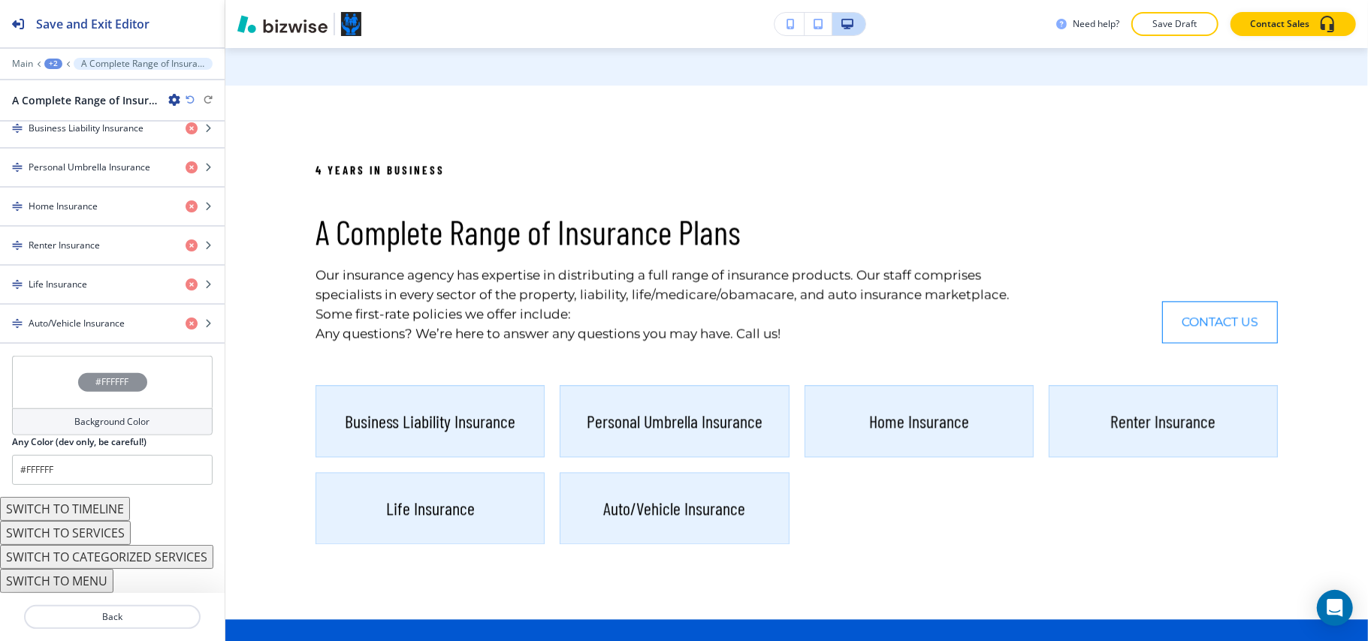
click at [92, 581] on button "SWITCH TO MENU" at bounding box center [56, 581] width 113 height 24
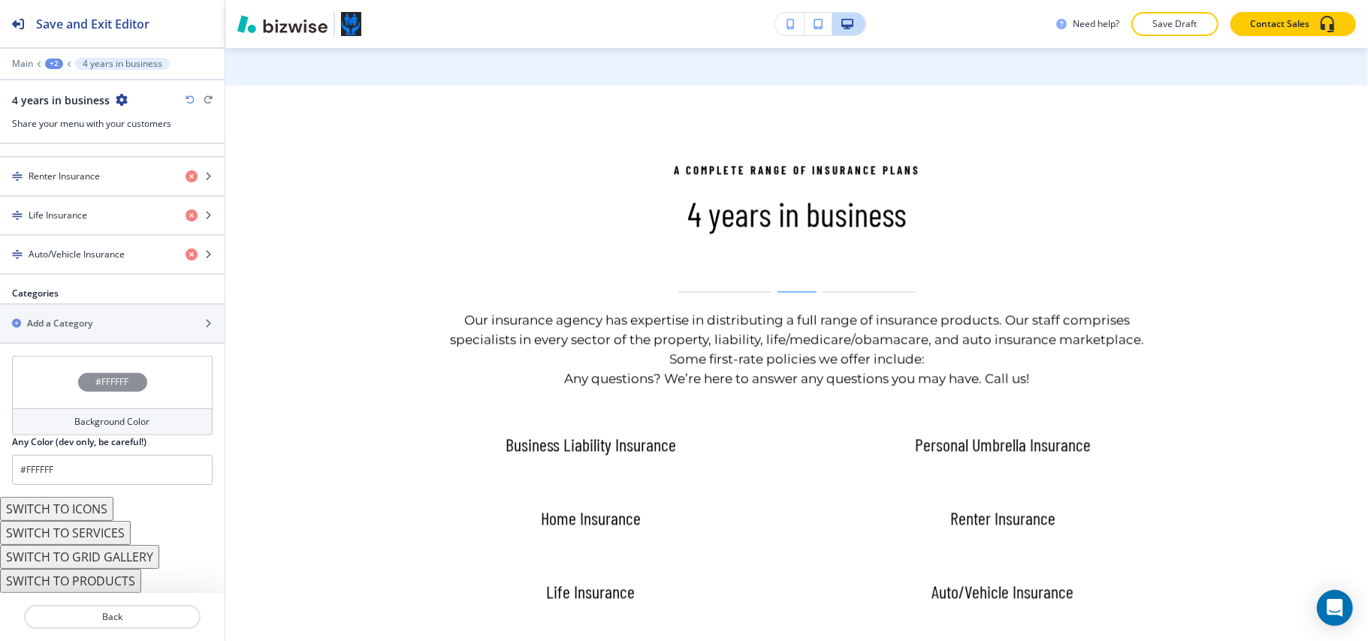
scroll to position [704, 0]
click at [106, 575] on button "SWITCH TO PRODUCTS" at bounding box center [70, 581] width 141 height 24
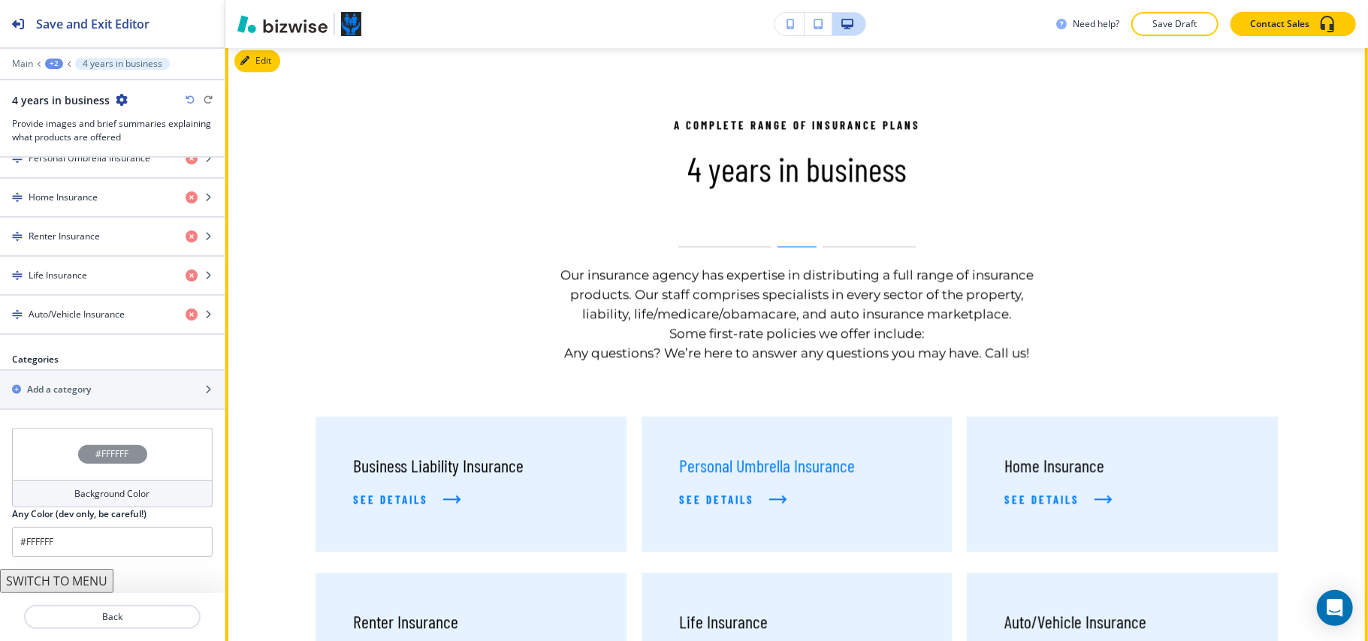
scroll to position [2270, 0]
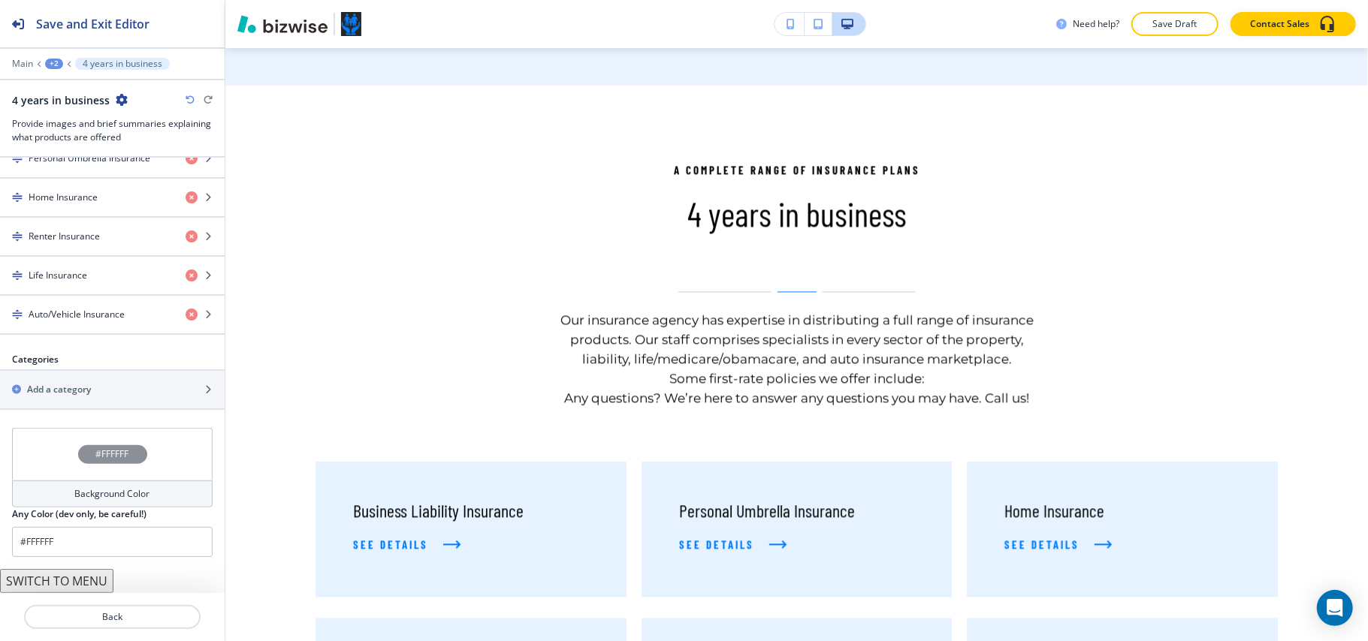
click at [56, 583] on button "SWITCH TO MENU" at bounding box center [56, 581] width 113 height 24
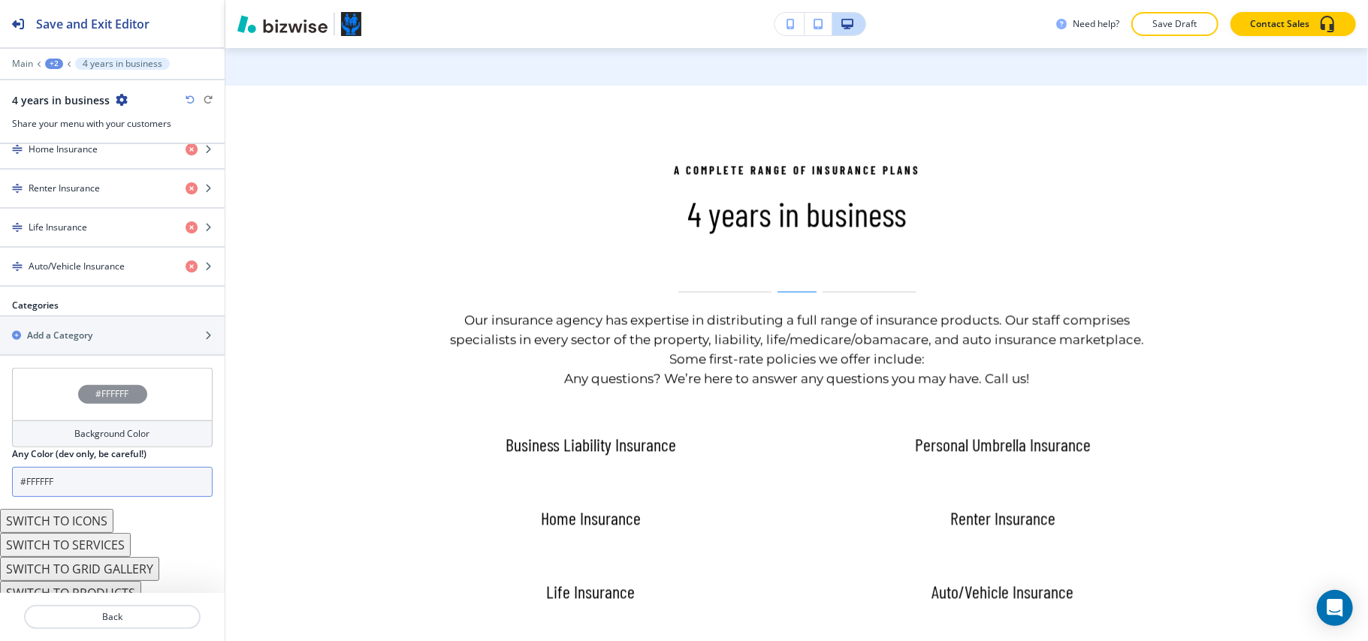
scroll to position [704, 0]
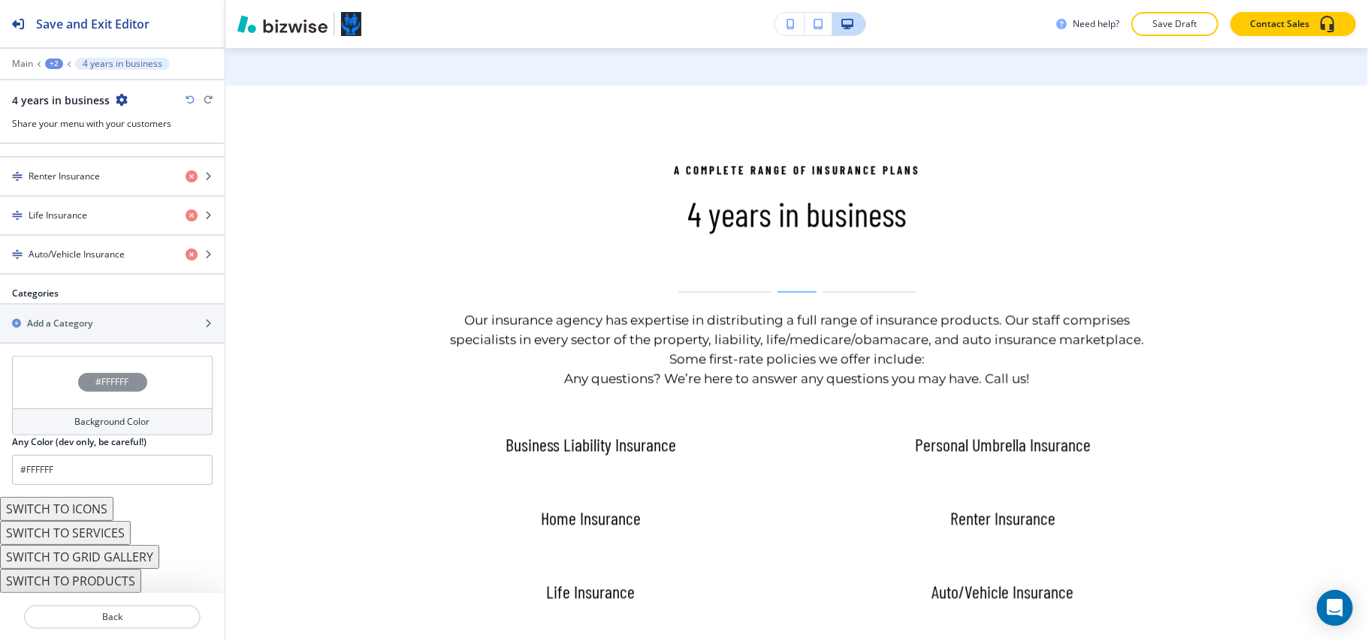
click at [95, 533] on button "SWITCH TO SERVICES" at bounding box center [65, 533] width 131 height 24
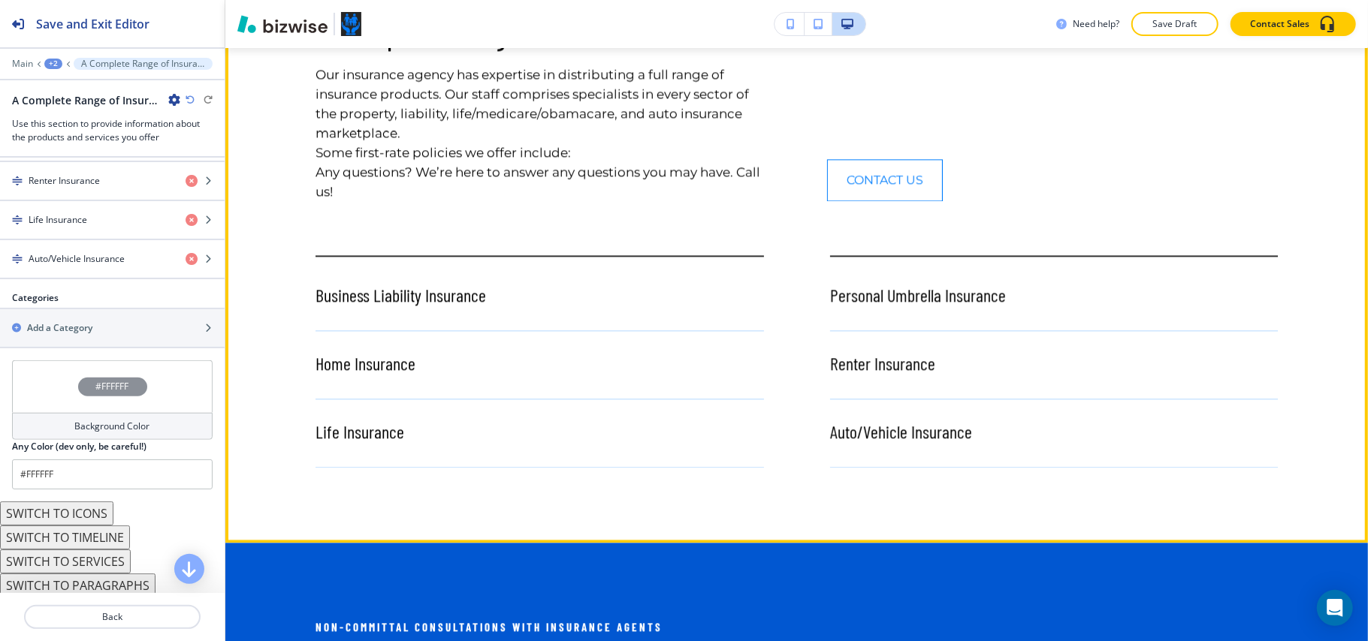
scroll to position [2370, 0]
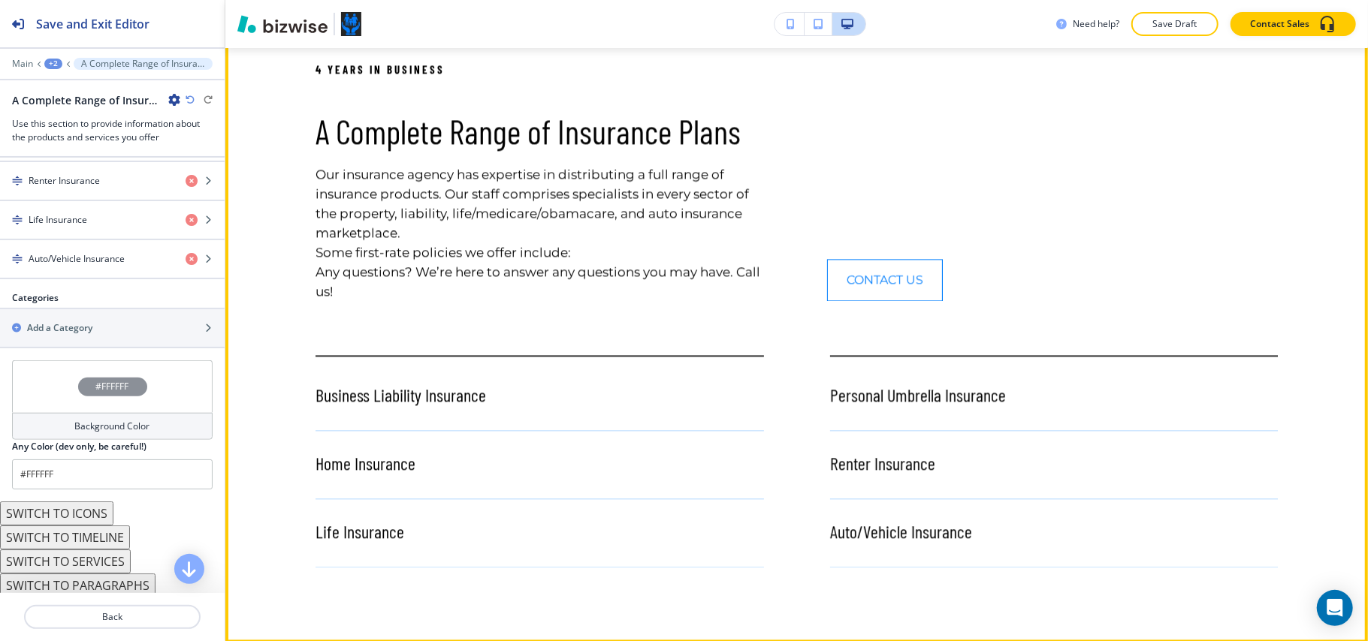
click at [427, 384] on h5 "Business Liability Insurance" at bounding box center [539, 395] width 448 height 23
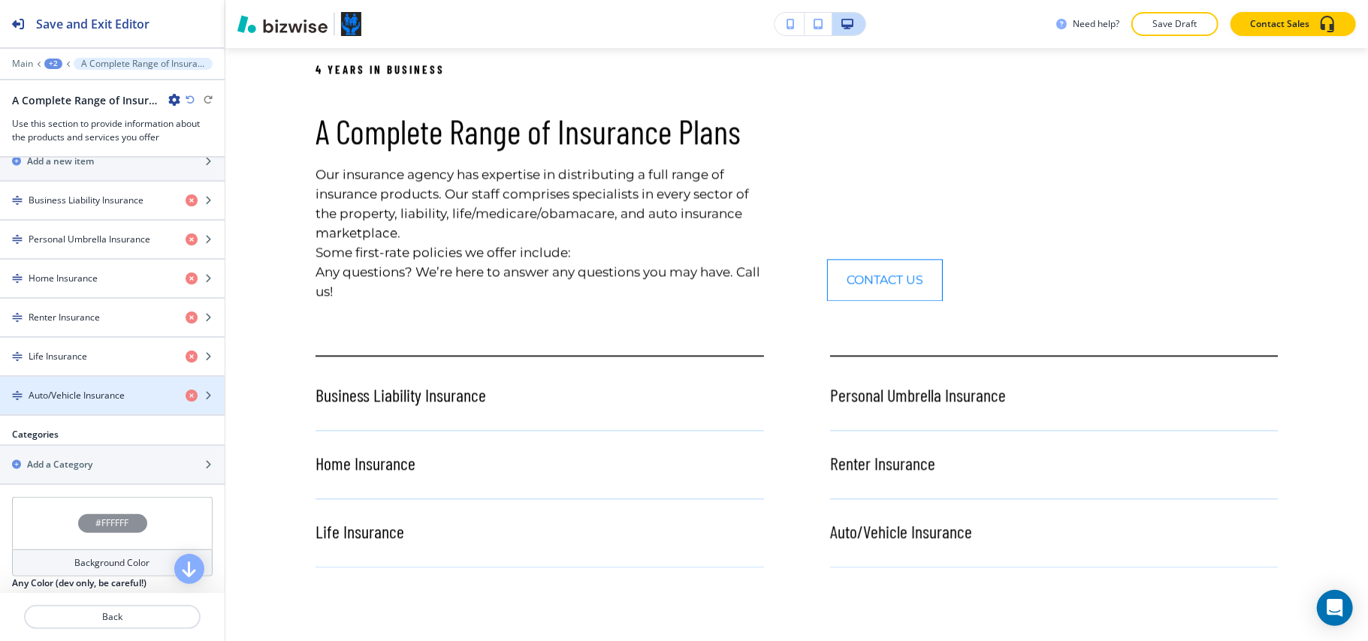
scroll to position [768, 0]
click at [47, 64] on div "+2" at bounding box center [53, 64] width 18 height 11
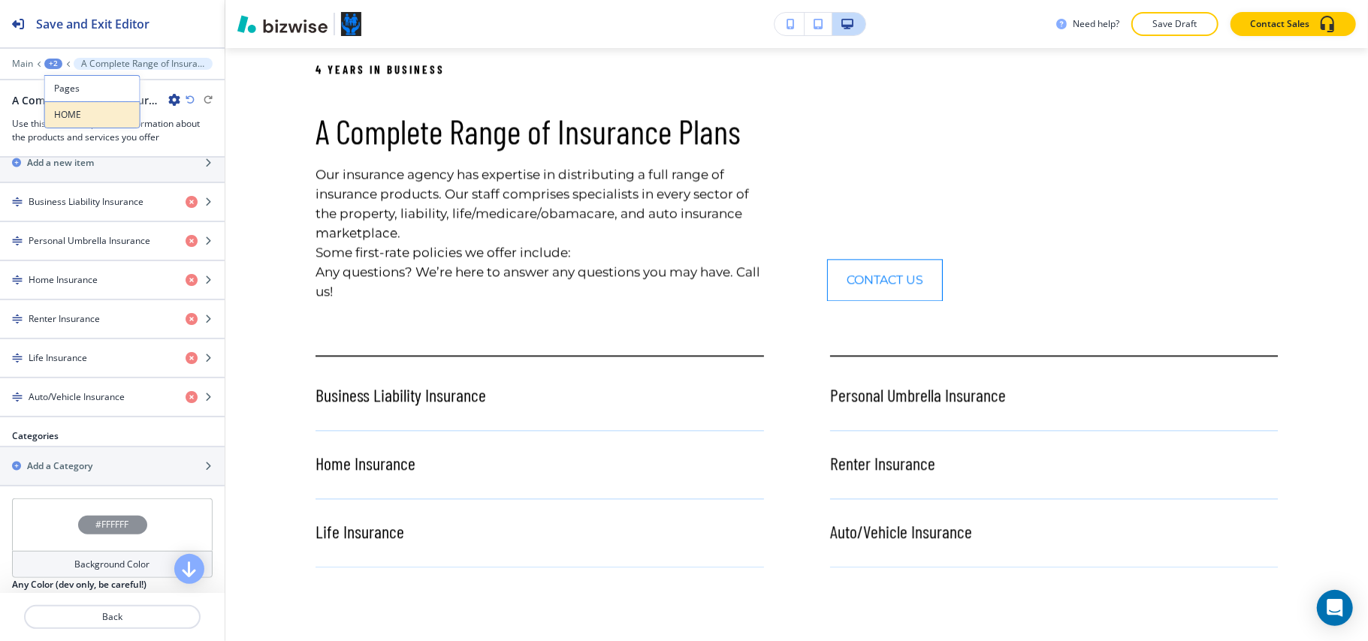
click at [84, 117] on p "HOME" at bounding box center [92, 115] width 77 height 14
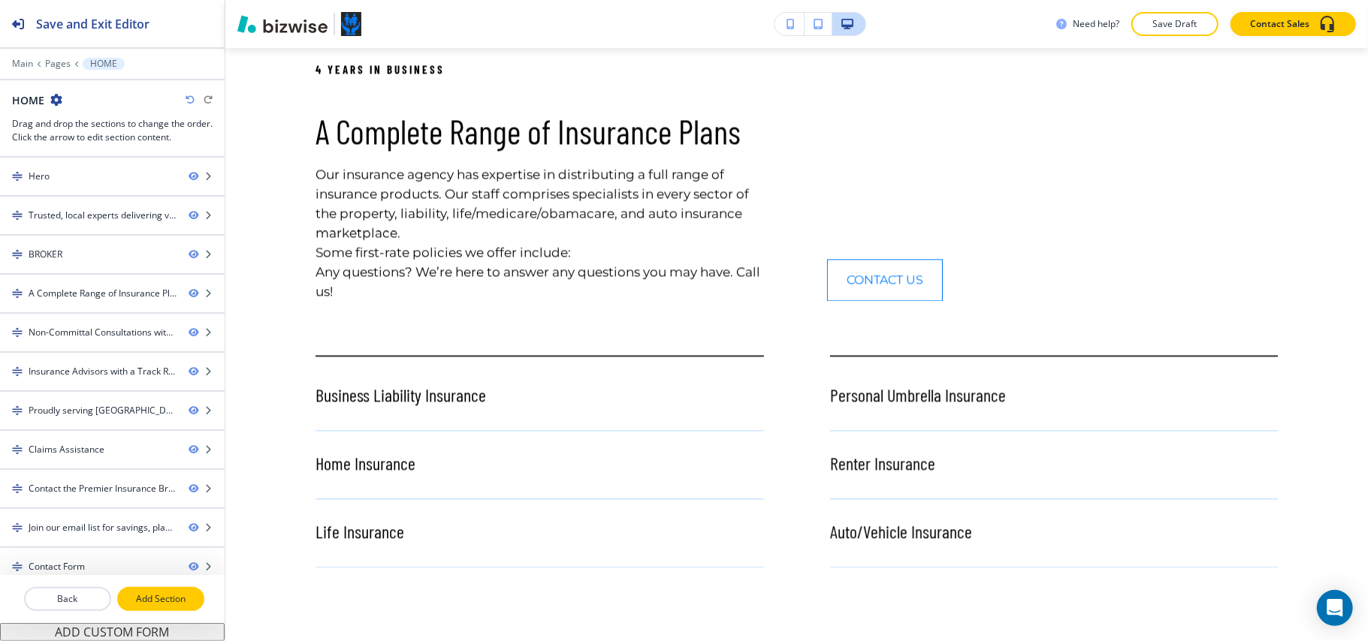
click at [152, 598] on p "Add Section" at bounding box center [161, 600] width 84 height 14
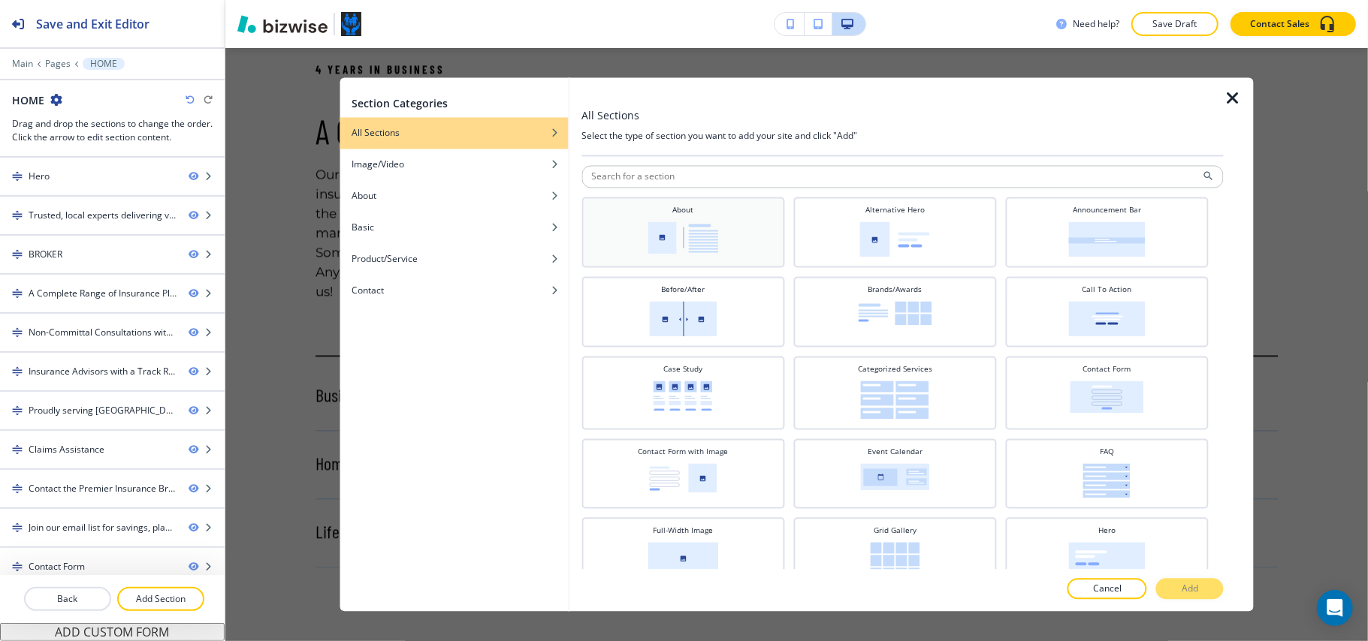
click at [677, 219] on div "About" at bounding box center [683, 231] width 188 height 53
click at [1193, 587] on p "Add" at bounding box center [1189, 590] width 17 height 14
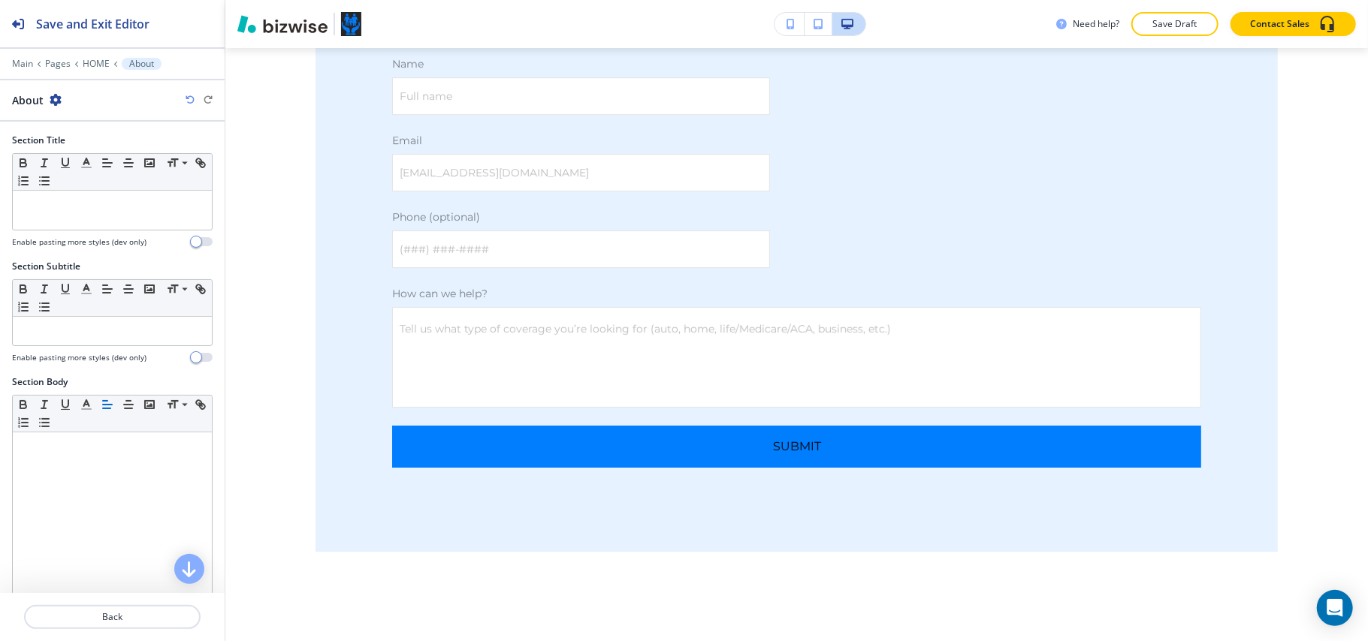
scroll to position [7986, 0]
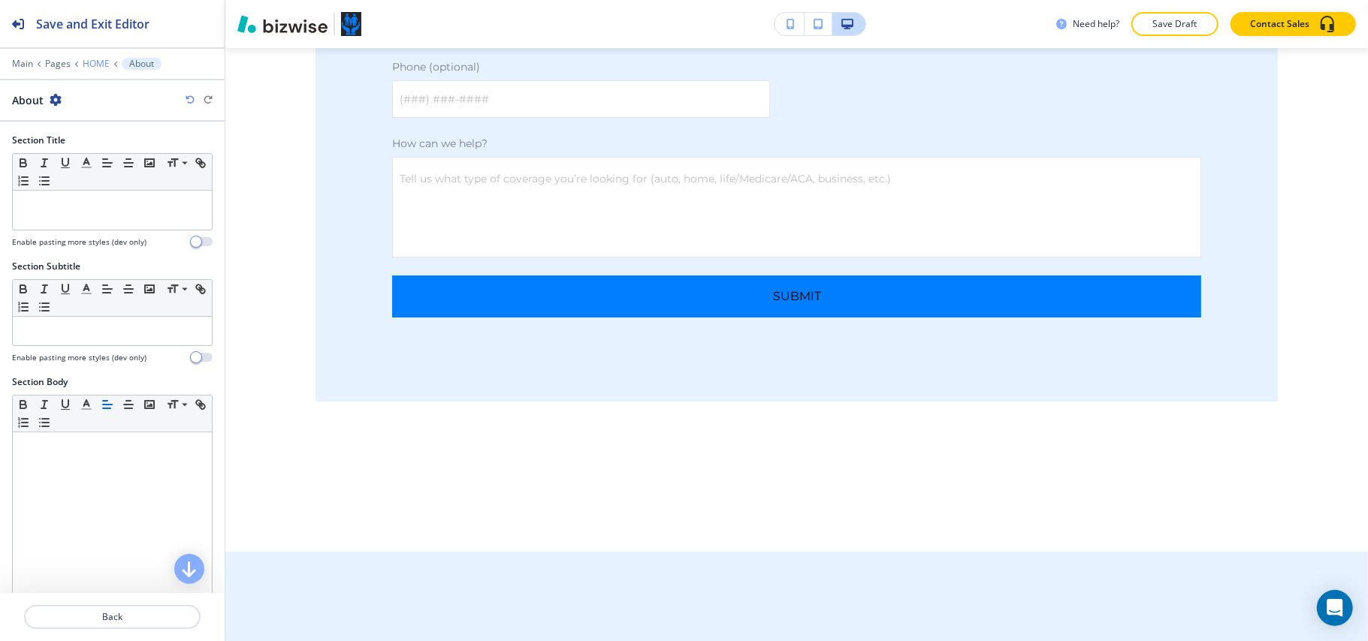
click at [90, 63] on p "HOME" at bounding box center [96, 64] width 27 height 11
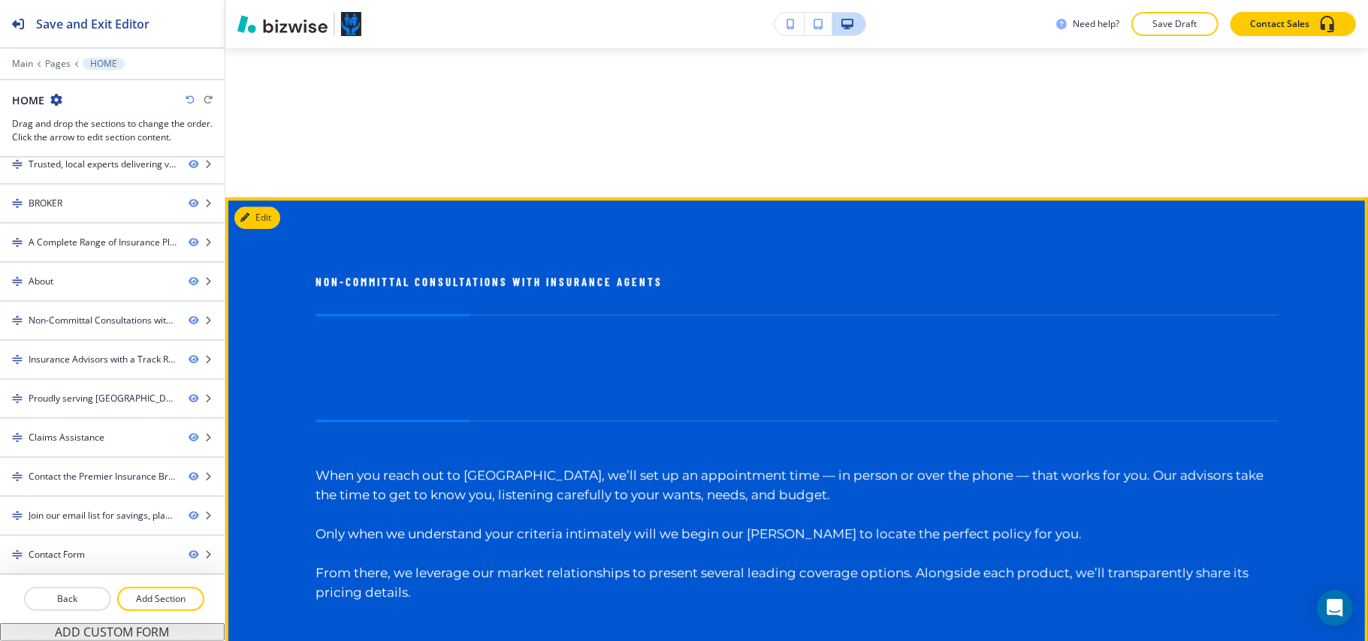
scroll to position [2590, 0]
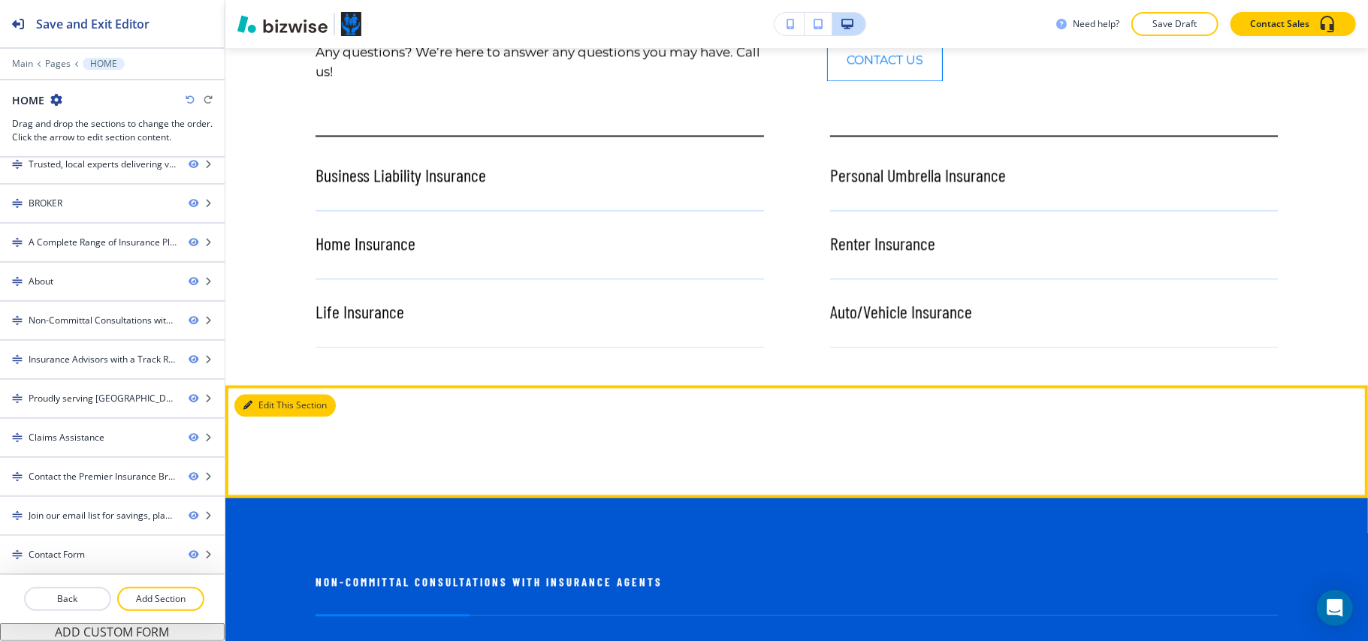
click at [253, 394] on button "Edit This Section" at bounding box center [284, 405] width 101 height 23
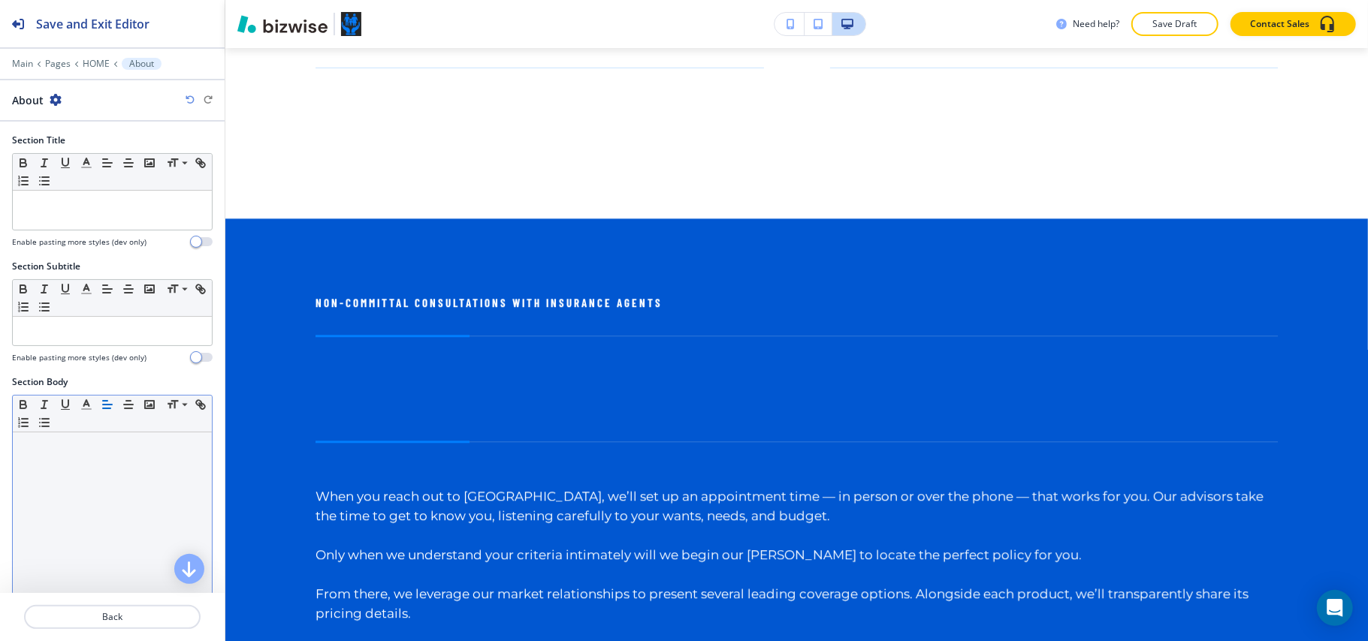
scroll to position [2891, 0]
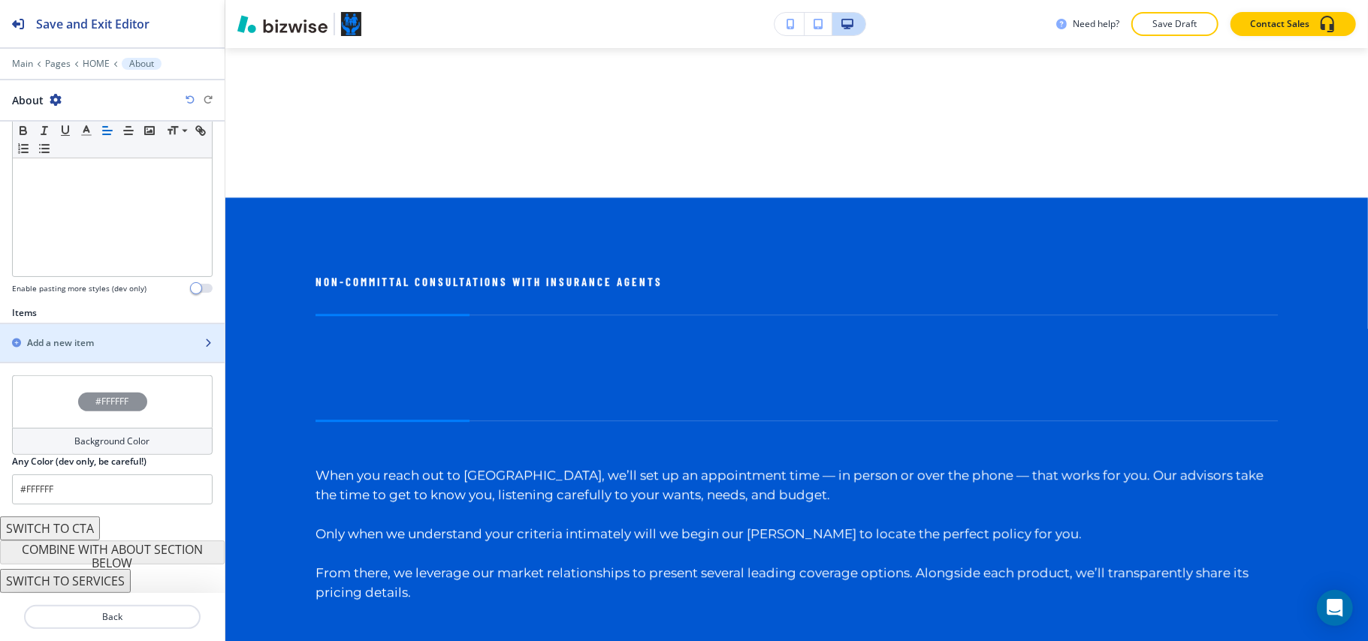
click at [74, 330] on div "button" at bounding box center [112, 330] width 225 height 12
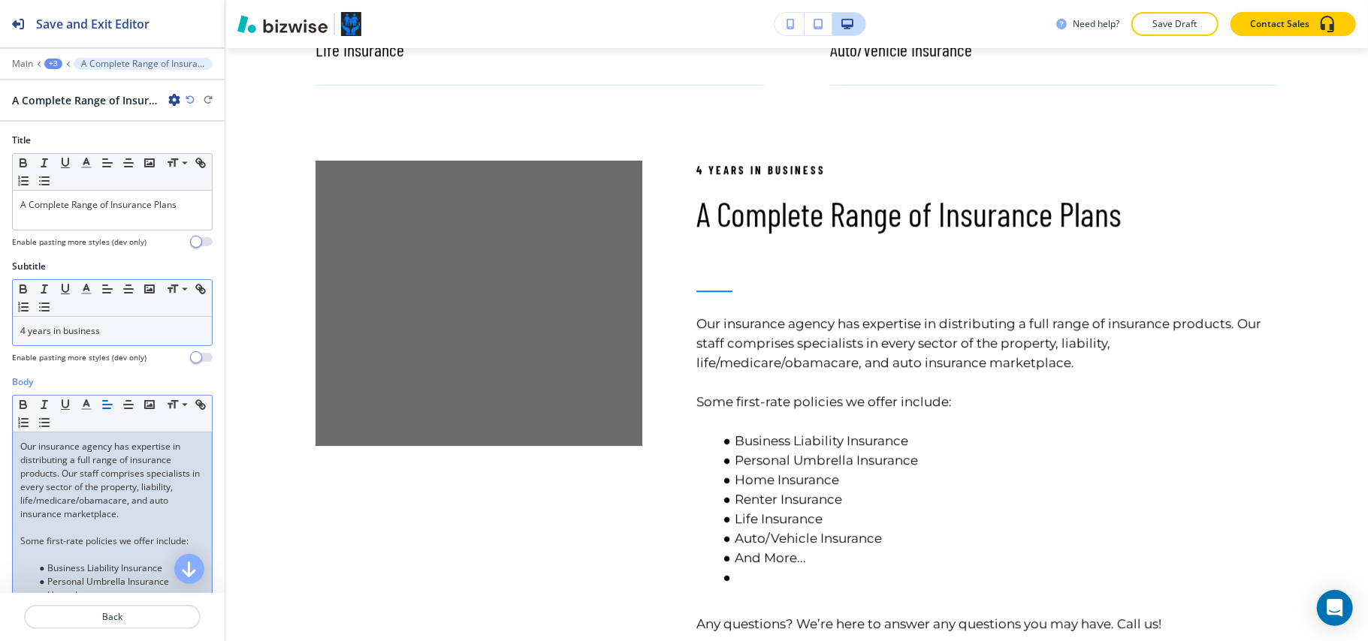
scroll to position [0, 0]
click at [89, 467] on p "Our insurance agency has expertise in distributing a full range of insurance pr…" at bounding box center [112, 480] width 184 height 81
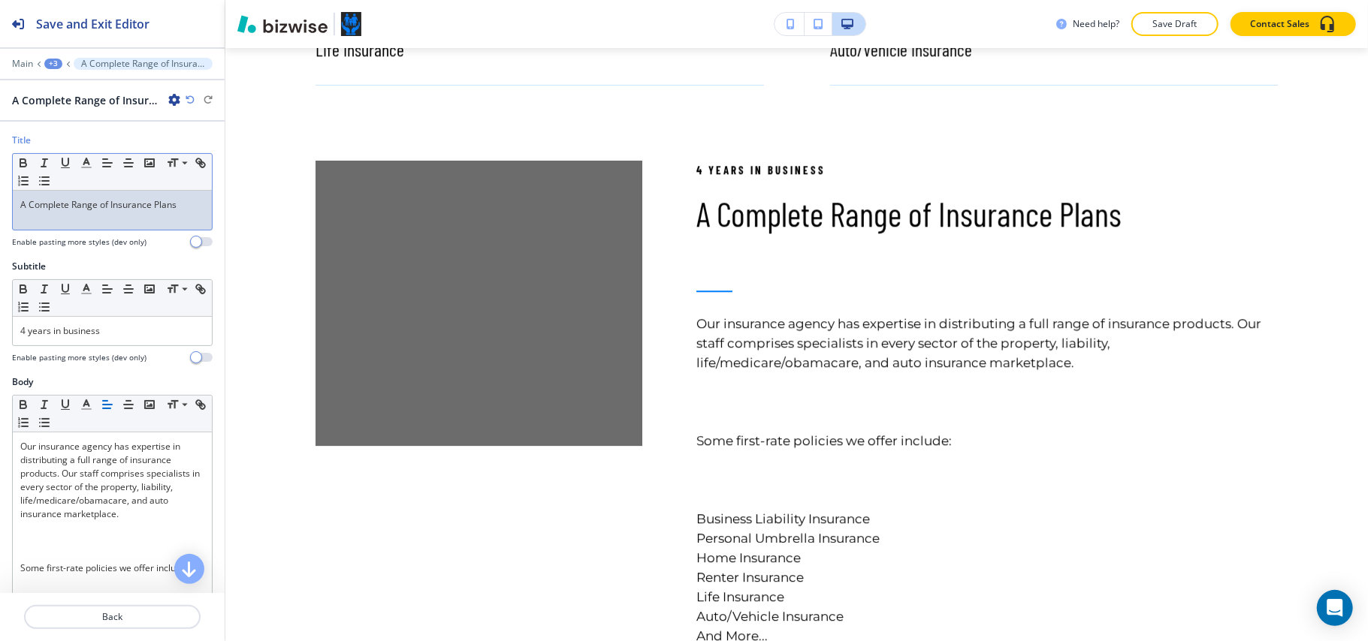
click at [182, 206] on p "A Complete Range of Insurance Plans" at bounding box center [112, 205] width 184 height 14
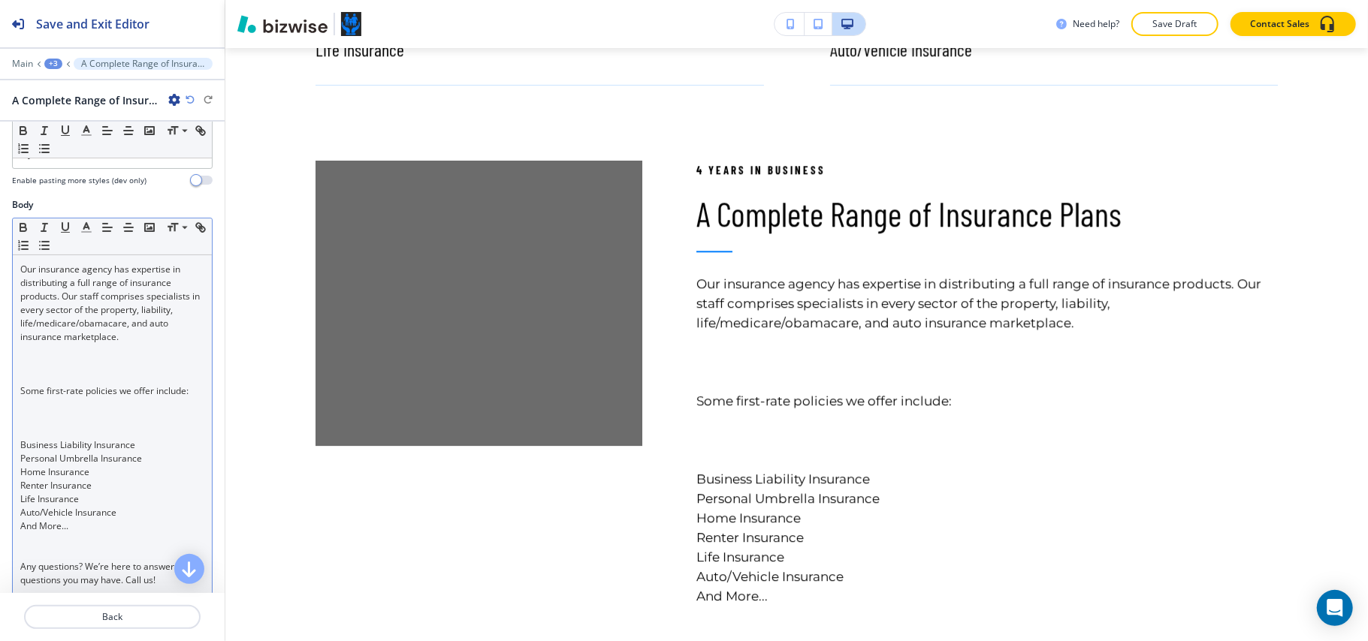
scroll to position [200, 0]
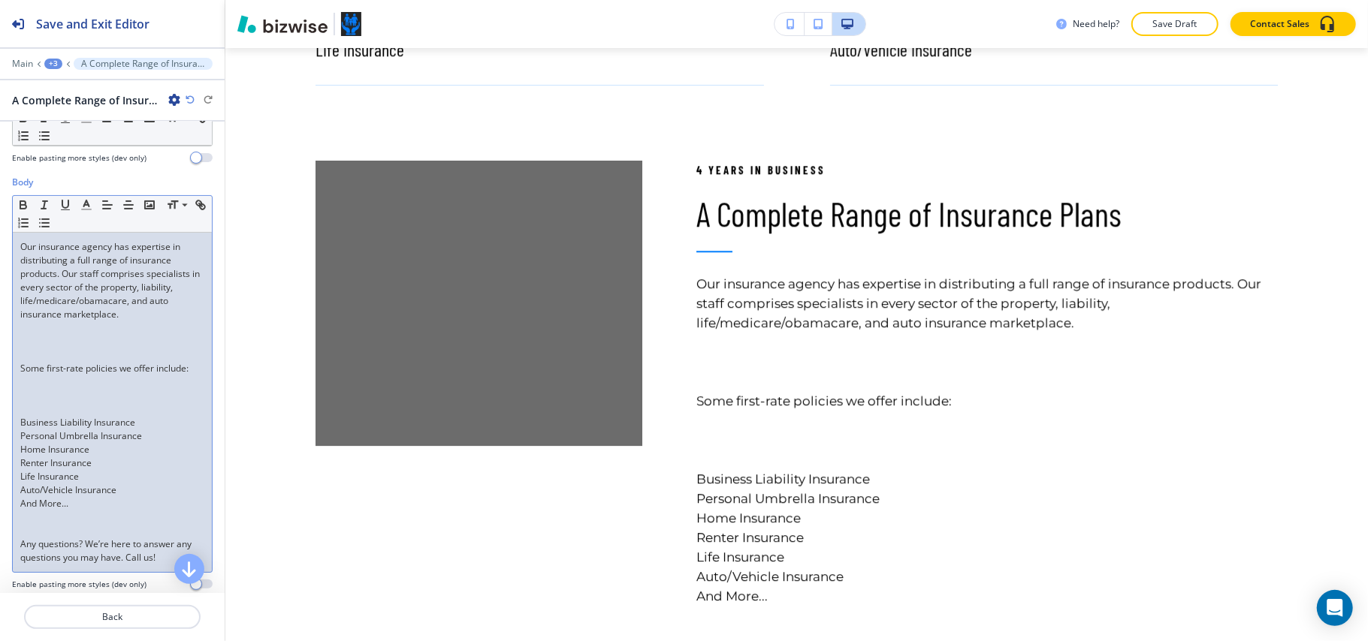
click at [27, 348] on p at bounding box center [112, 342] width 184 height 14
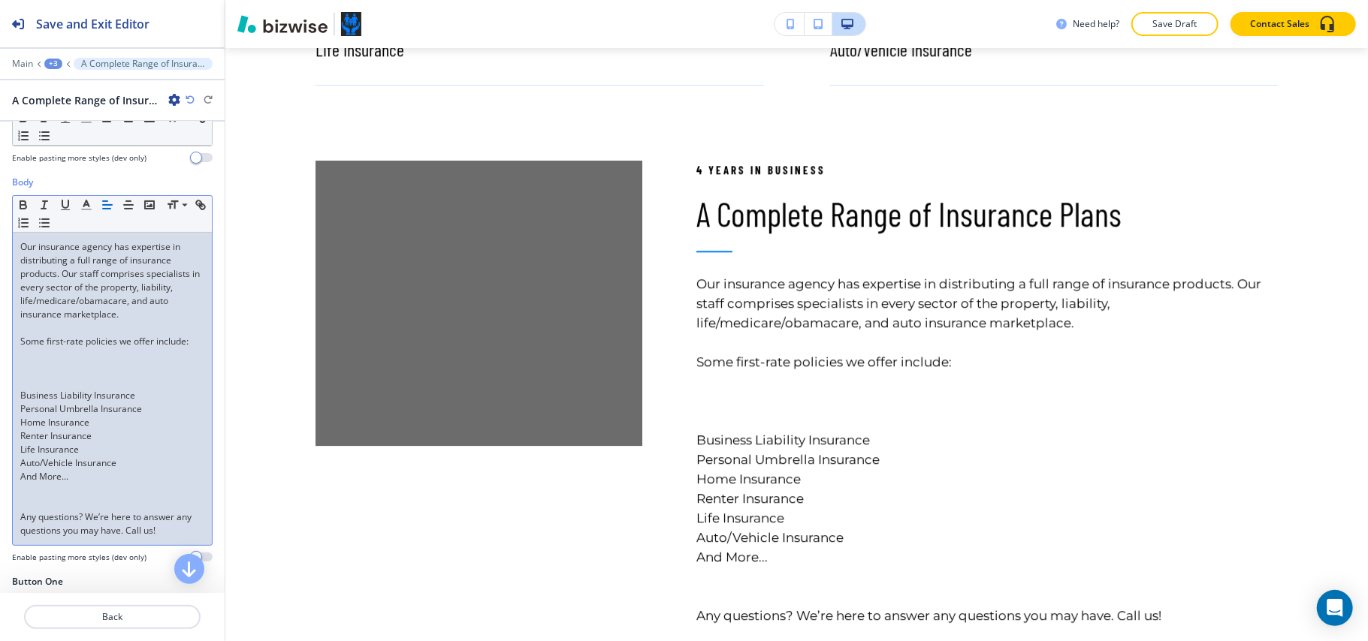
click at [24, 389] on p at bounding box center [112, 383] width 184 height 14
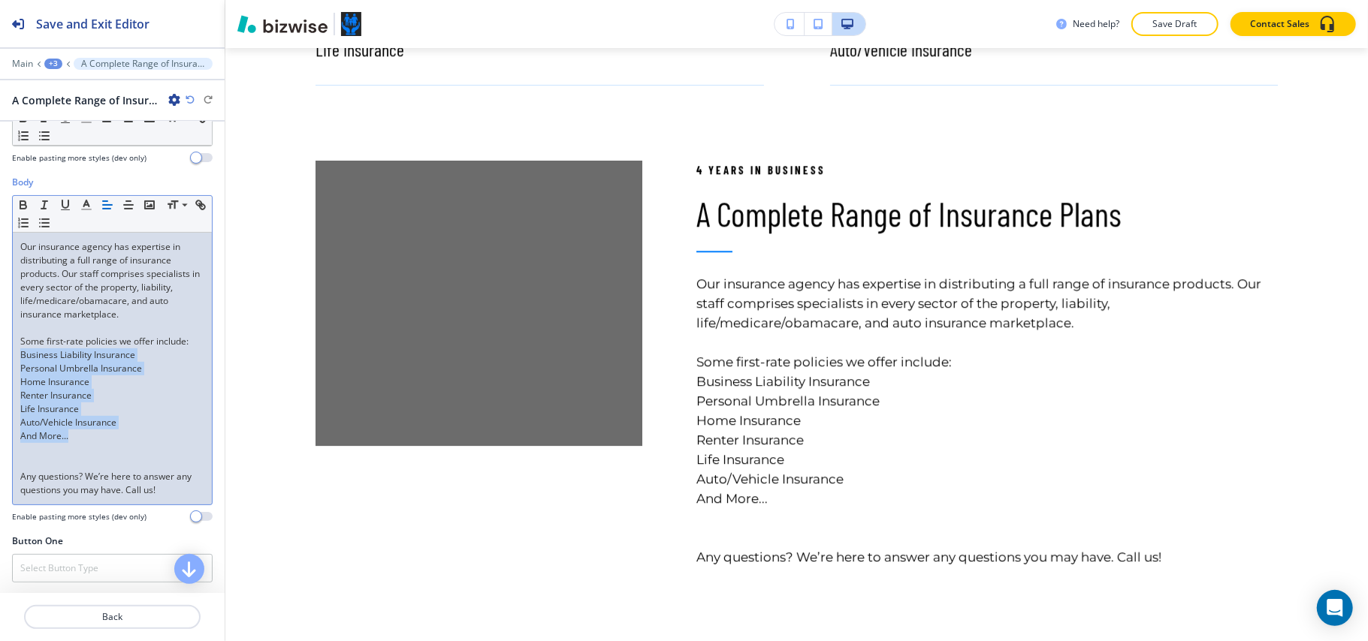
drag, startPoint x: 75, startPoint y: 466, endPoint x: 18, endPoint y: 389, distance: 95.5
click at [18, 389] on div "Our insurance agency has expertise in distributing a full range of insurance pr…" at bounding box center [112, 369] width 199 height 272
click at [51, 223] on icon "button" at bounding box center [45, 223] width 14 height 14
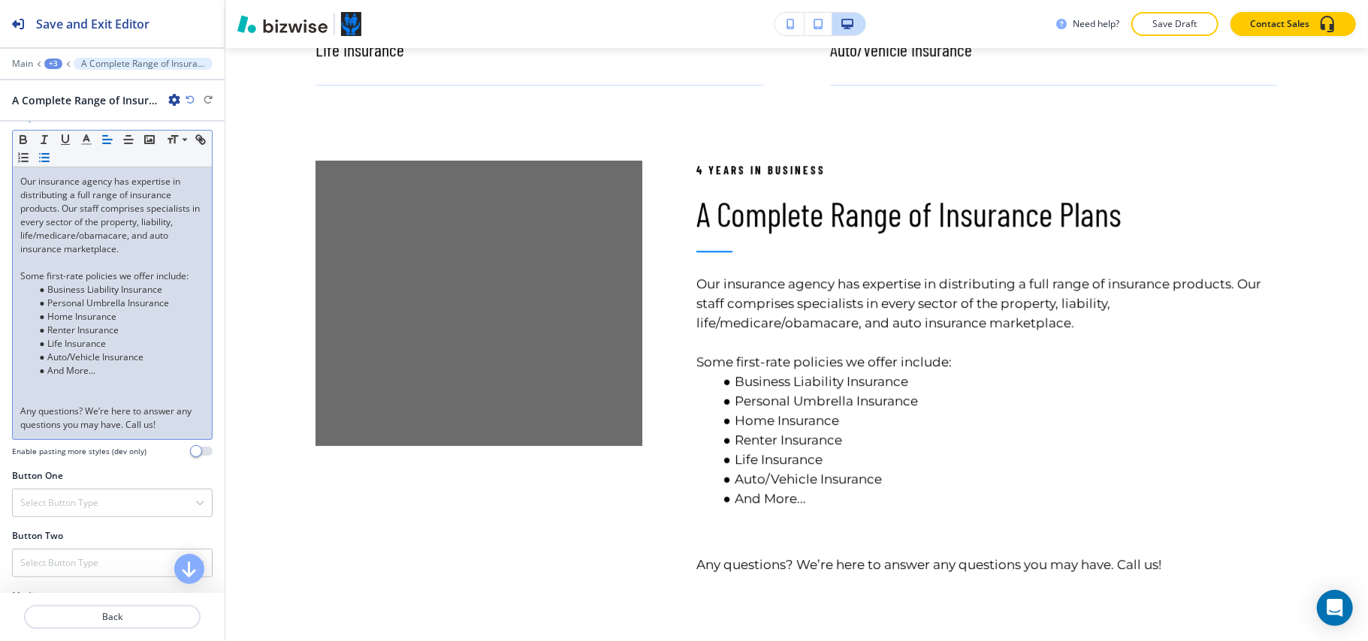
scroll to position [300, 0]
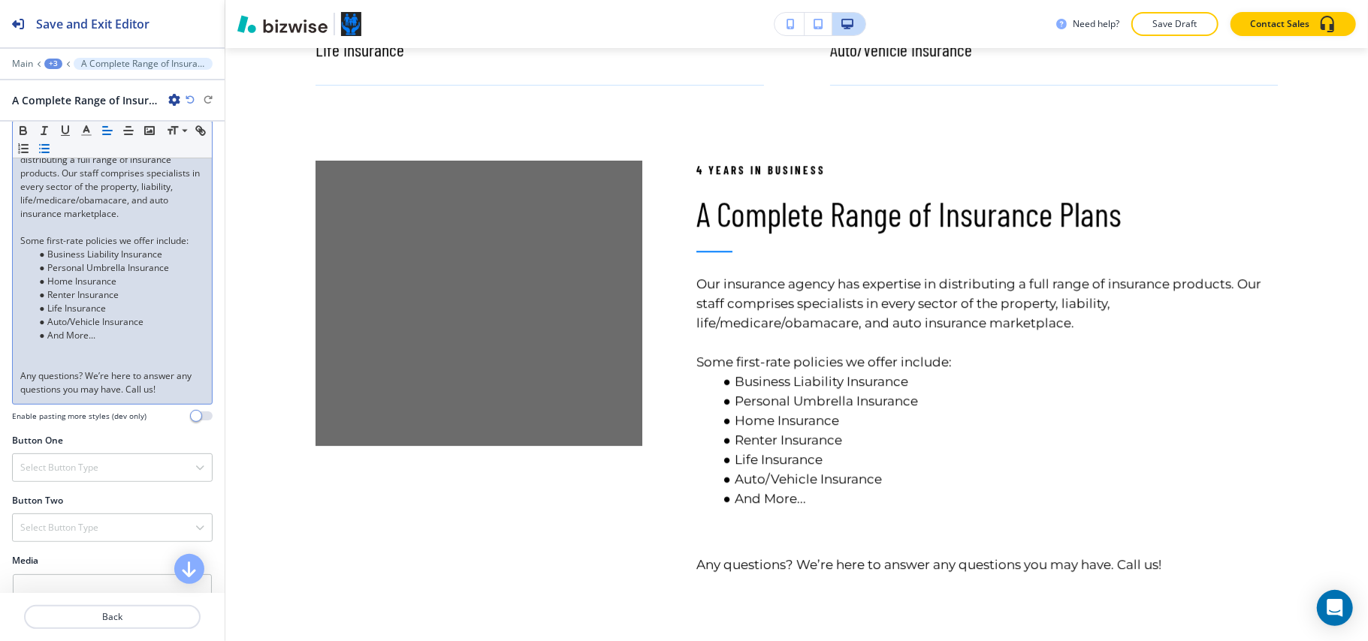
click at [40, 370] on p at bounding box center [112, 363] width 184 height 14
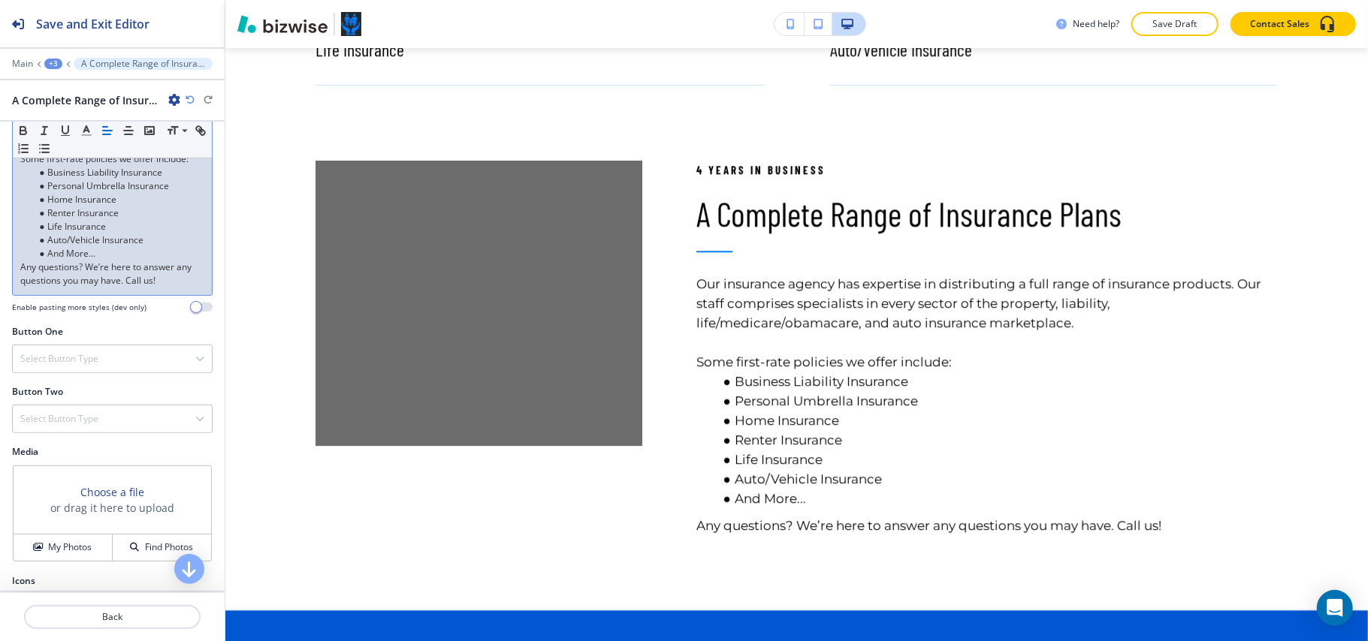
scroll to position [466, 0]
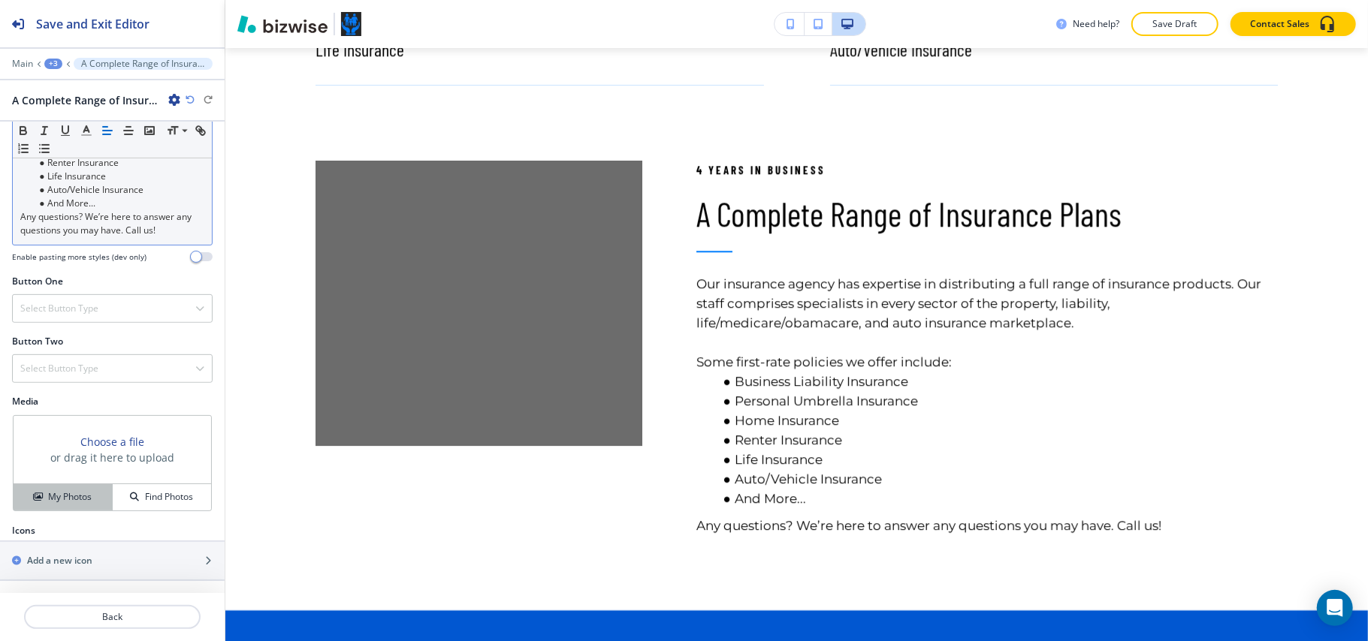
click at [48, 499] on h4 "My Photos" at bounding box center [70, 497] width 44 height 14
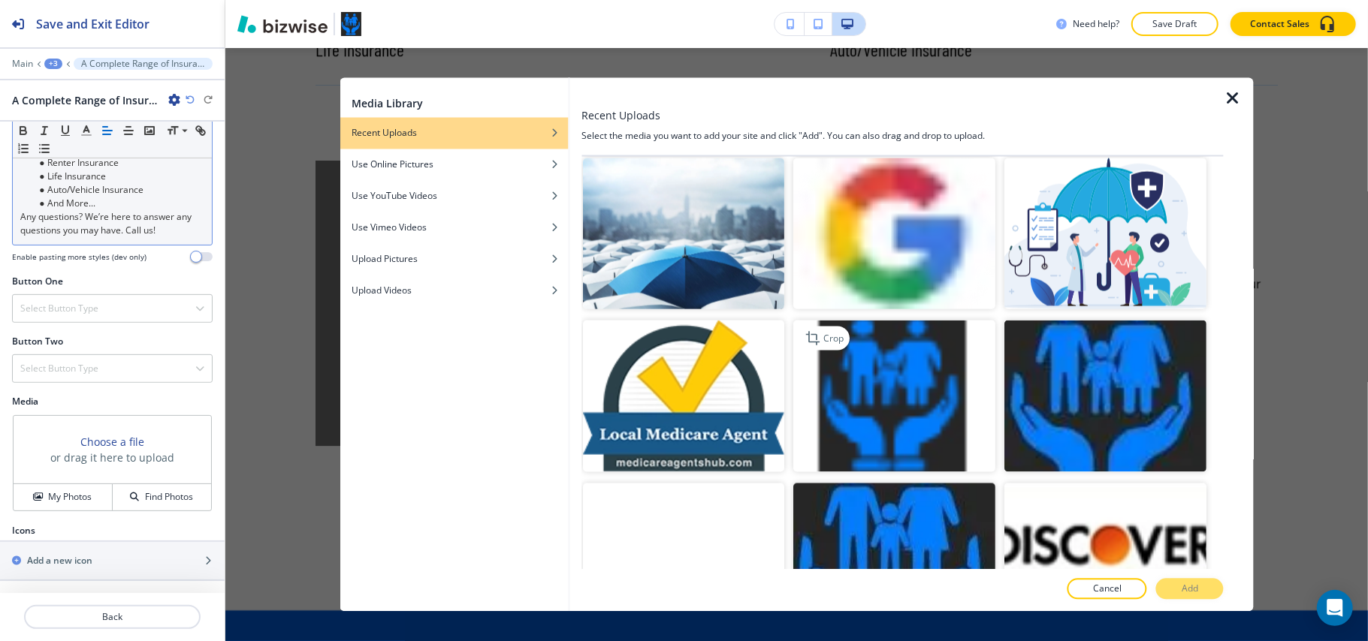
scroll to position [1702, 0]
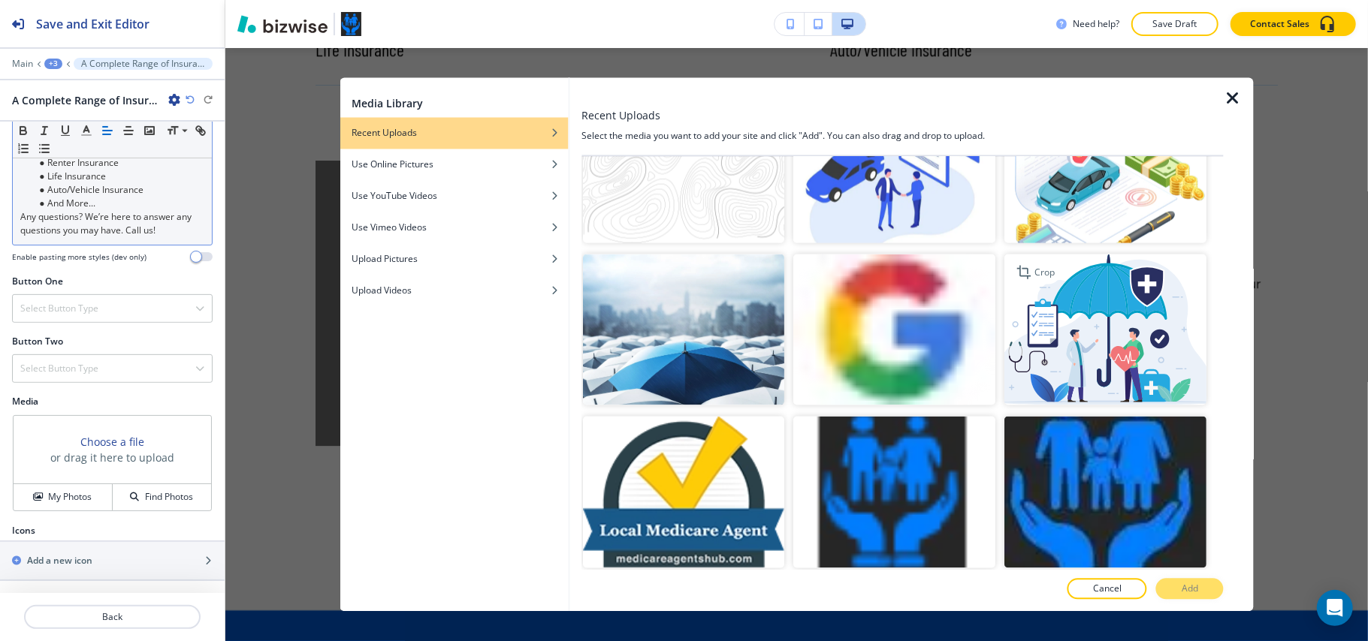
click at [1092, 284] on img "button" at bounding box center [1106, 330] width 202 height 152
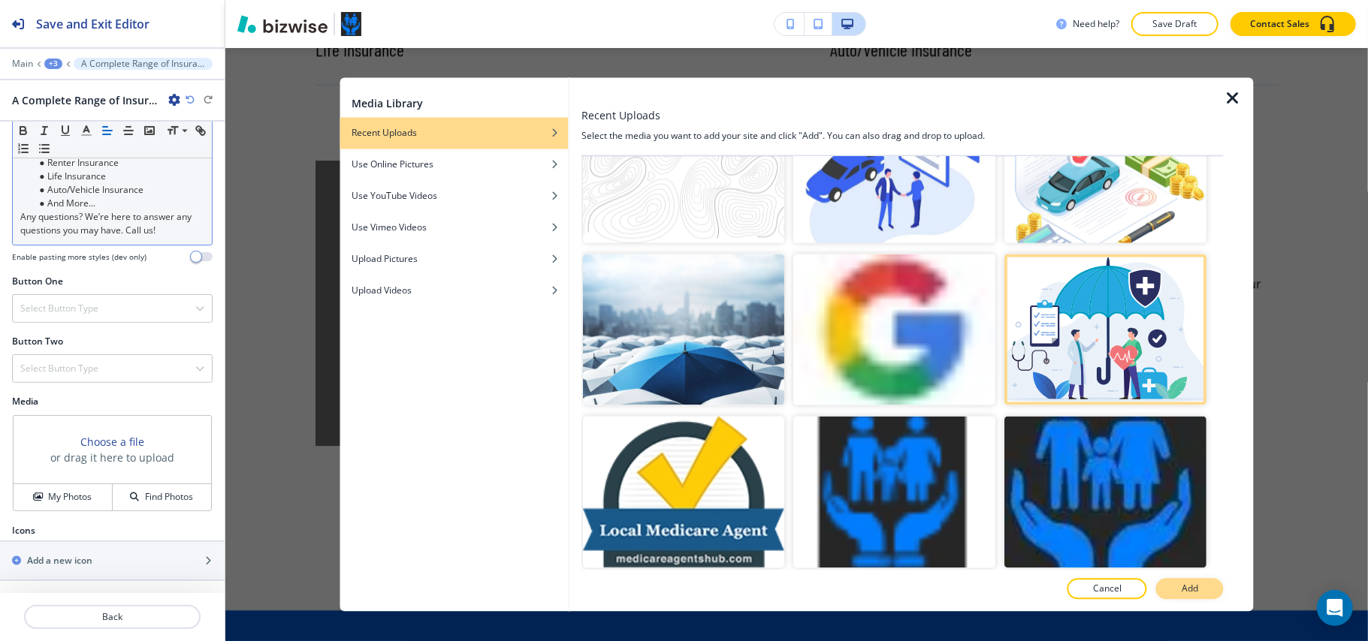
click at [1200, 587] on button "Add" at bounding box center [1190, 589] width 68 height 21
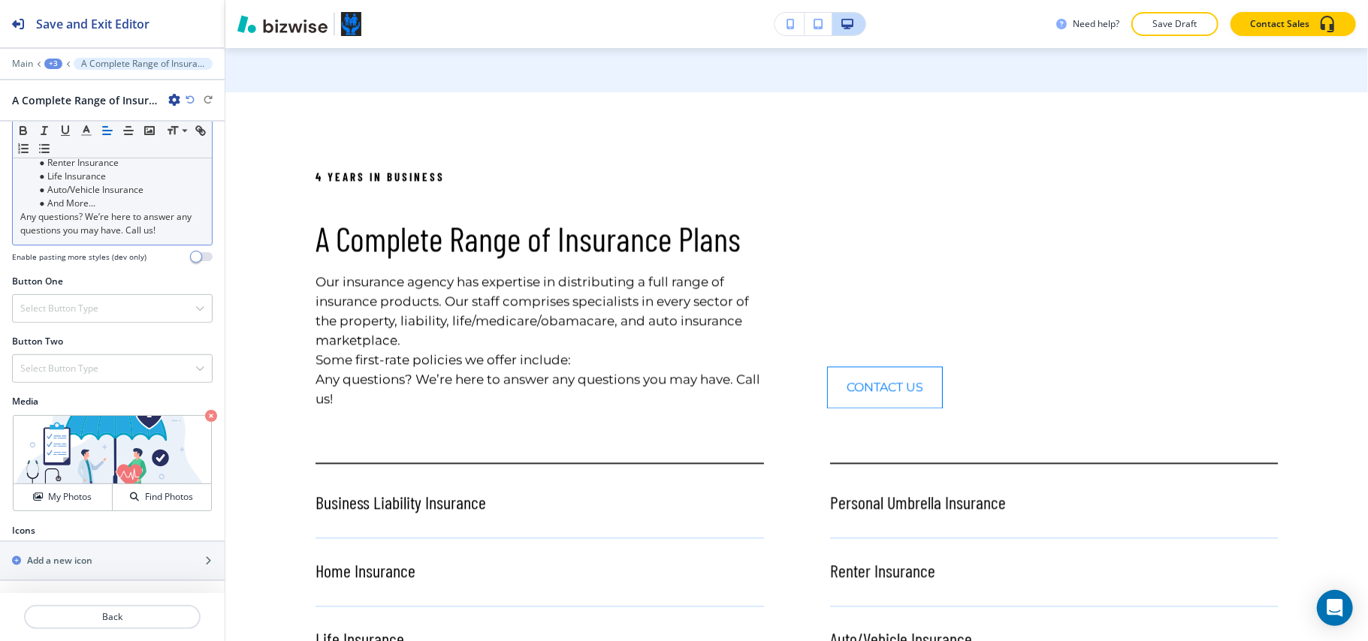
scroll to position [2252, 0]
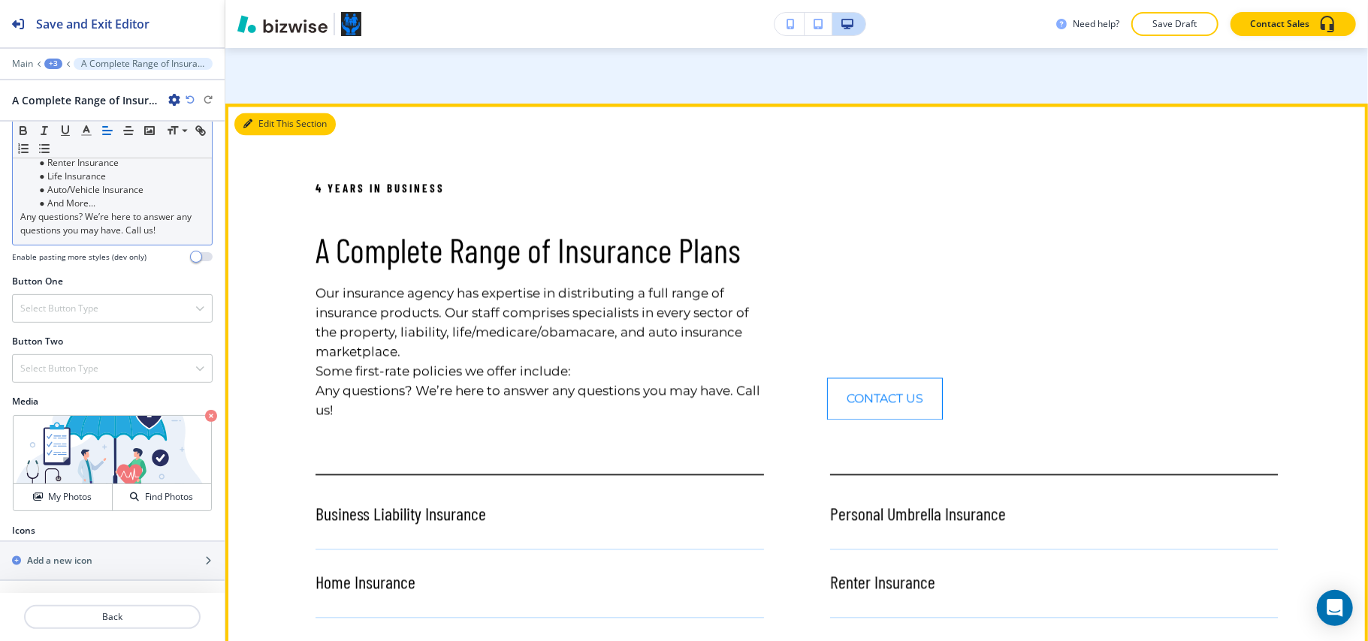
click at [268, 113] on button "Edit This Section" at bounding box center [284, 124] width 101 height 23
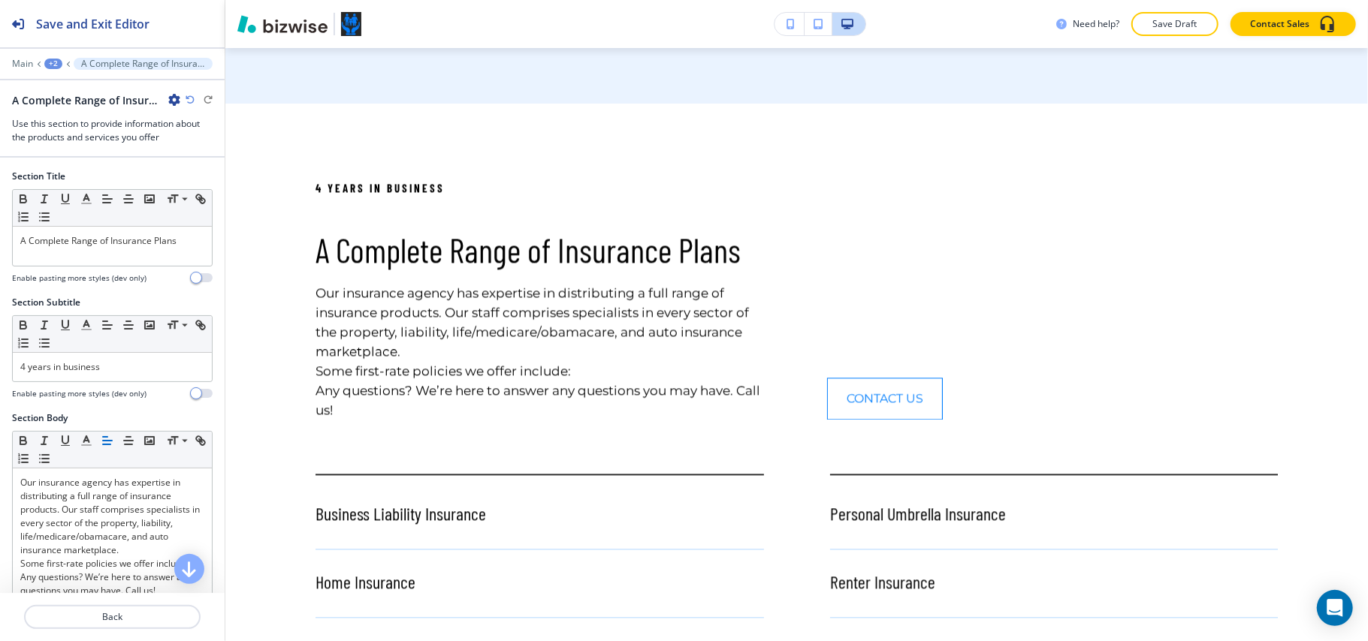
scroll to position [2270, 0]
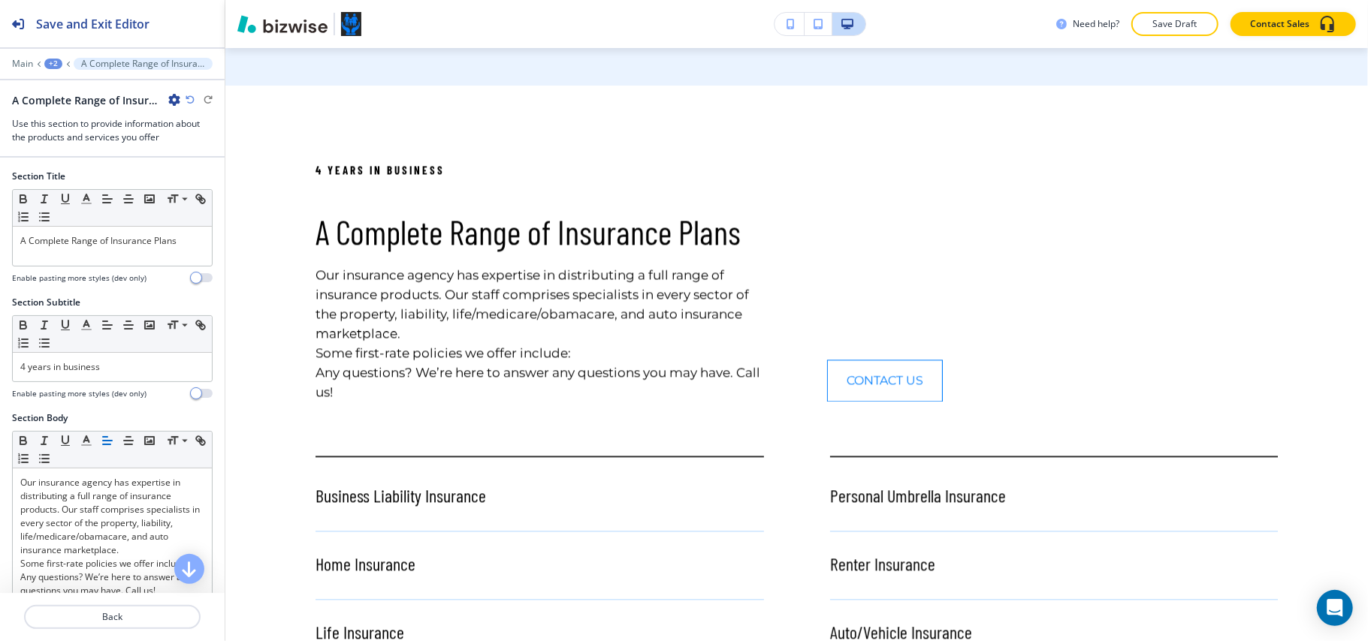
click at [170, 99] on icon "button" at bounding box center [174, 100] width 12 height 12
click at [182, 181] on p "Delete Section" at bounding box center [216, 180] width 77 height 14
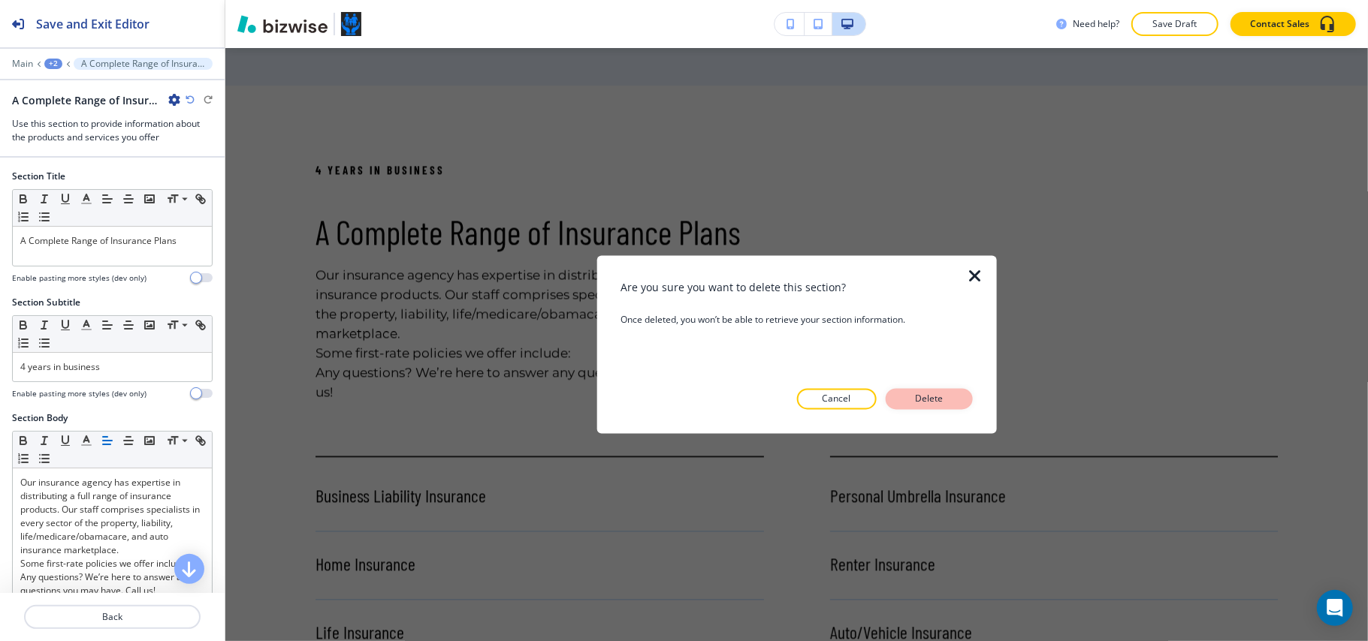
click at [933, 400] on p "Delete" at bounding box center [929, 400] width 36 height 14
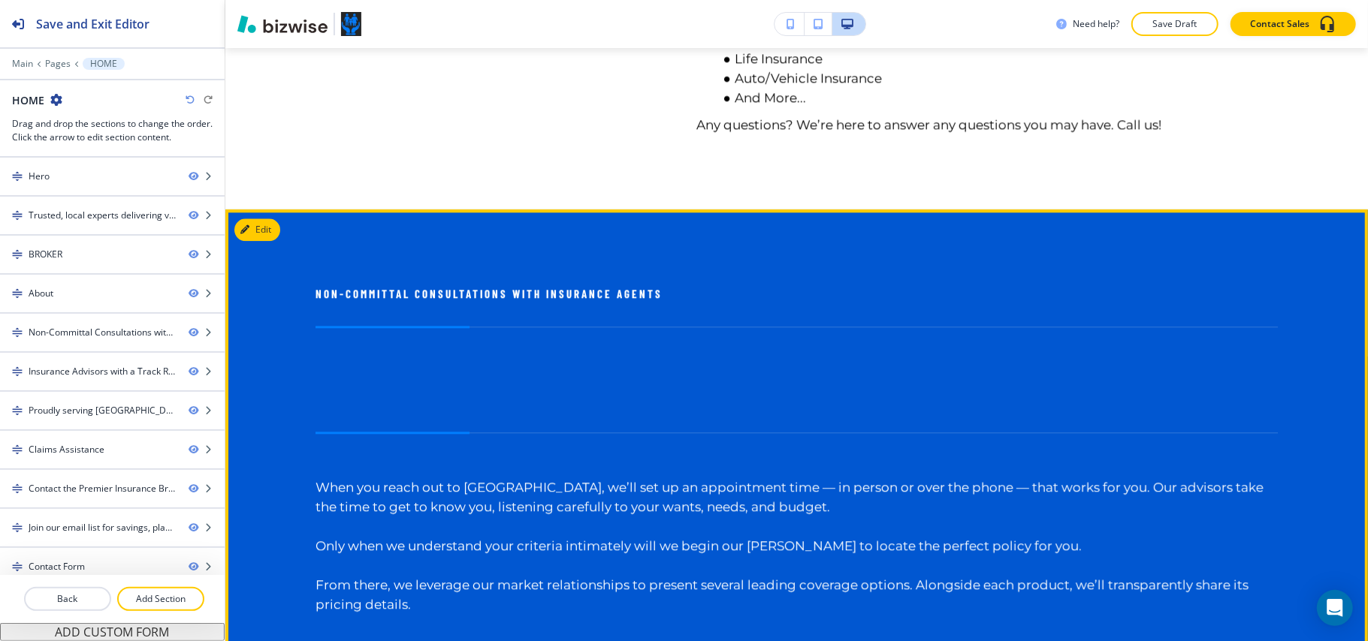
scroll to position [2570, 0]
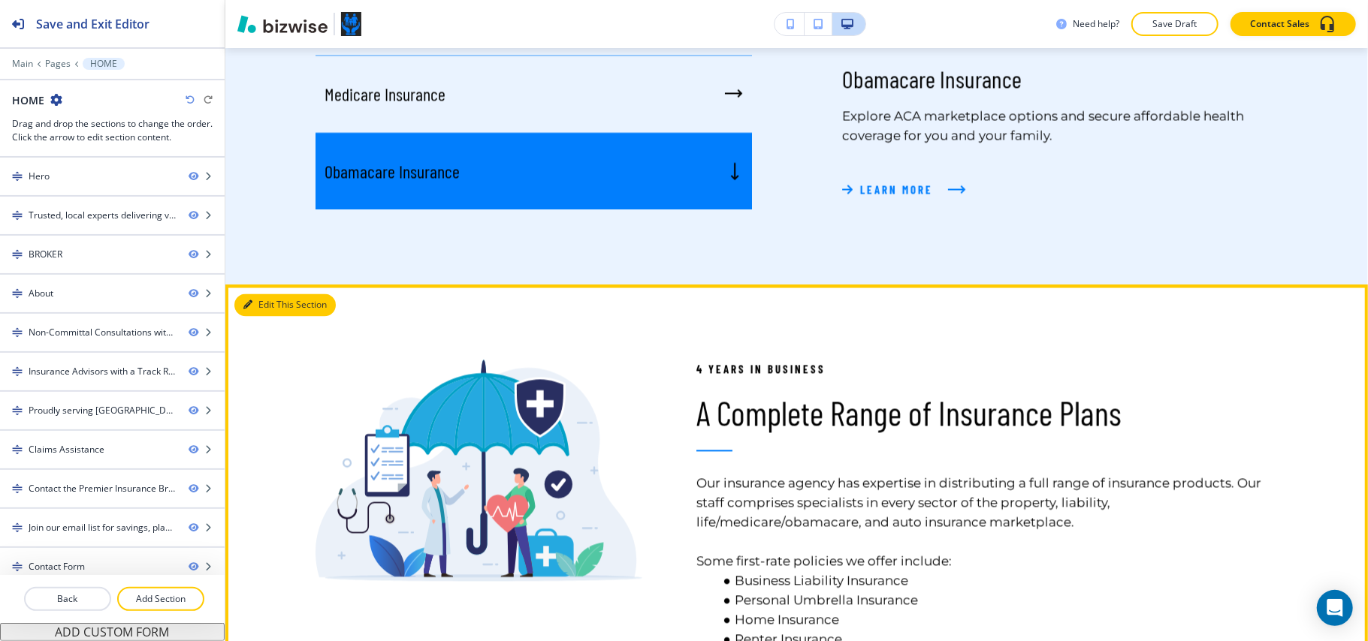
drag, startPoint x: 273, startPoint y: 271, endPoint x: 237, endPoint y: 281, distance: 37.3
click at [273, 294] on button "Edit This Section" at bounding box center [284, 305] width 101 height 23
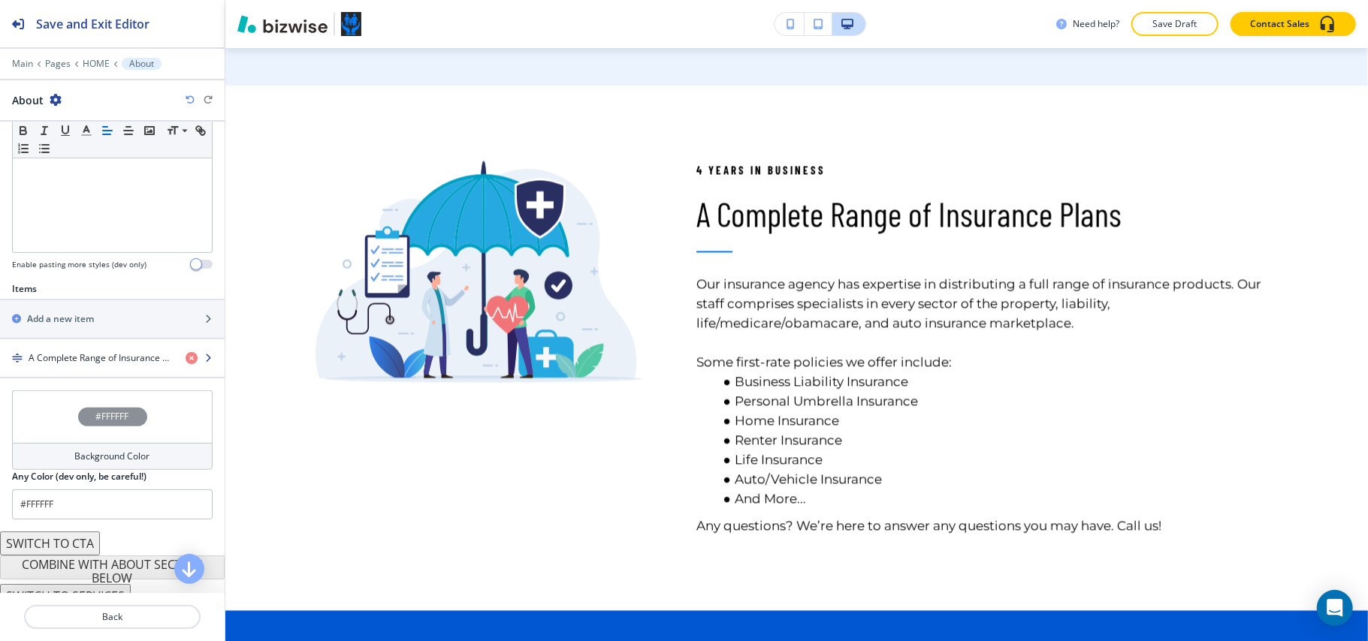
scroll to position [395, 0]
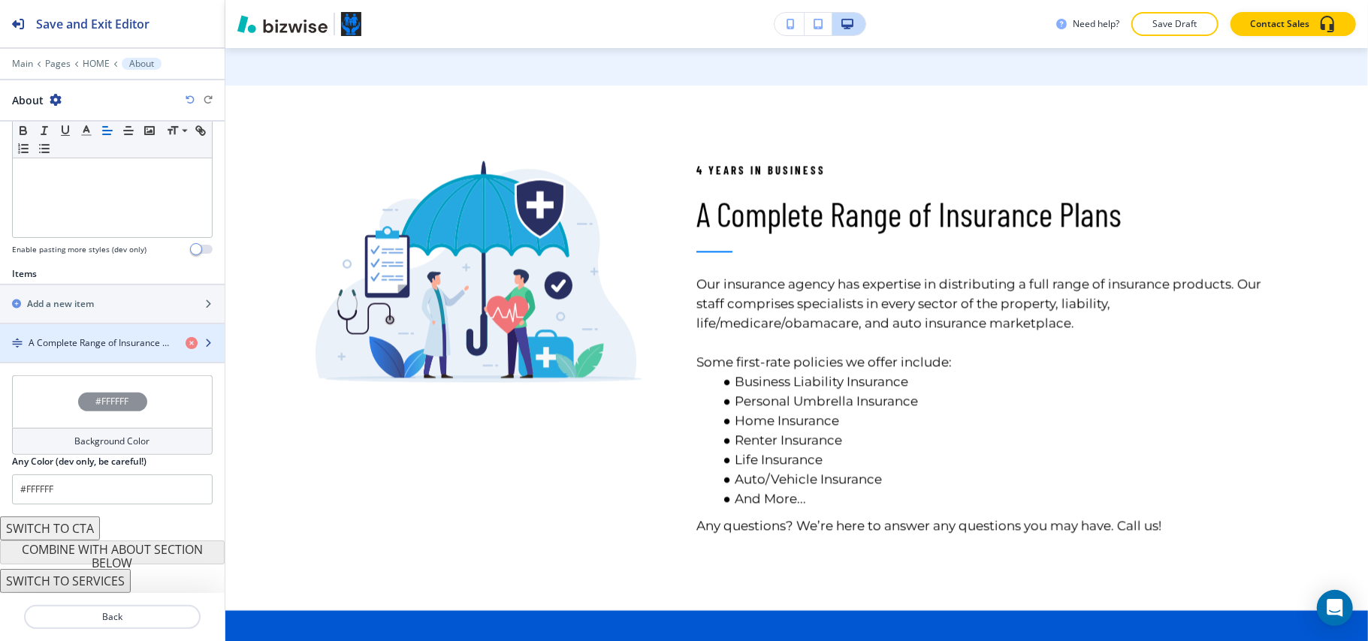
click at [51, 343] on h4 "A Complete Range of Insurance Plans" at bounding box center [101, 343] width 145 height 14
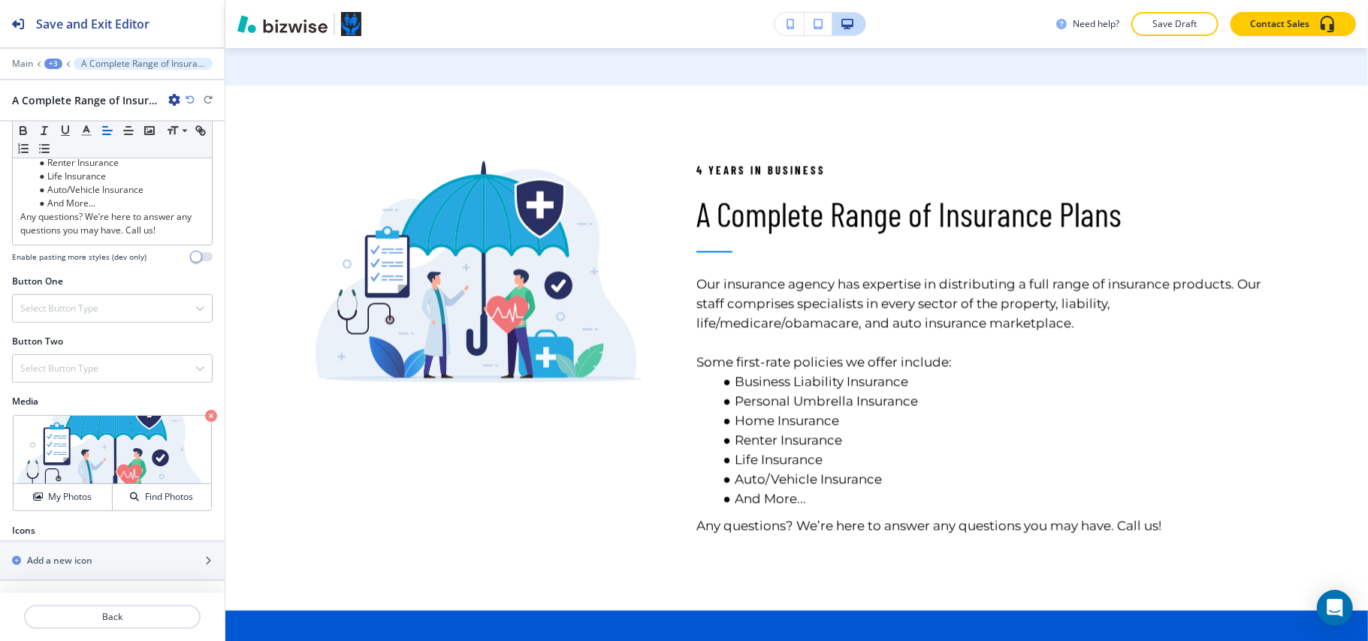
scroll to position [466, 0]
click at [82, 317] on div "Select Button Type" at bounding box center [112, 308] width 199 height 27
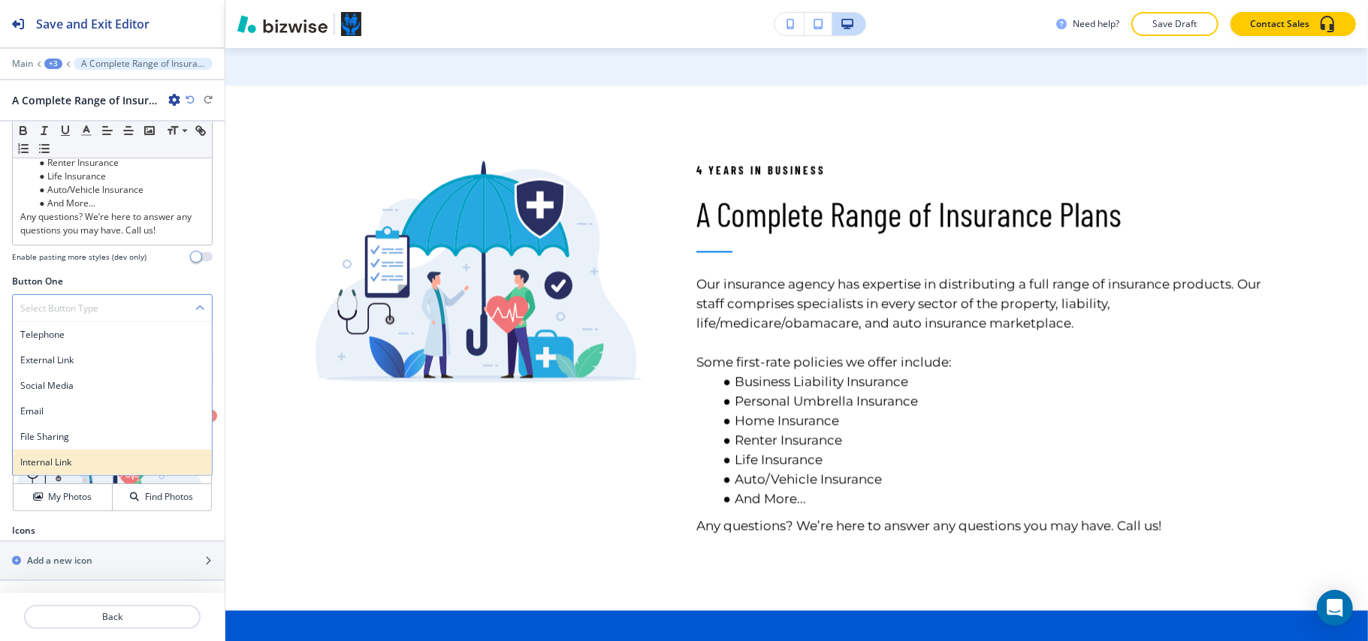
click at [66, 456] on h4 "Internal Link" at bounding box center [112, 463] width 184 height 14
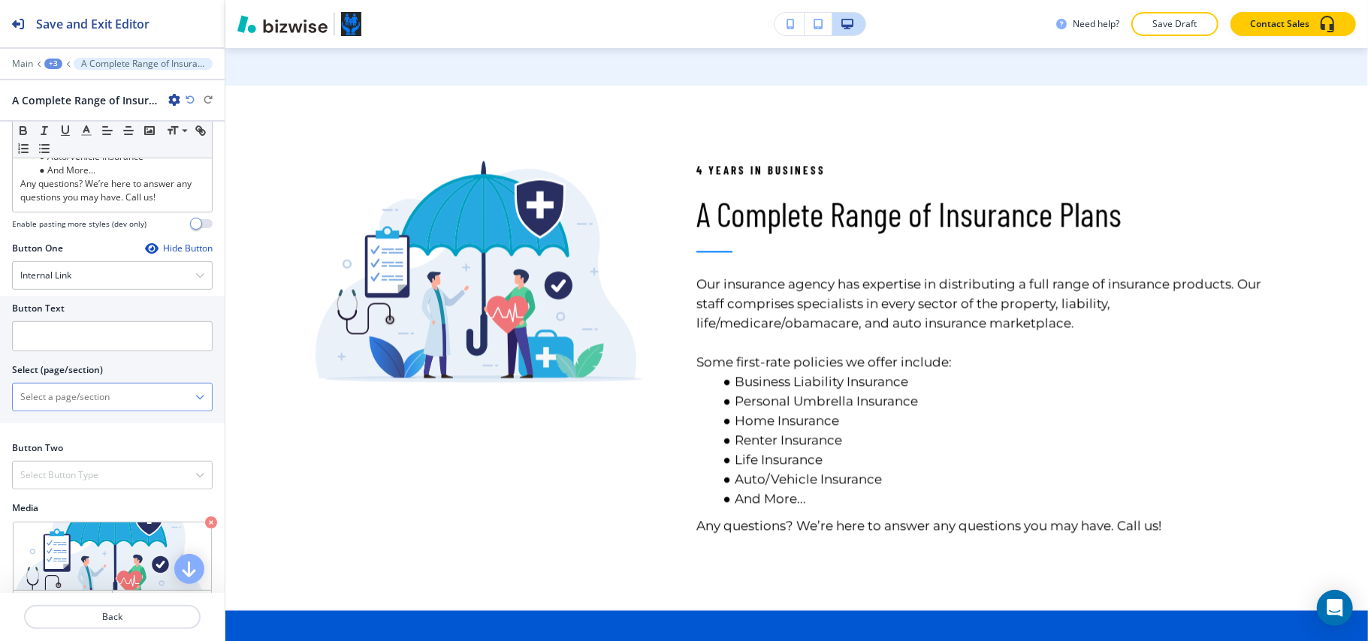
drag, startPoint x: 67, startPoint y: 454, endPoint x: 87, endPoint y: 427, distance: 34.4
click at [85, 410] on \(page\/section\) "Manual Input" at bounding box center [104, 398] width 183 height 26
type \(page\/section\) "CONTACT US"
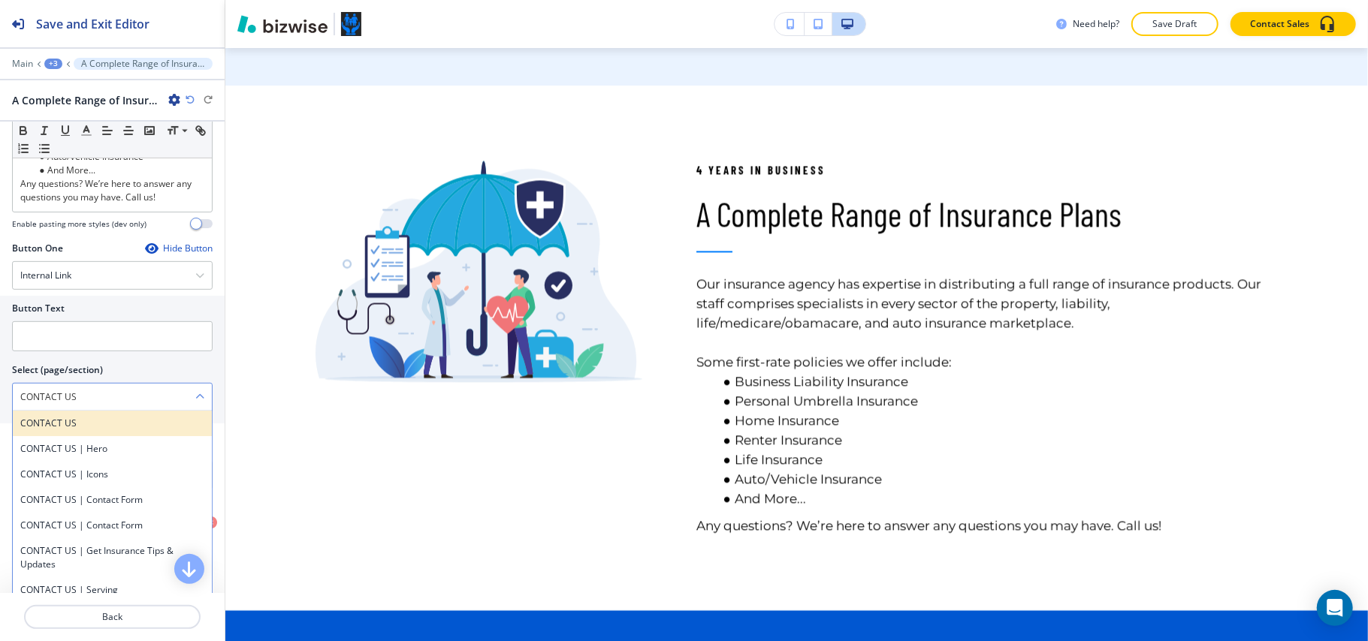
click at [93, 430] on h4 "CONTACT US" at bounding box center [112, 424] width 184 height 14
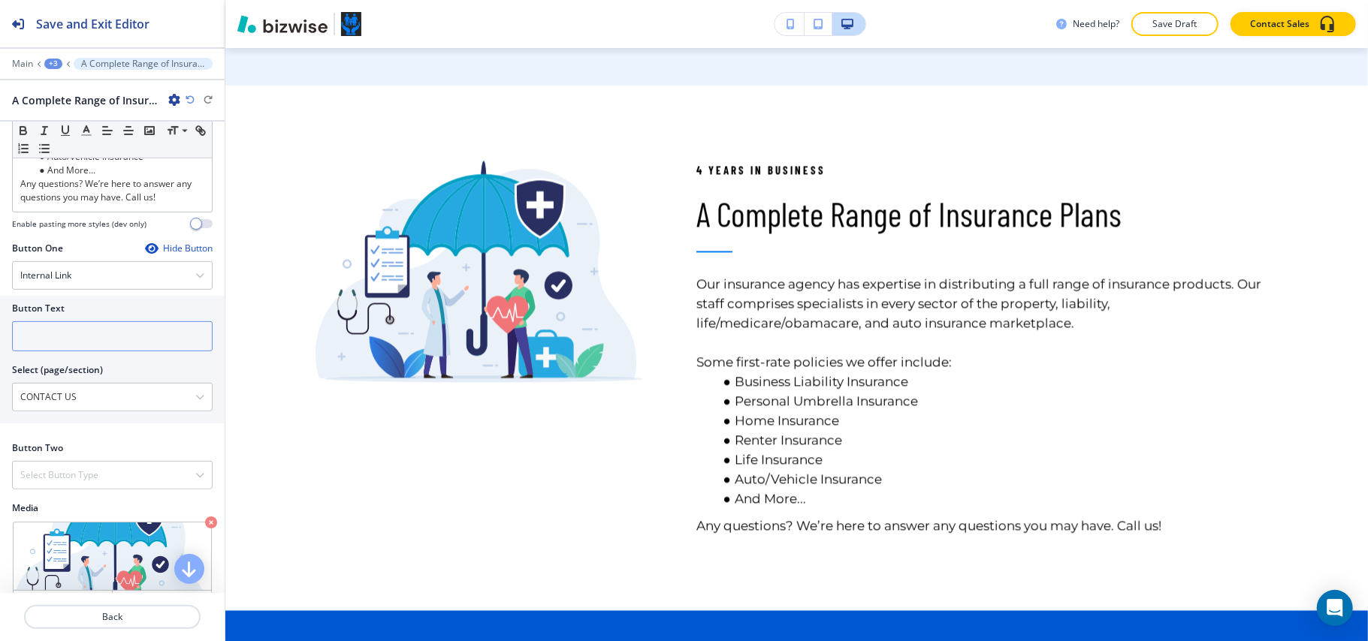
click at [91, 351] on input "text" at bounding box center [112, 336] width 201 height 30
paste input "CONTACT US"
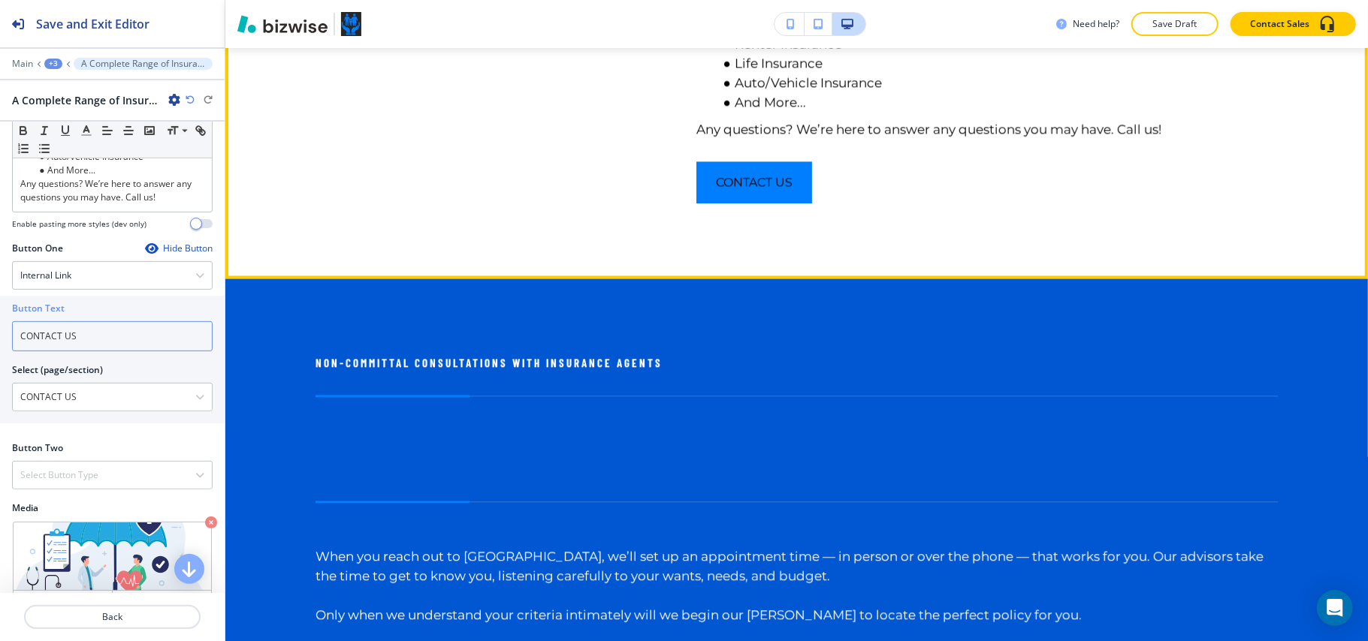
scroll to position [2671, 0]
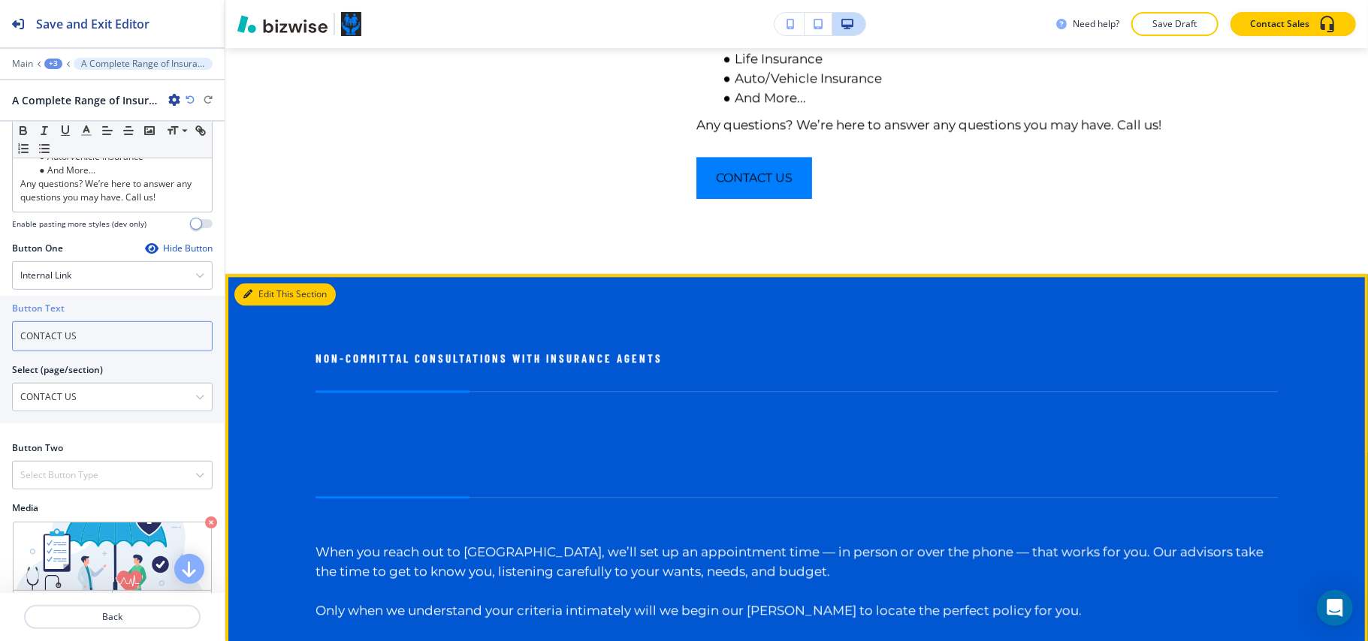
type input "CONTACT US"
click at [261, 283] on button "Edit This Section" at bounding box center [284, 294] width 101 height 23
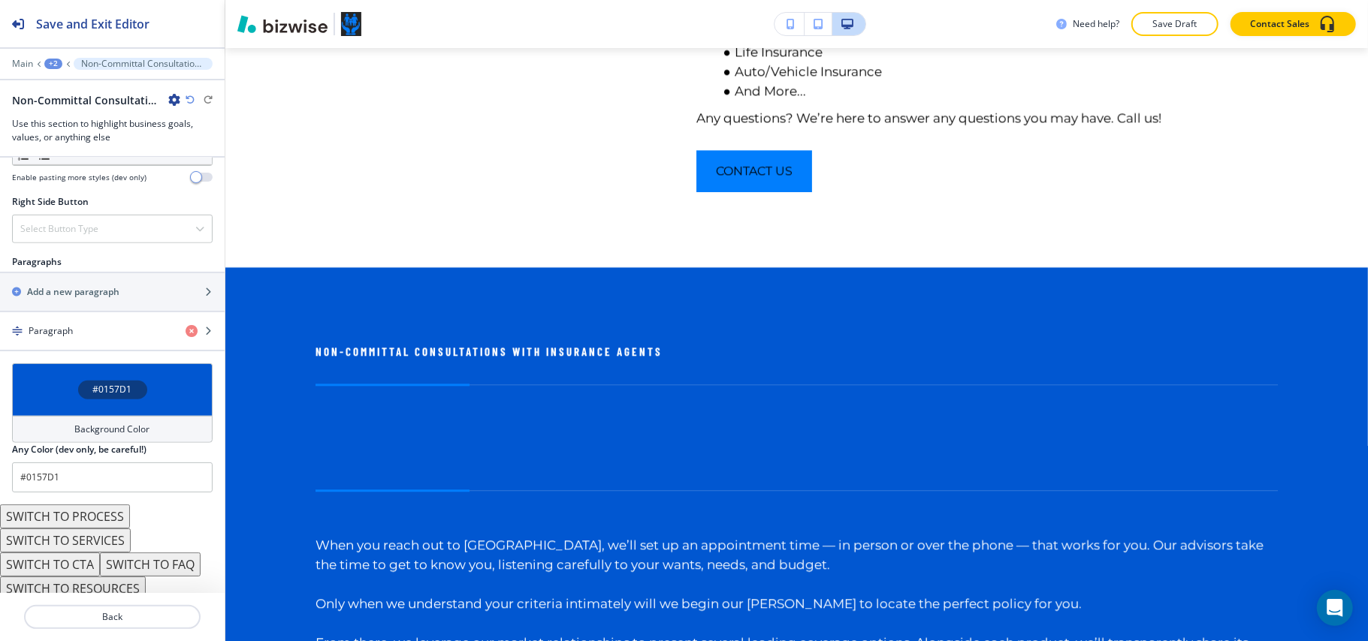
scroll to position [843, 0]
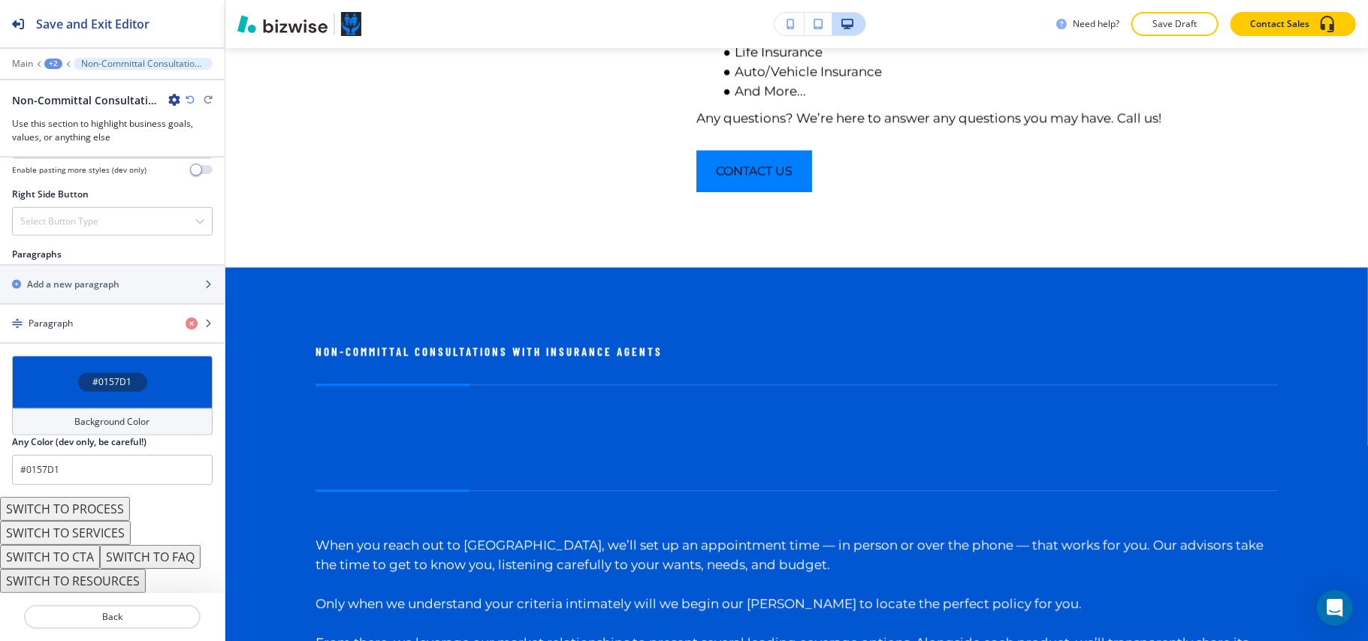
click at [96, 508] on button "SWITCH TO PROCESS" at bounding box center [65, 509] width 130 height 24
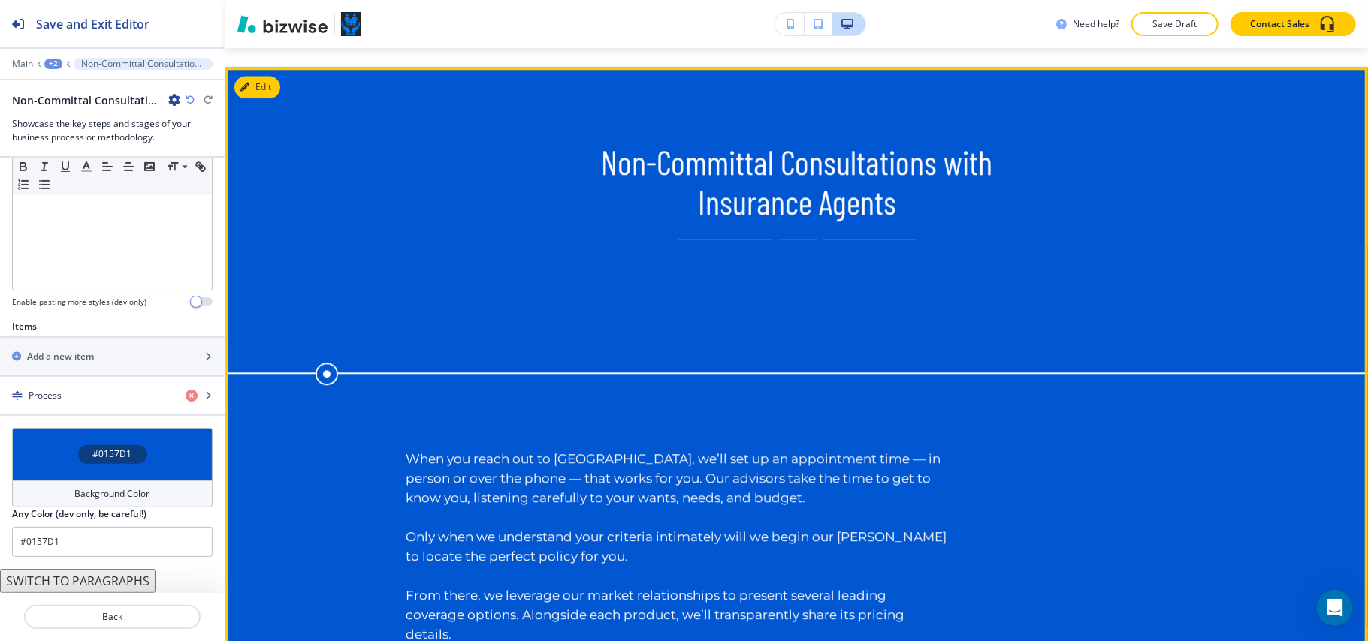
scroll to position [3078, 0]
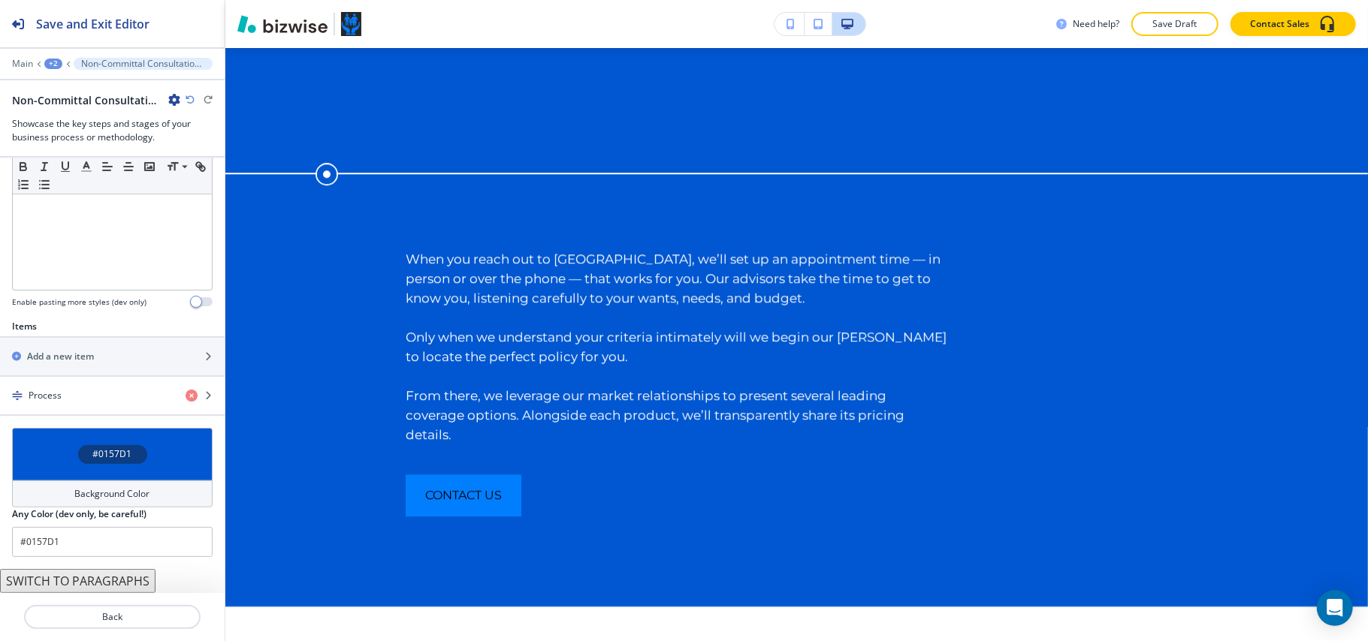
click at [98, 581] on button "SWITCH TO PARAGRAPHS" at bounding box center [77, 581] width 155 height 24
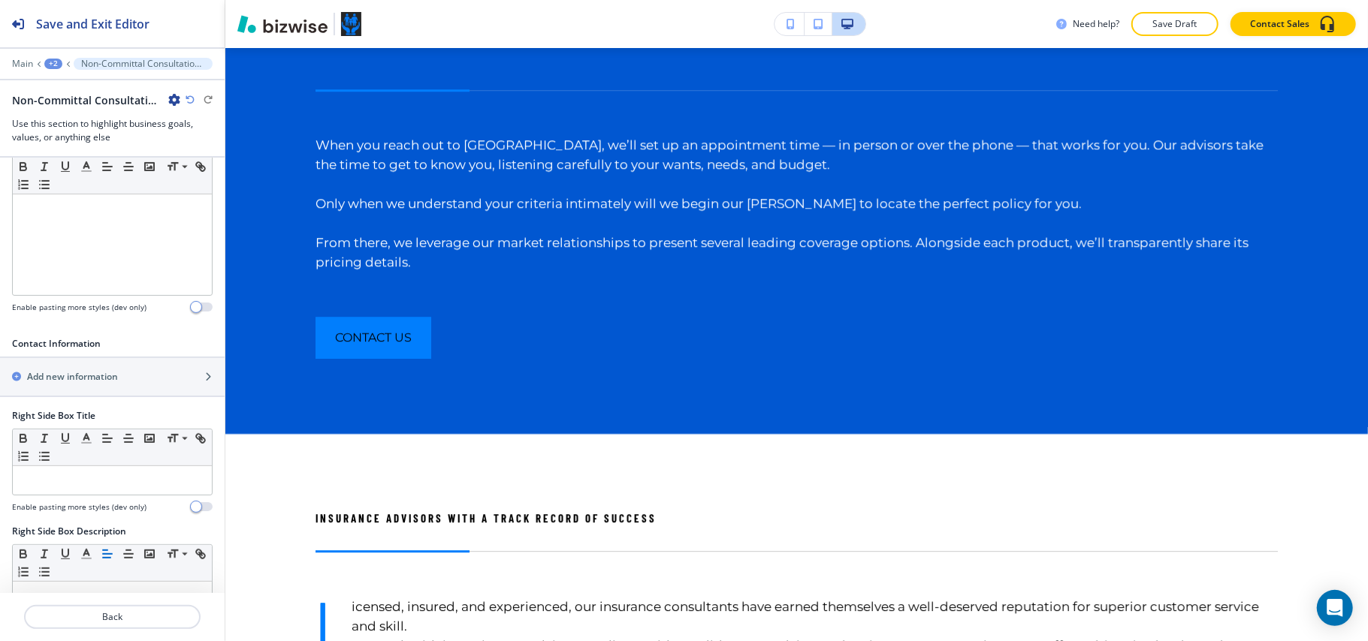
scroll to position [843, 0]
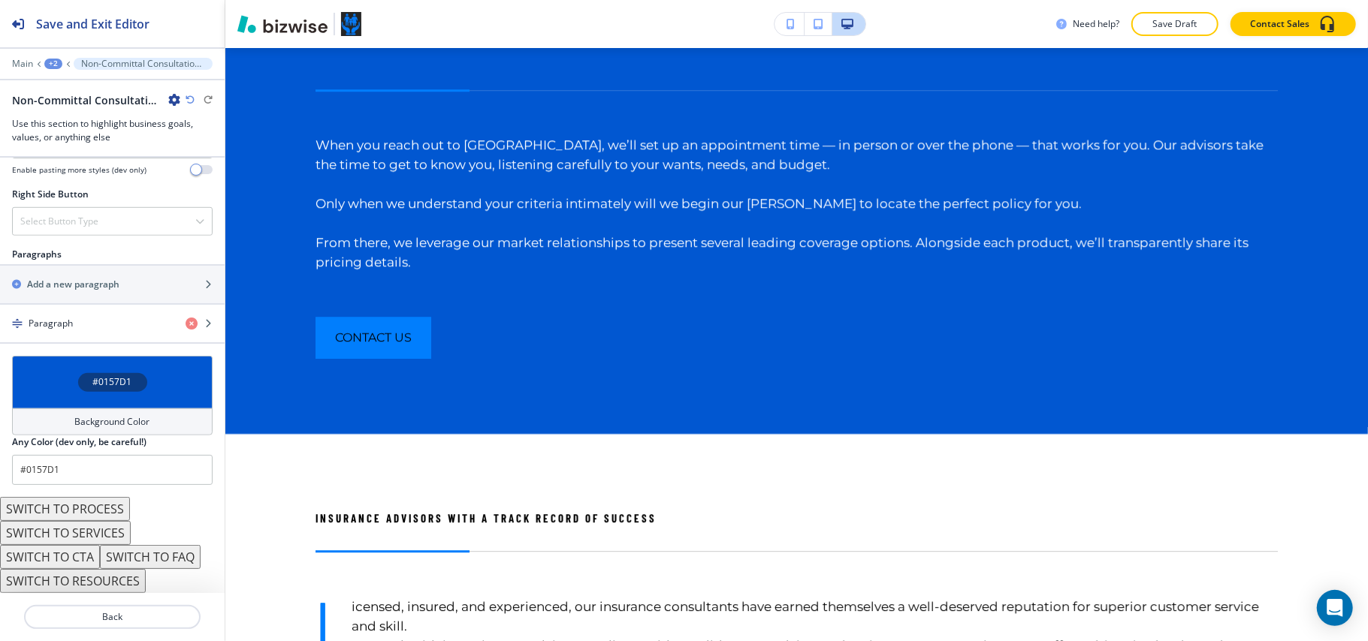
click at [100, 530] on button "SWITCH TO SERVICES" at bounding box center [65, 533] width 131 height 24
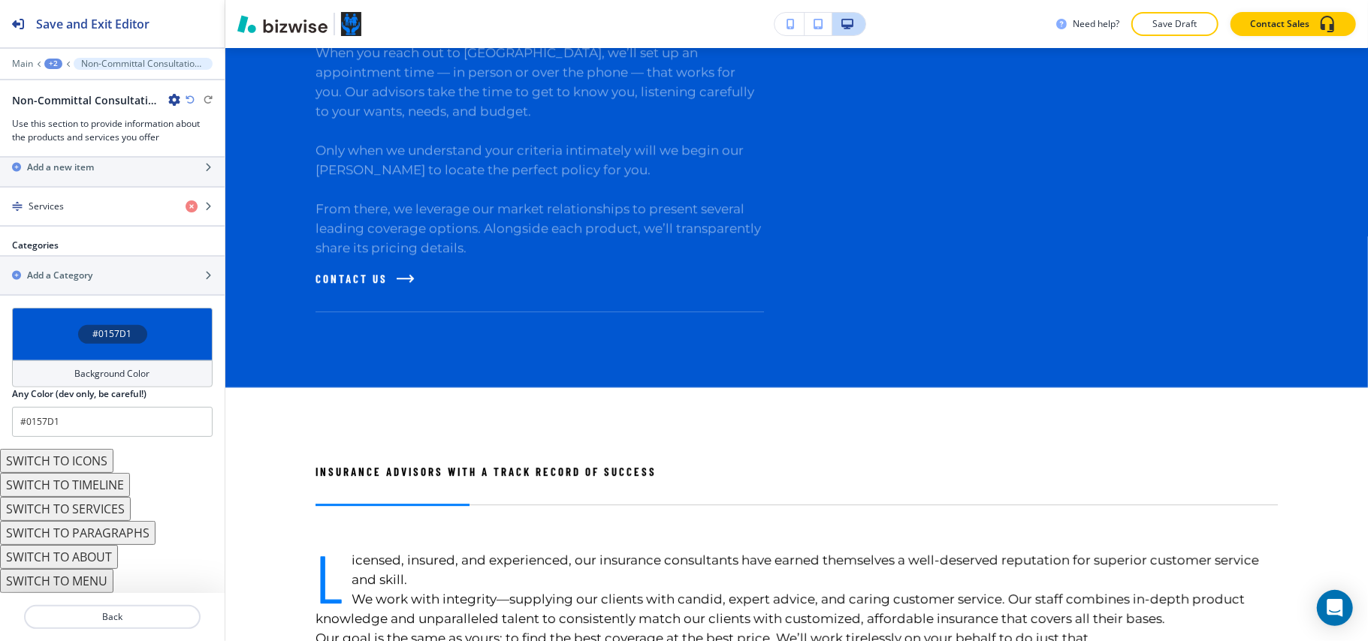
click at [93, 496] on button "SWITCH TO TIMELINE" at bounding box center [65, 485] width 130 height 24
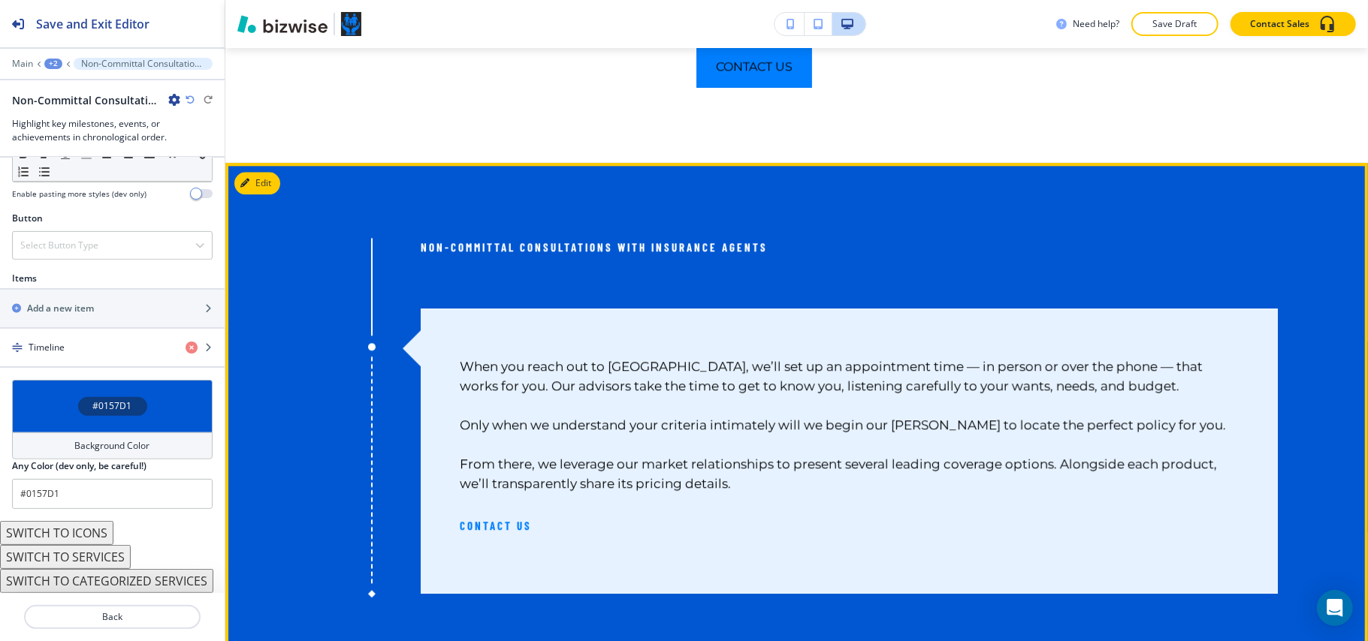
scroll to position [2777, 0]
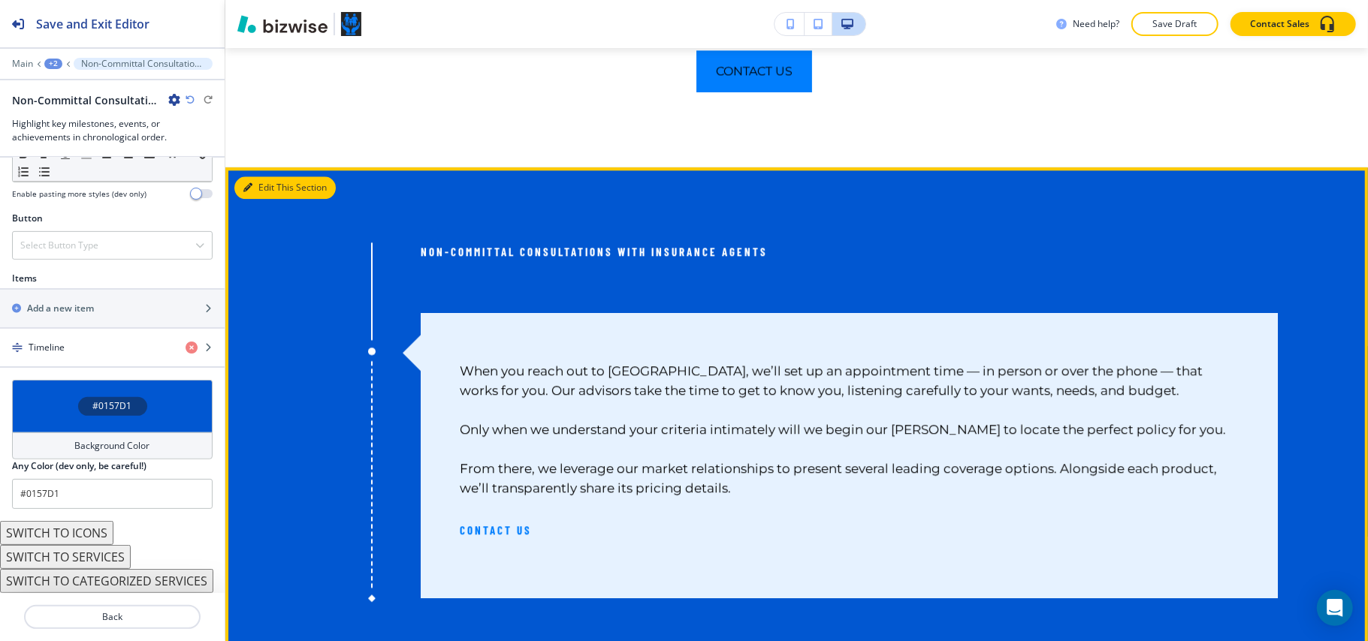
click at [255, 176] on button "Edit This Section" at bounding box center [284, 187] width 101 height 23
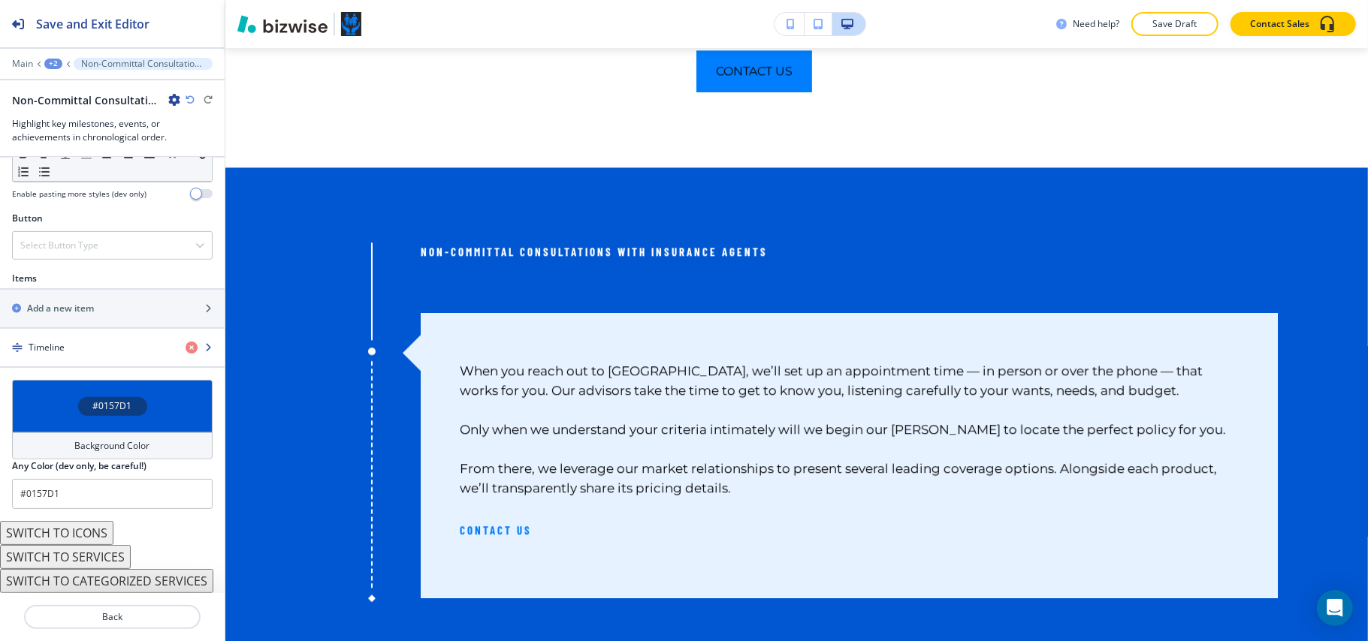
click at [49, 343] on h4 "Timeline" at bounding box center [47, 348] width 36 height 14
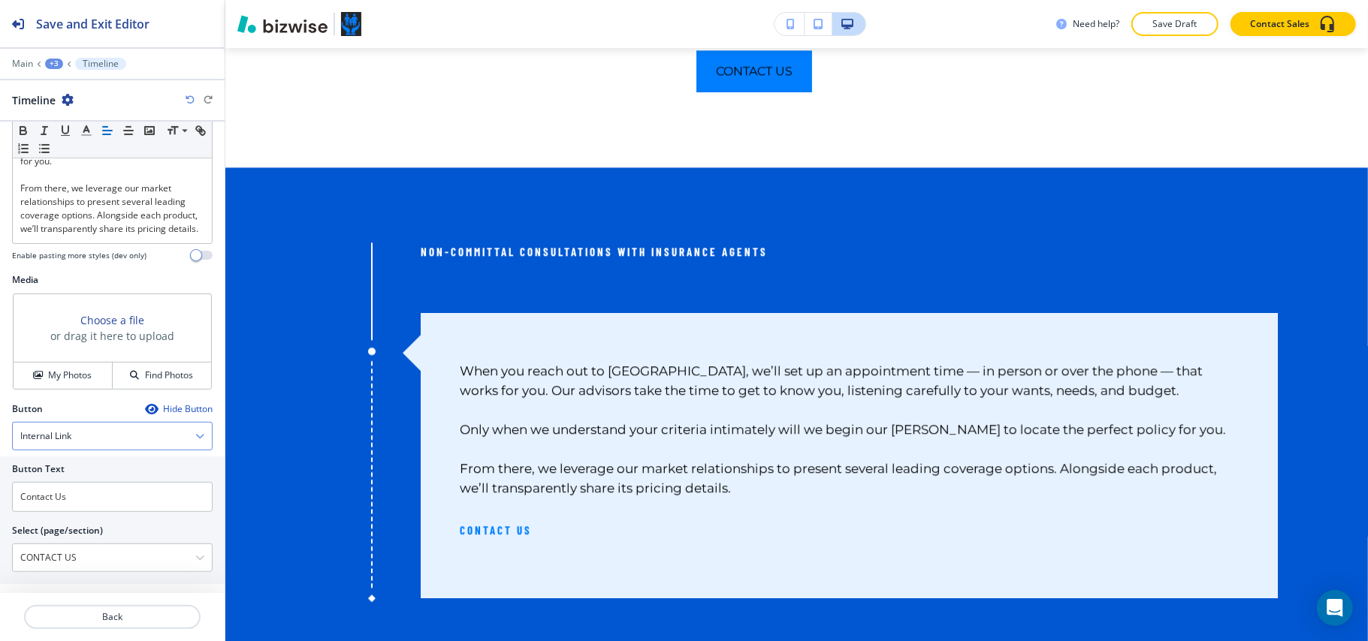
scroll to position [434, 0]
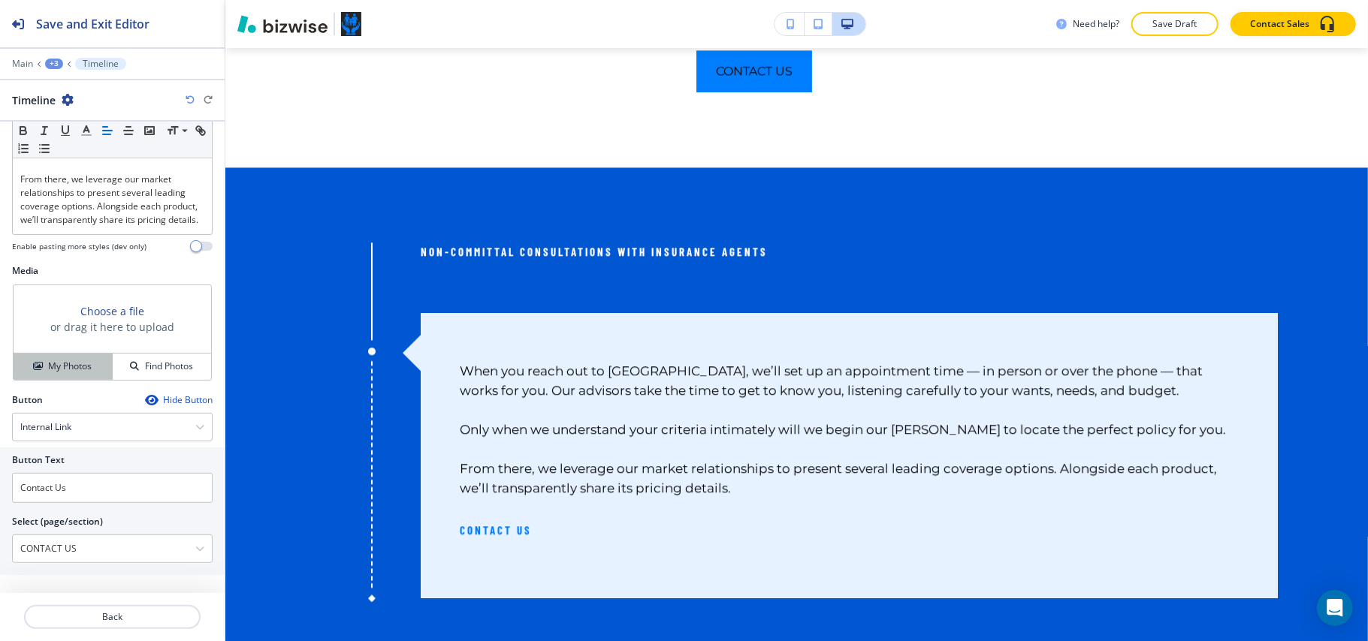
click at [65, 354] on button "My Photos" at bounding box center [63, 367] width 99 height 26
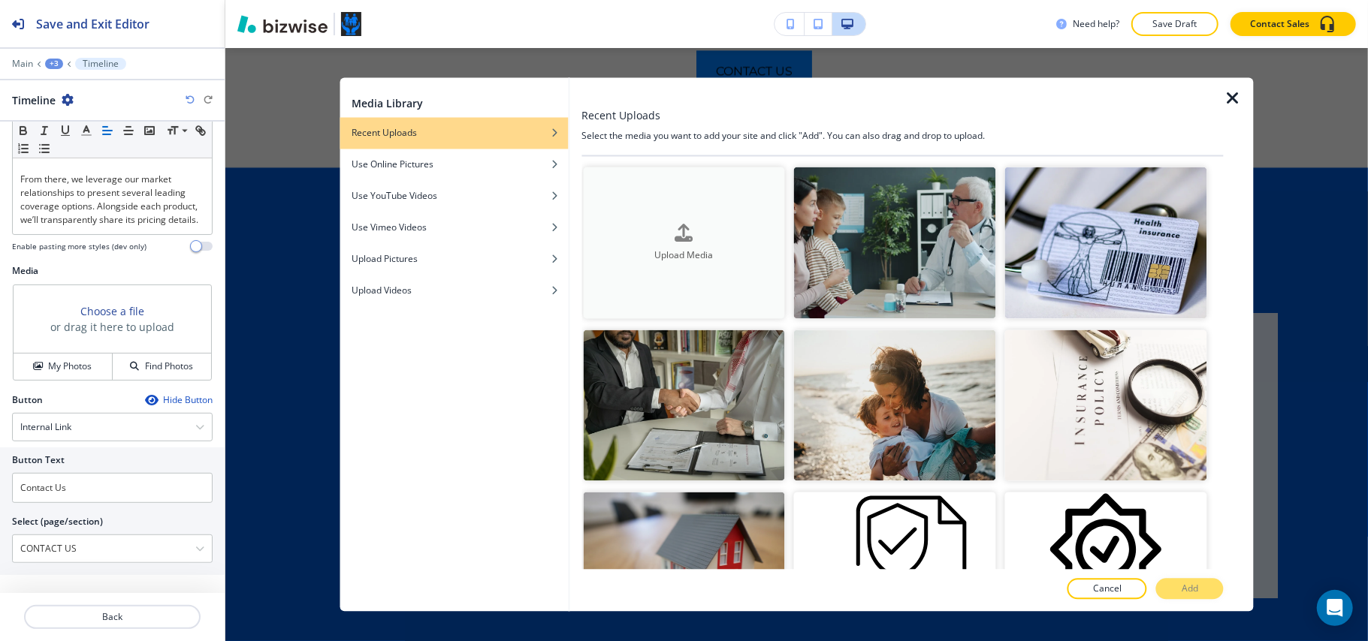
click at [661, 214] on button "Upload Media" at bounding box center [684, 243] width 202 height 152
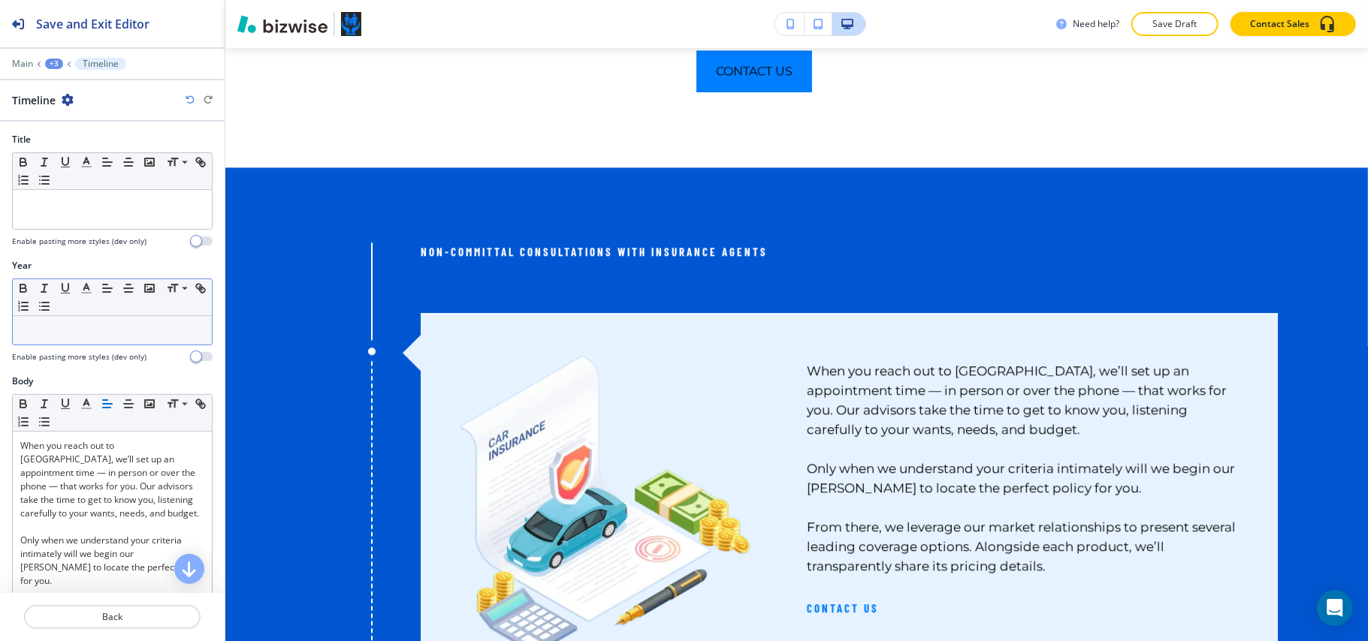
scroll to position [0, 0]
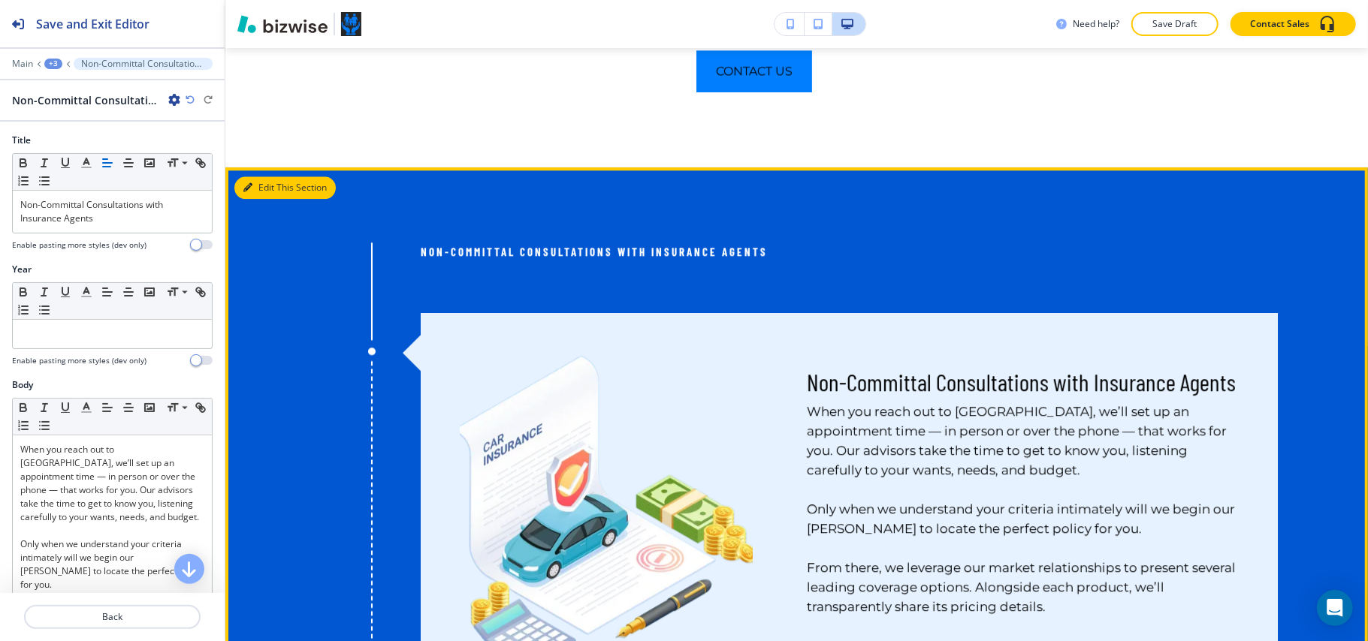
click at [263, 176] on button "Edit This Section" at bounding box center [284, 187] width 101 height 23
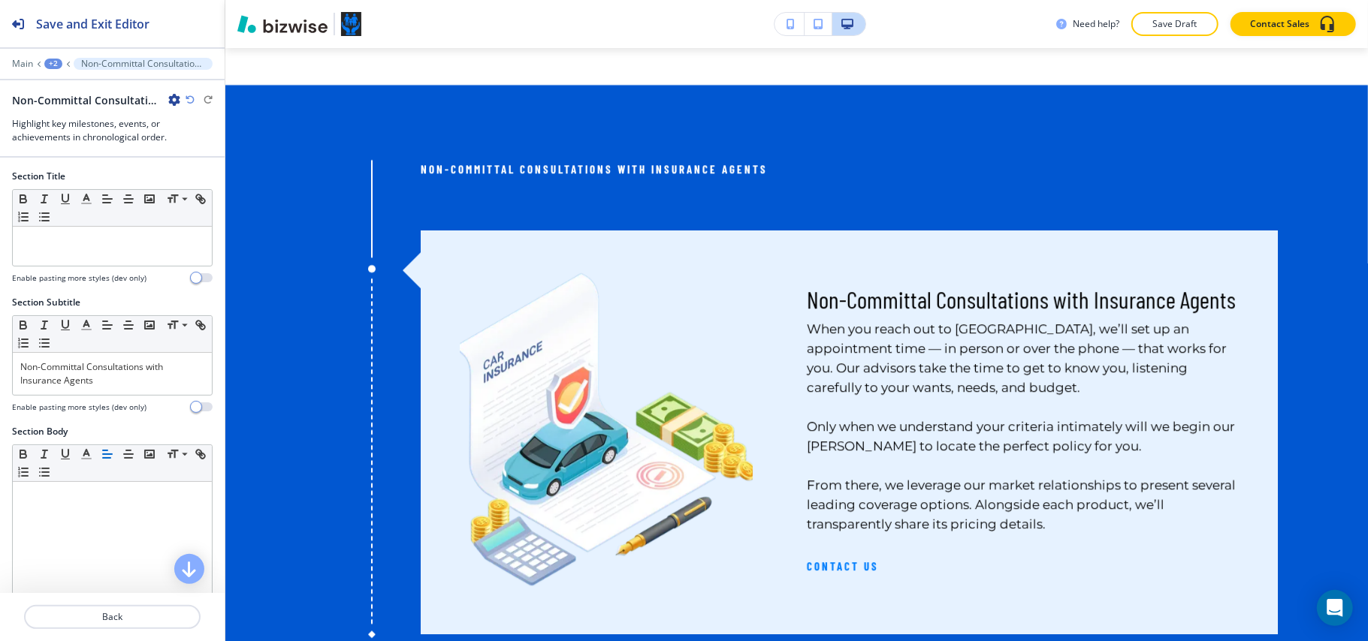
scroll to position [2878, 0]
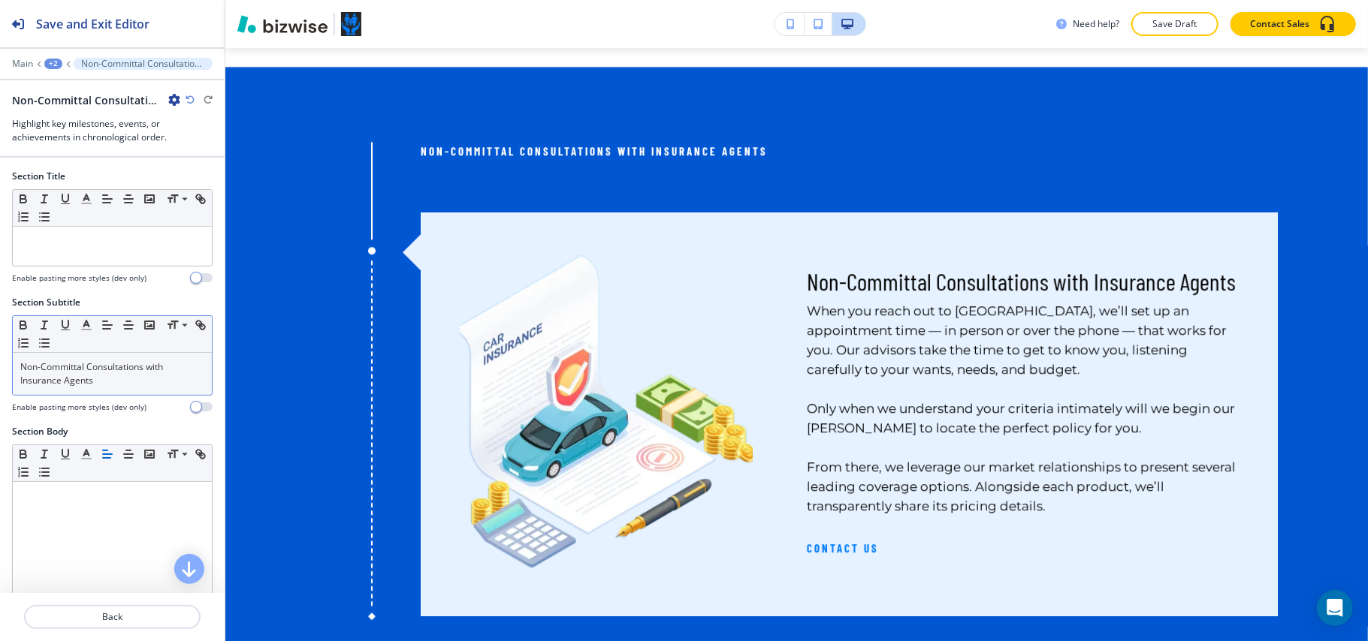
click at [96, 383] on p "Non-Committal Consultations with Insurance Agents" at bounding box center [112, 373] width 184 height 27
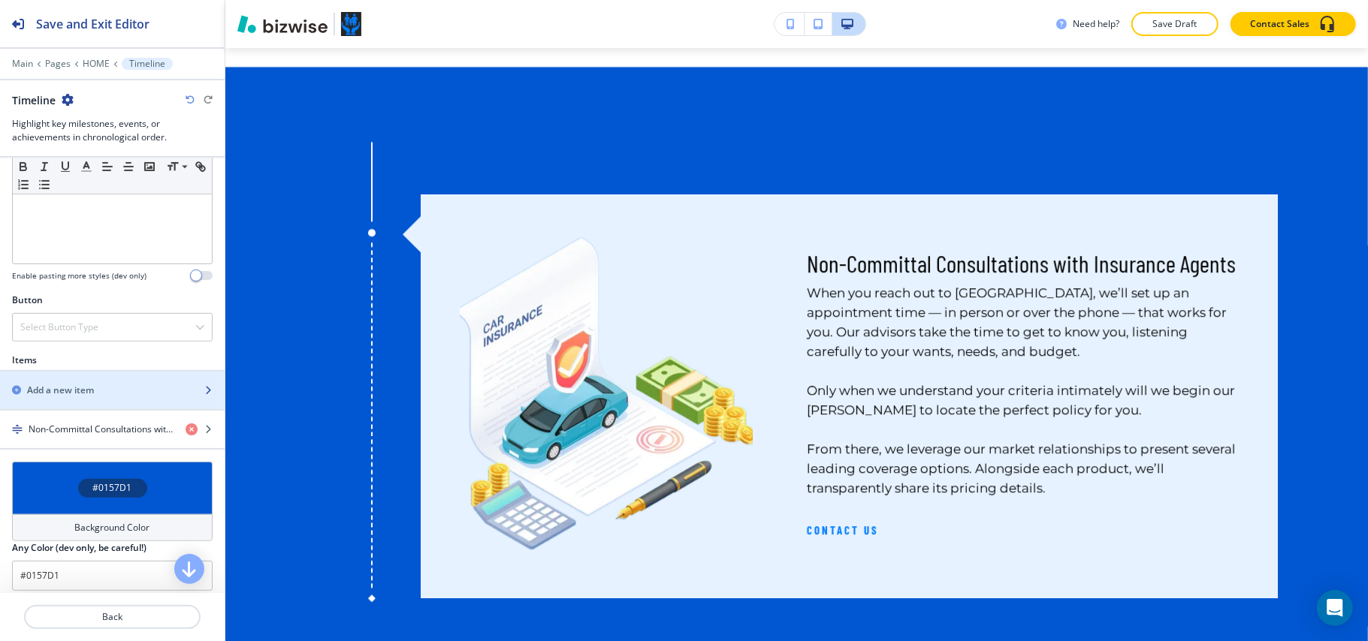
scroll to position [494, 0]
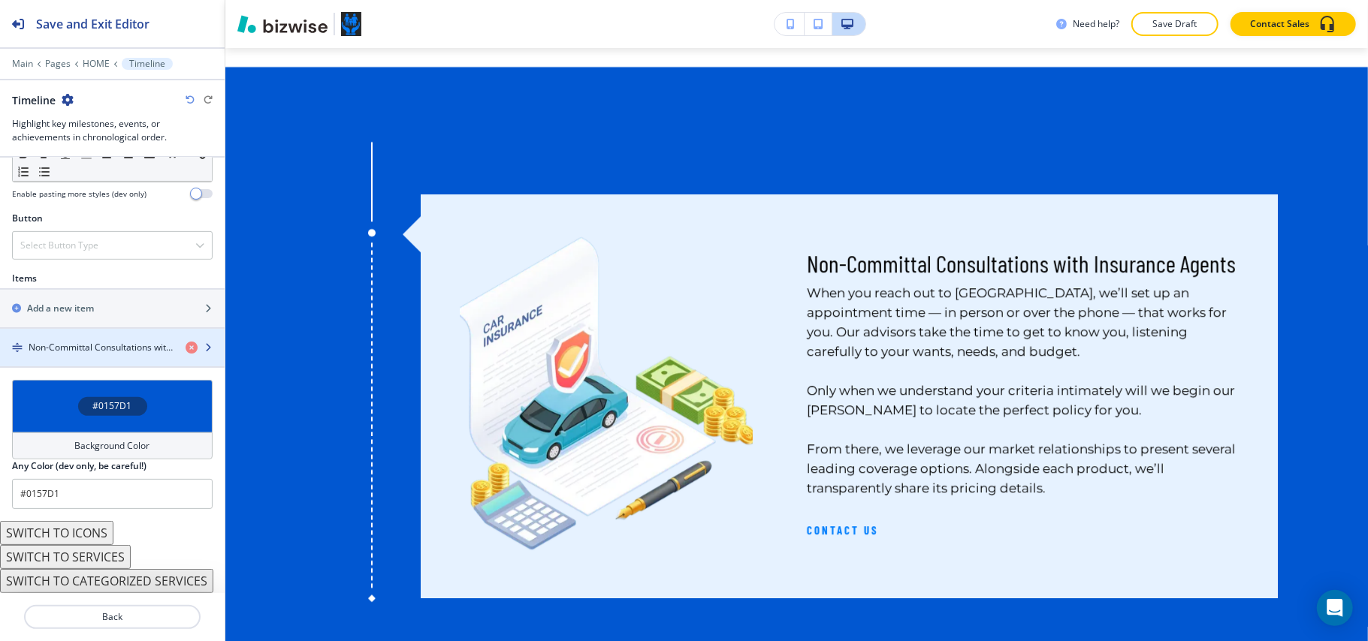
click at [86, 341] on h4 "Non-Committal Consultations with Insurance Agents" at bounding box center [101, 348] width 145 height 14
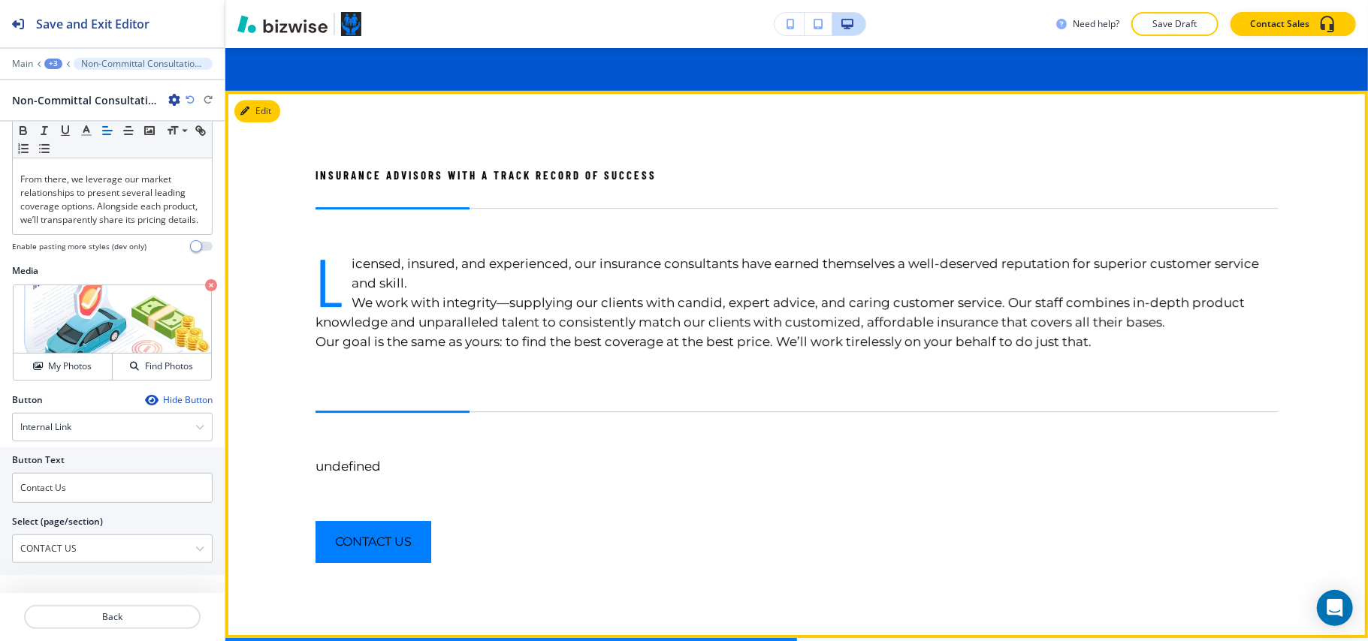
scroll to position [3479, 0]
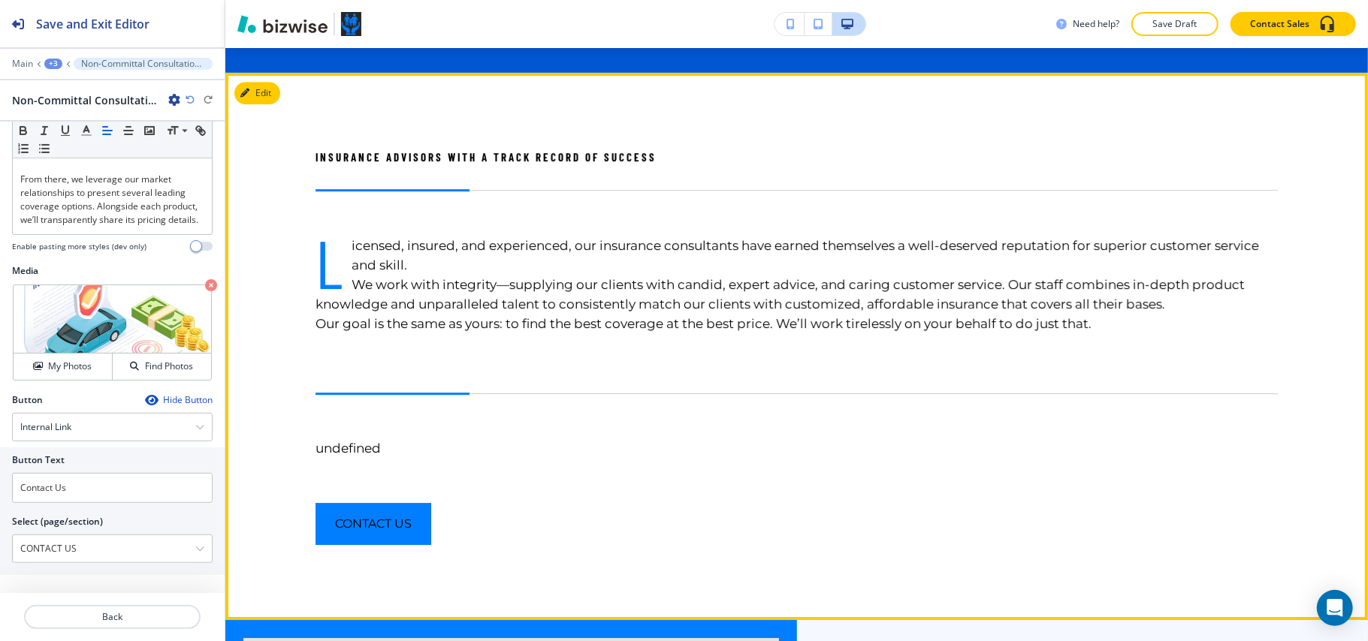
click at [289, 115] on div "Insurance Advisors with a Track Record of Success L icensed, insured, and exper…" at bounding box center [796, 347] width 1142 height 548
click at [276, 103] on button "Edit This Section" at bounding box center [284, 93] width 101 height 23
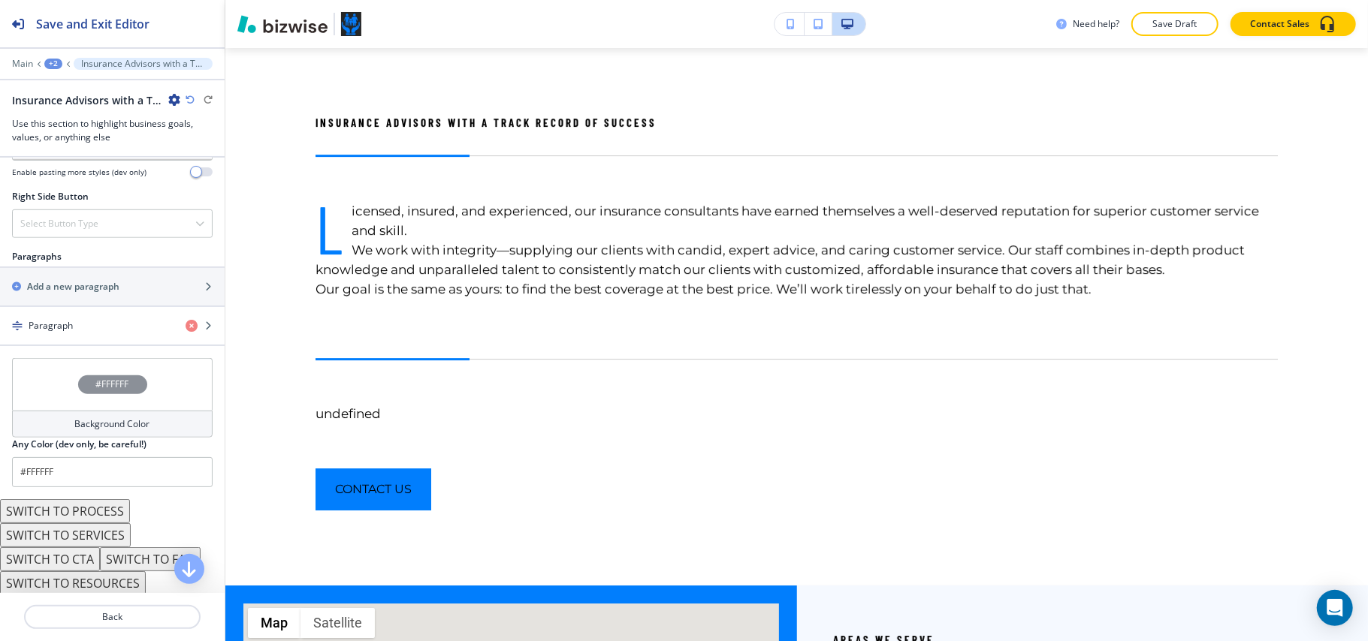
scroll to position [879, 0]
click at [100, 538] on button "SWITCH TO SERVICES" at bounding box center [65, 533] width 131 height 24
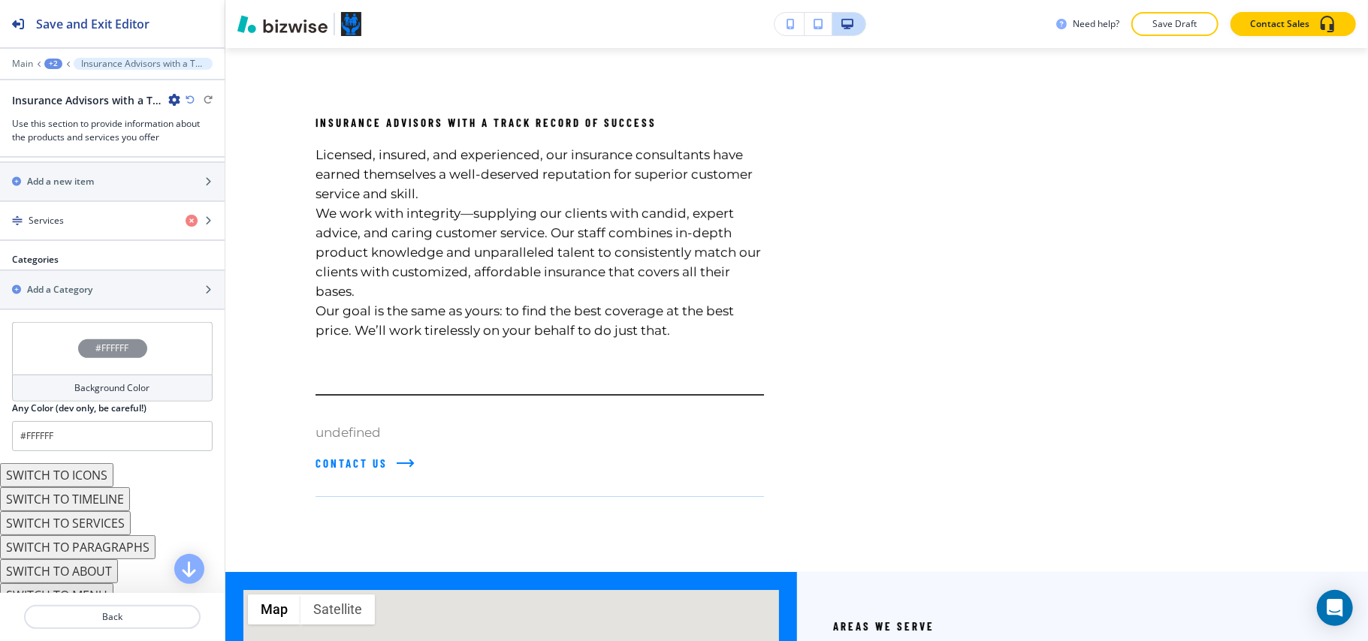
scroll to position [680, 0]
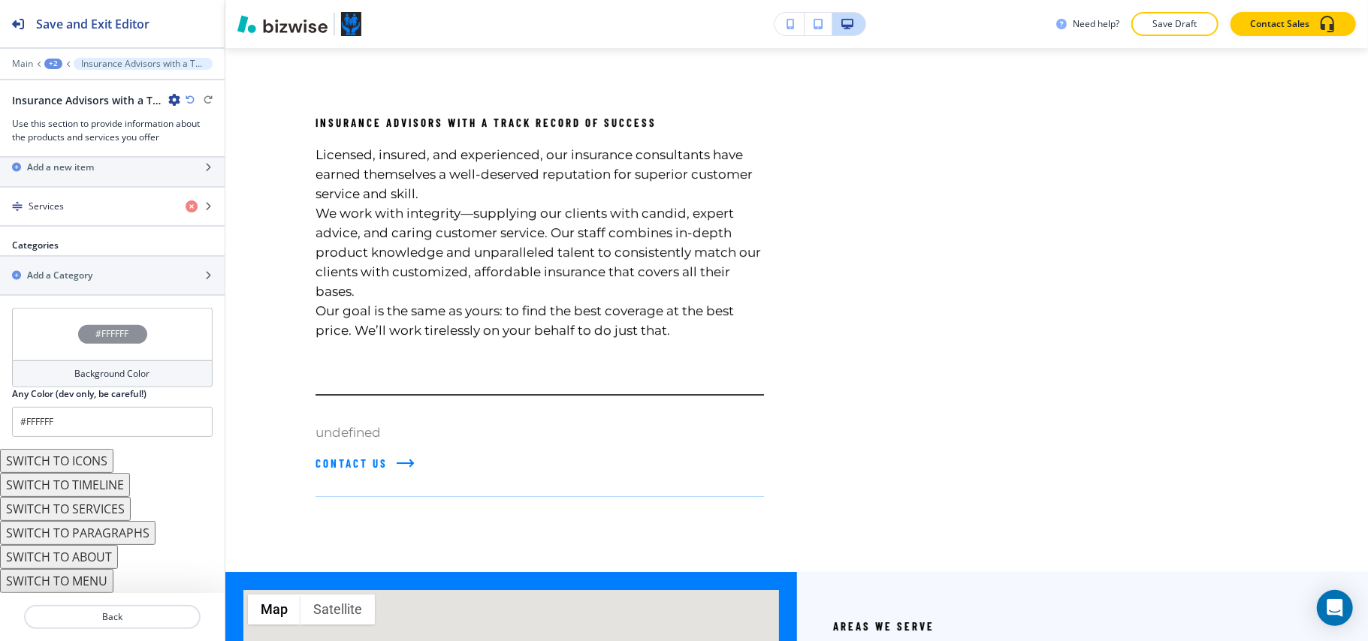
click at [62, 557] on button "SWITCH TO ABOUT" at bounding box center [59, 557] width 118 height 24
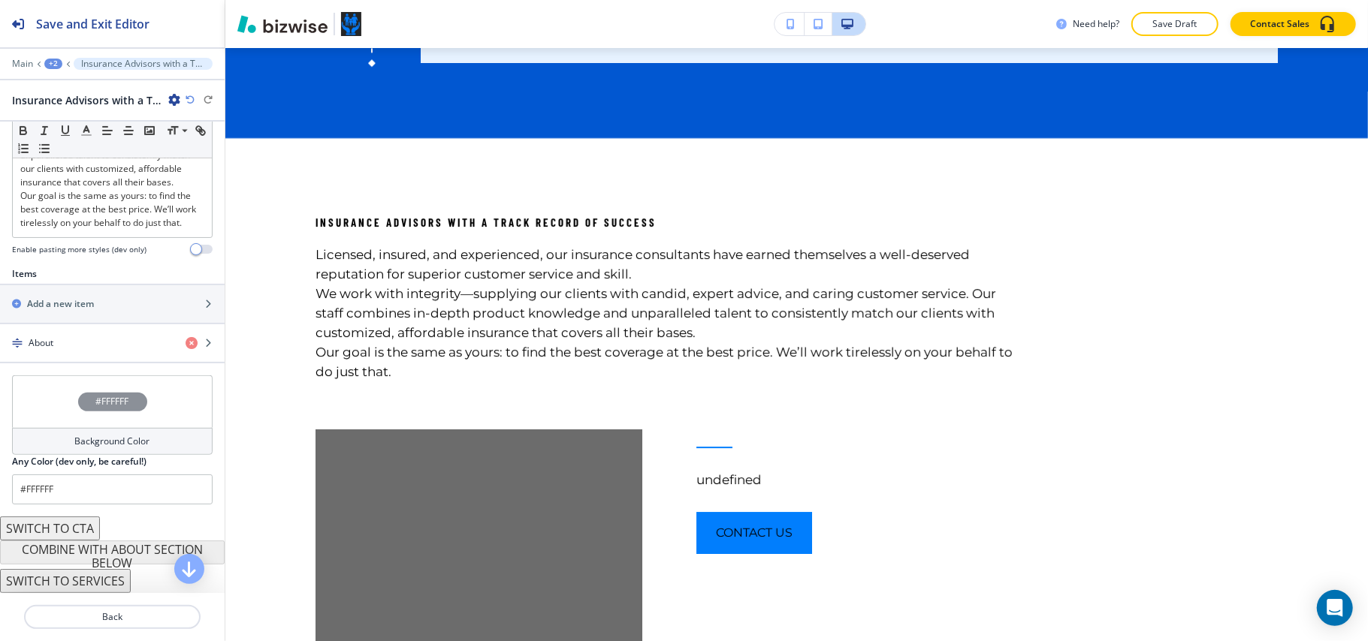
scroll to position [245, 0]
